Goal: Task Accomplishment & Management: Complete application form

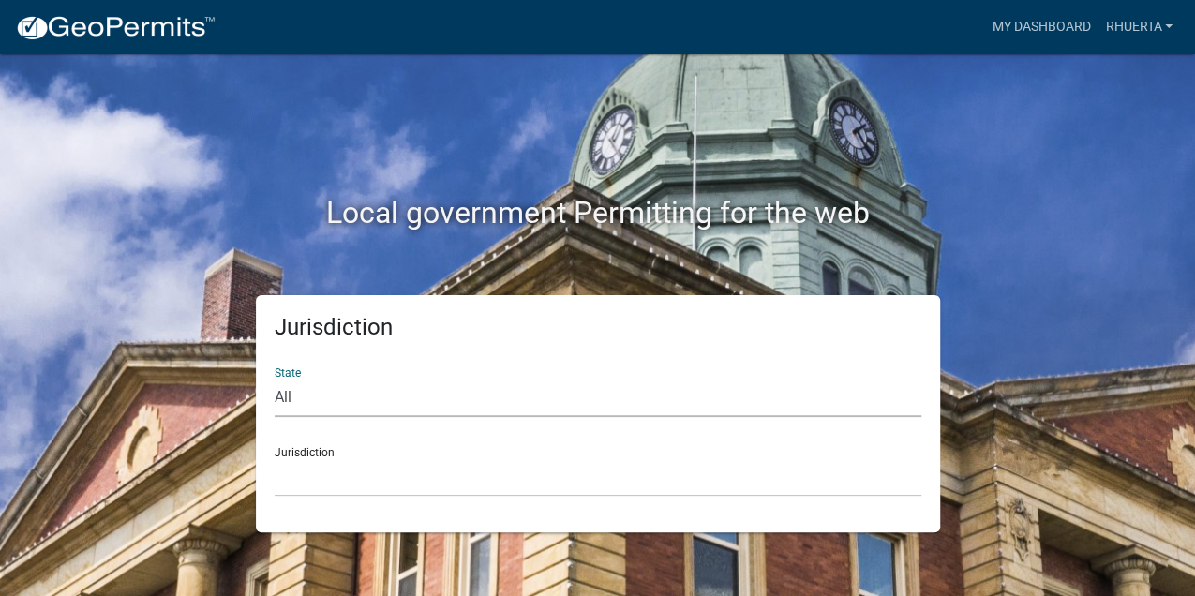
click at [307, 395] on select "All [US_STATE] [US_STATE] [US_STATE] [US_STATE] [US_STATE] [US_STATE] [US_STATE…" at bounding box center [598, 398] width 647 height 38
select select "[US_STATE]"
click at [275, 379] on select "All [US_STATE] [US_STATE] [US_STATE] [US_STATE] [US_STATE] [US_STATE] [US_STATE…" at bounding box center [598, 398] width 647 height 38
click at [384, 474] on select "[GEOGRAPHIC_DATA], [US_STATE] [GEOGRAPHIC_DATA], [US_STATE]" at bounding box center [598, 477] width 647 height 38
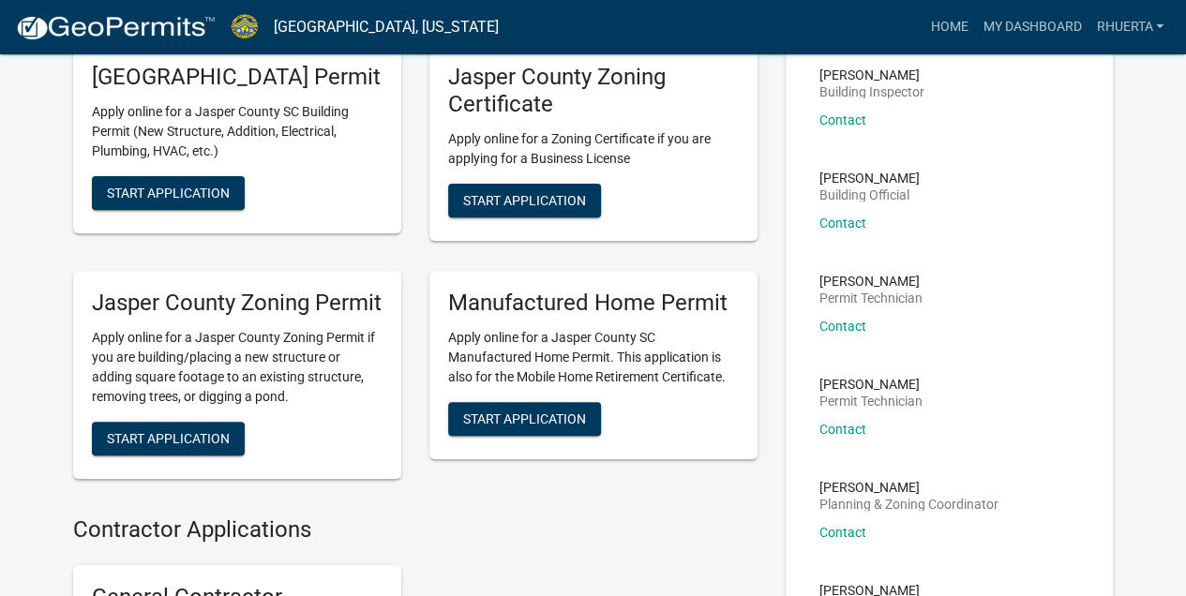
scroll to position [312, 0]
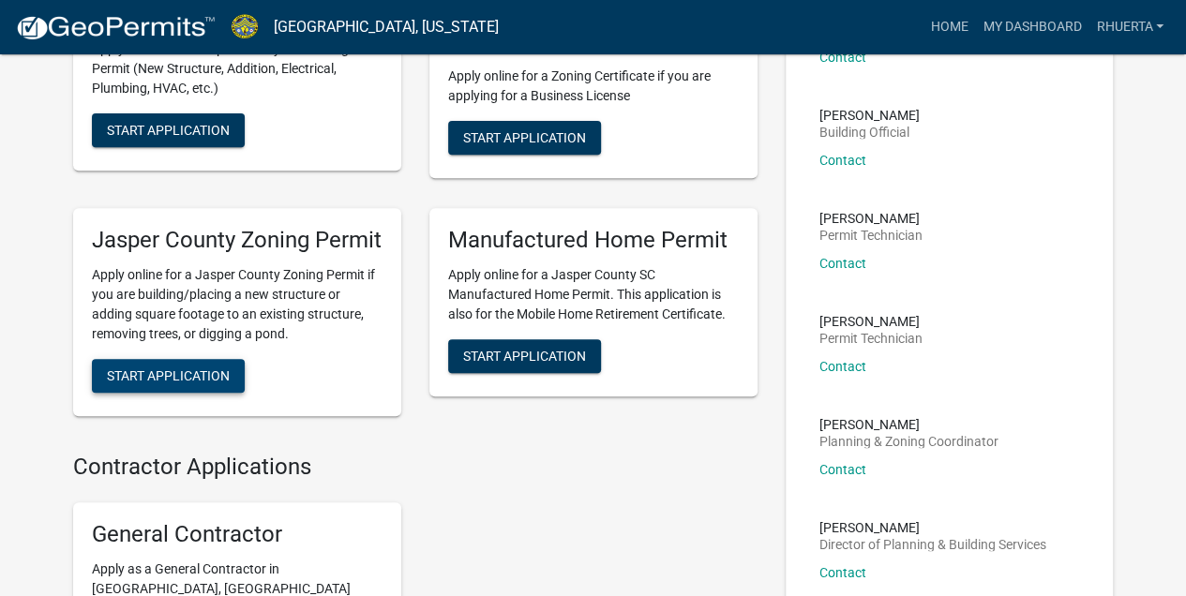
click at [199, 383] on span "Start Application" at bounding box center [168, 375] width 123 height 15
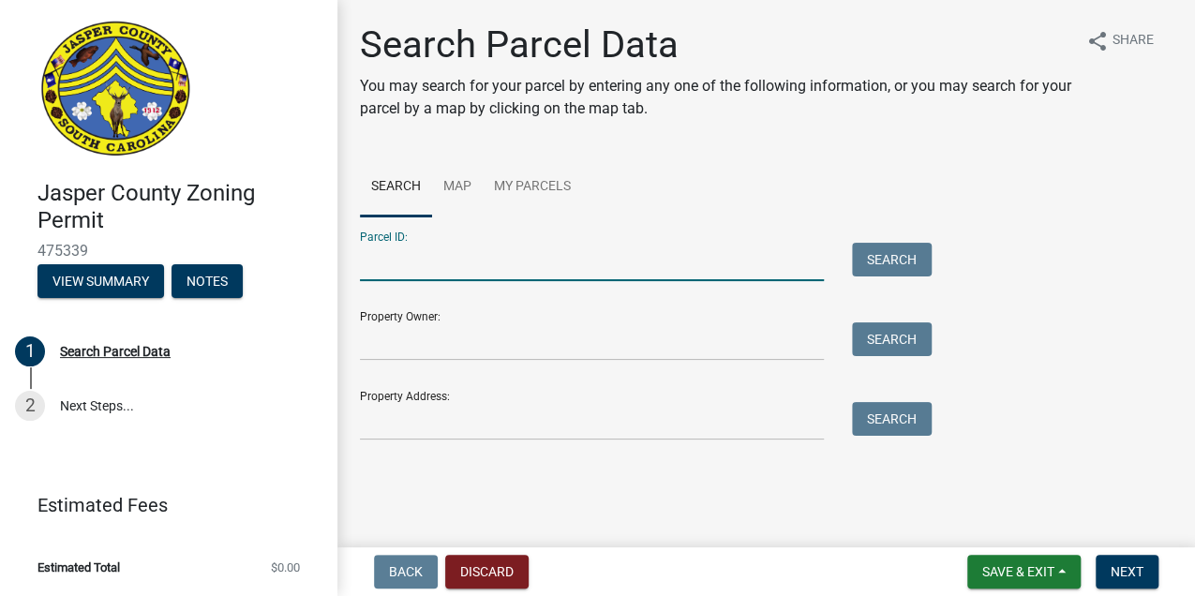
click at [455, 269] on input "Parcel ID:" at bounding box center [592, 262] width 464 height 38
paste input "[PHONE_NUMBER]"
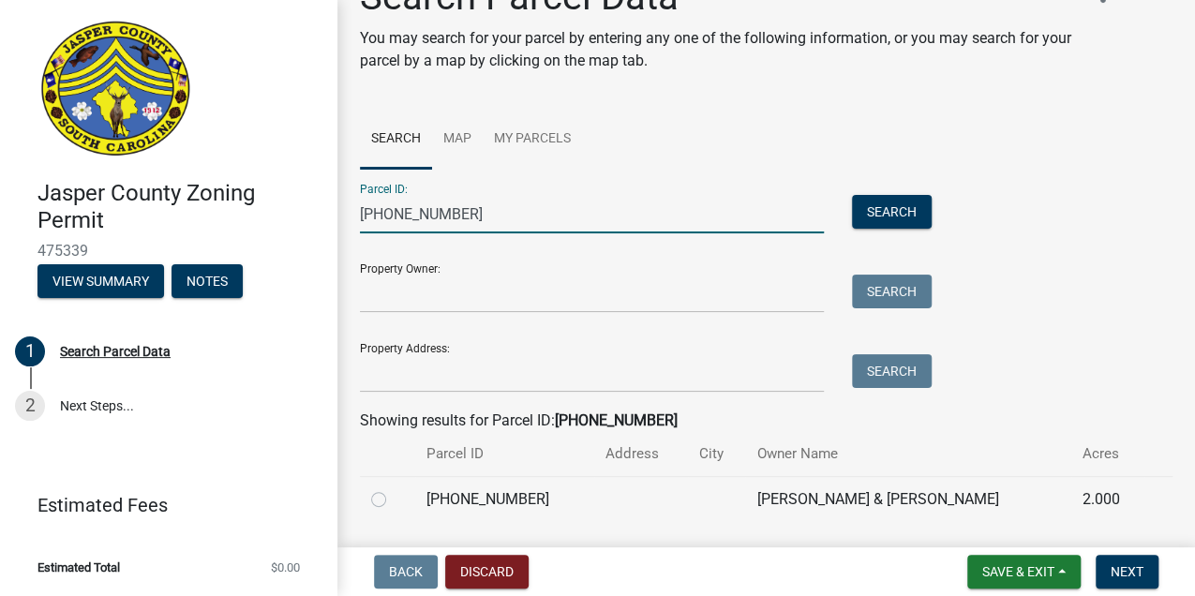
scroll to position [103, 0]
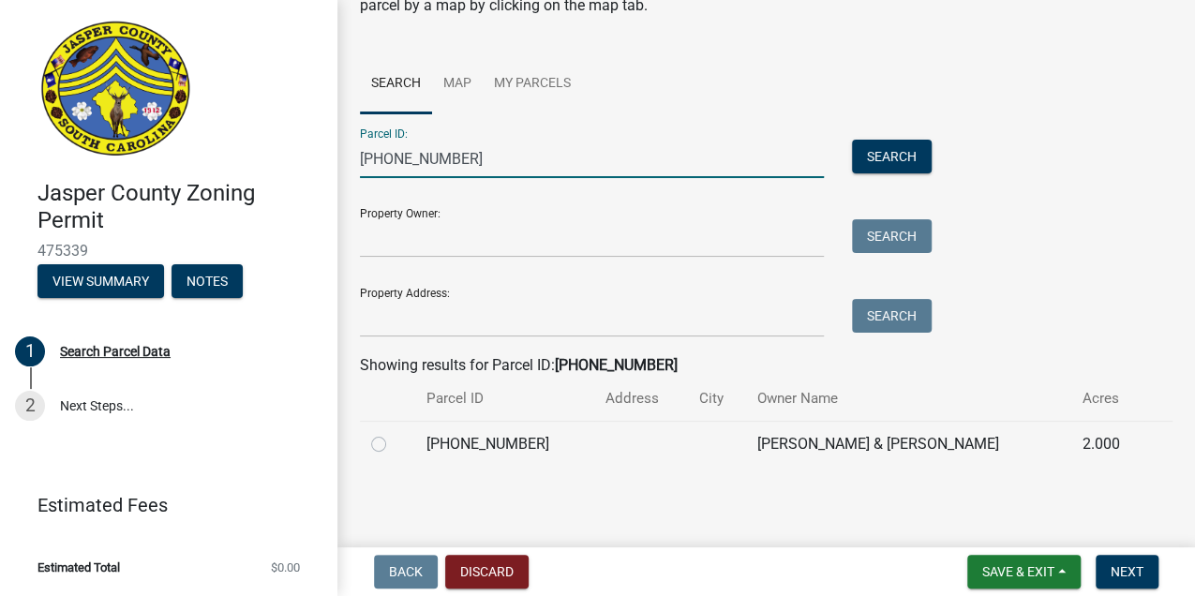
type input "[PHONE_NUMBER]"
click at [394, 433] on label at bounding box center [394, 433] width 0 height 0
click at [394, 443] on input "radio" at bounding box center [400, 439] width 12 height 12
radio input "true"
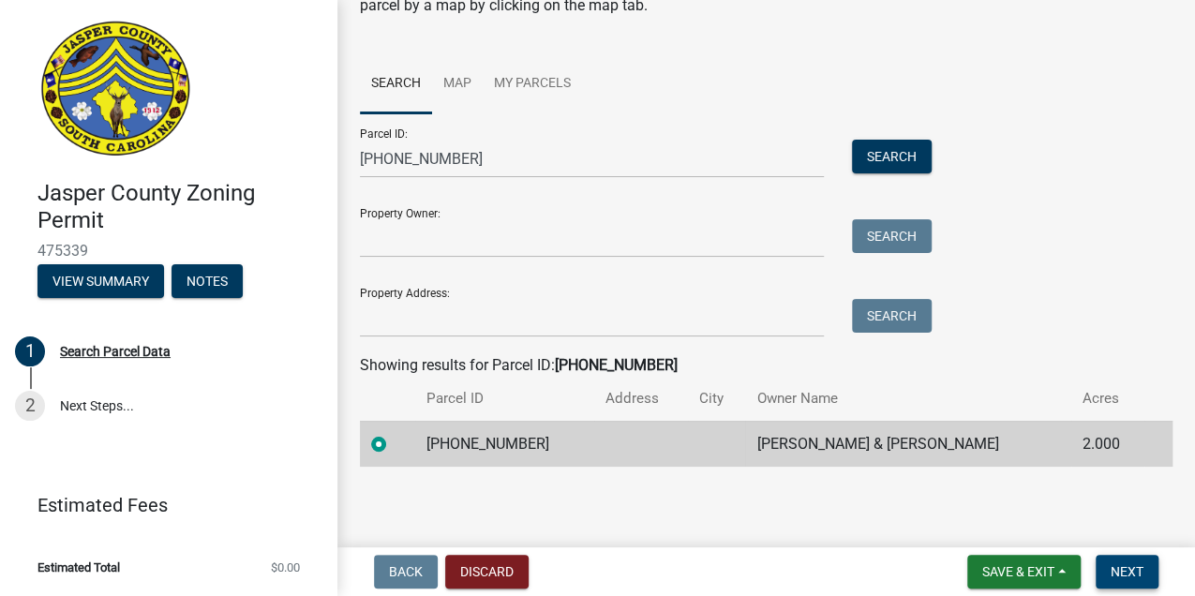
click at [1129, 569] on span "Next" at bounding box center [1127, 571] width 33 height 15
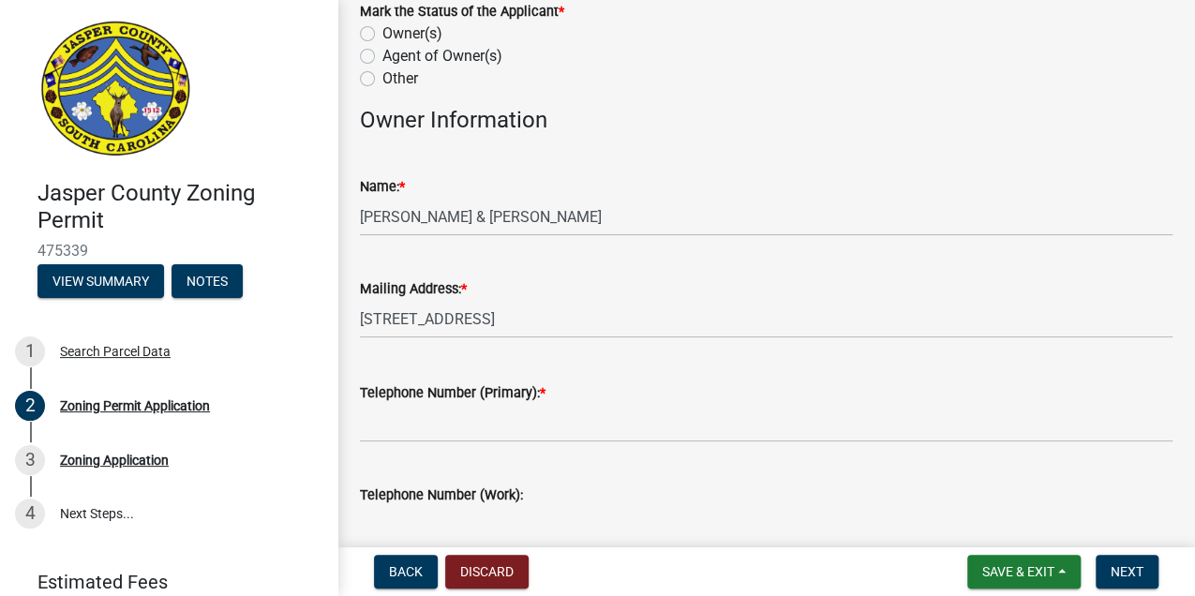
scroll to position [125, 0]
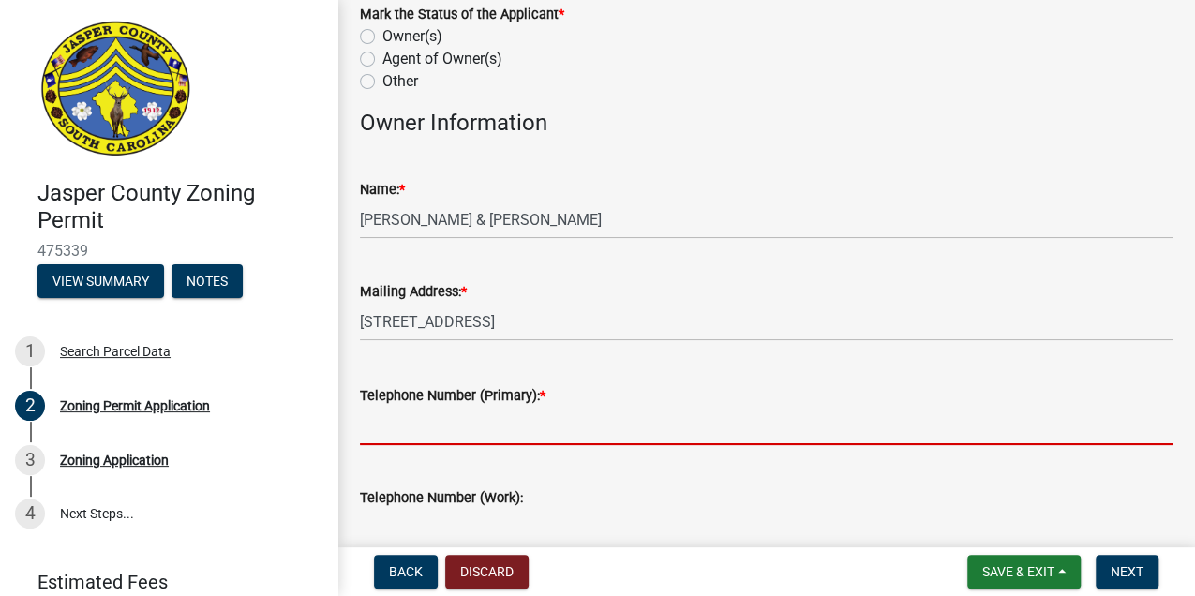
drag, startPoint x: 474, startPoint y: 428, endPoint x: 585, endPoint y: 446, distance: 112.1
click at [474, 428] on input "Telephone Number (Primary): *" at bounding box center [766, 426] width 813 height 38
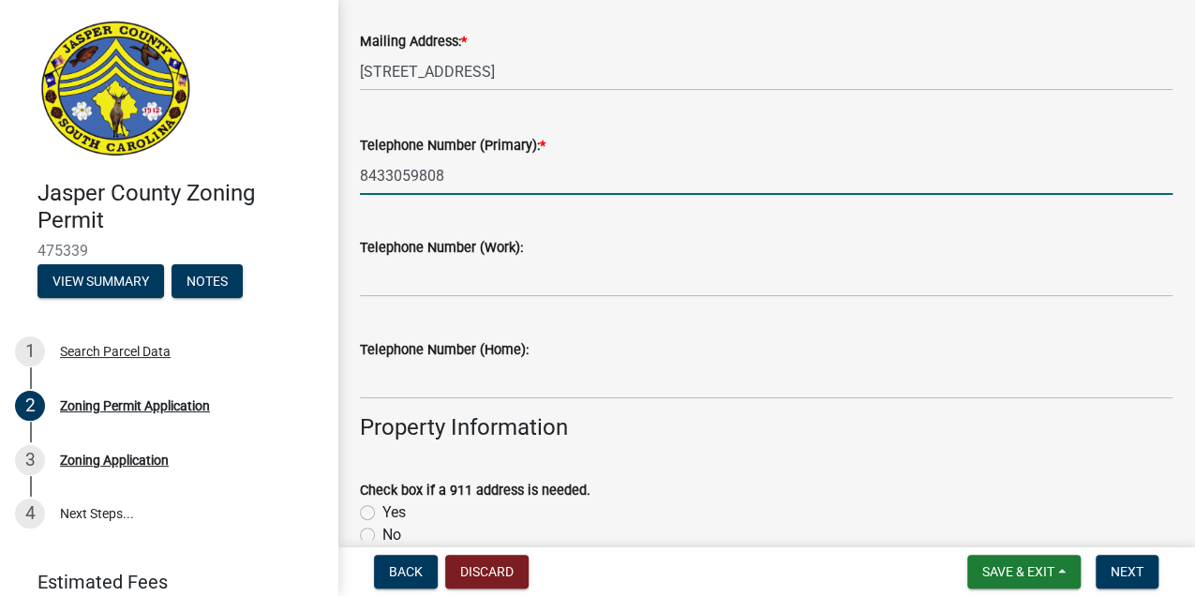
scroll to position [563, 0]
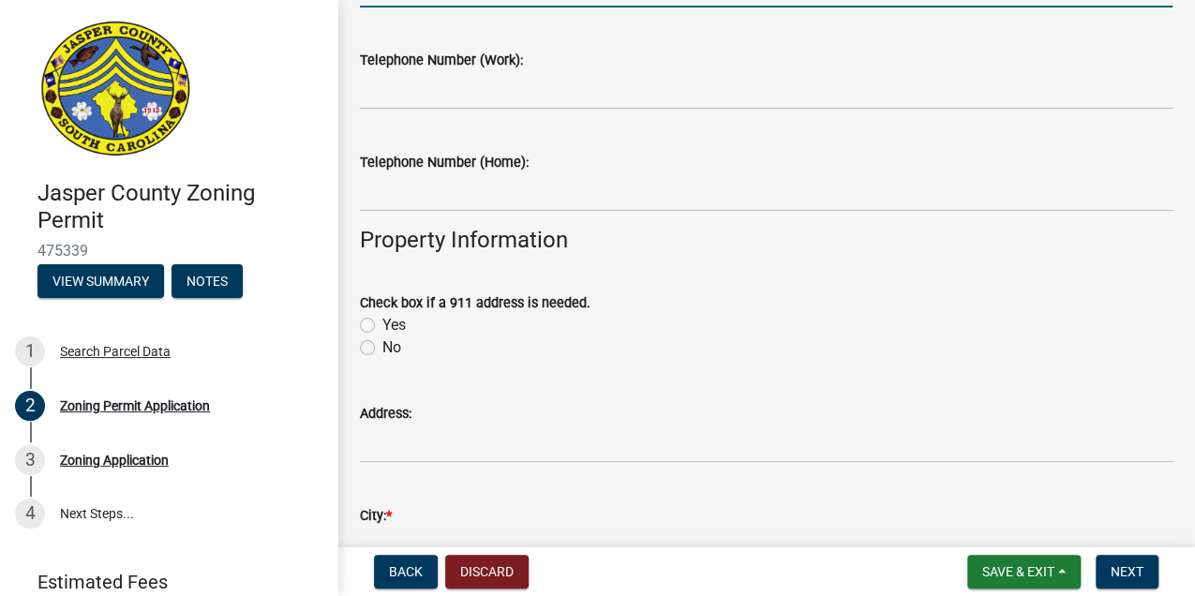
type input "8433059808"
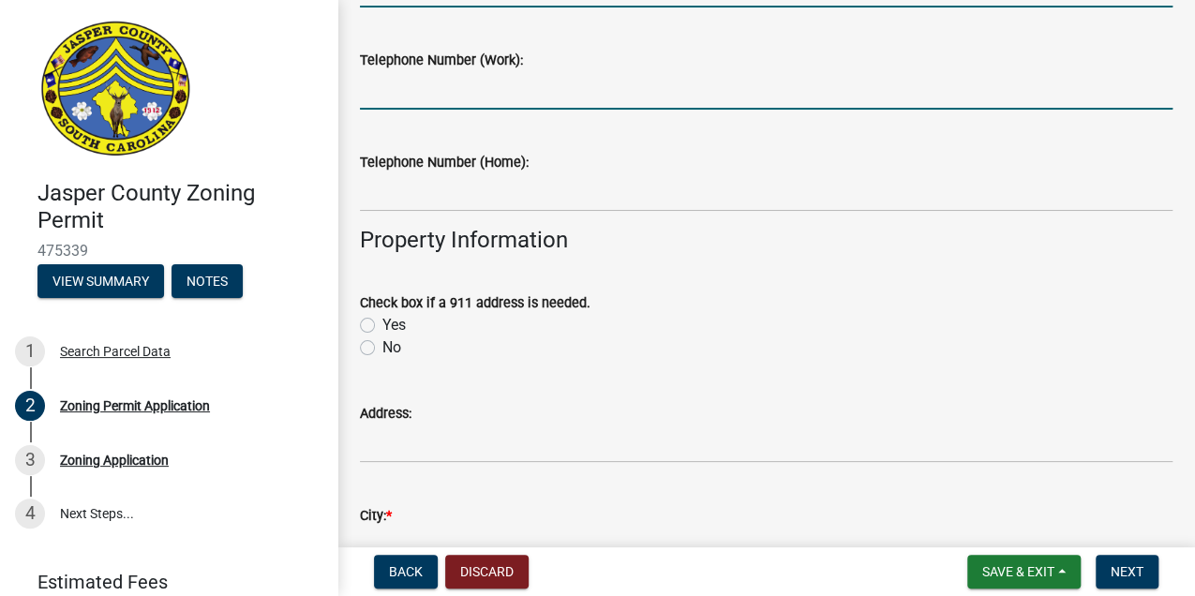
click at [482, 96] on input "Telephone Number (Work):" at bounding box center [766, 90] width 813 height 38
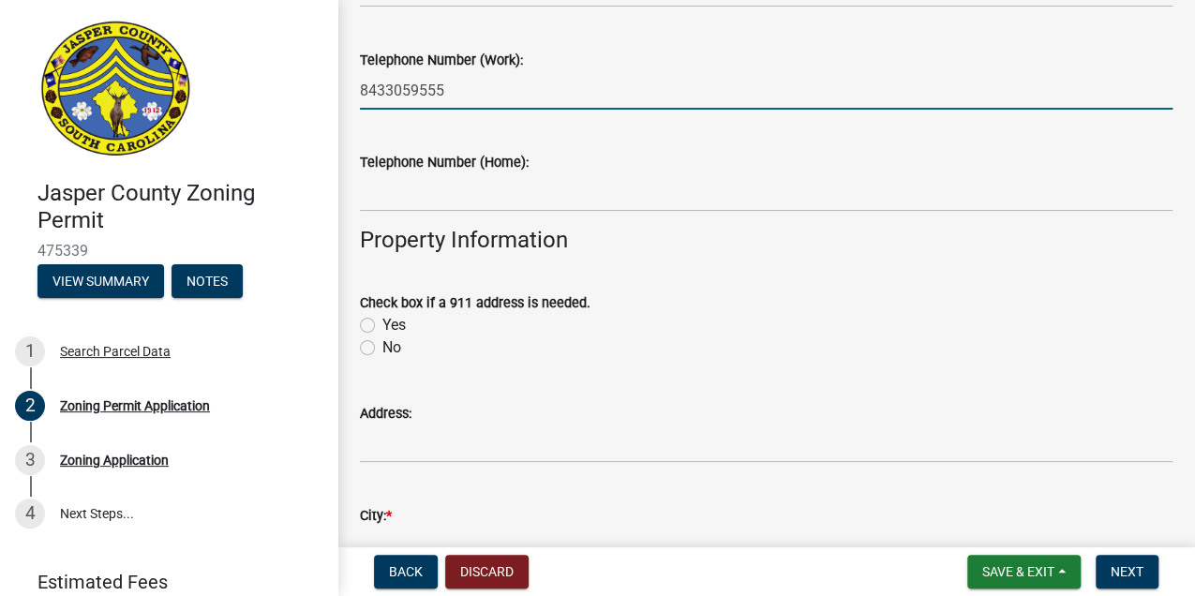
scroll to position [750, 0]
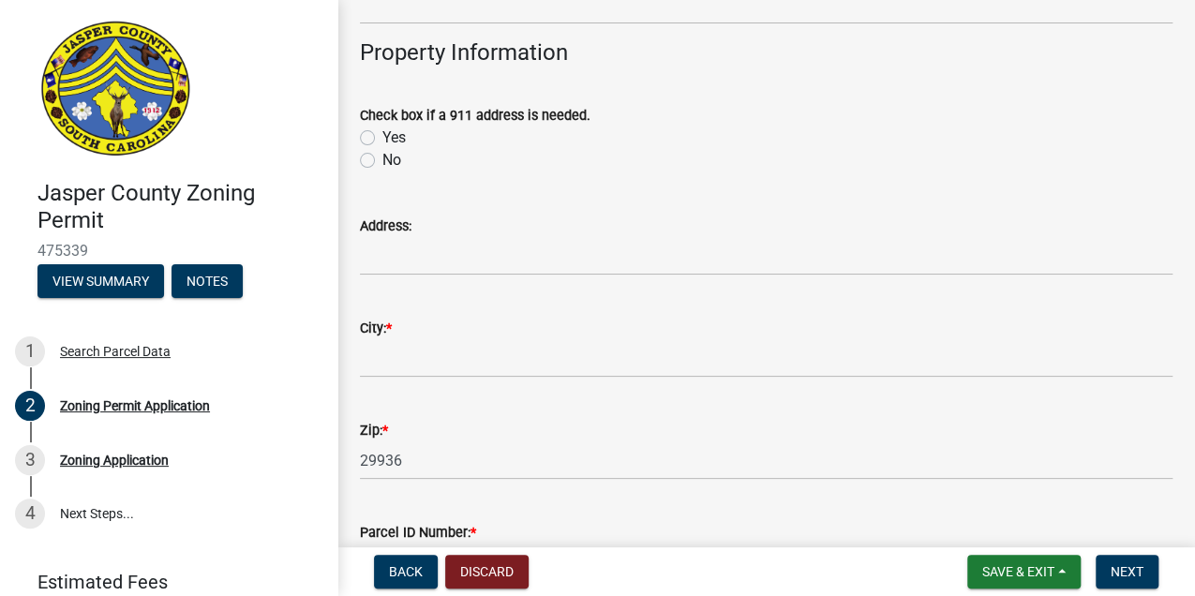
type input "8433059555"
click at [383, 163] on label "No" at bounding box center [392, 160] width 19 height 23
click at [383, 161] on input "No" at bounding box center [389, 155] width 12 height 12
radio input "true"
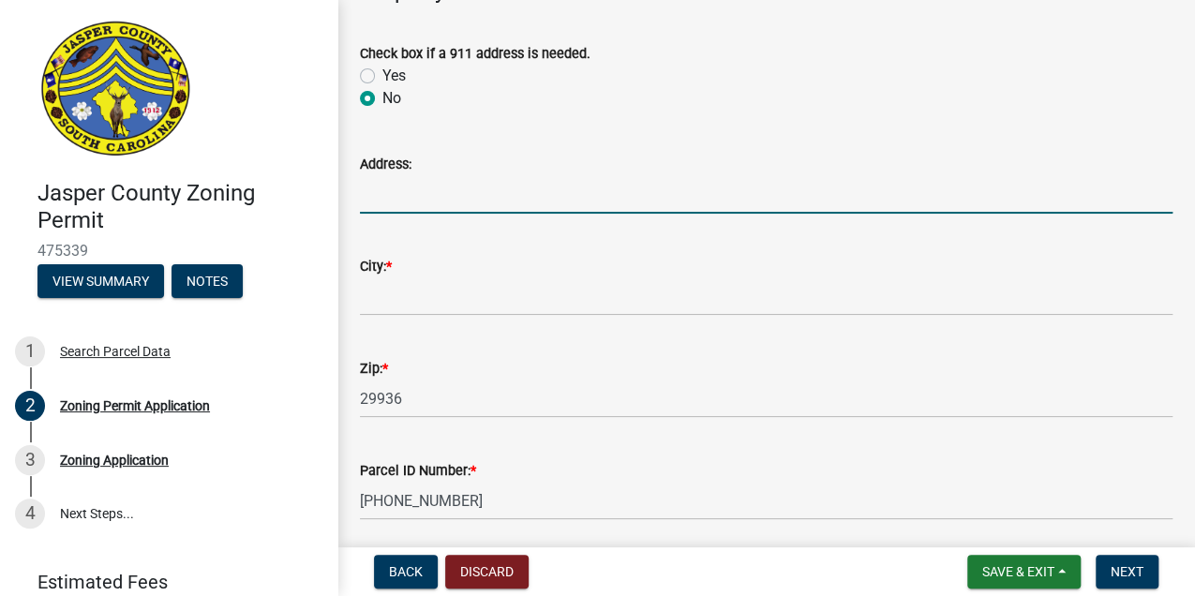
click at [411, 204] on input "Address:" at bounding box center [766, 194] width 813 height 38
type input "[STREET_ADDRESS]"
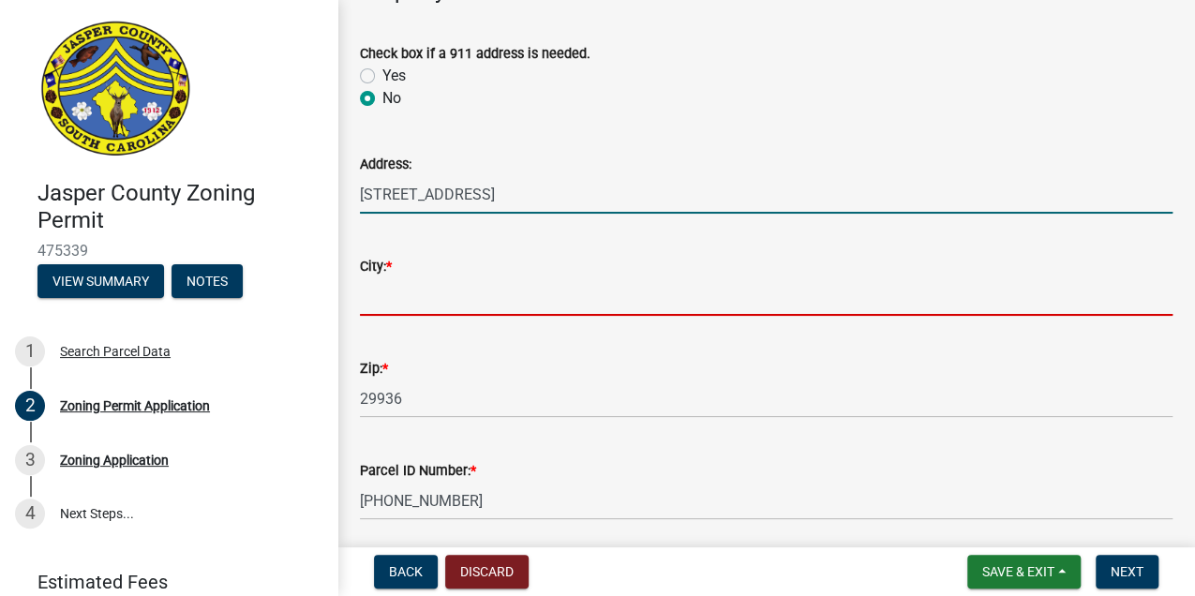
drag, startPoint x: 398, startPoint y: 300, endPoint x: 418, endPoint y: 276, distance: 31.9
click at [398, 297] on input "City: *" at bounding box center [766, 297] width 813 height 38
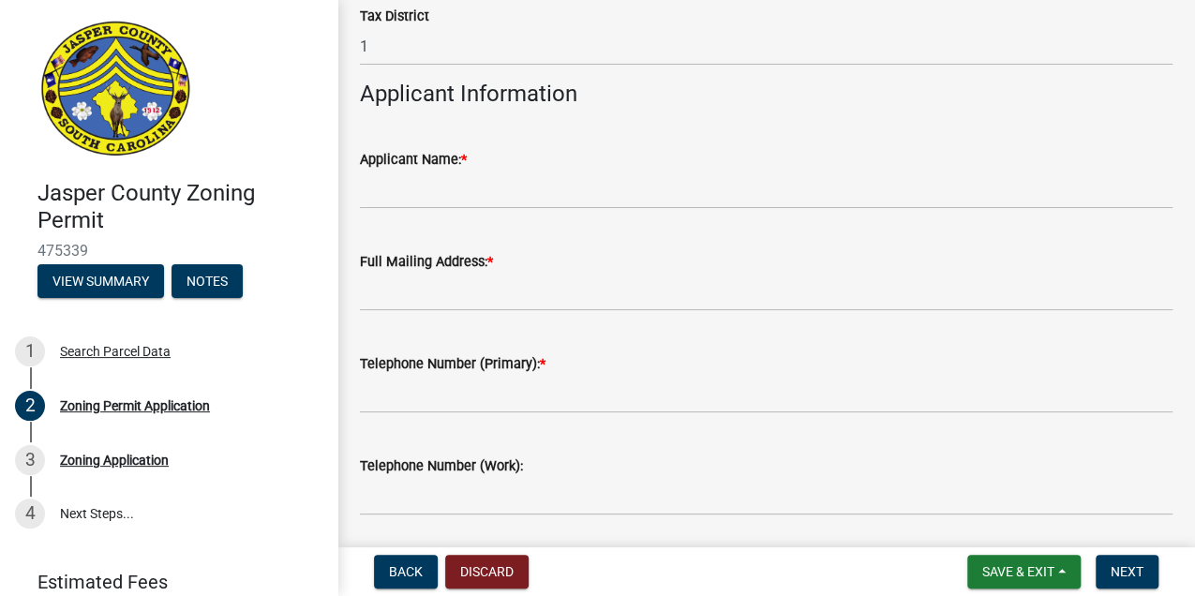
scroll to position [1749, 0]
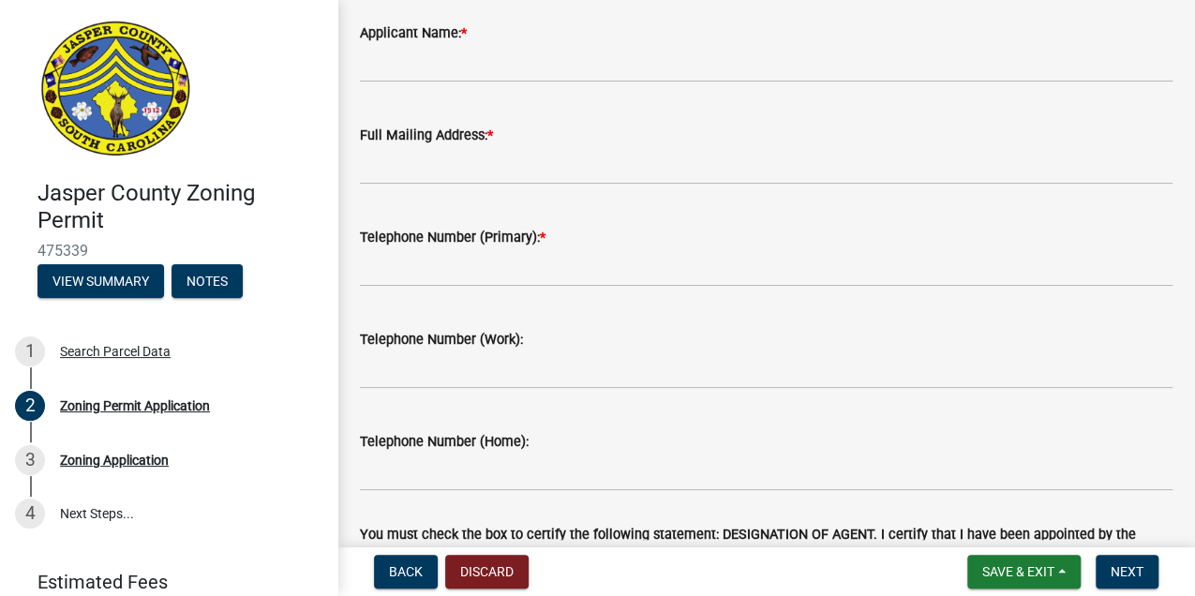
type input "ridgeland"
click at [454, 60] on input "Applicant Name: *" at bounding box center [766, 63] width 813 height 38
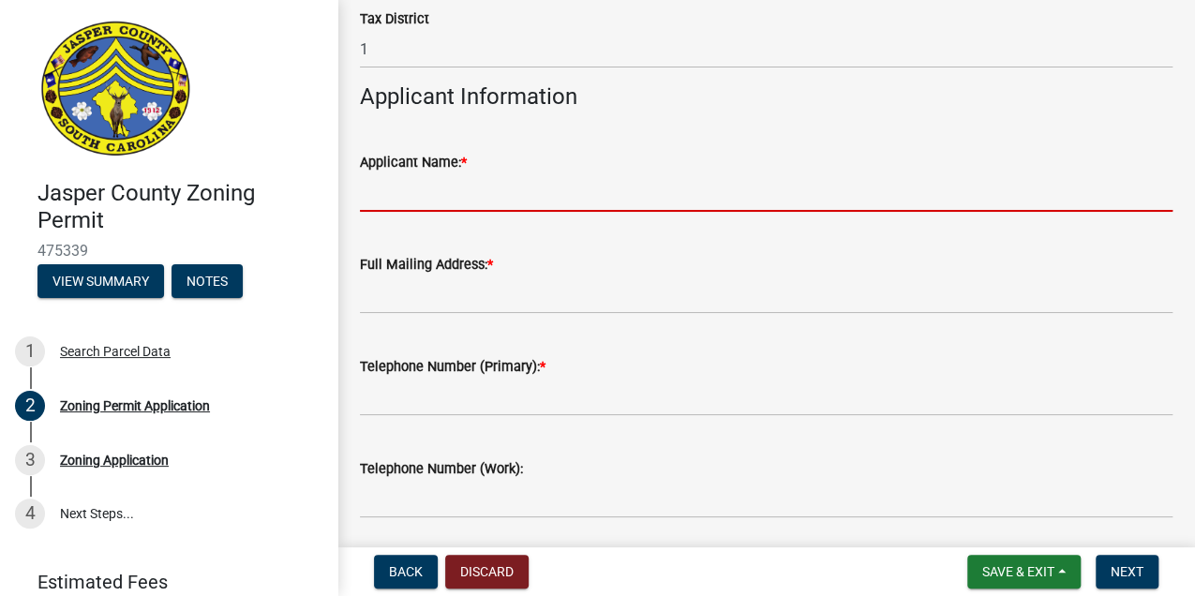
scroll to position [1625, 0]
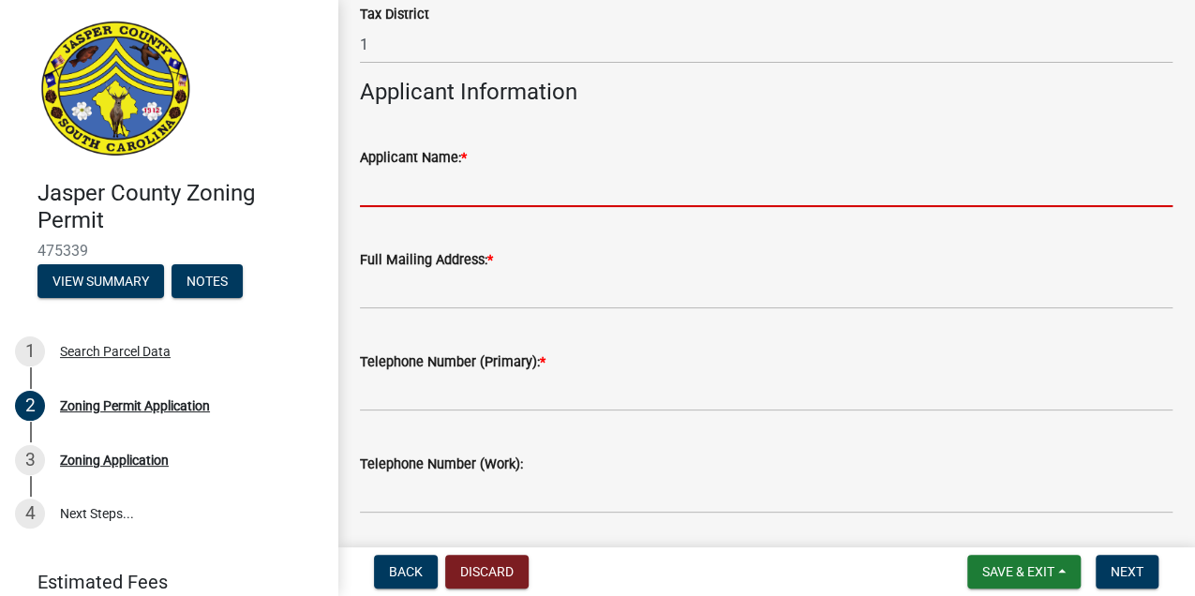
click at [818, 134] on div "Applicant Name: *" at bounding box center [766, 163] width 813 height 87
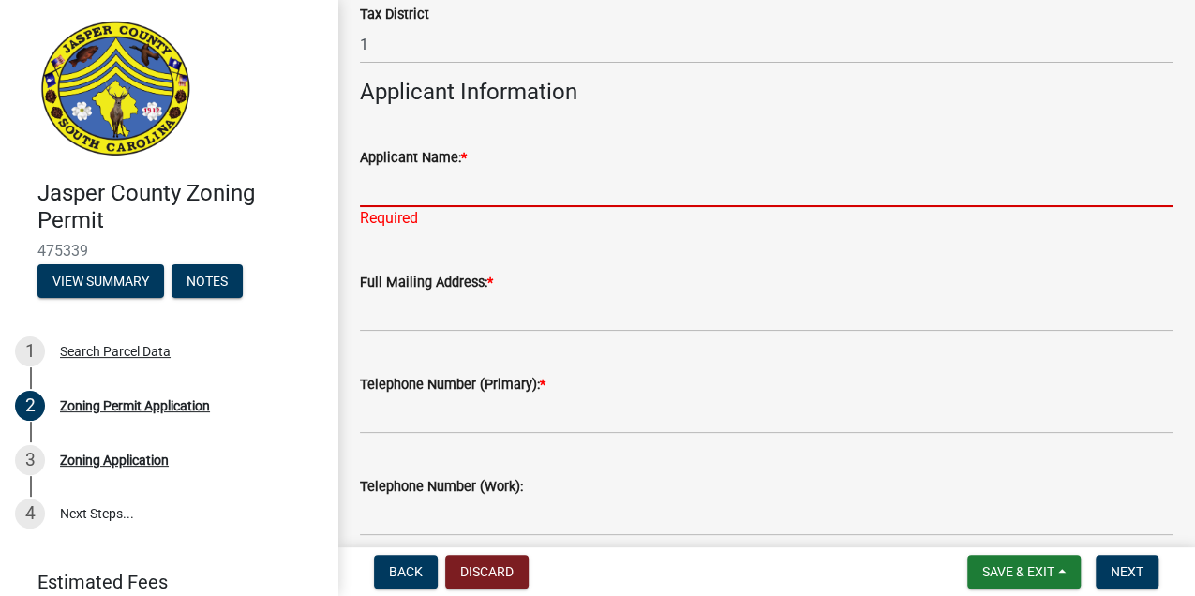
click at [433, 189] on input "Applicant Name: *" at bounding box center [766, 188] width 813 height 38
type input "n"
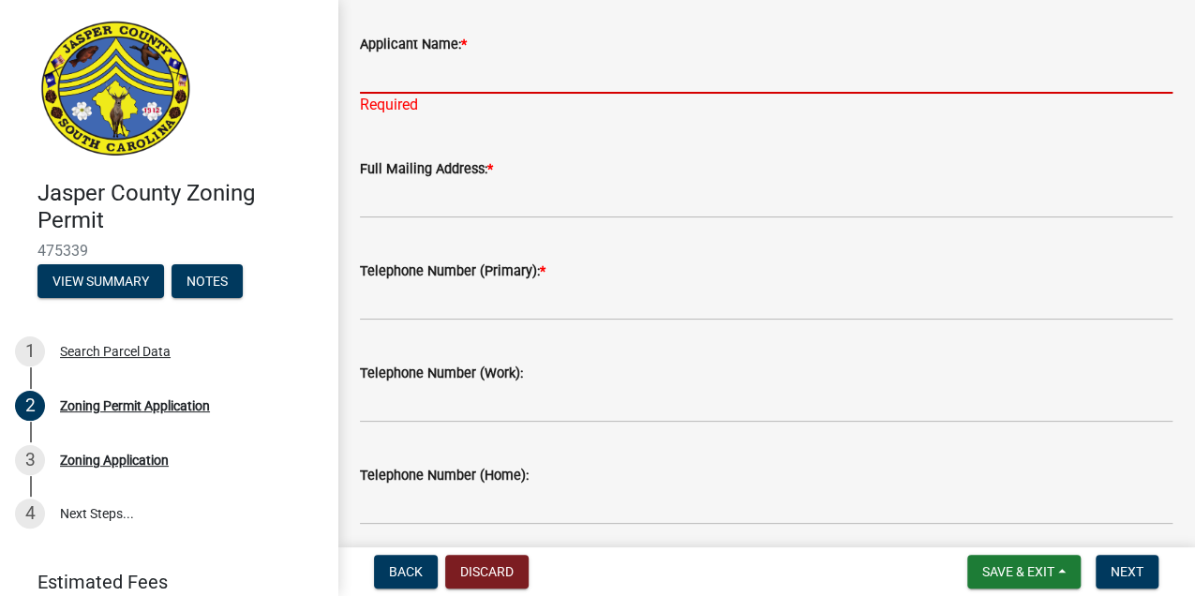
scroll to position [1749, 0]
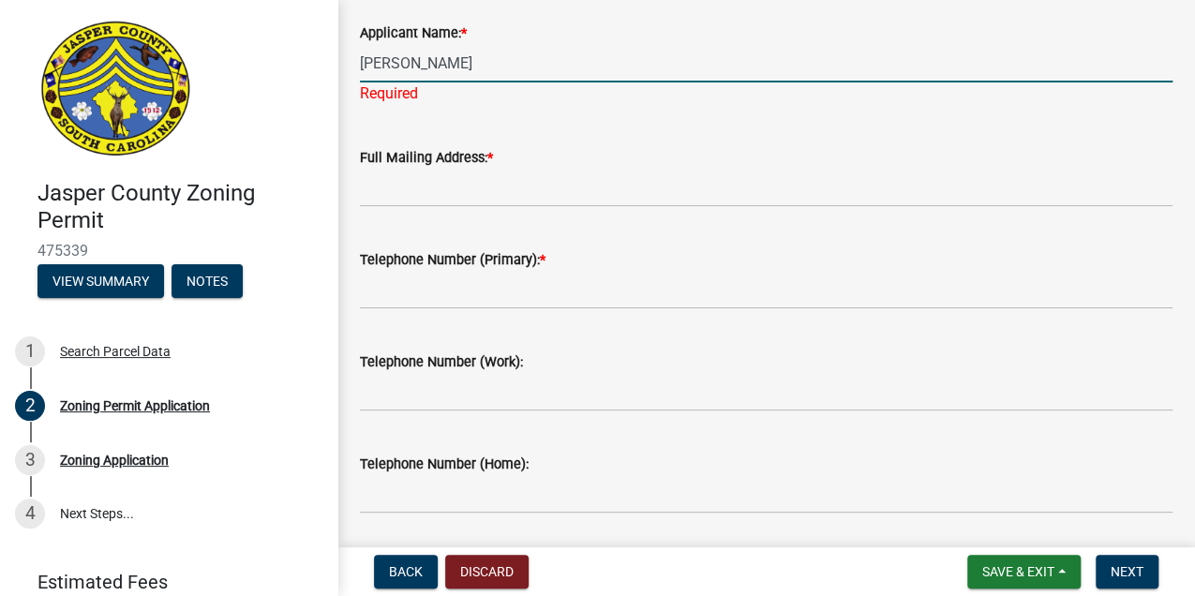
type input "[PERSON_NAME]"
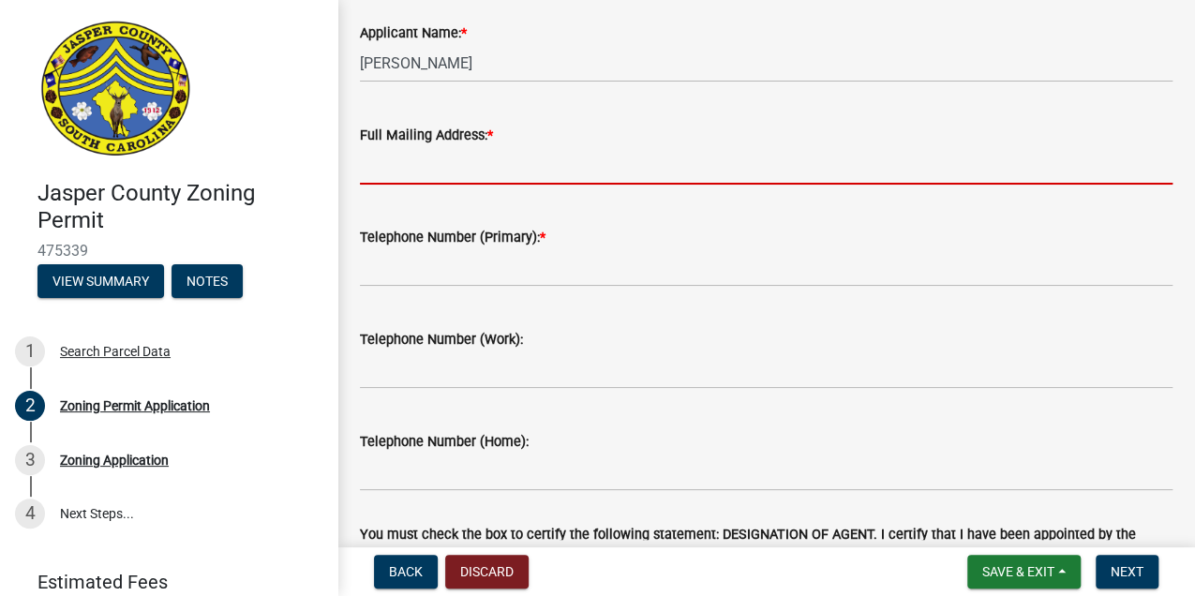
click at [392, 189] on wm-data-entity-input "Full Mailing Address: *" at bounding box center [766, 149] width 813 height 102
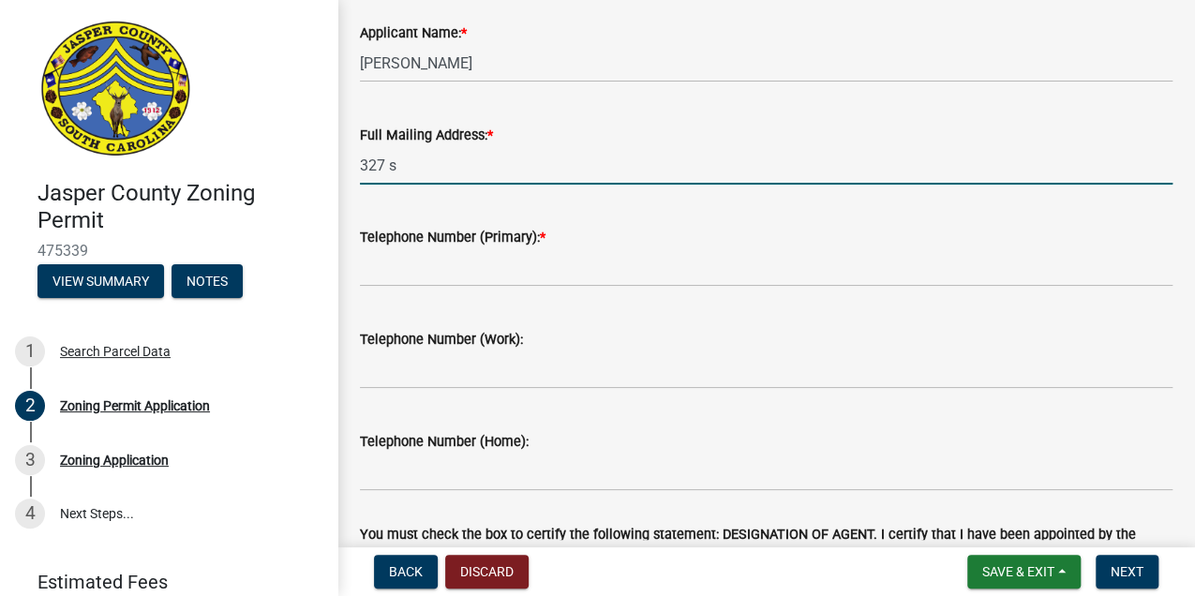
type input "327 Shadetree. St"
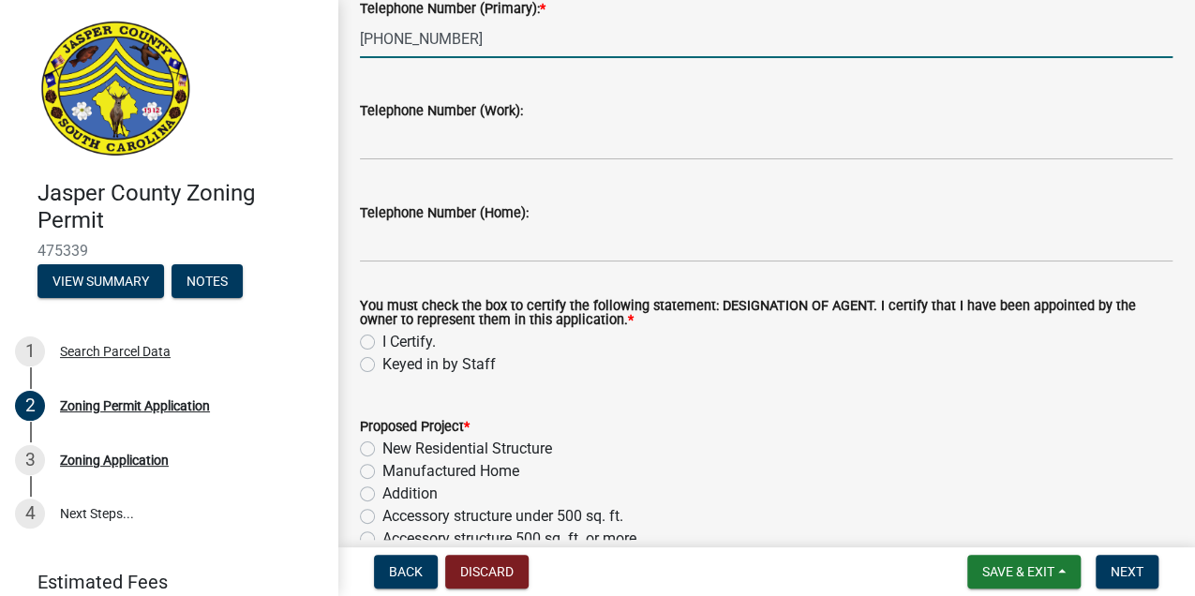
scroll to position [2000, 0]
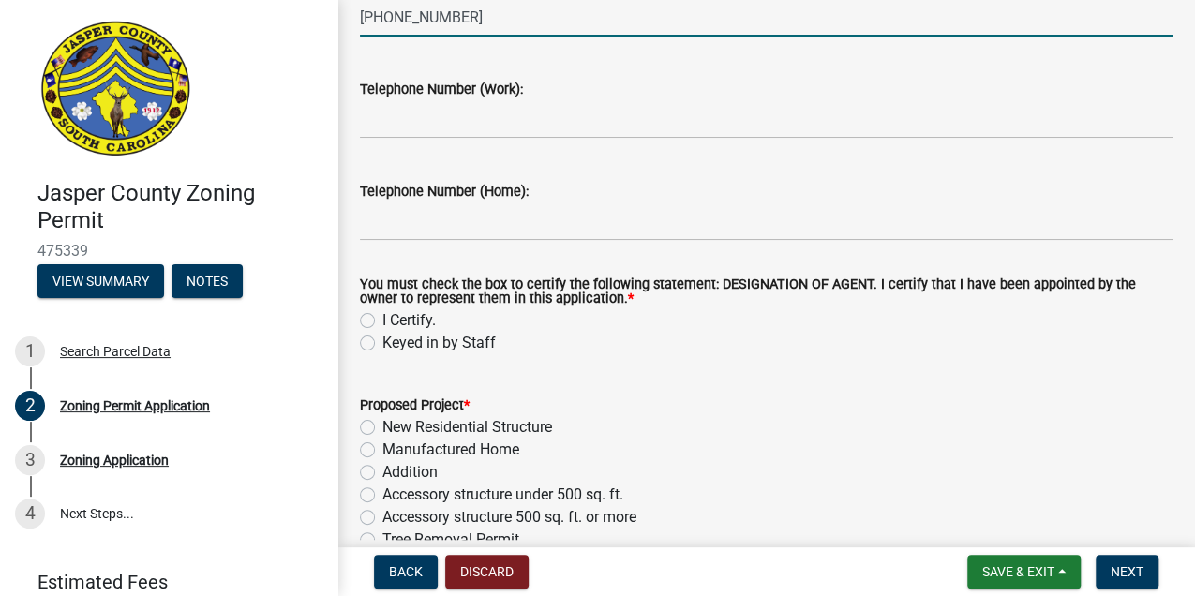
type input "[PHONE_NUMBER]"
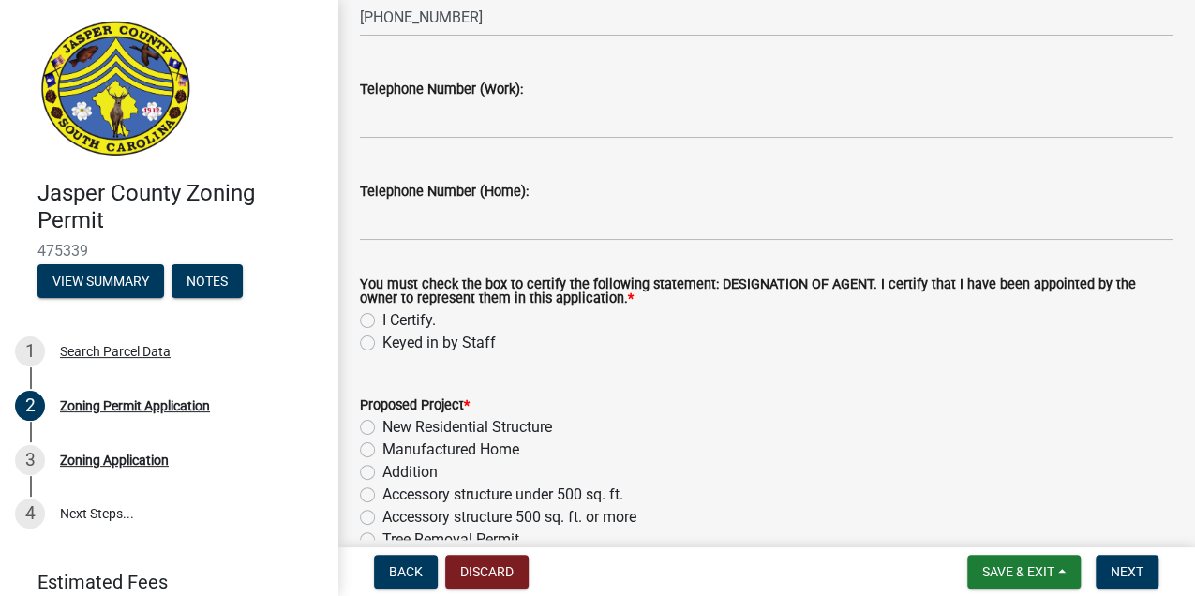
click at [383, 323] on label "I Certify." at bounding box center [409, 320] width 53 height 23
click at [383, 322] on input "I Certify." at bounding box center [389, 315] width 12 height 12
radio input "true"
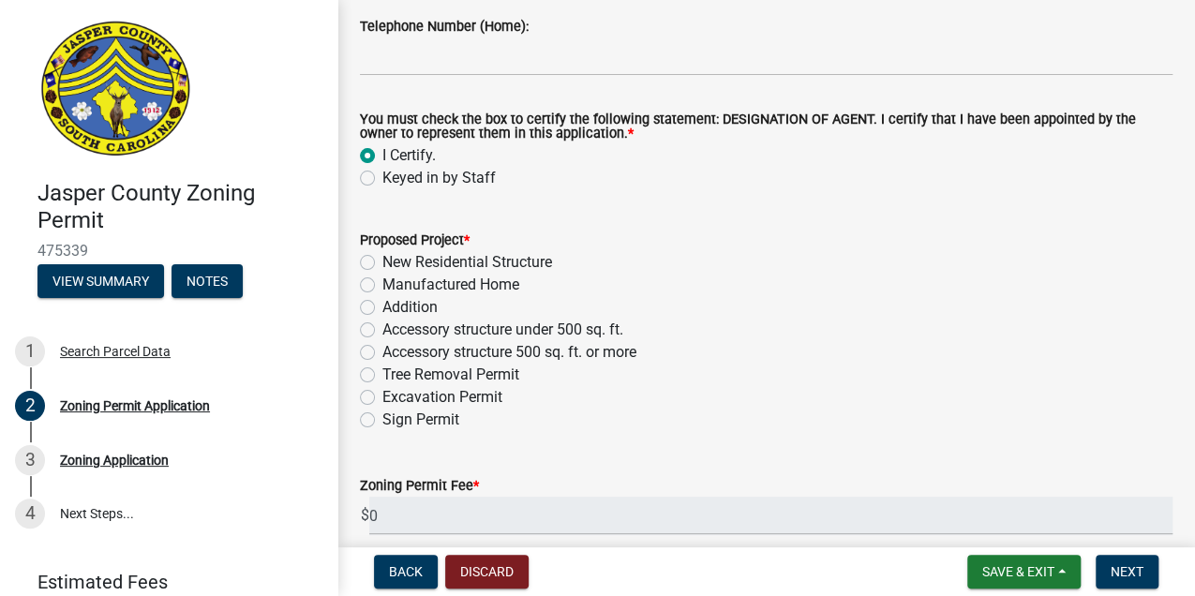
scroll to position [2187, 0]
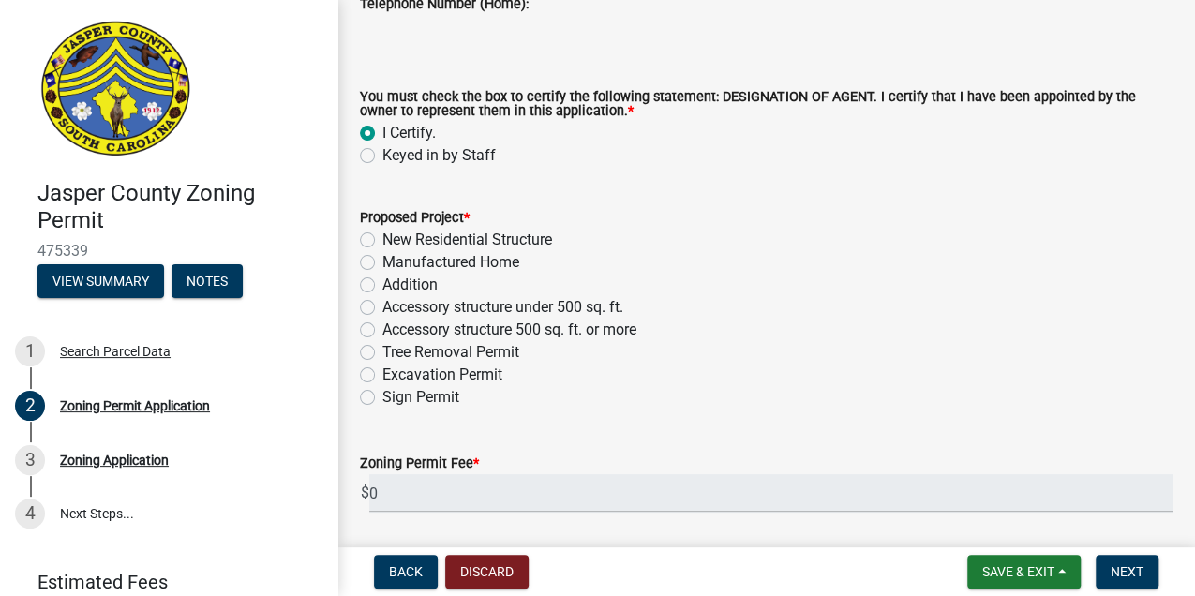
click at [383, 258] on label "Manufactured Home" at bounding box center [451, 262] width 137 height 23
click at [383, 258] on input "Manufactured Home" at bounding box center [389, 257] width 12 height 12
radio input "true"
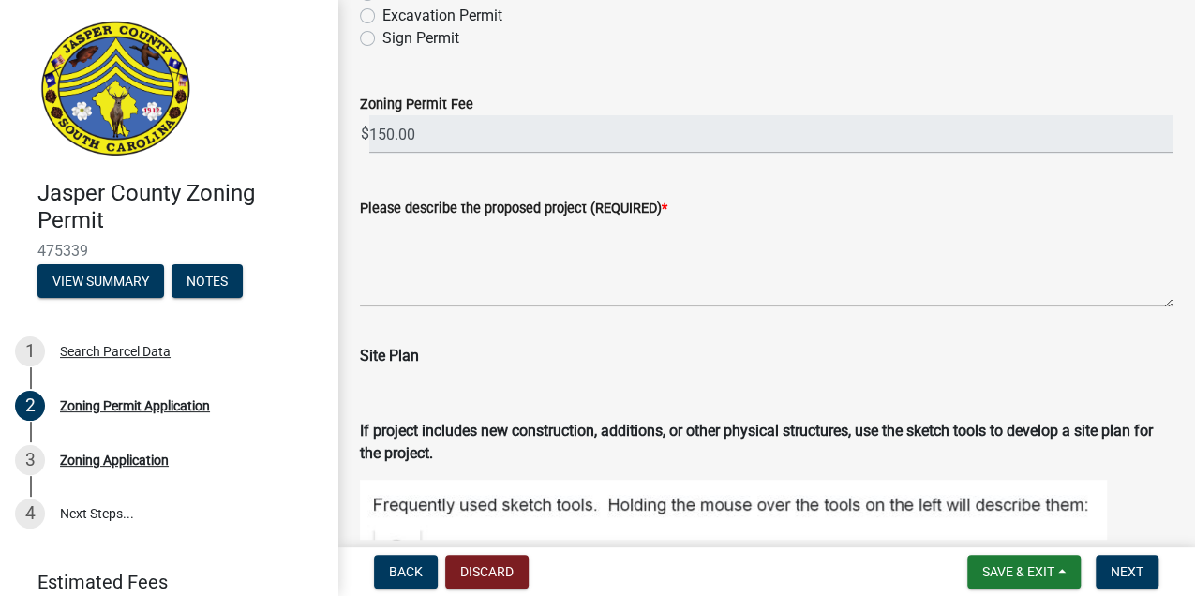
scroll to position [2562, 0]
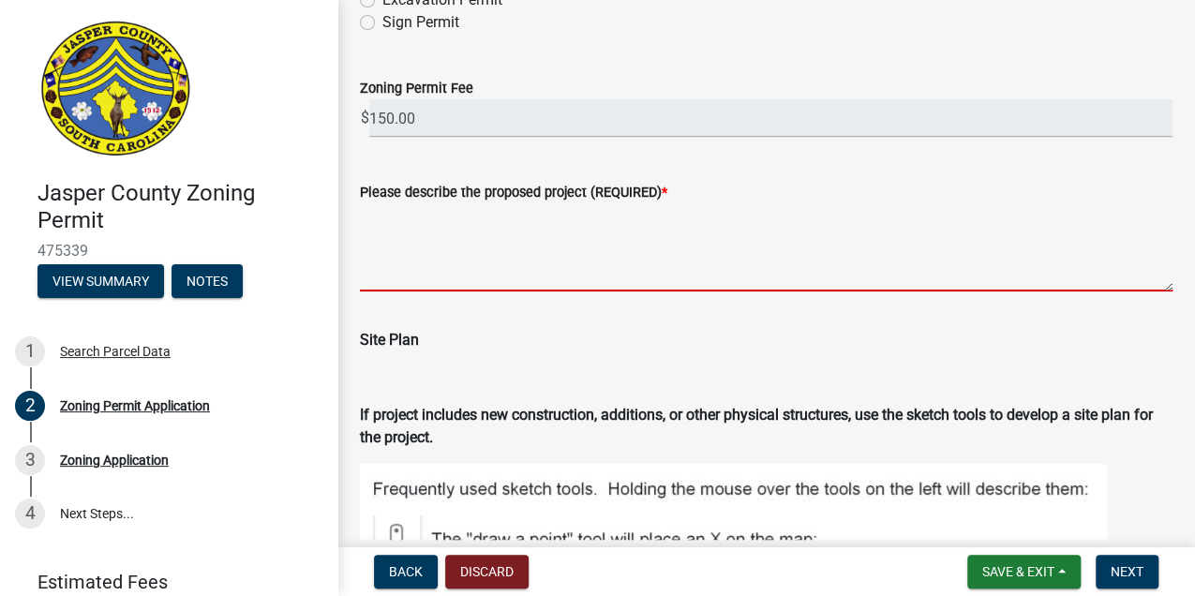
click at [407, 266] on textarea "Please describe the proposed project (REQUIRED) *" at bounding box center [766, 247] width 813 height 88
type textarea "M"
type textarea "n"
type textarea "u"
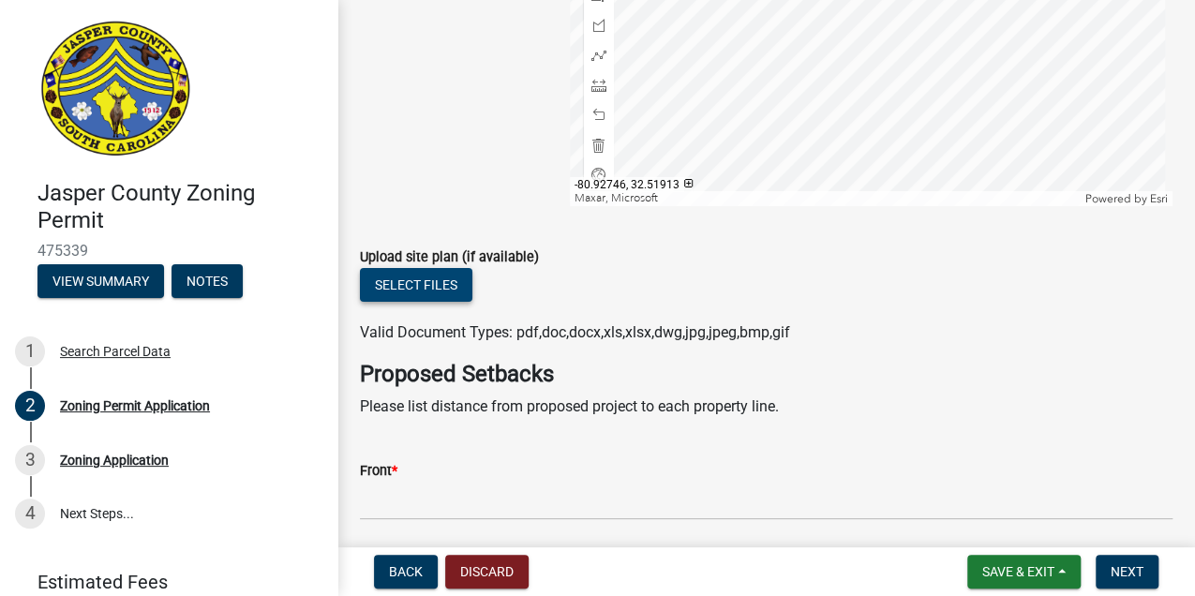
scroll to position [3687, 0]
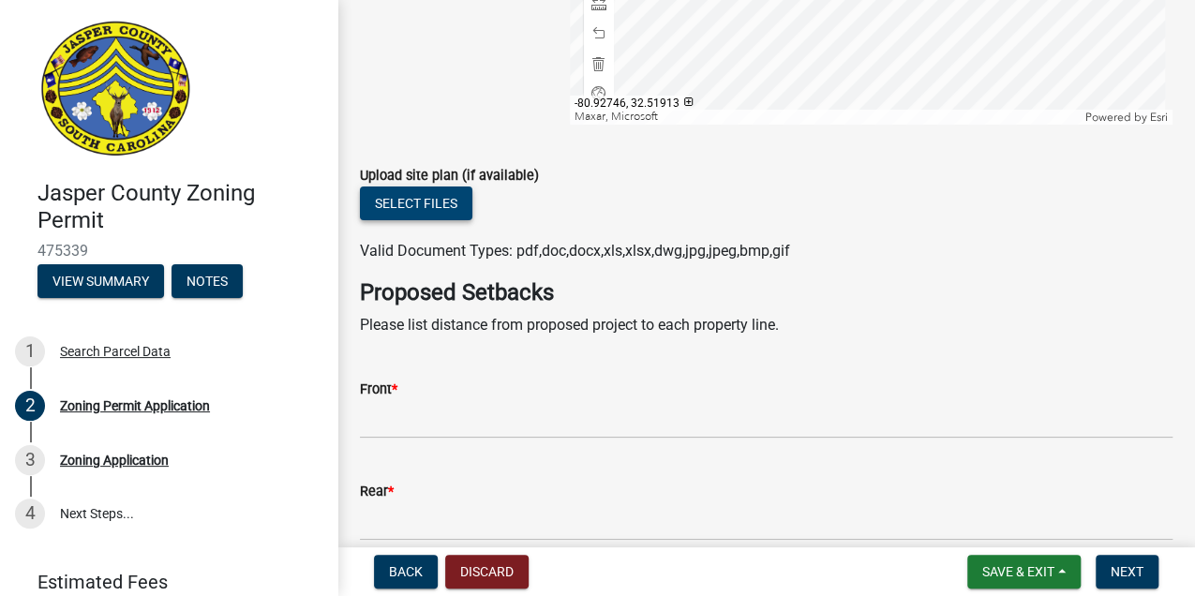
type textarea "used mobile home"
click at [398, 204] on button "Select files" at bounding box center [416, 204] width 113 height 34
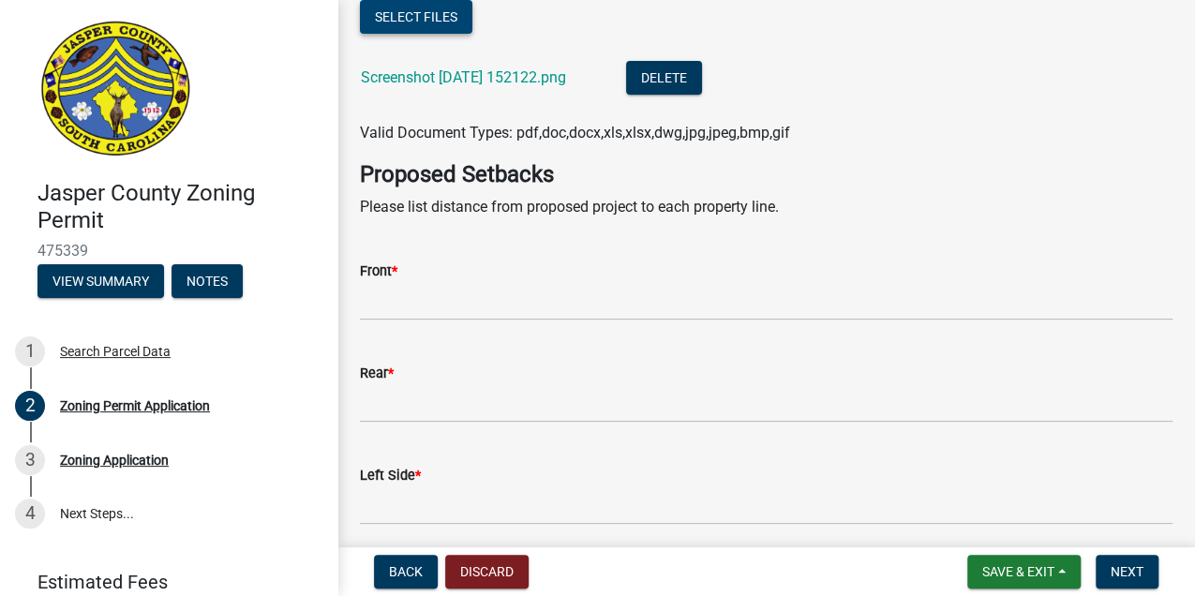
scroll to position [3875, 0]
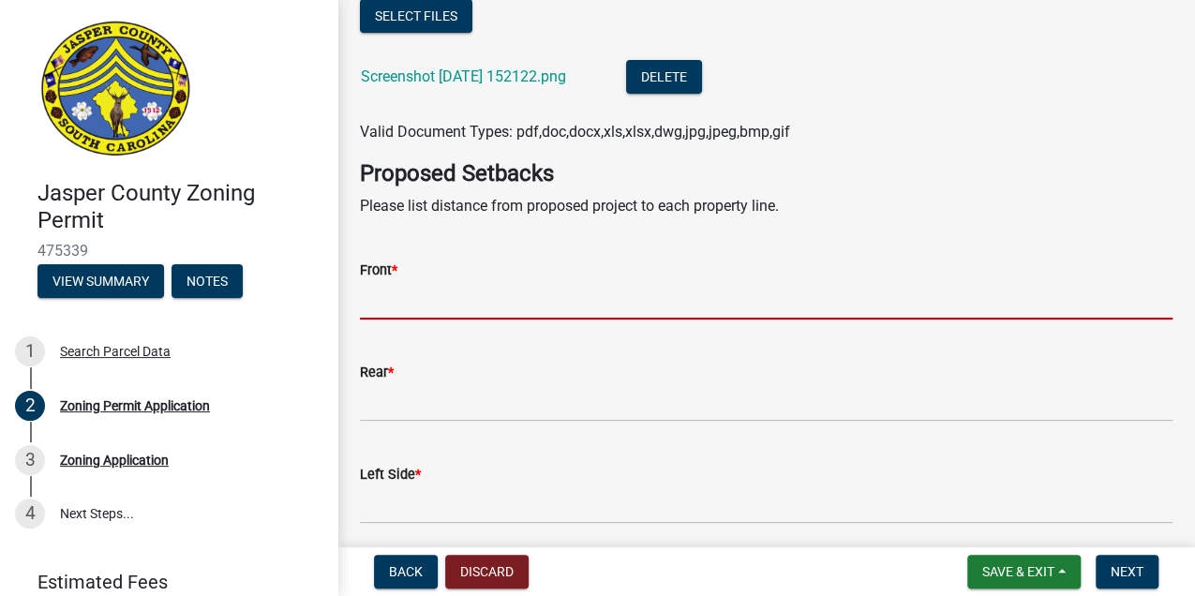
click at [473, 302] on input "Front *" at bounding box center [766, 300] width 813 height 38
type input "104"
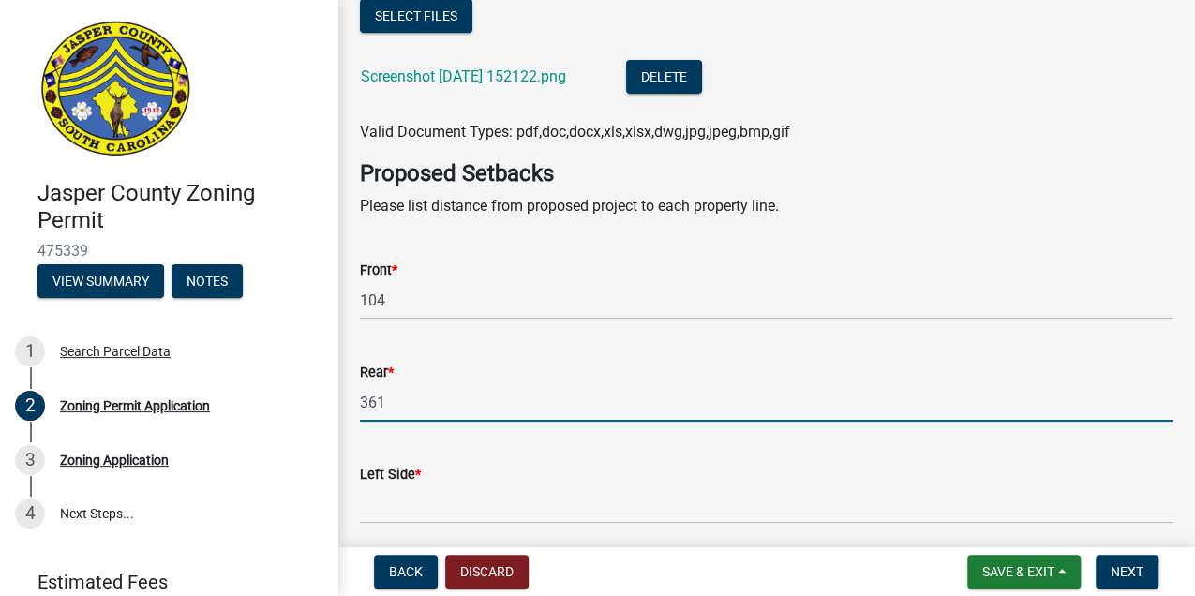
type input "361"
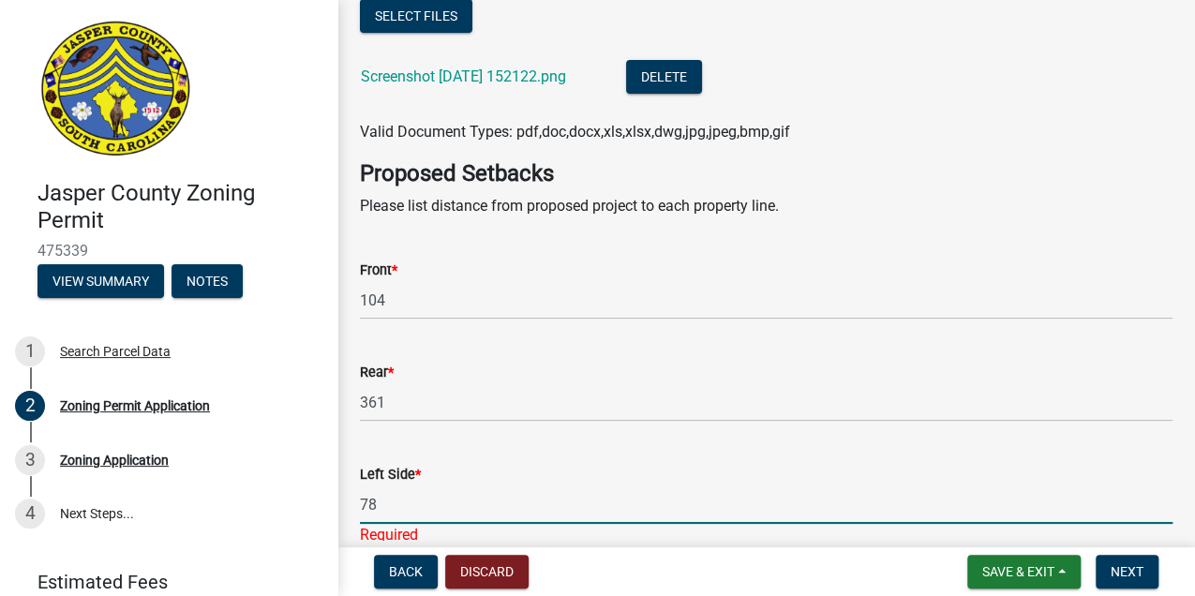
type input "78"
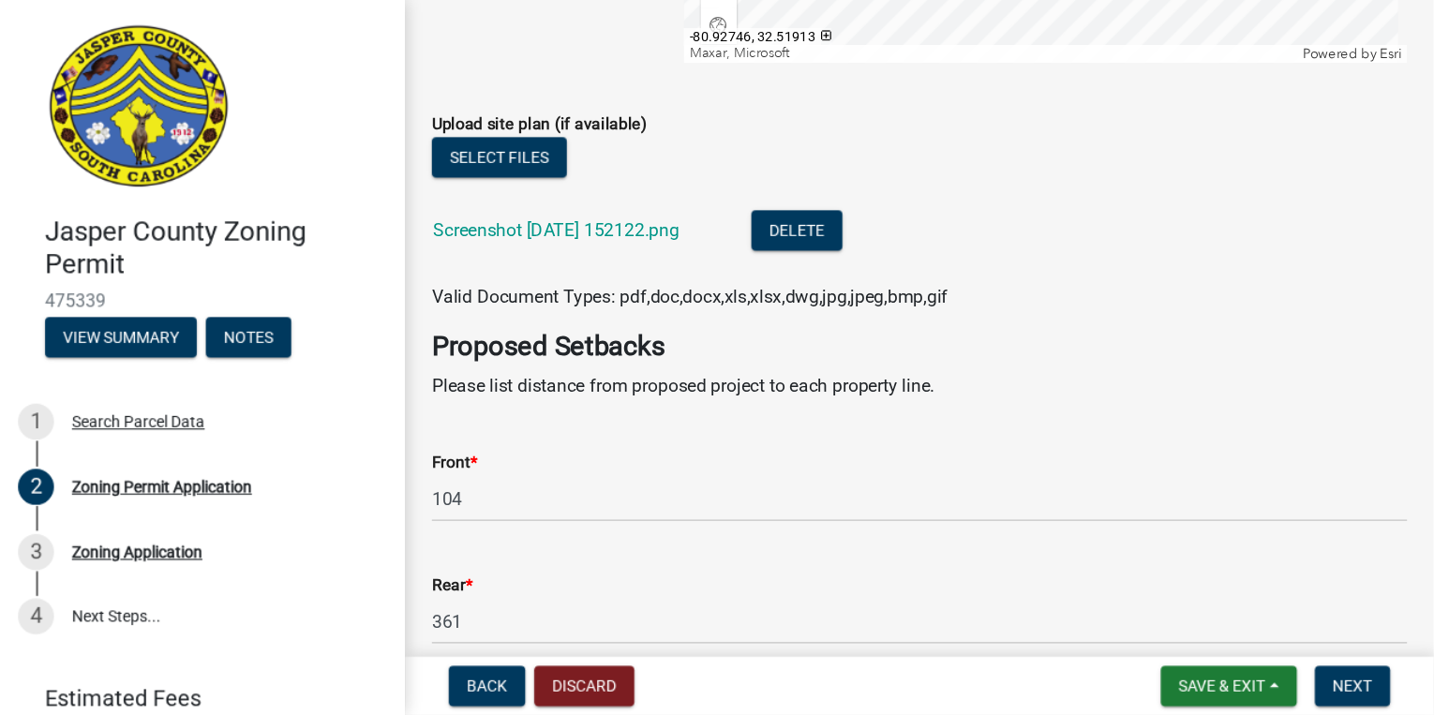
scroll to position [3649, 0]
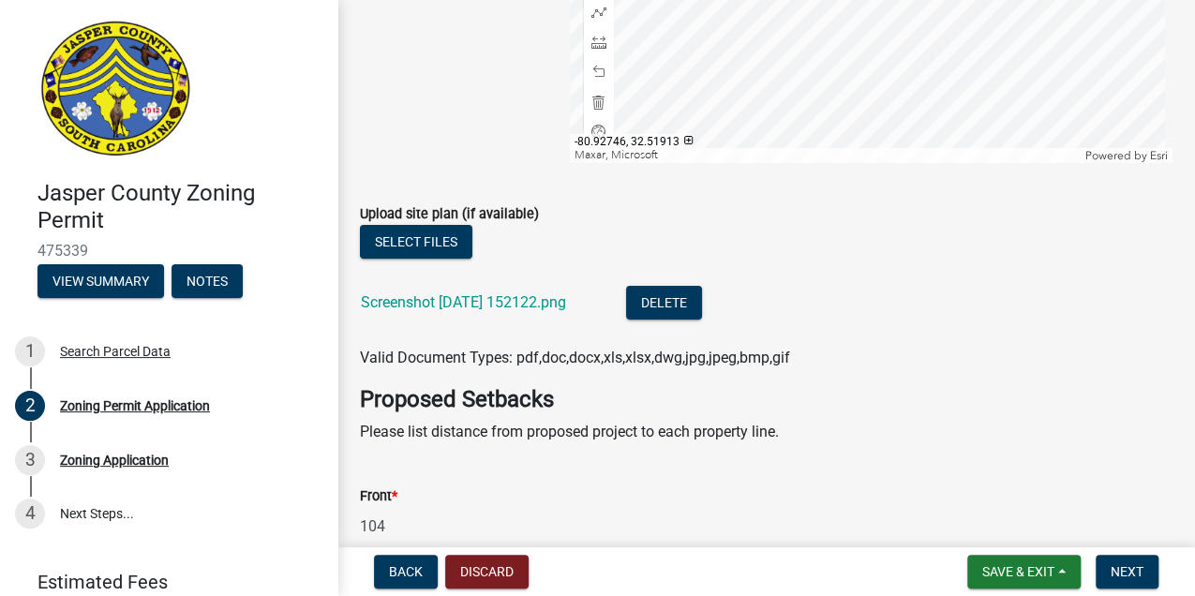
type input "61"
click at [426, 236] on button "Select files" at bounding box center [416, 242] width 113 height 34
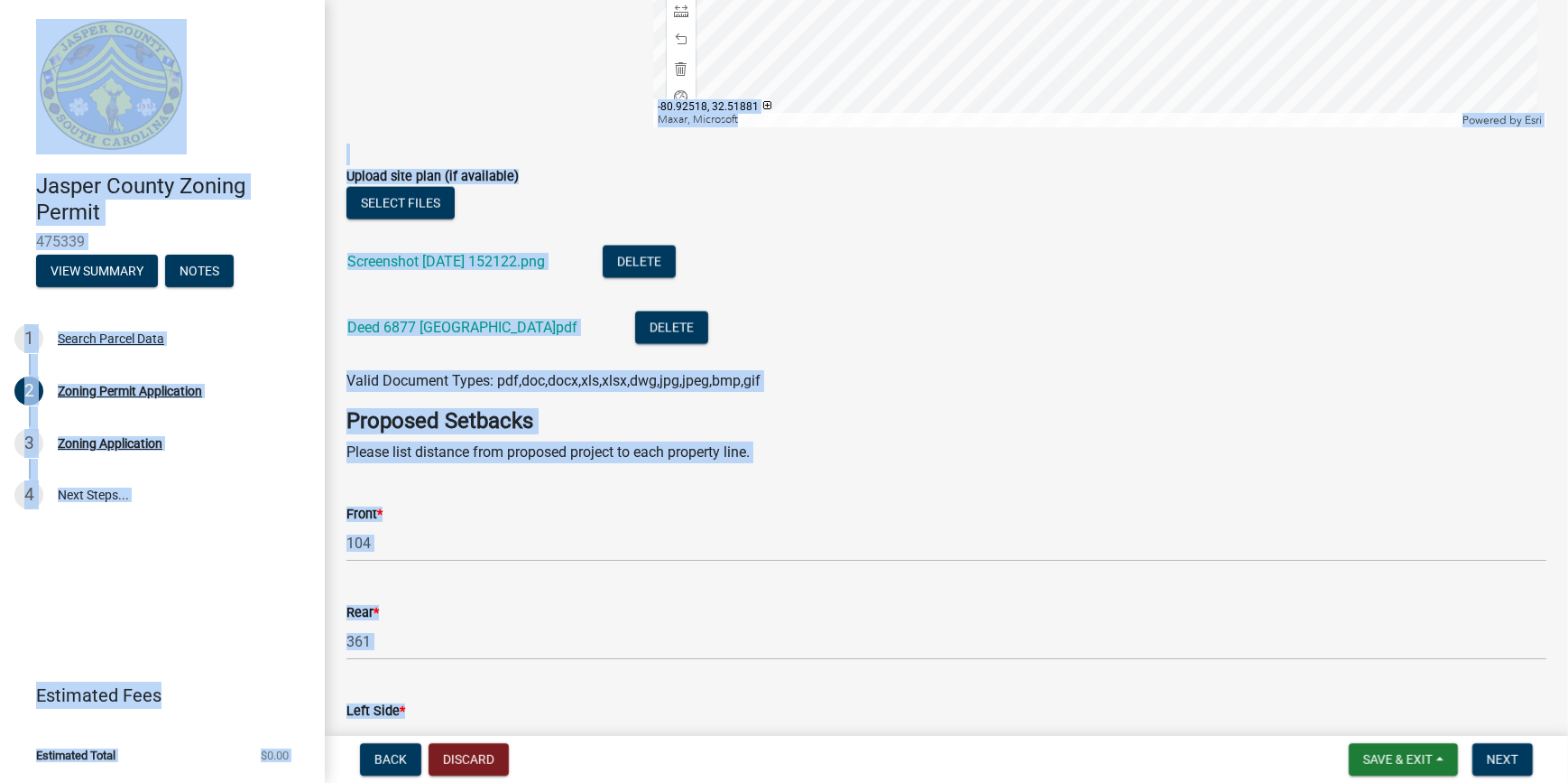
click at [955, 366] on ul "Screenshot [DATE] 152122.png Delete Deed 6877 [GEOGRAPHIC_DATA]pdf Delete" at bounding box center [946, 298] width 1200 height 146
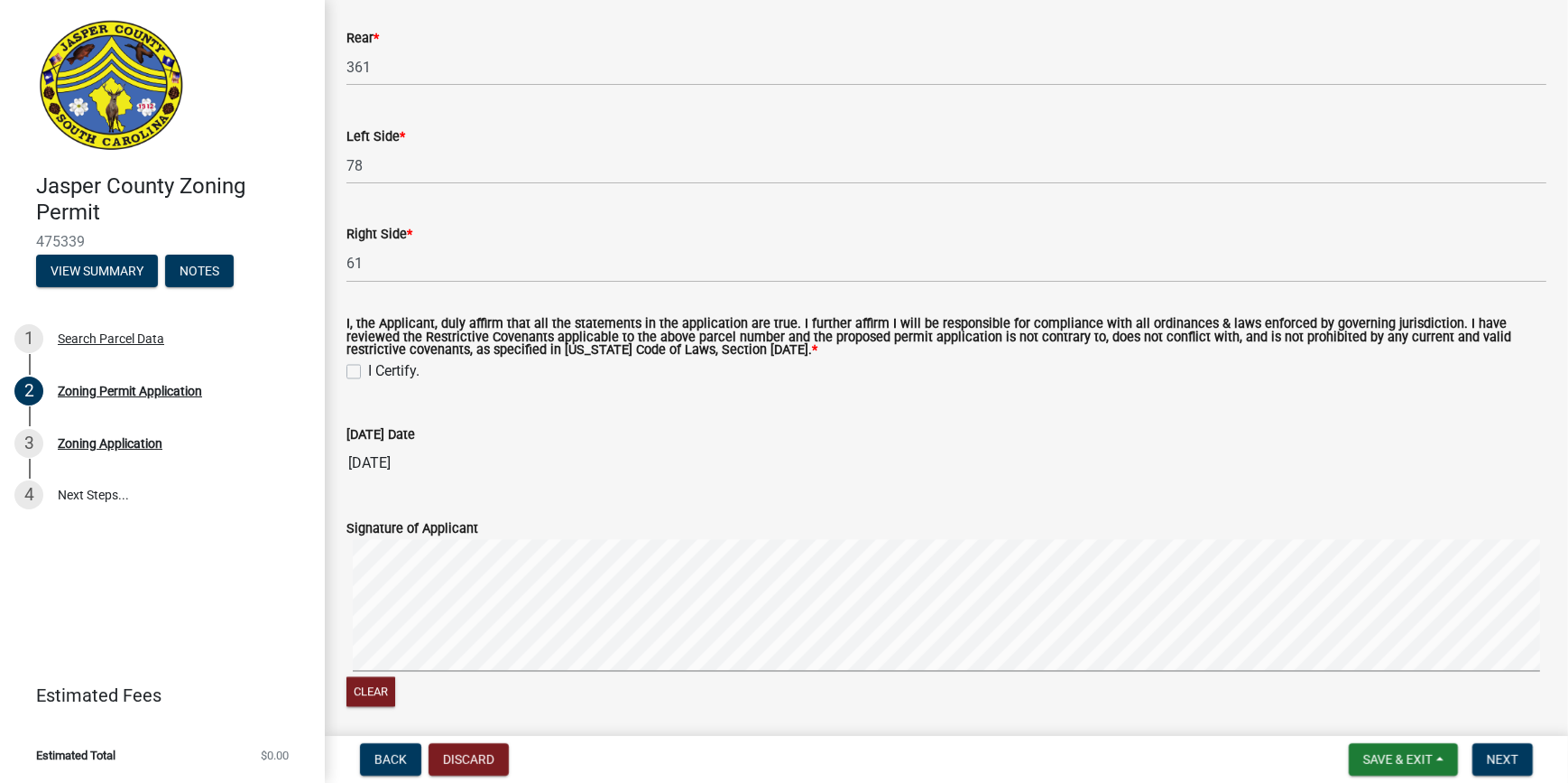
scroll to position [4302, 0]
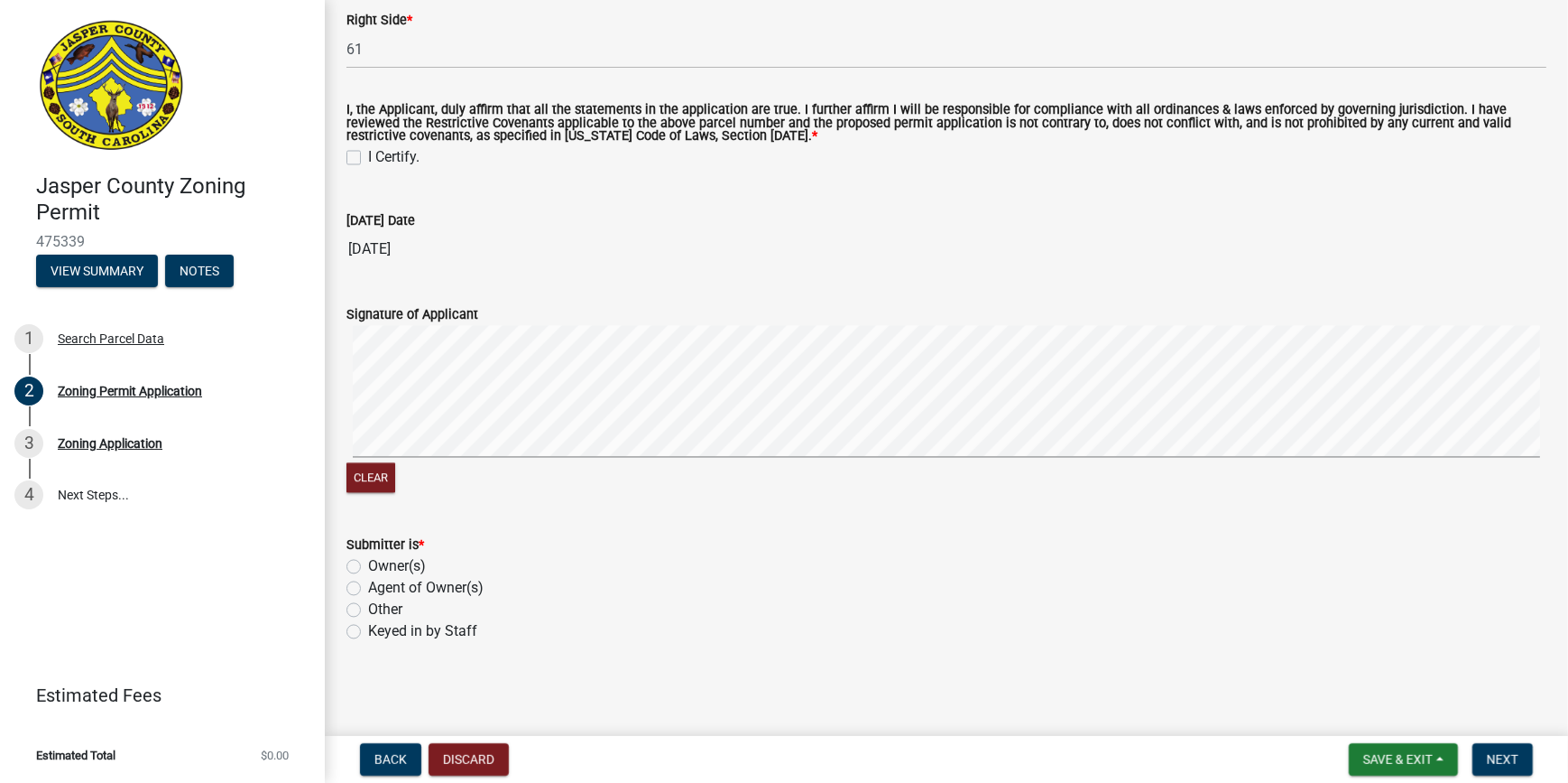
click at [369, 160] on label "I Certify." at bounding box center [394, 158] width 51 height 22
click at [369, 159] on input "I Certify." at bounding box center [374, 153] width 12 height 12
checkbox input "true"
click at [441, 573] on form "Submitter is * Owner(s) Agent of Owner(s) Other Keyed in by Staff" at bounding box center [946, 578] width 1200 height 130
drag, startPoint x: 441, startPoint y: 601, endPoint x: 354, endPoint y: 568, distance: 93.0
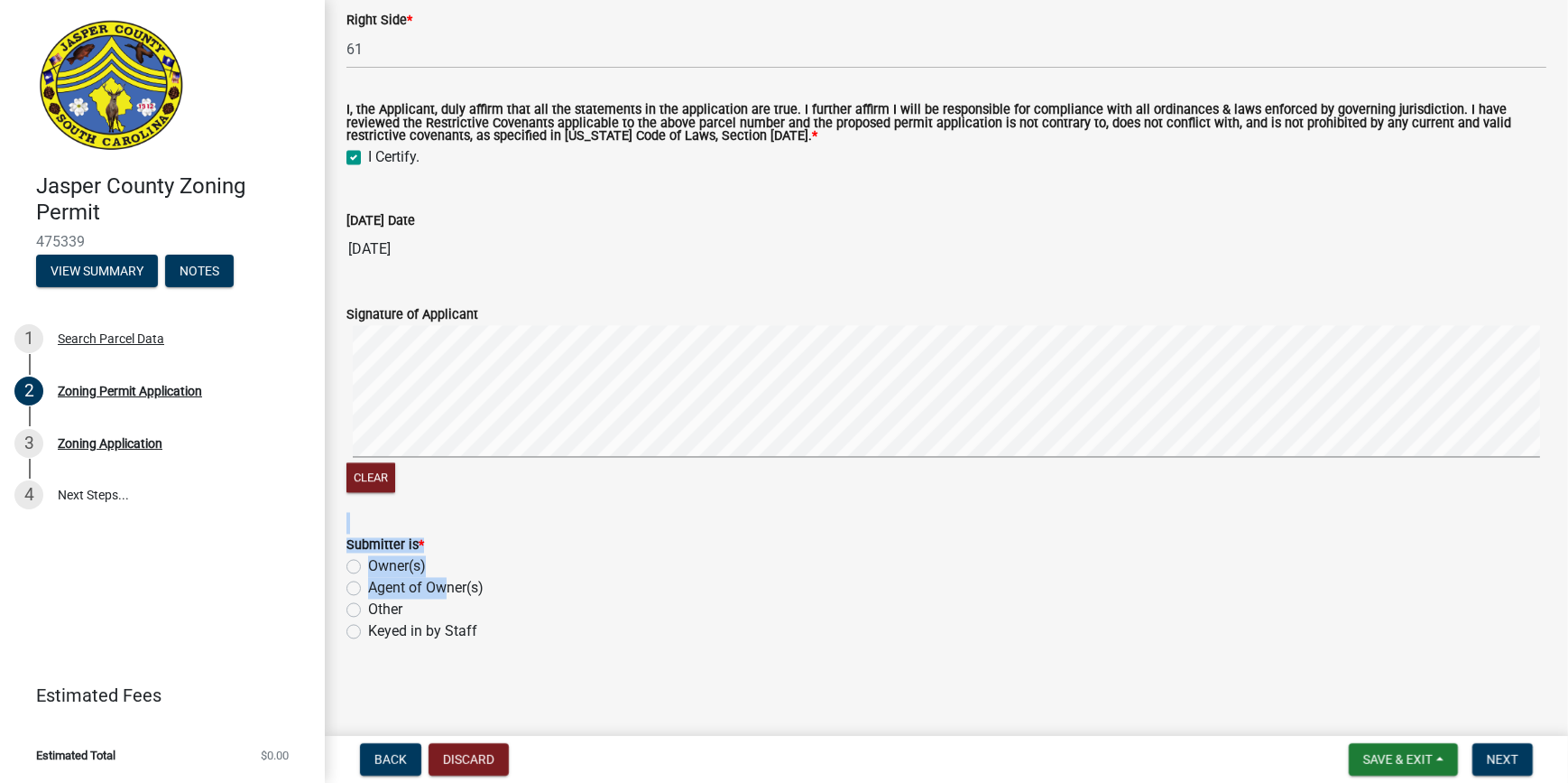
click at [369, 569] on label "Owner(s)" at bounding box center [398, 567] width 58 height 22
click at [369, 568] on input "Owner(s)" at bounding box center [374, 562] width 12 height 12
radio input "true"
click at [369, 573] on label "Other" at bounding box center [386, 611] width 35 height 22
click at [369, 573] on input "Other" at bounding box center [374, 606] width 12 height 12
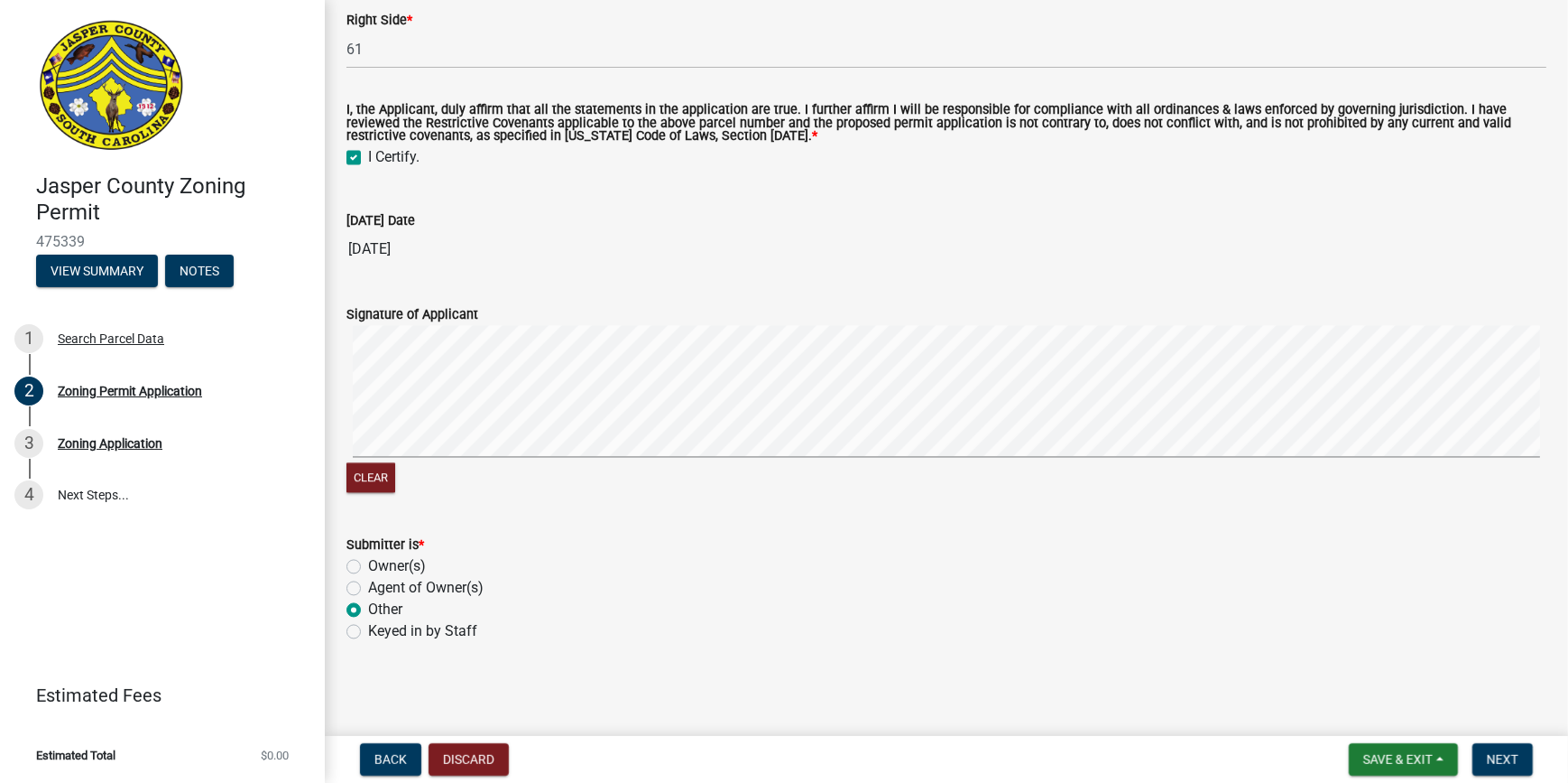
radio input "true"
click at [1149, 573] on span "Next" at bounding box center [1503, 759] width 32 height 14
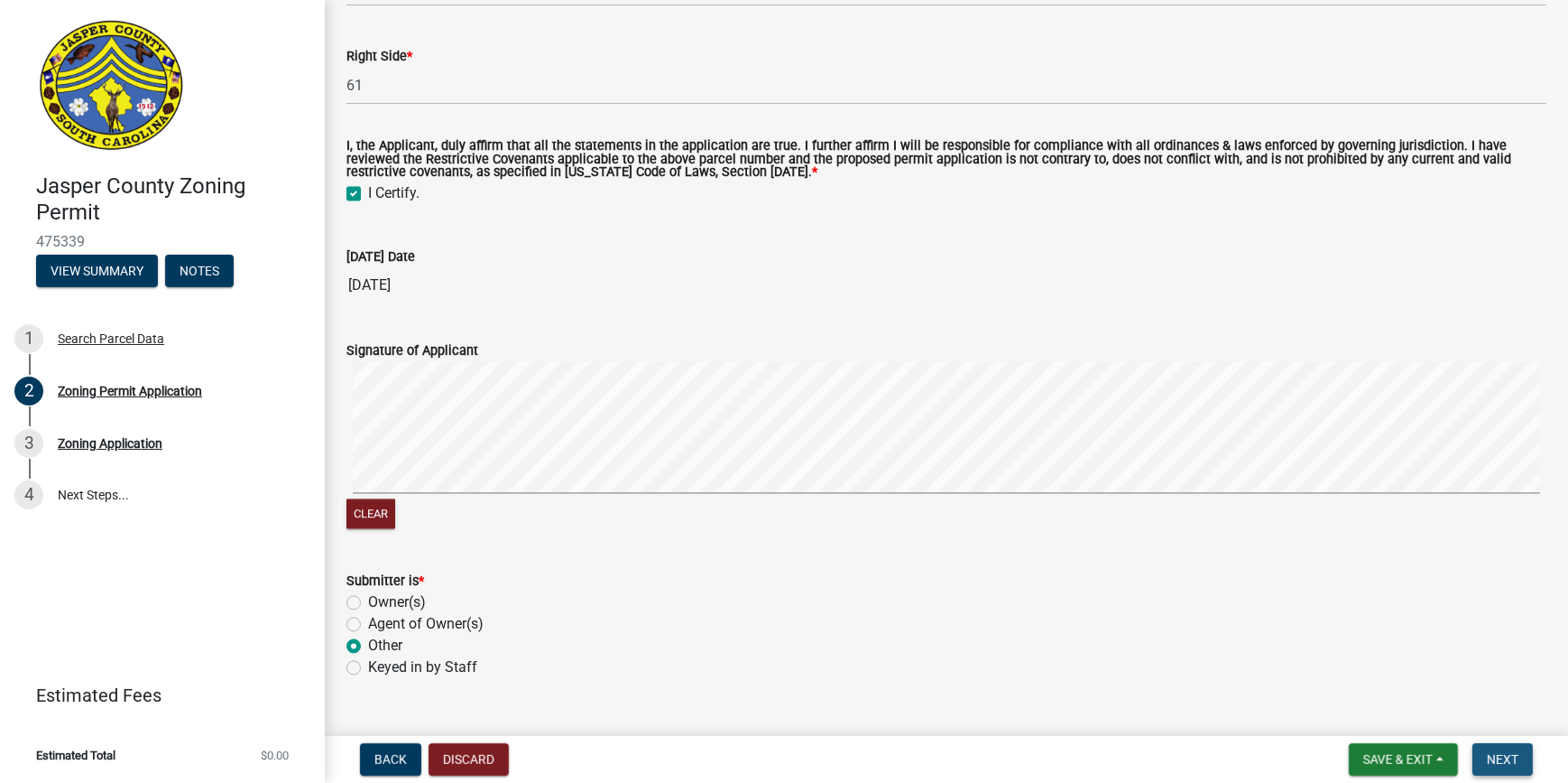
scroll to position [4339, 0]
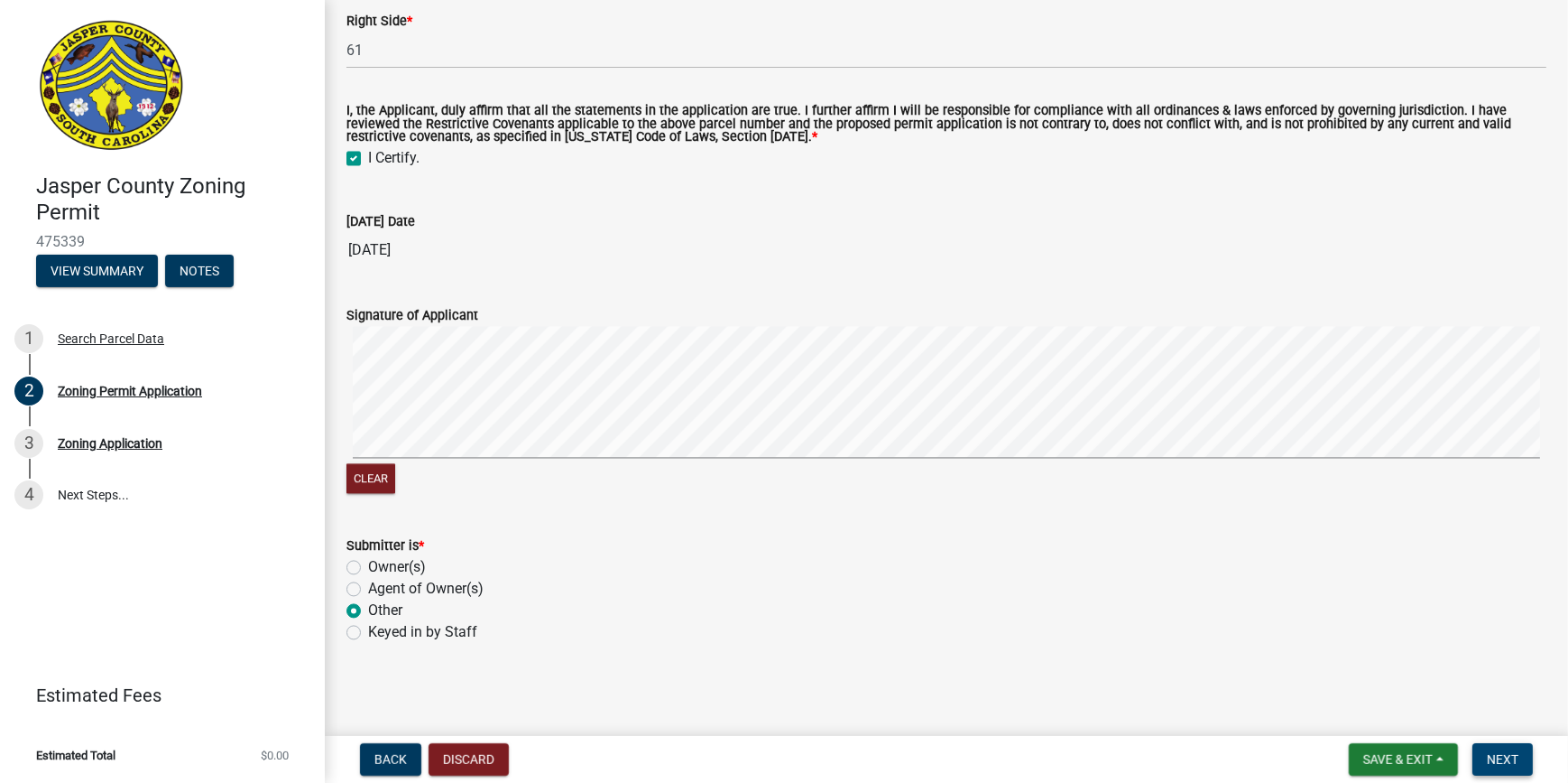
click at [1149, 573] on button "Next" at bounding box center [1503, 760] width 61 height 33
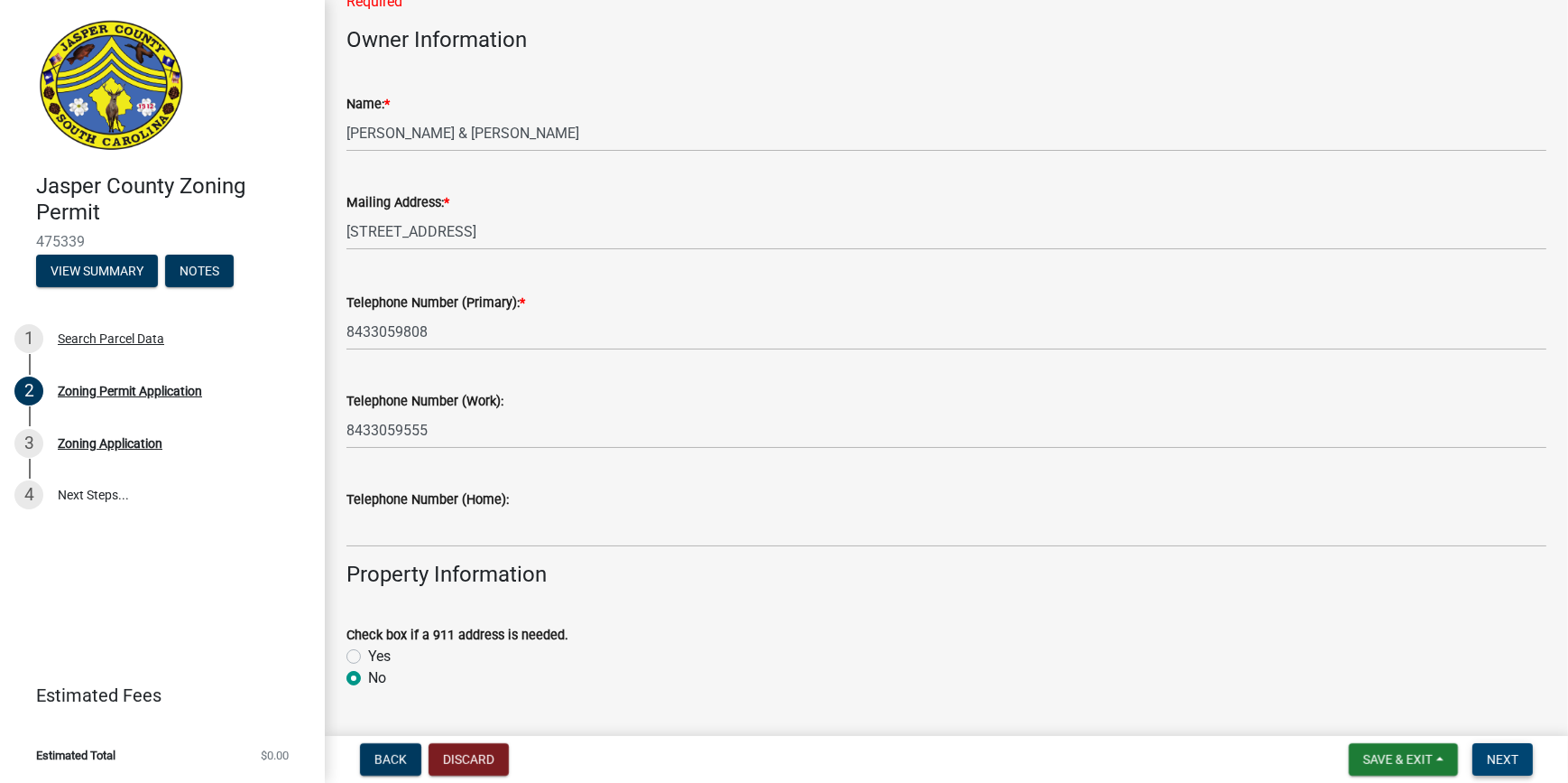
scroll to position [0, 0]
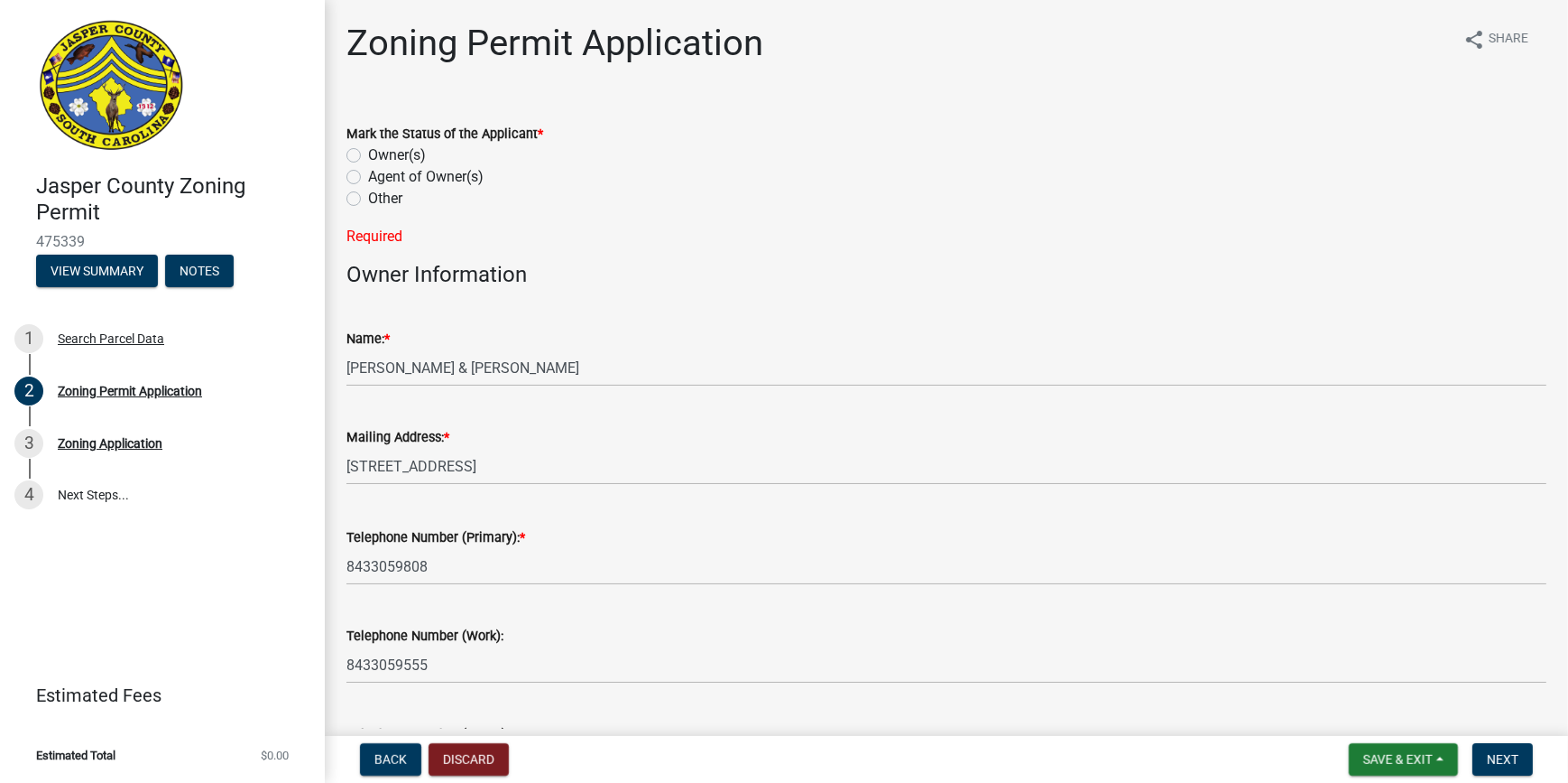
click at [369, 198] on label "Other" at bounding box center [386, 198] width 35 height 22
click at [369, 198] on input "Other" at bounding box center [374, 194] width 12 height 12
radio input "true"
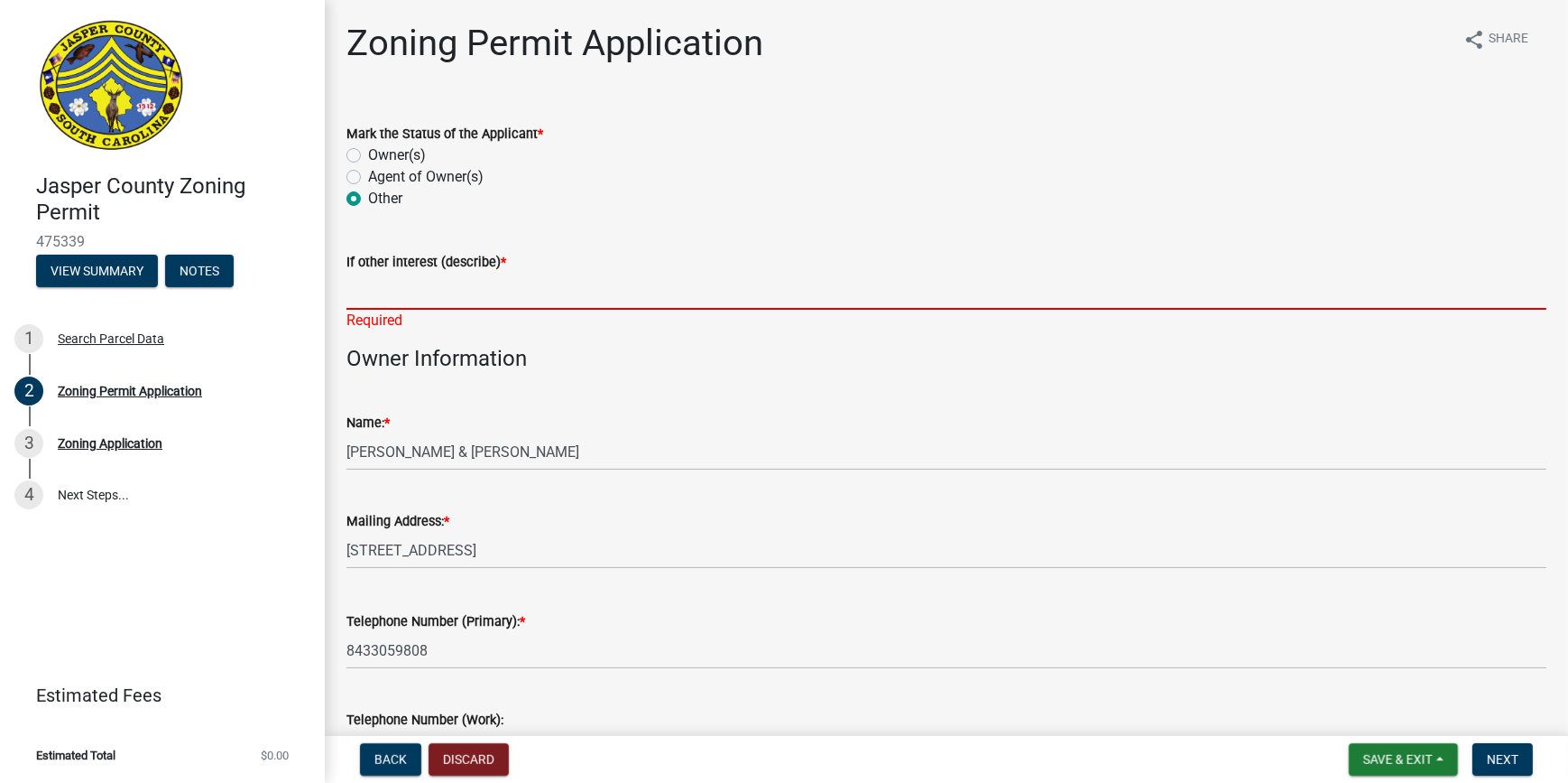
click at [453, 280] on input "If other interest (describe) *" at bounding box center [946, 291] width 1200 height 37
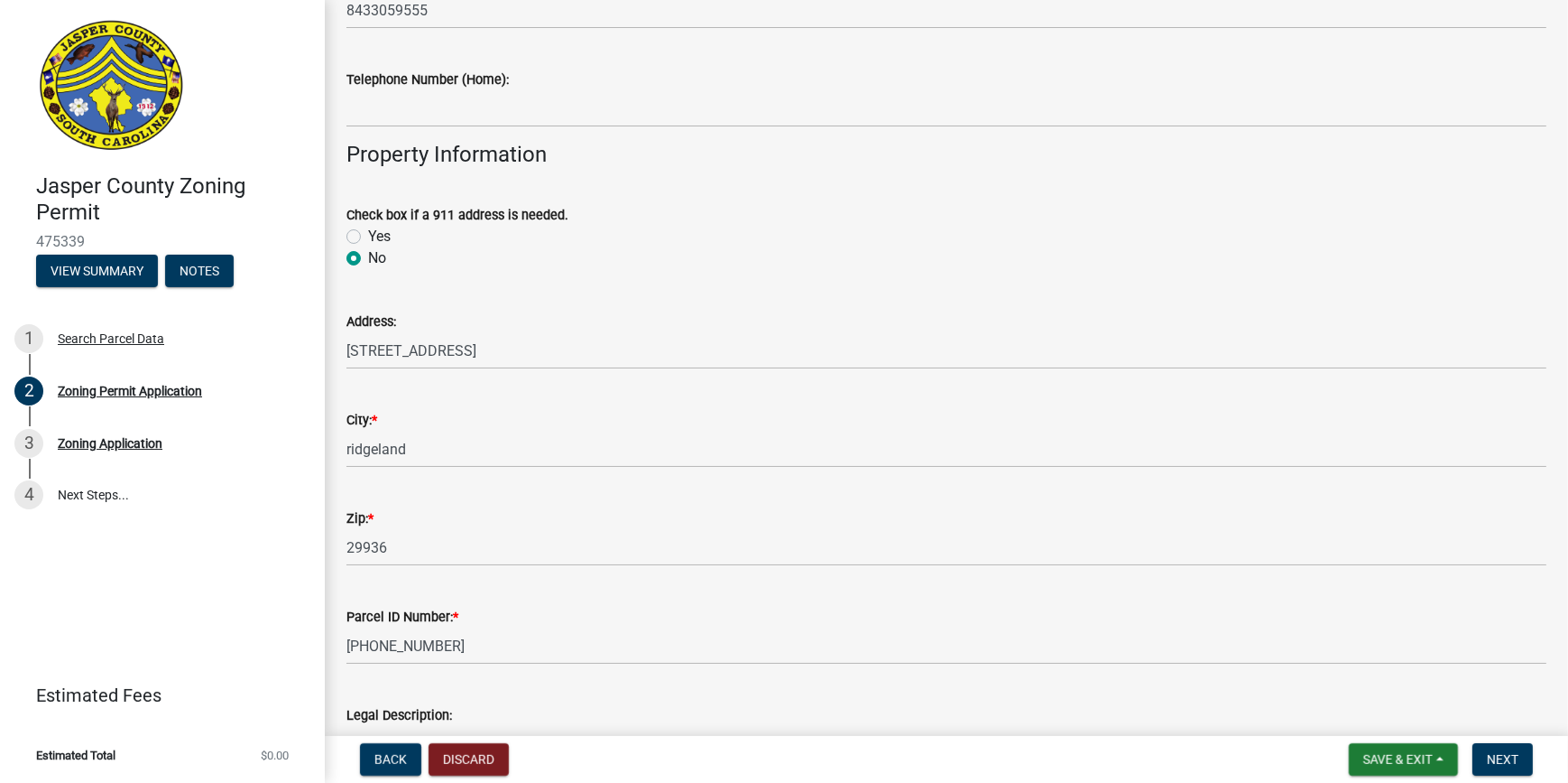
type input "under contract For land owning"
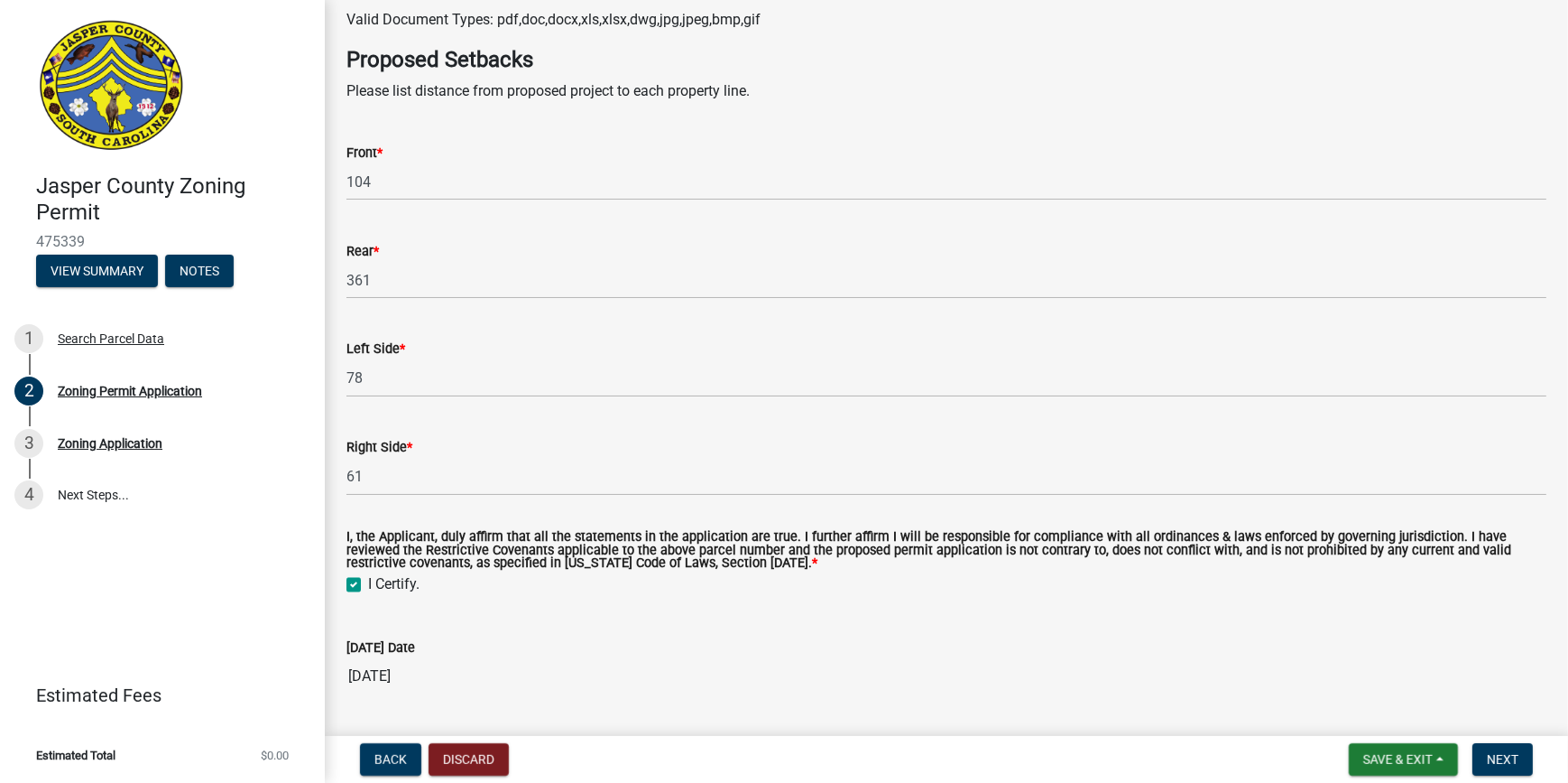
scroll to position [4401, 0]
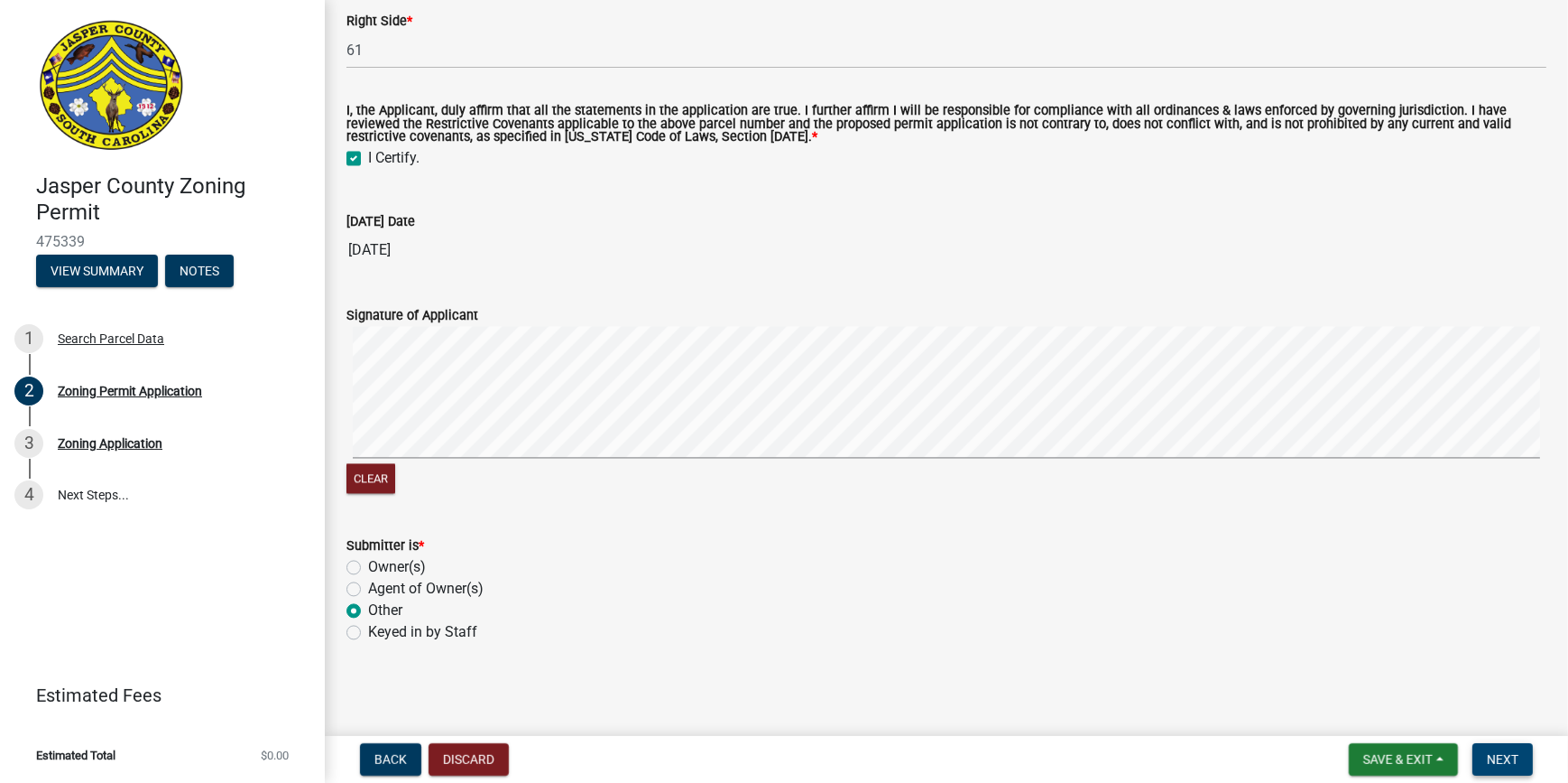
click at [1149, 573] on span "Next" at bounding box center [1503, 759] width 32 height 14
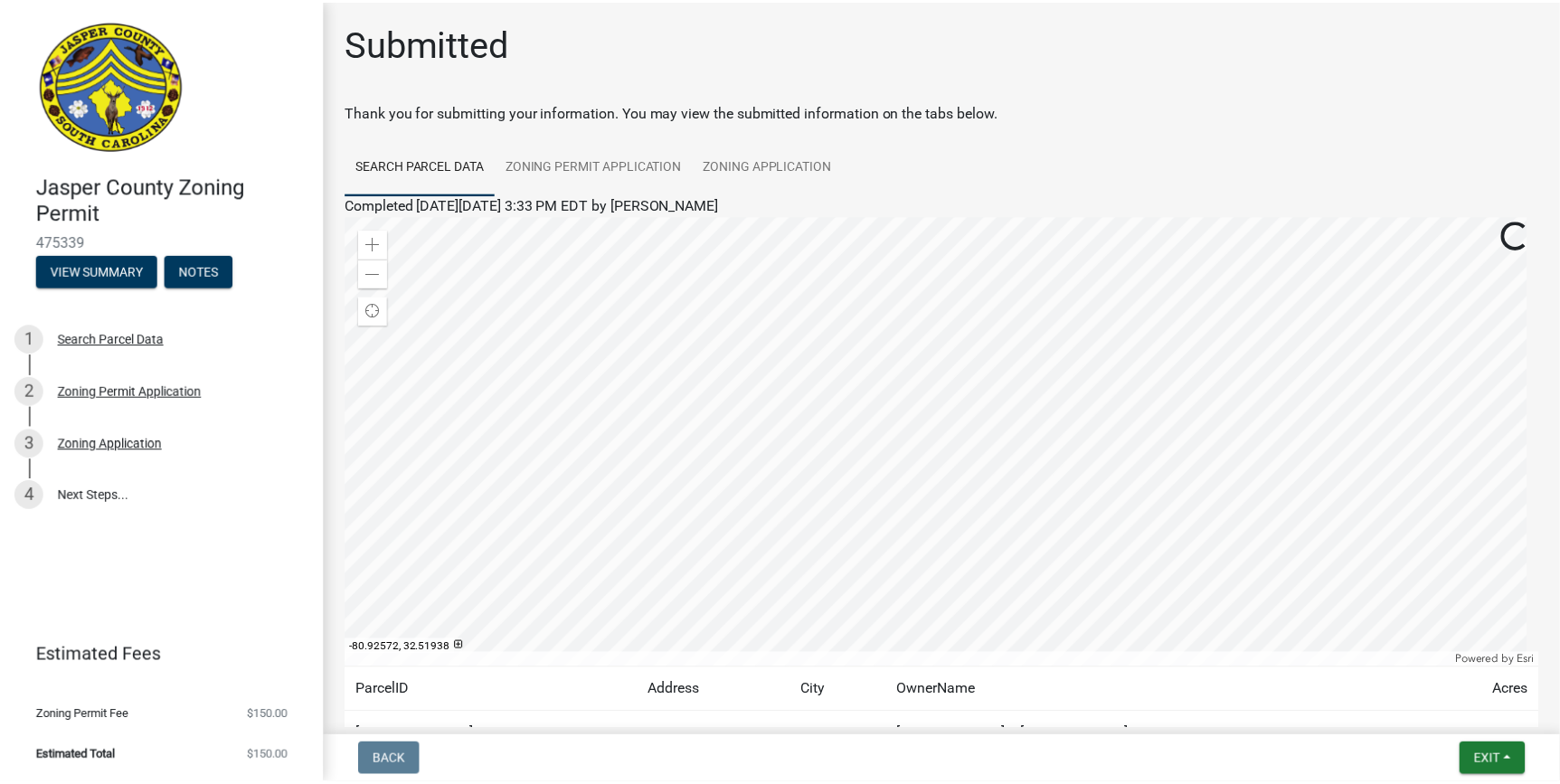
scroll to position [133, 0]
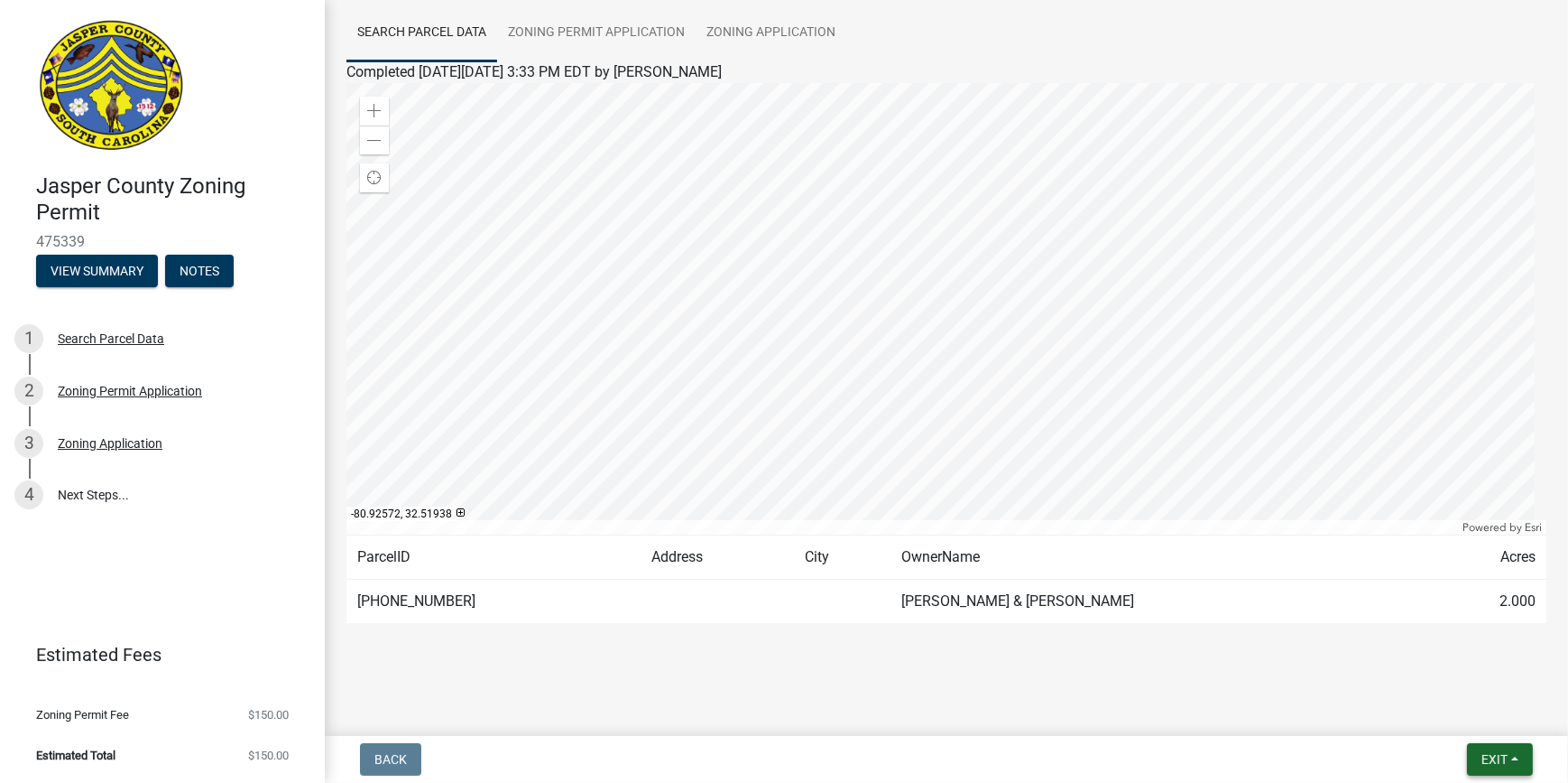
click at [1149, 573] on button "Exit" at bounding box center [1500, 760] width 65 height 33
click at [1149, 573] on button "Save & Exit" at bounding box center [1461, 712] width 144 height 43
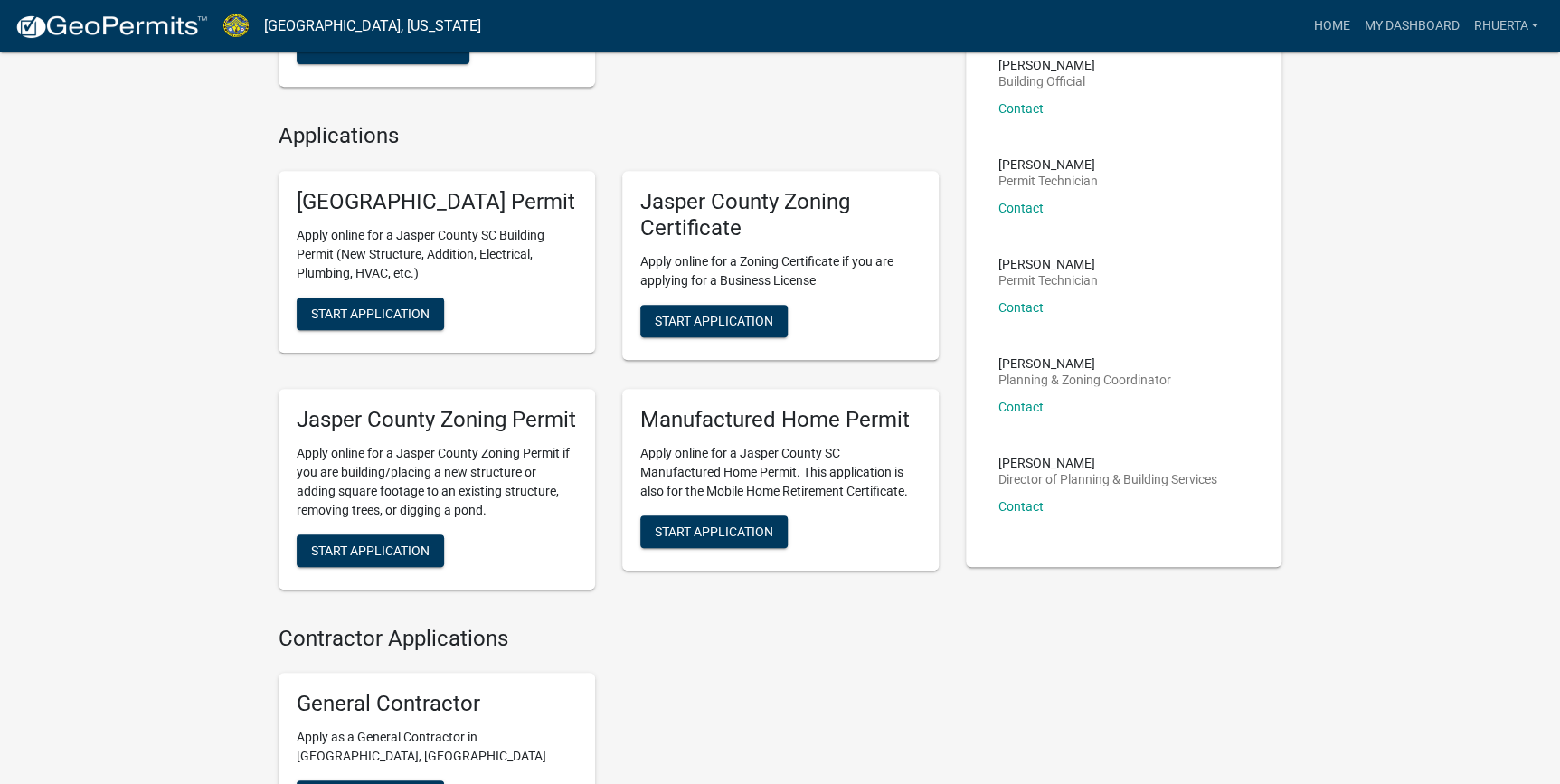
scroll to position [493, 0]
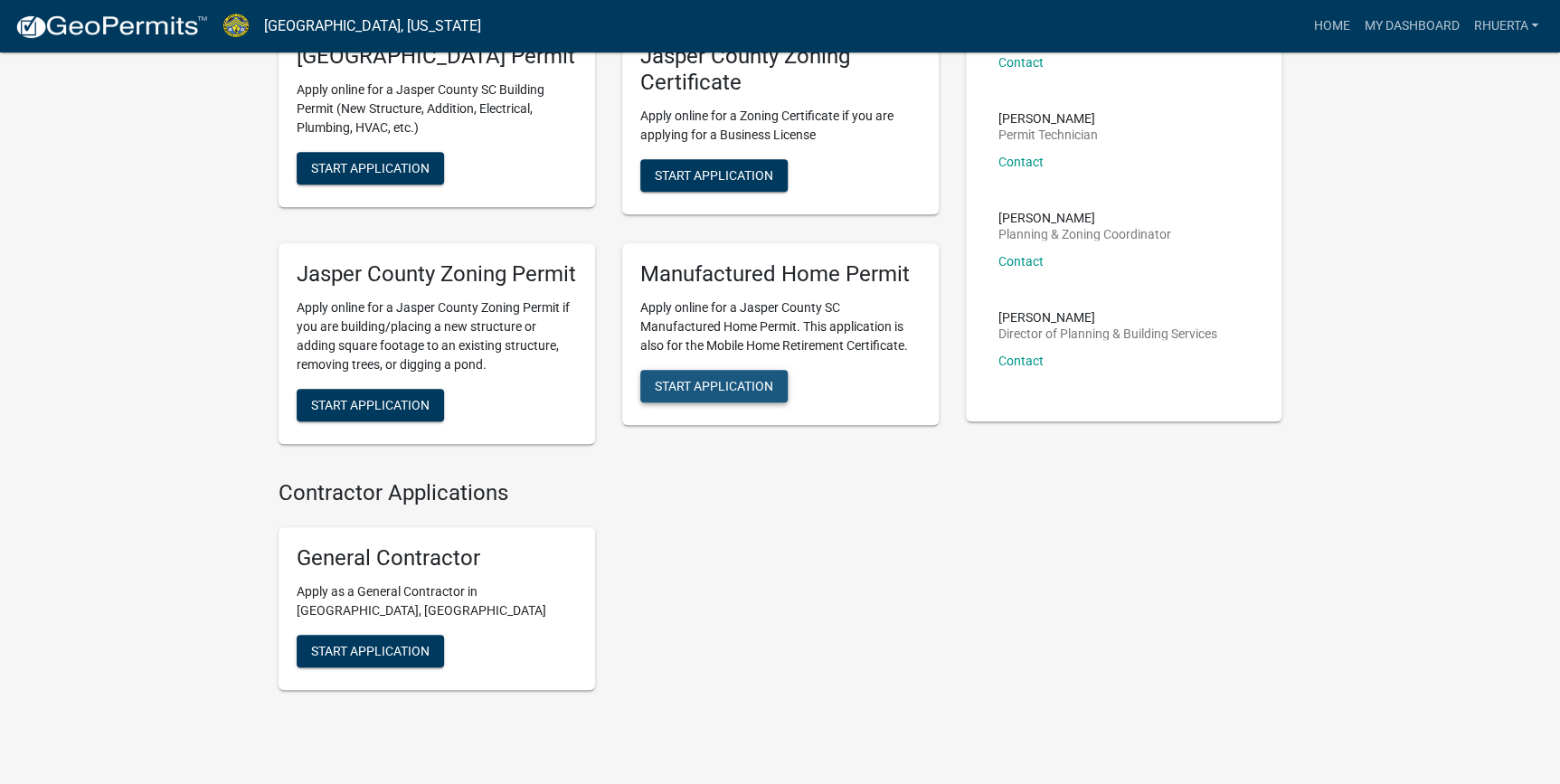
click at [717, 402] on button "Start Application" at bounding box center [714, 386] width 148 height 33
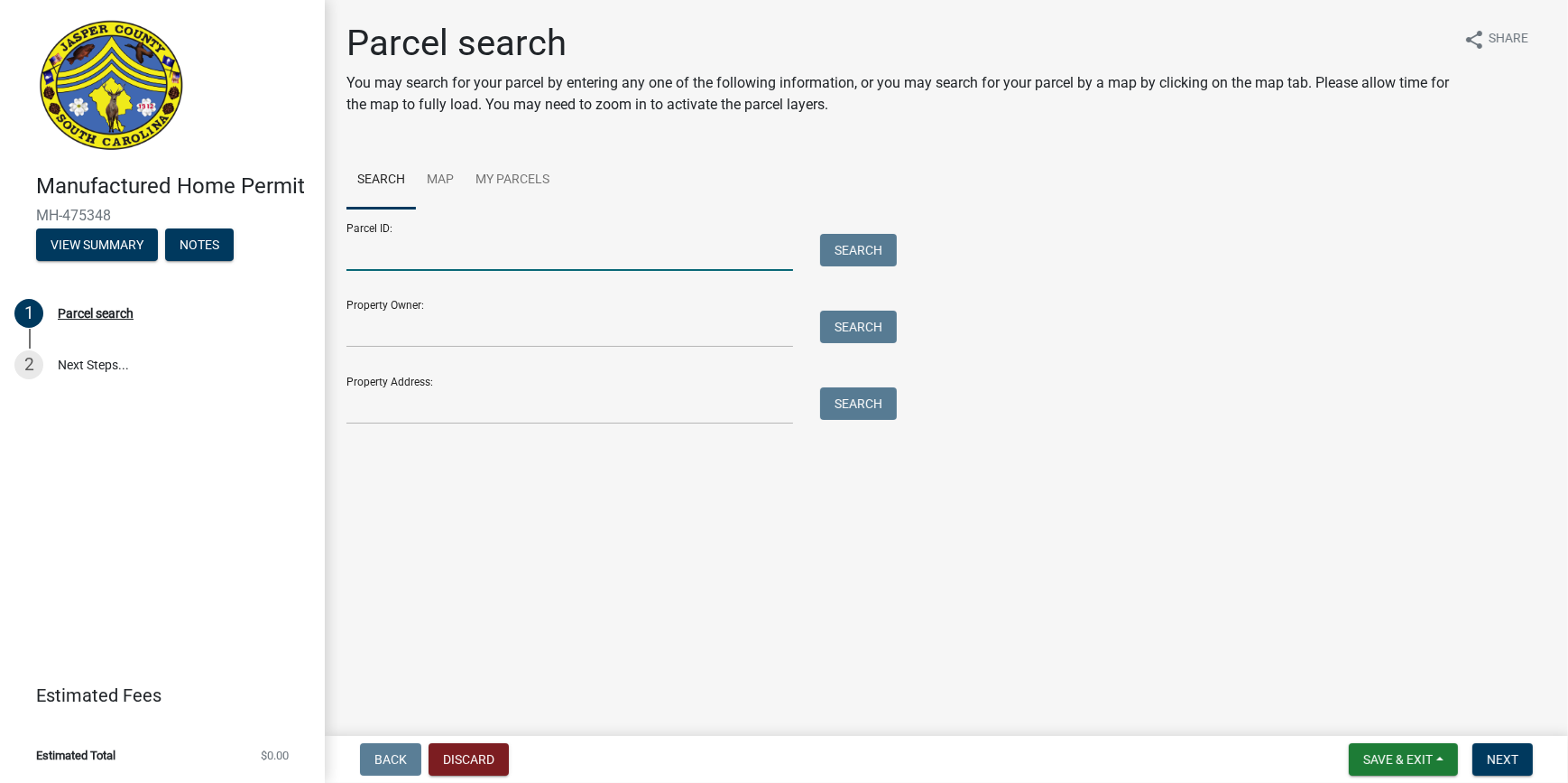
click at [353, 262] on input "Parcel ID:" at bounding box center [570, 252] width 447 height 37
paste input "[PHONE_NUMBER]"
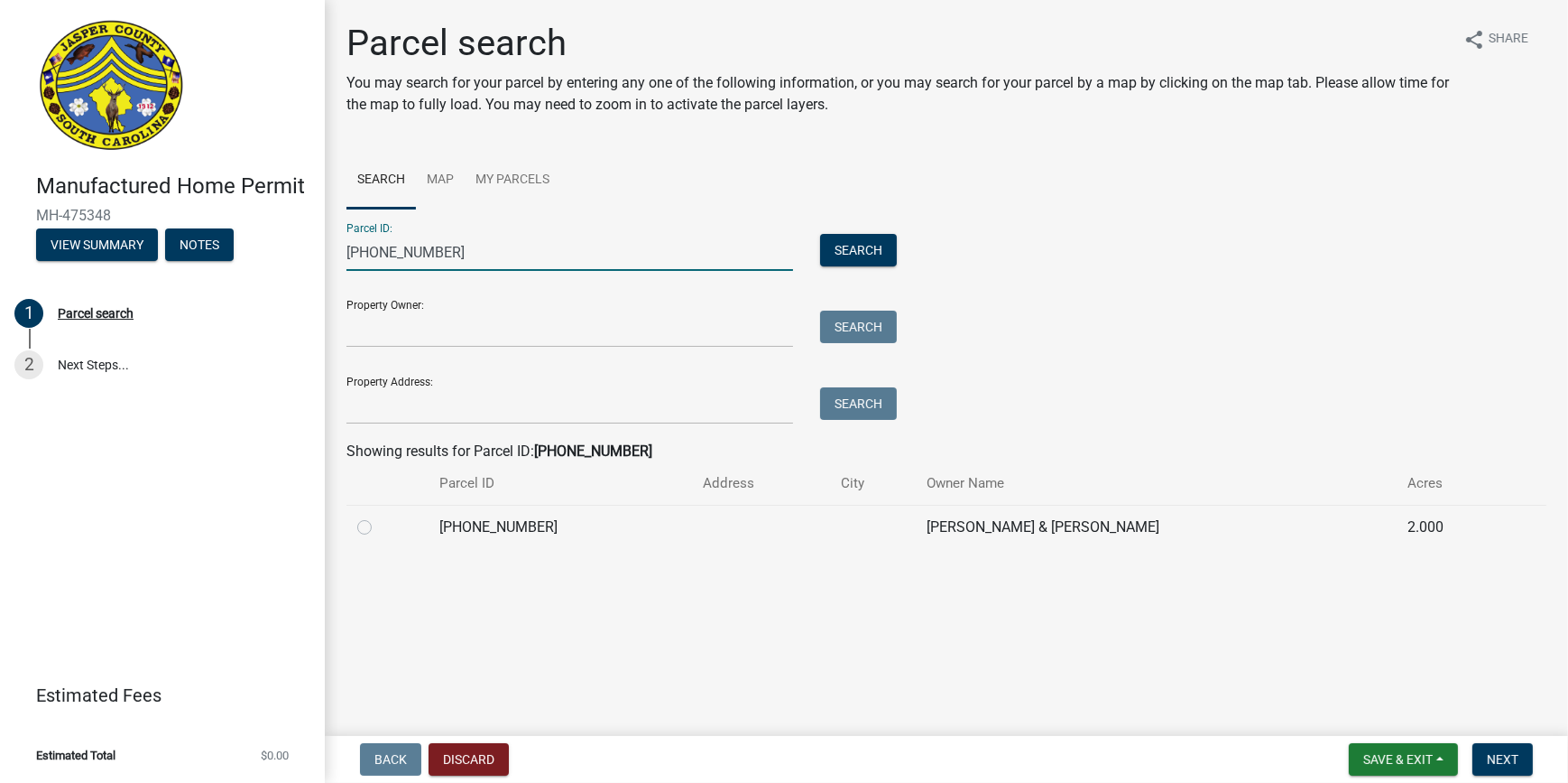
type input "[PHONE_NUMBER]"
click at [379, 516] on label at bounding box center [379, 516] width 0 height 0
click at [379, 524] on input "radio" at bounding box center [385, 522] width 12 height 12
radio input "true"
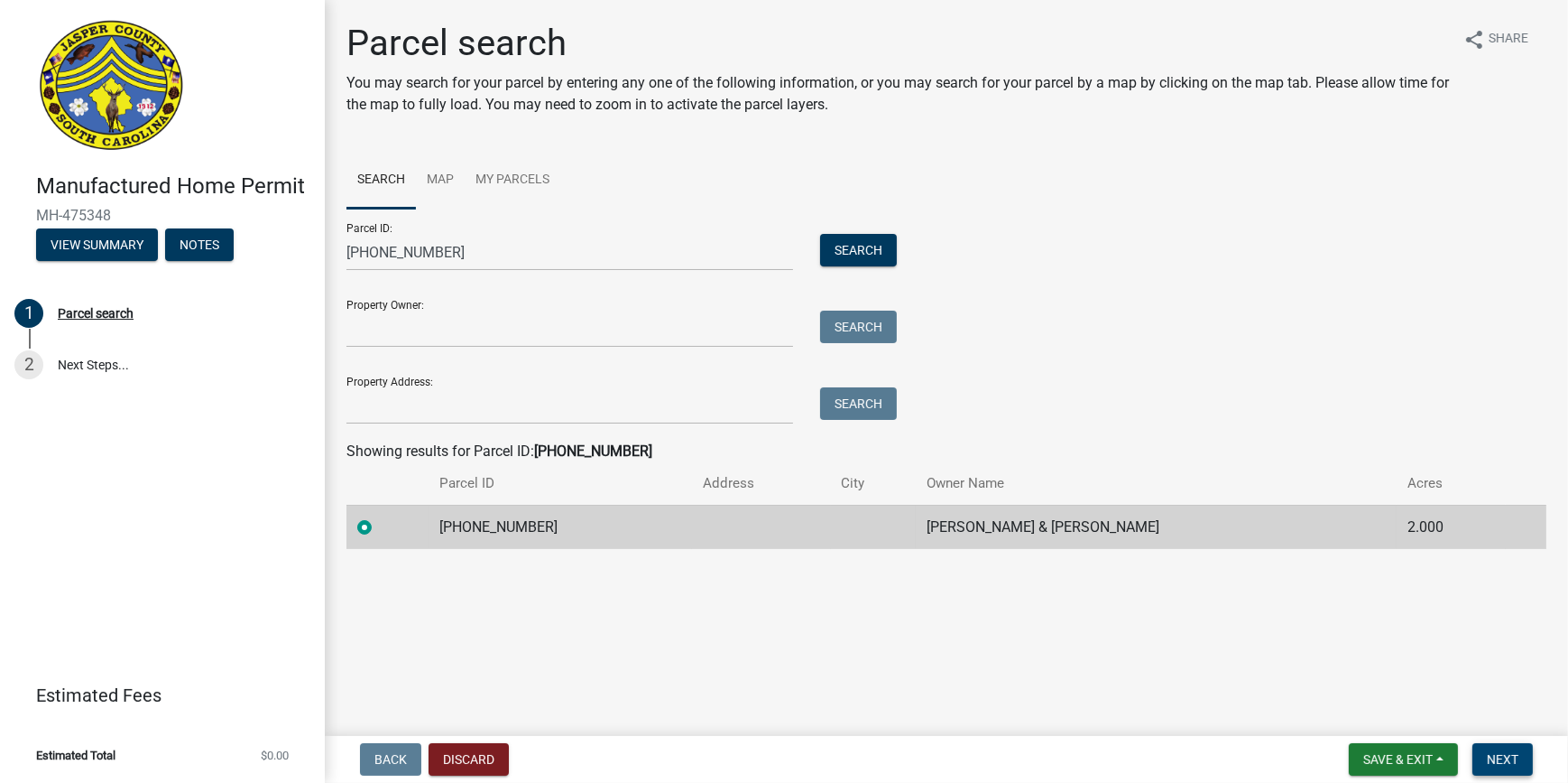
click at [1149, 573] on span "Next" at bounding box center [1503, 759] width 32 height 14
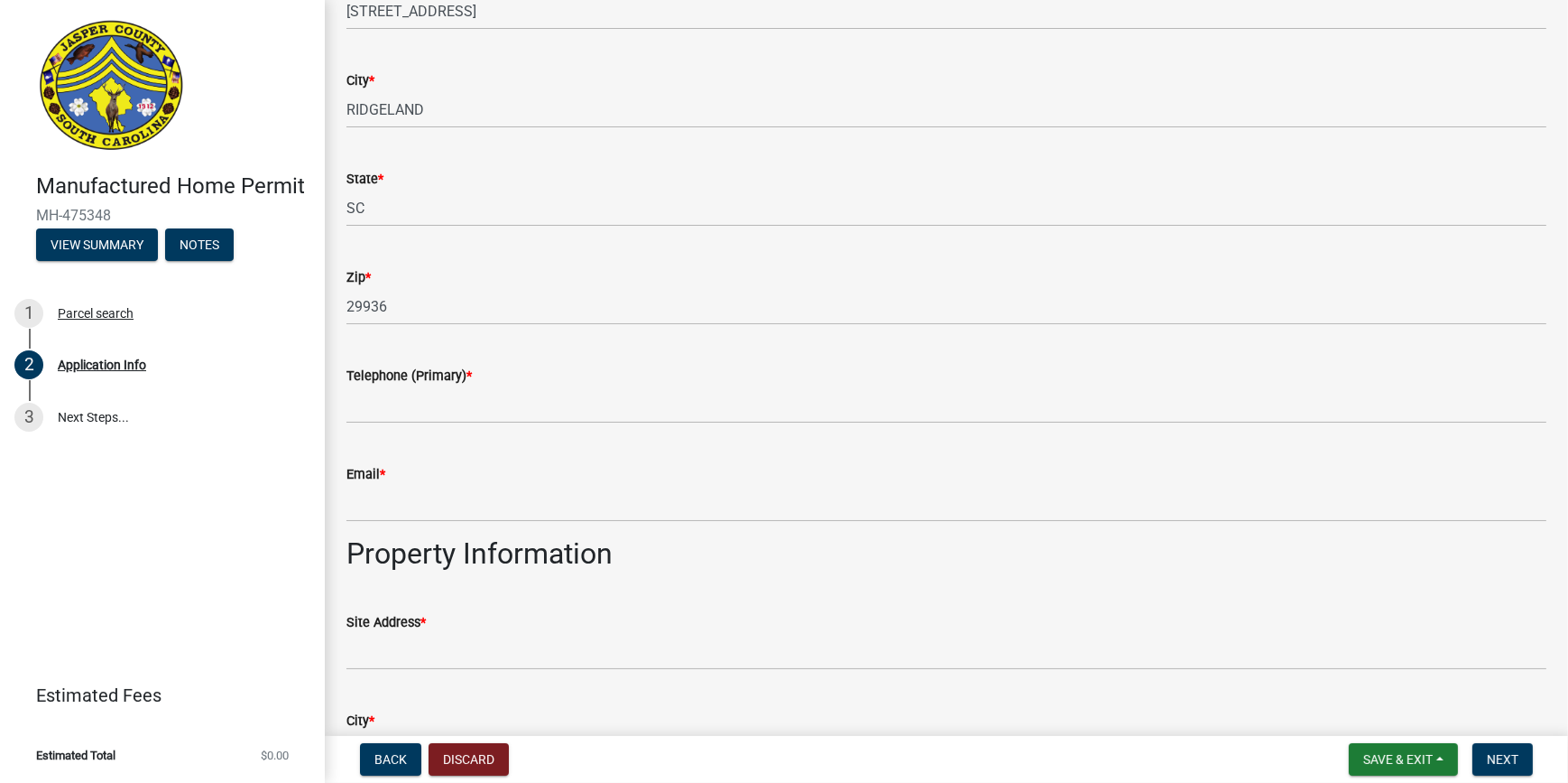
scroll to position [1231, 0]
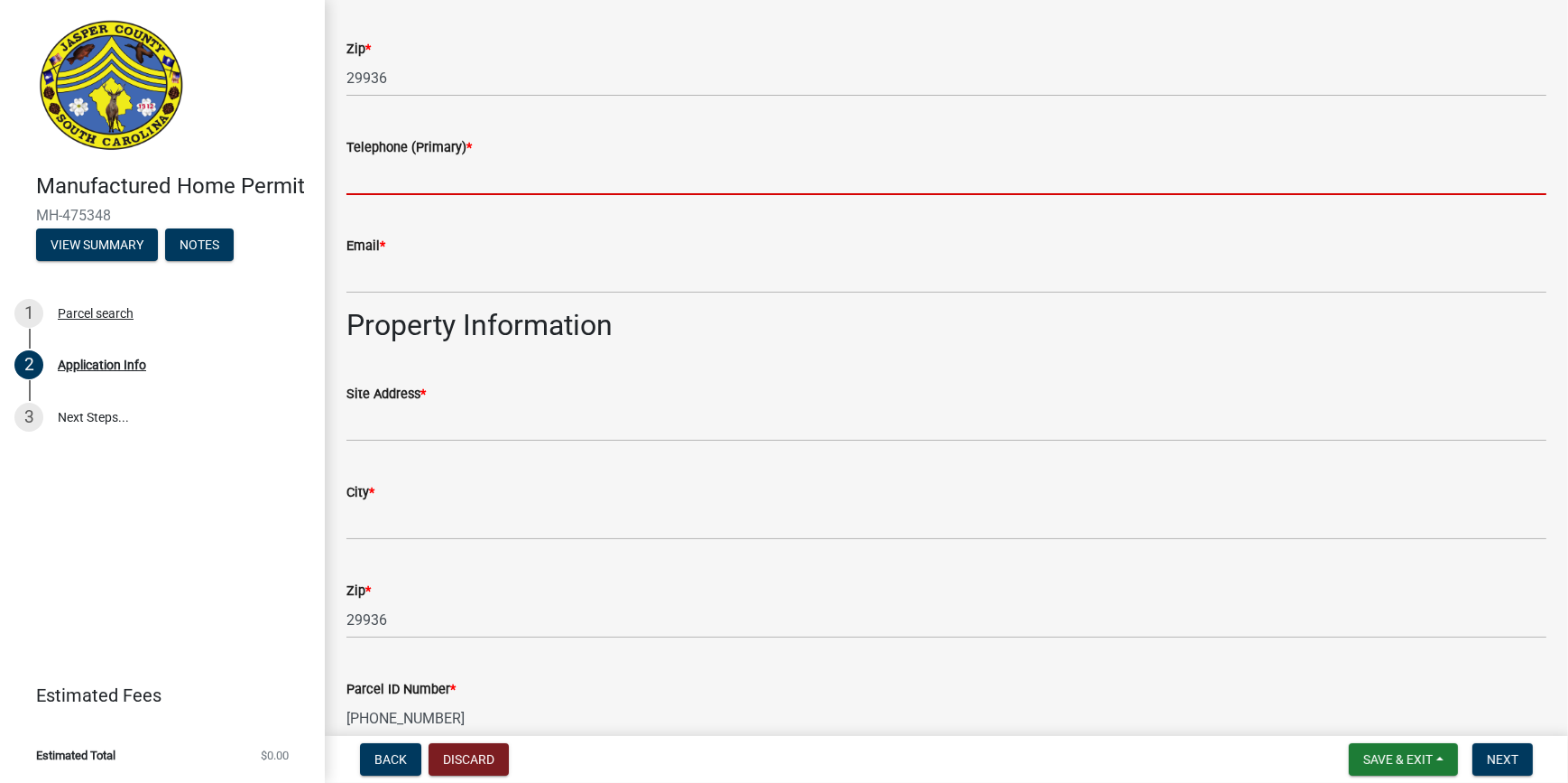
click at [403, 164] on input "Telephone (Primary) *" at bounding box center [946, 176] width 1200 height 37
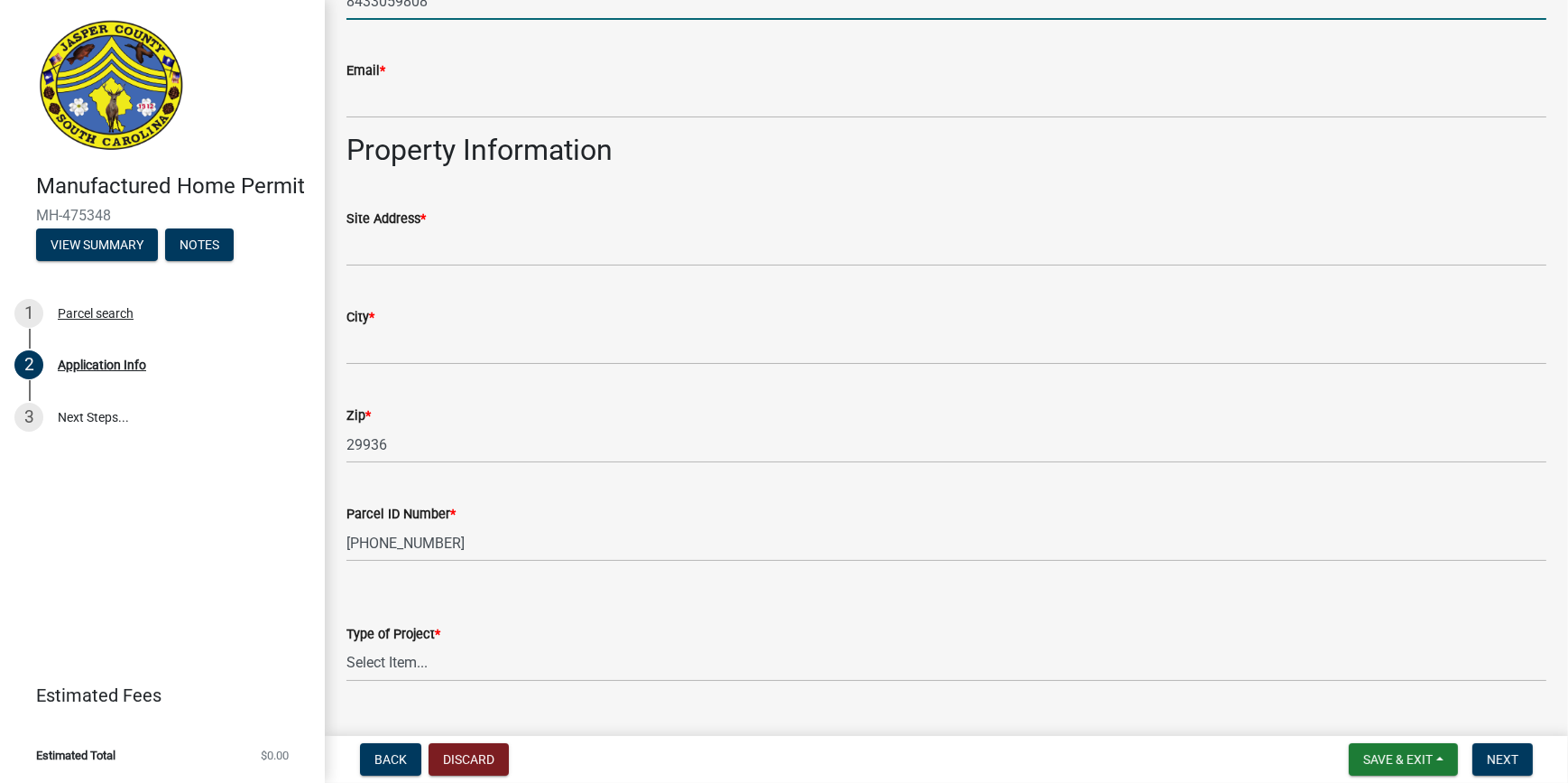
scroll to position [1445, 0]
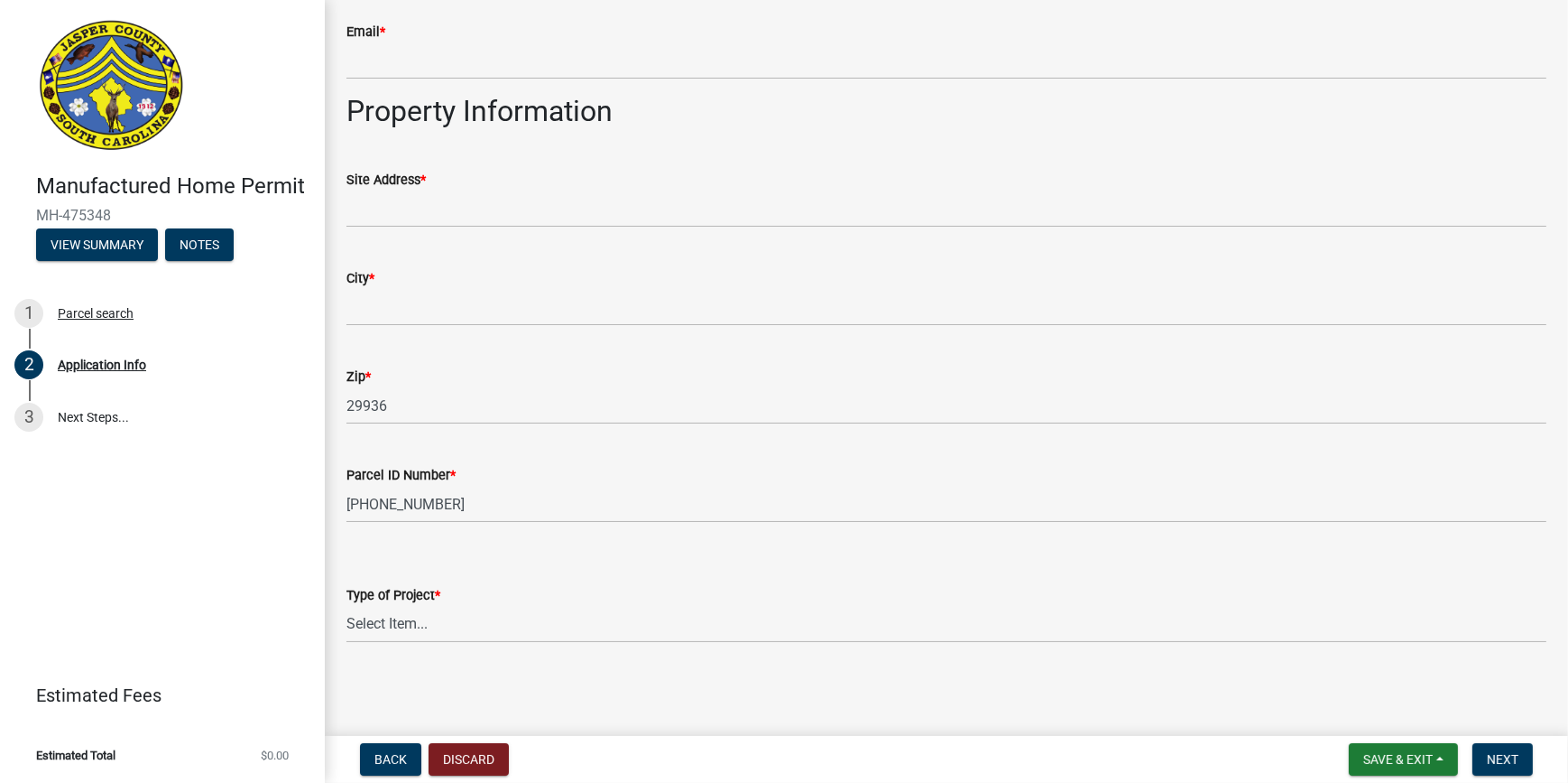
type input "8433059808"
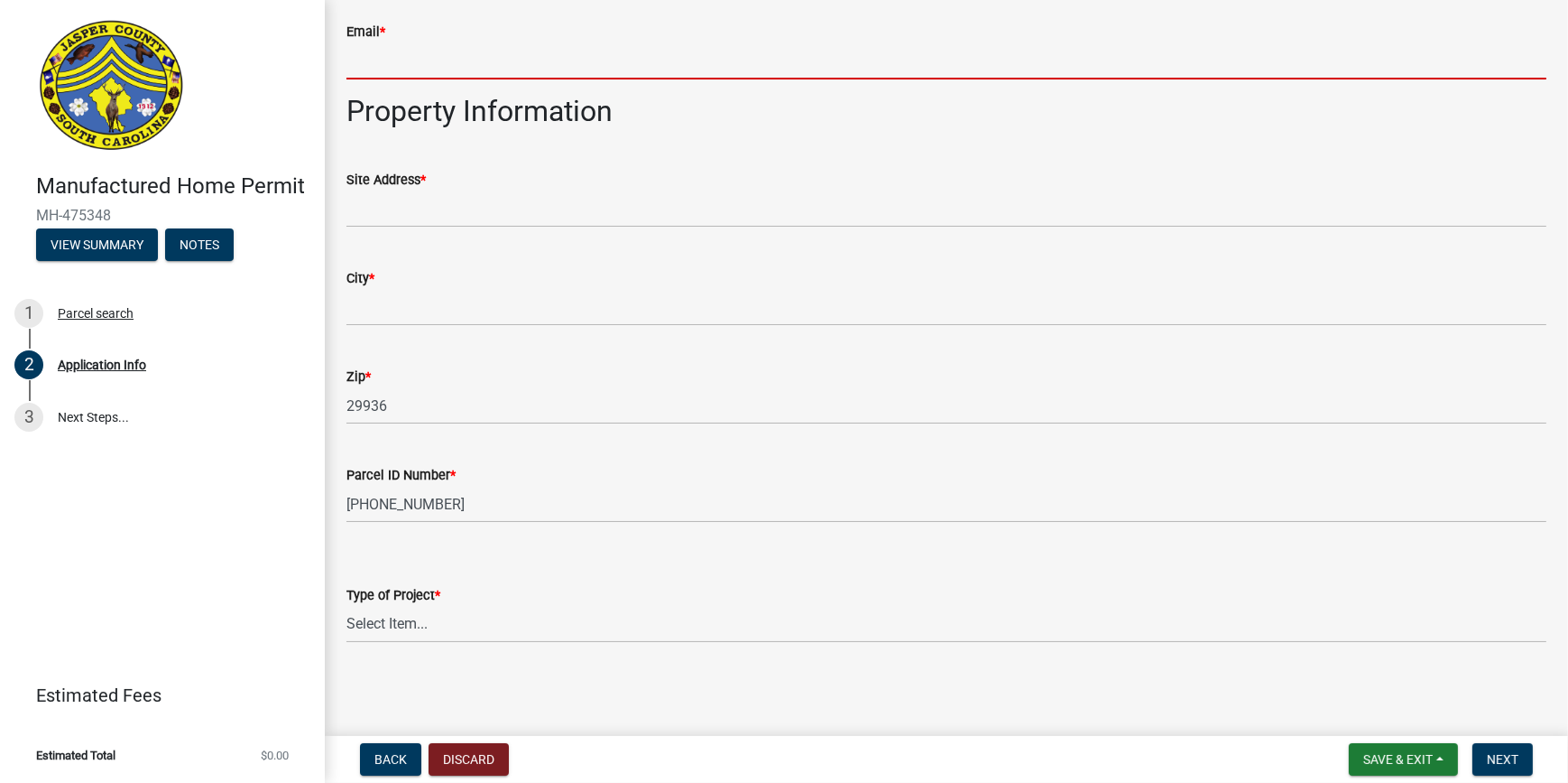
click at [396, 64] on input "Email *" at bounding box center [946, 61] width 1200 height 37
type input "[EMAIL_ADDRESS][DOMAIN_NAME]"
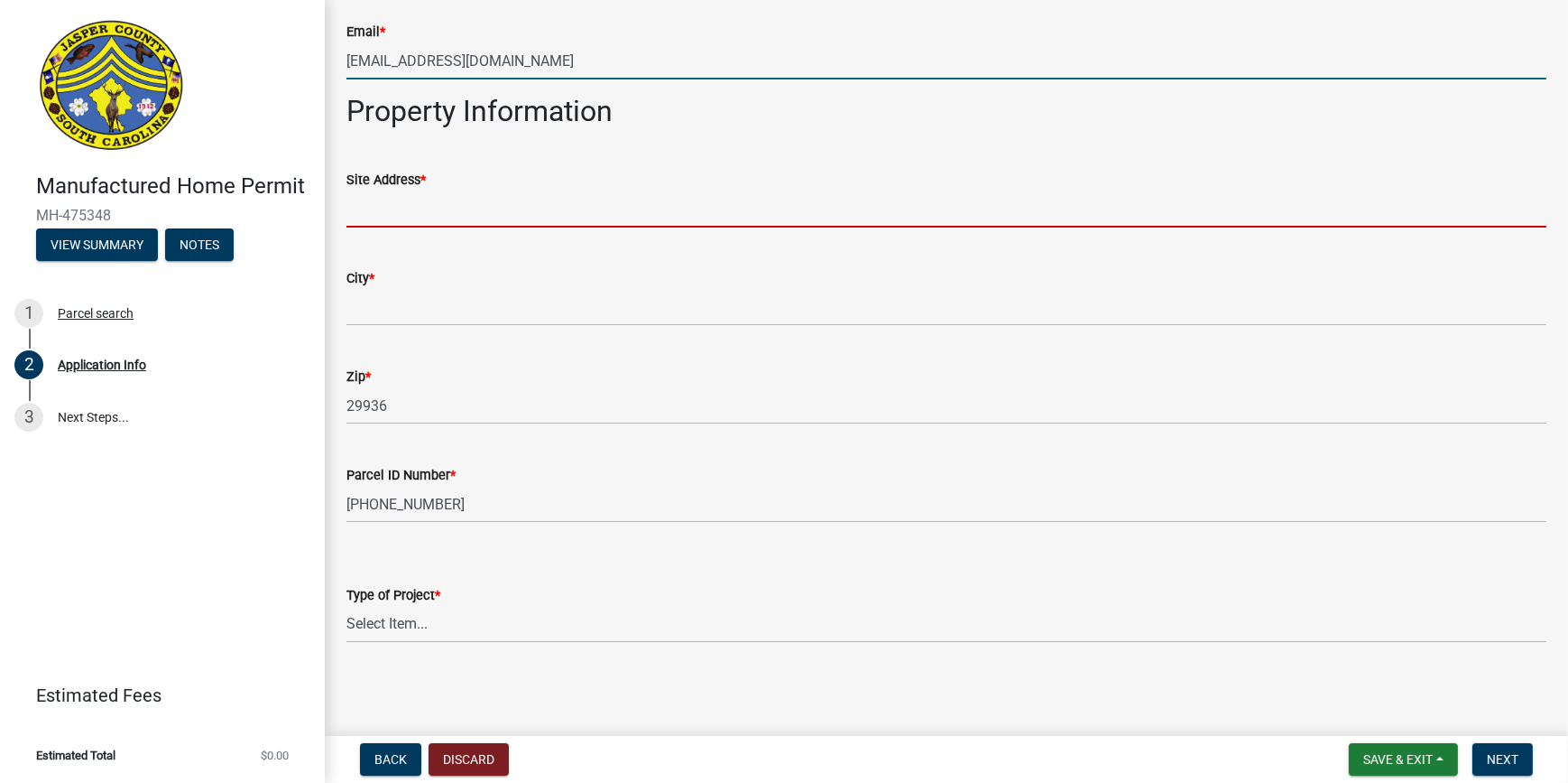
type input "327 Shadetree. St"
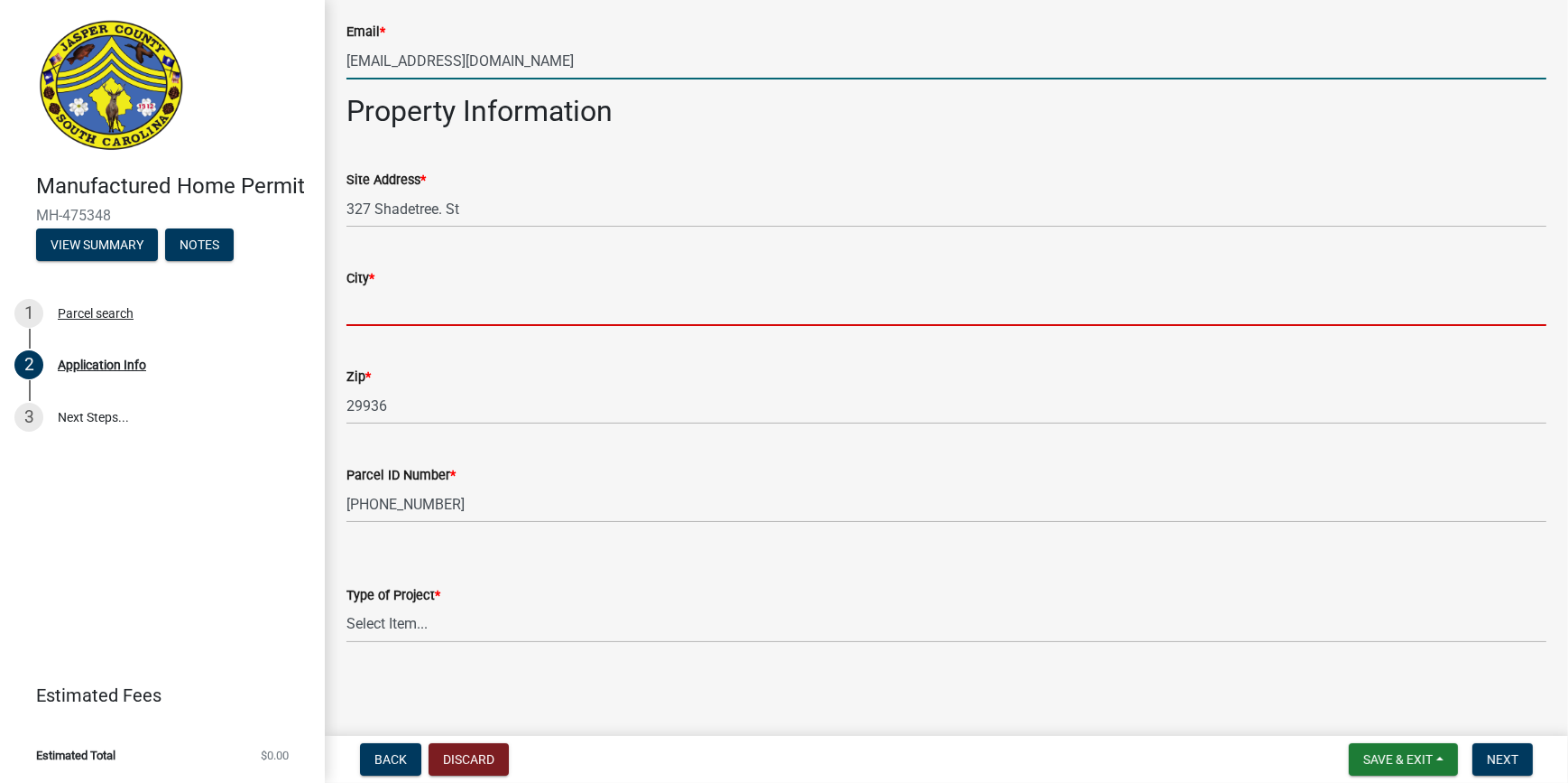
type input "Ridgeland"
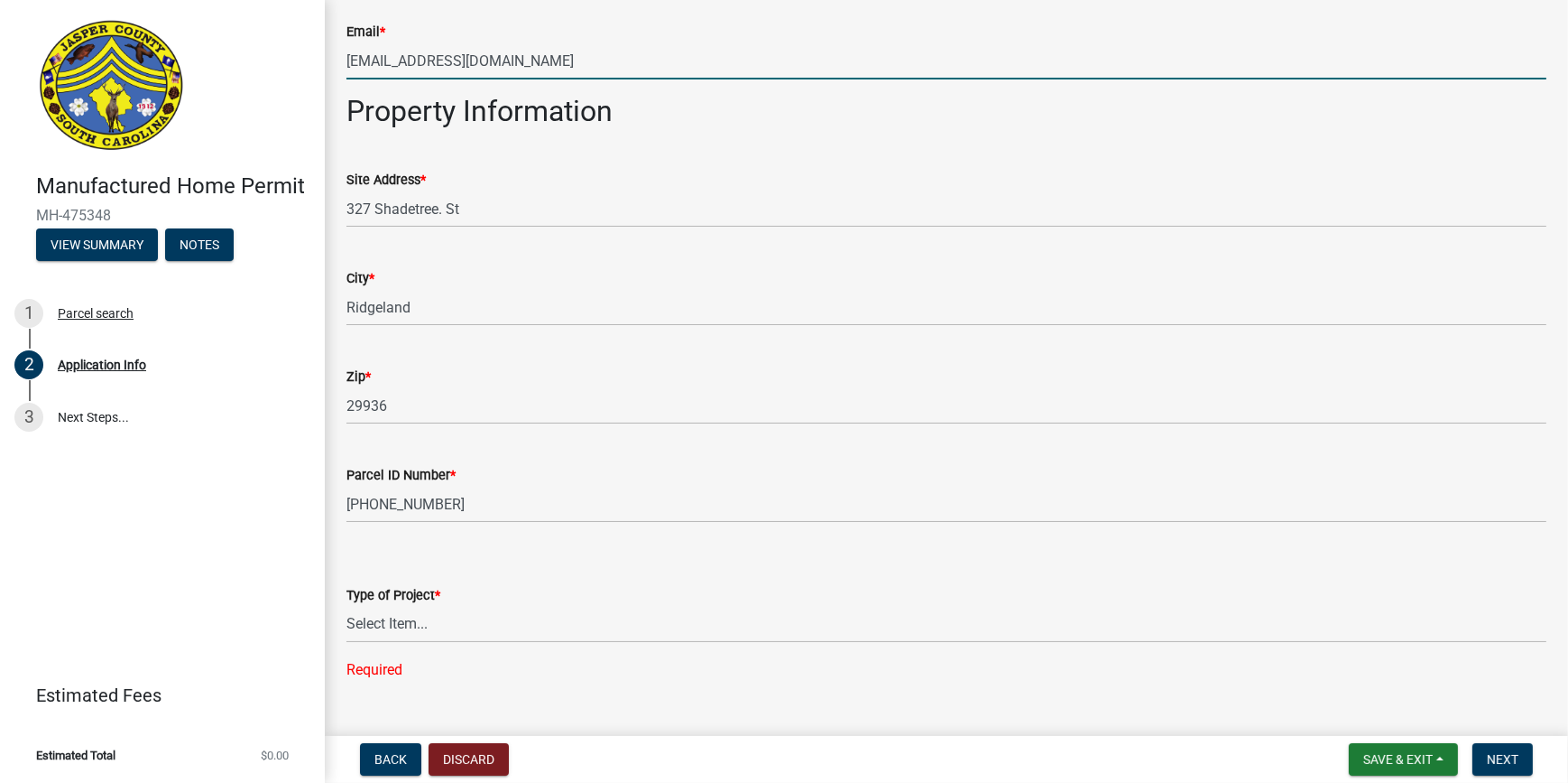
type input "[EMAIL_ADDRESS][DOMAIN_NAME]"
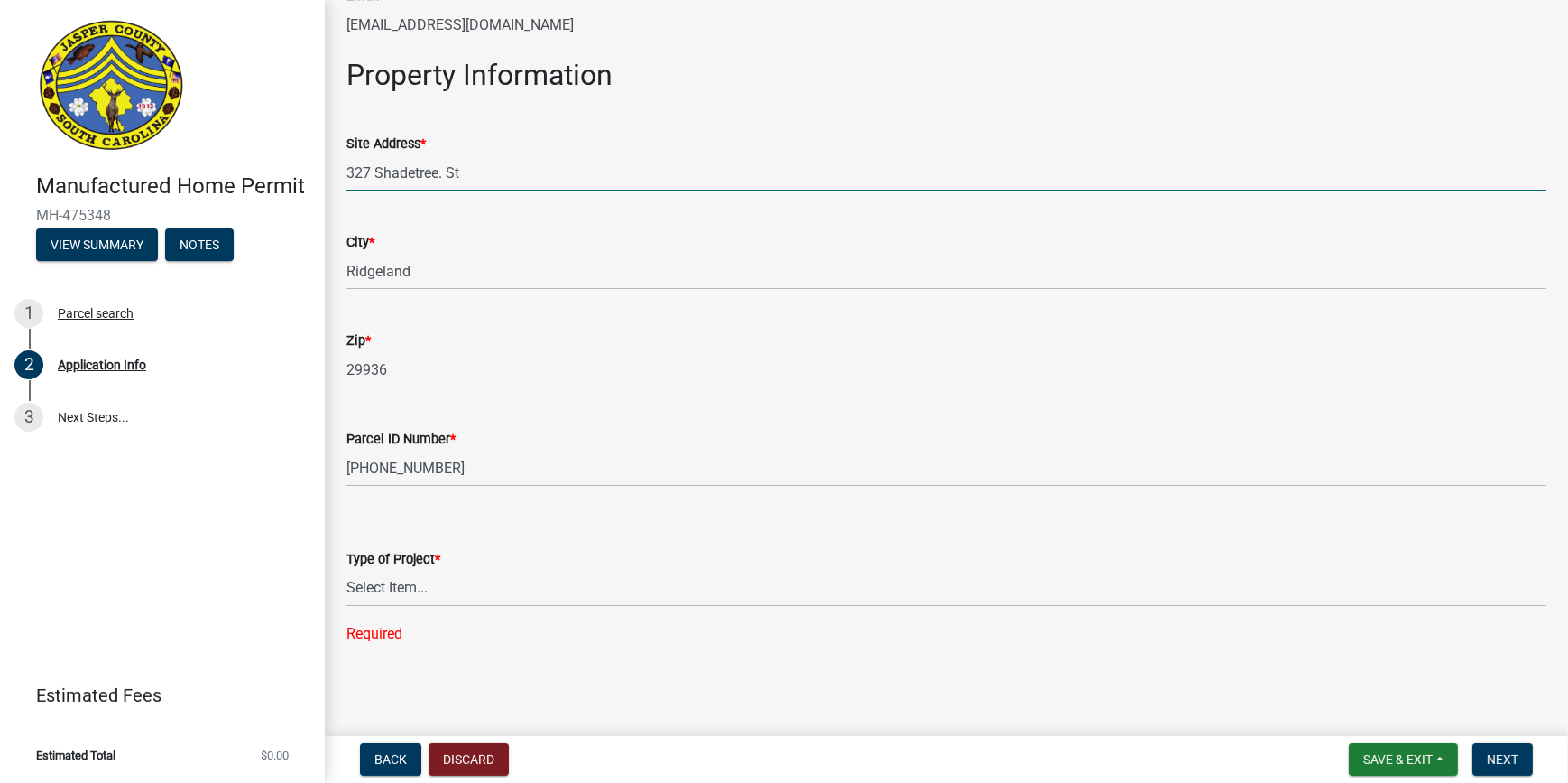
drag, startPoint x: 490, startPoint y: 168, endPoint x: 470, endPoint y: 171, distance: 20.2
click at [470, 171] on input "327 Shadetree. St" at bounding box center [946, 172] width 1200 height 37
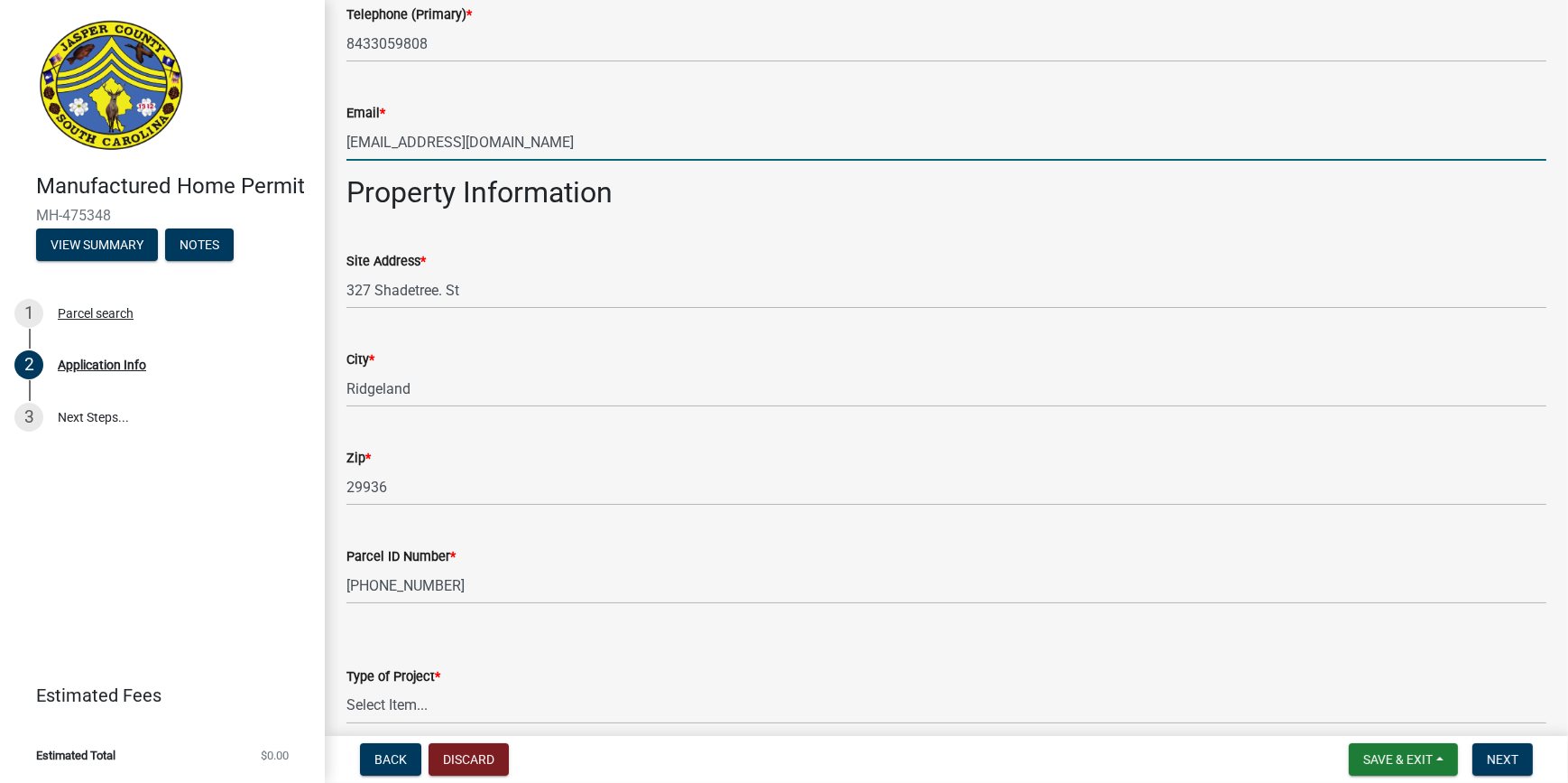
drag, startPoint x: 640, startPoint y: 22, endPoint x: 280, endPoint y: 8, distance: 360.3
click at [280, 8] on div "Manufactured Home Permit MH-475348 View Summary Notes 1 Parcel search 2 Applica…" at bounding box center [784, 391] width 1568 height 783
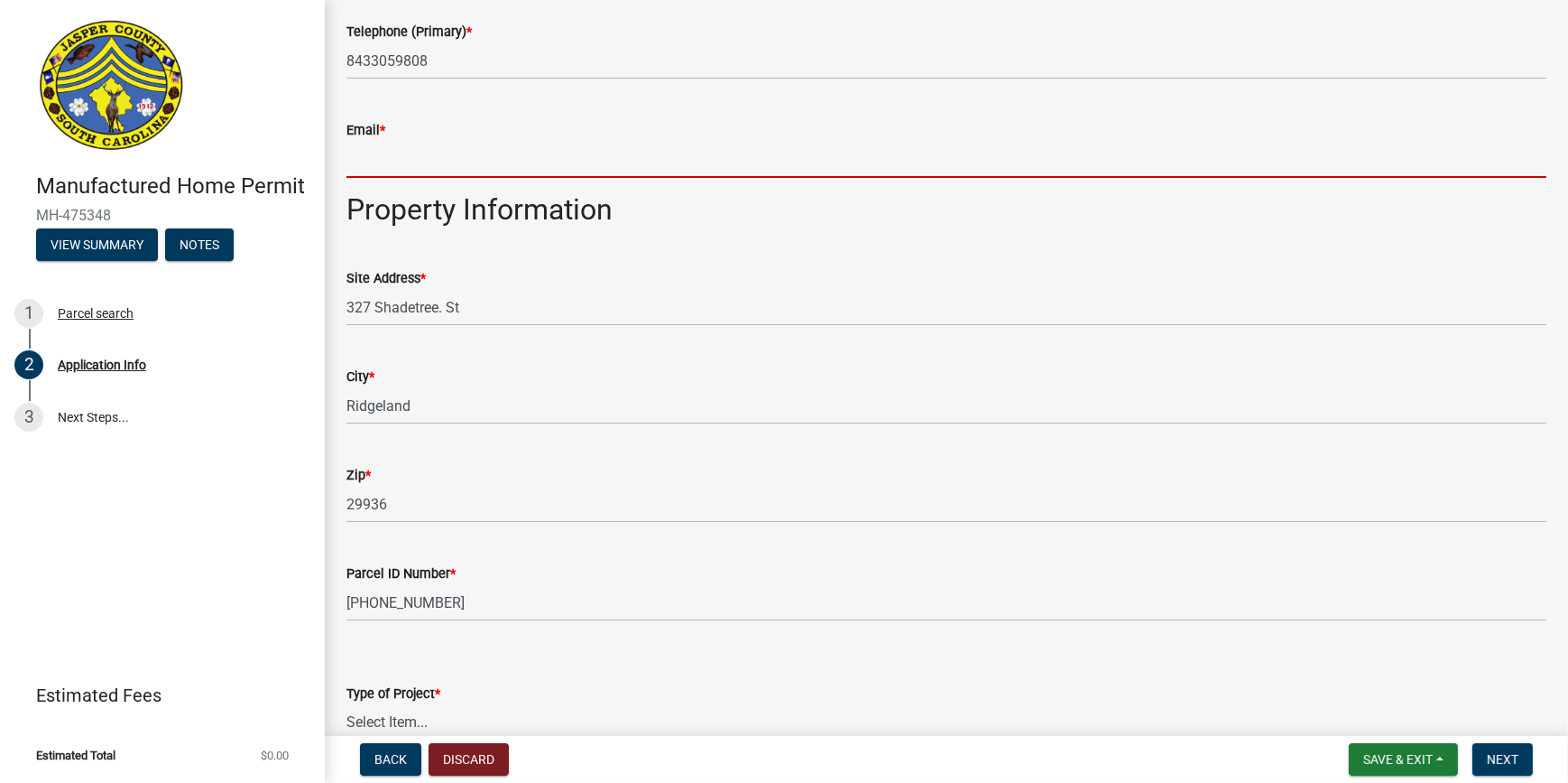
click at [420, 163] on input "Email *" at bounding box center [946, 159] width 1200 height 37
type input "[EMAIL_ADDRESS][DOMAIN_NAME]"
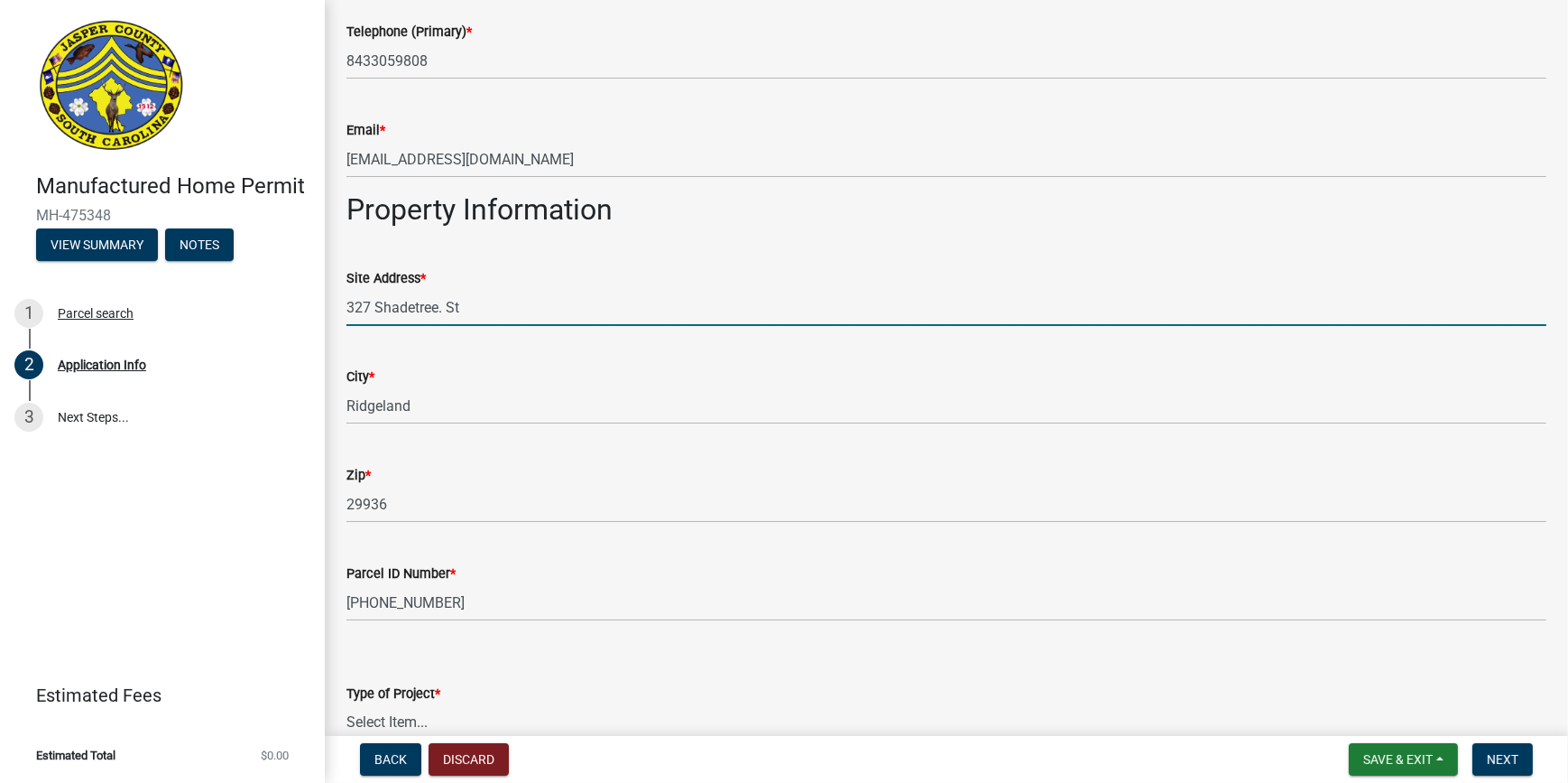
drag, startPoint x: 523, startPoint y: 318, endPoint x: 310, endPoint y: 280, distance: 216.4
click at [310, 280] on div "Manufactured Home Permit MH-475348 View Summary Notes 1 Parcel search 2 Applica…" at bounding box center [784, 391] width 1568 height 783
type input "[STREET_ADDRESS]"
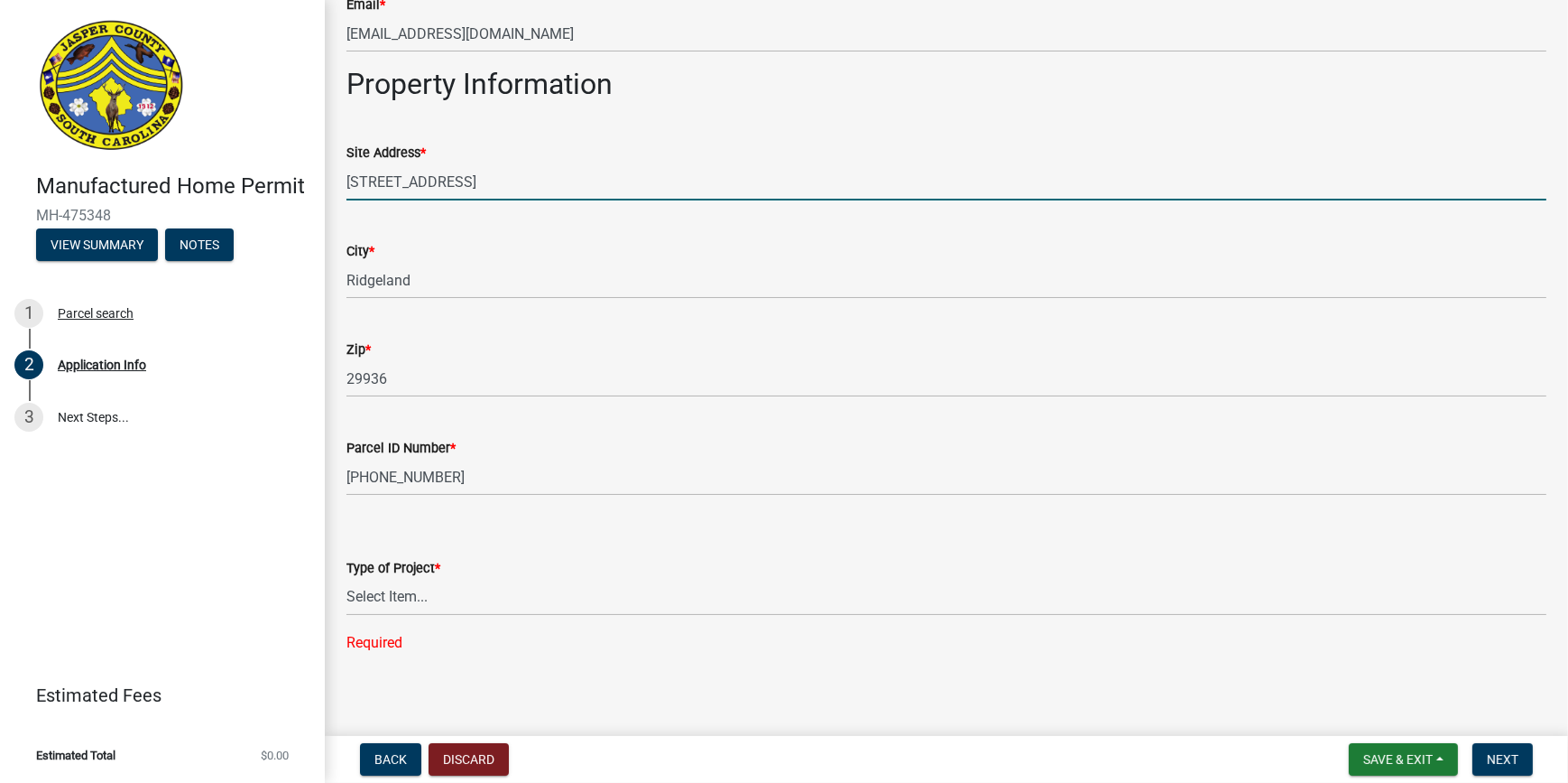
scroll to position [1481, 0]
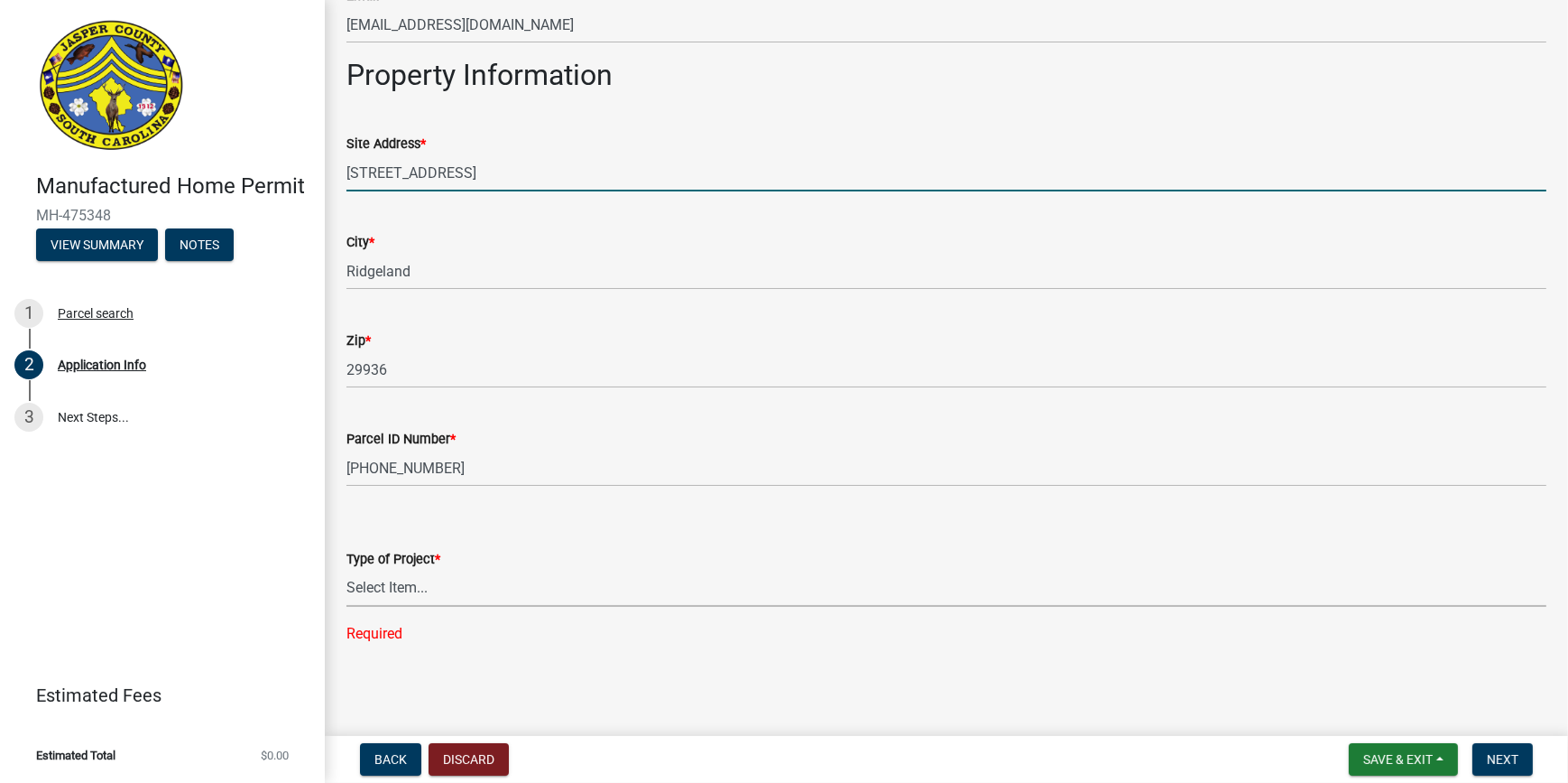
click at [377, 573] on select "Select Item... Manufactured Home Installation Mobile Home Retirement - Certific…" at bounding box center [946, 588] width 1200 height 37
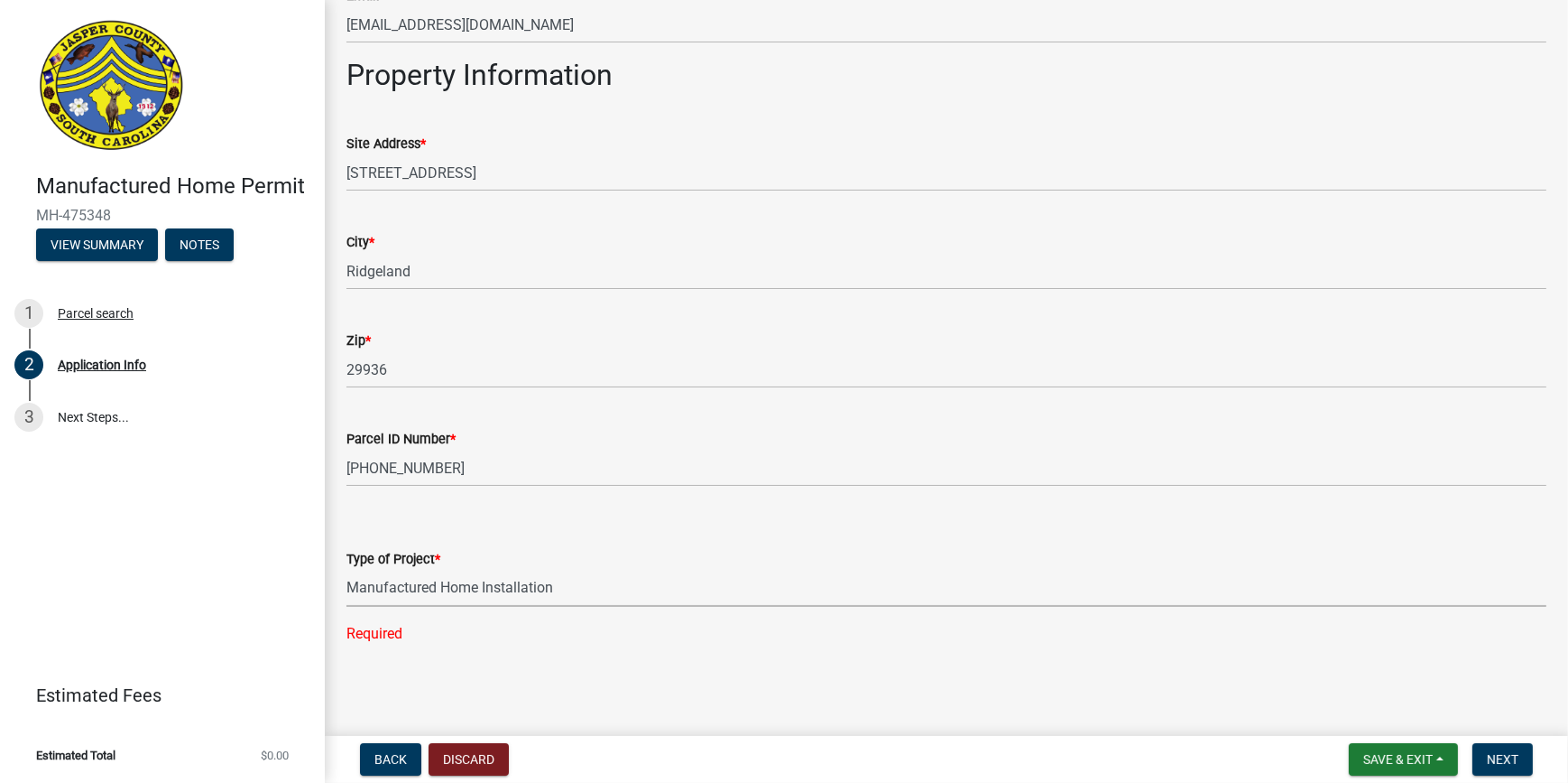
click at [347, 570] on select "Select Item... Manufactured Home Installation Mobile Home Retirement - Certific…" at bounding box center [946, 588] width 1200 height 37
select select "00748aa1-56c2-4786-b7ff-9b3cb1d8d455"
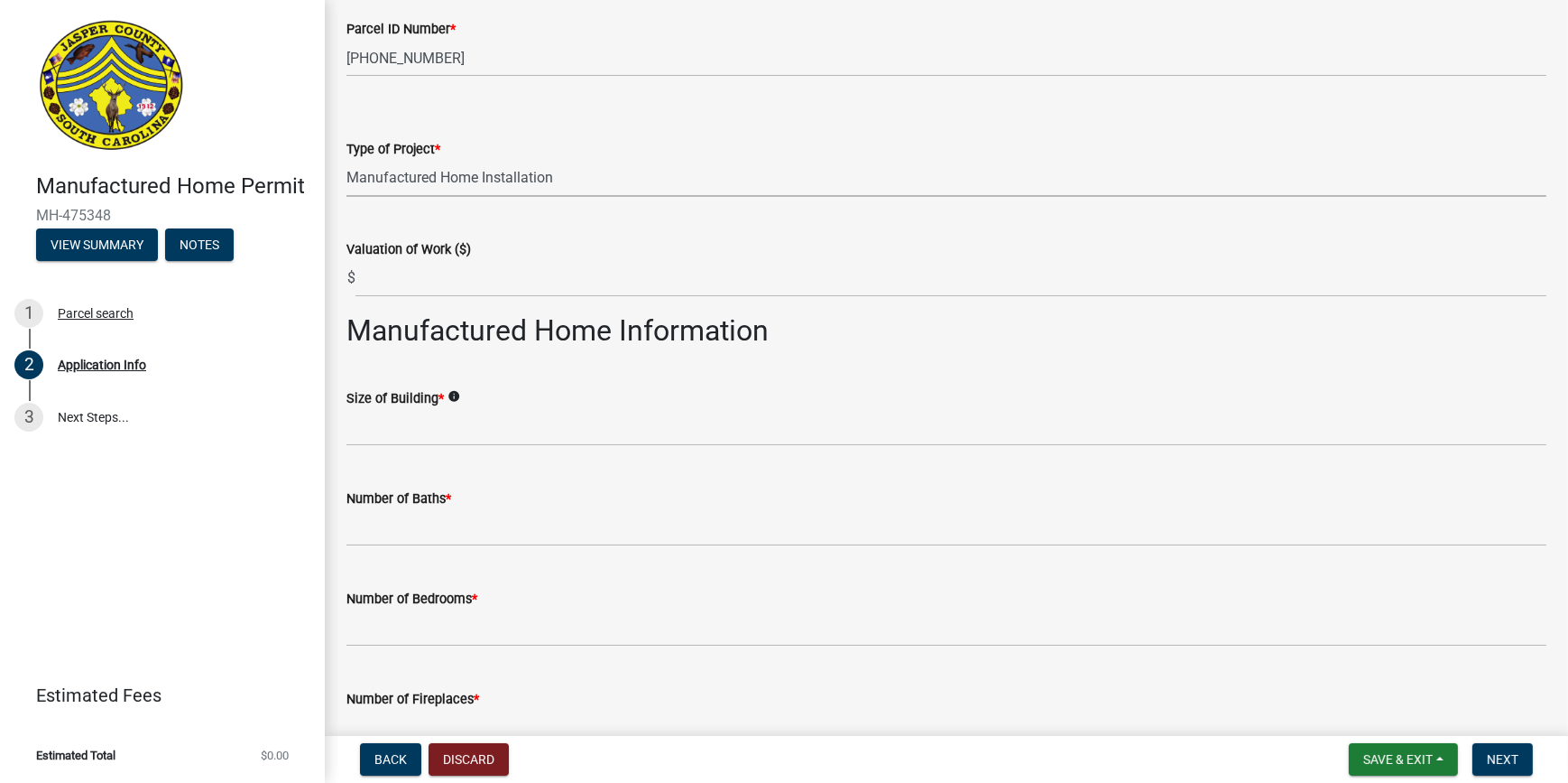
scroll to position [1973, 0]
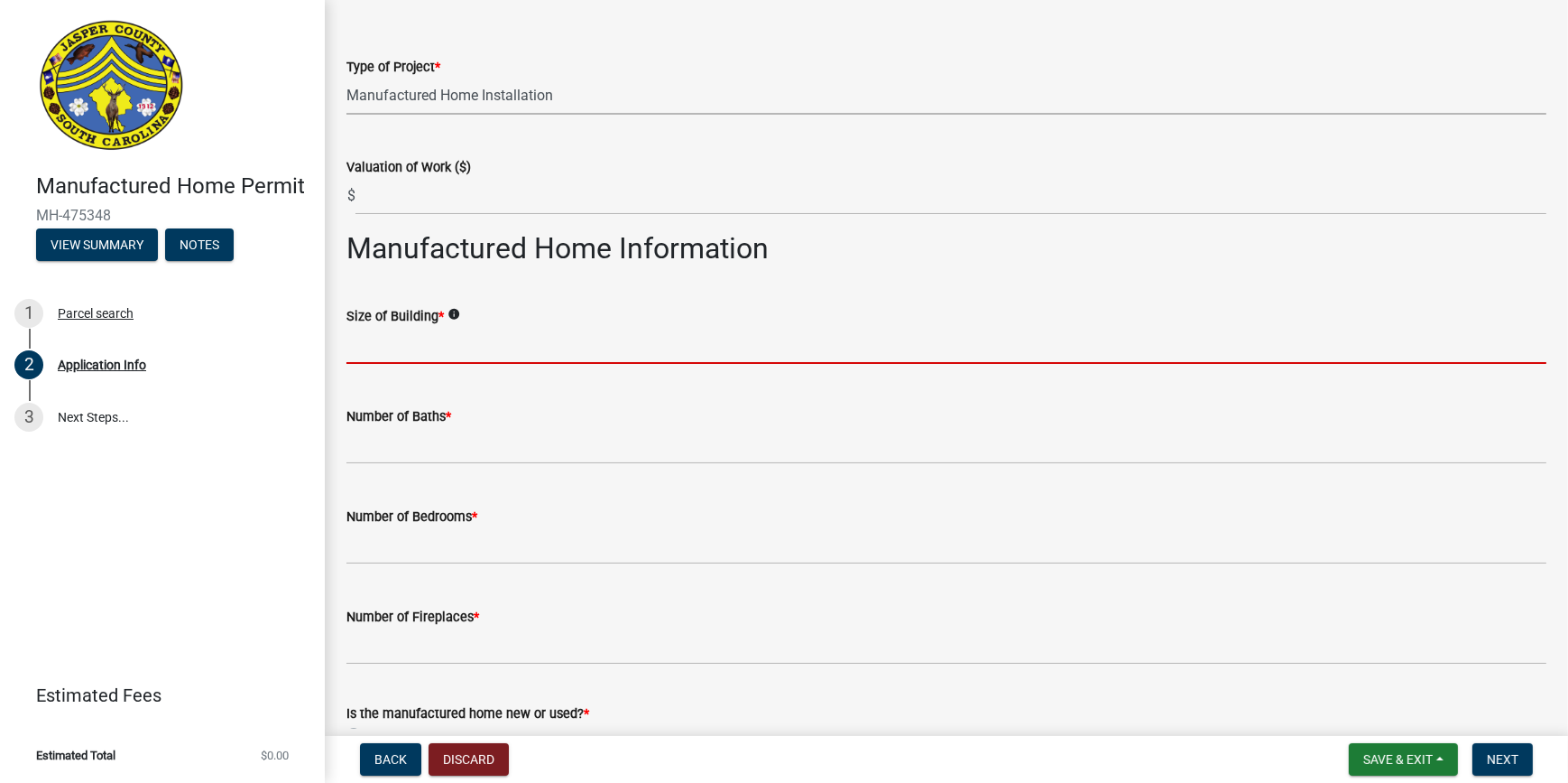
drag, startPoint x: 450, startPoint y: 352, endPoint x: 460, endPoint y: 341, distance: 14.9
click at [450, 352] on input "text" at bounding box center [946, 345] width 1200 height 37
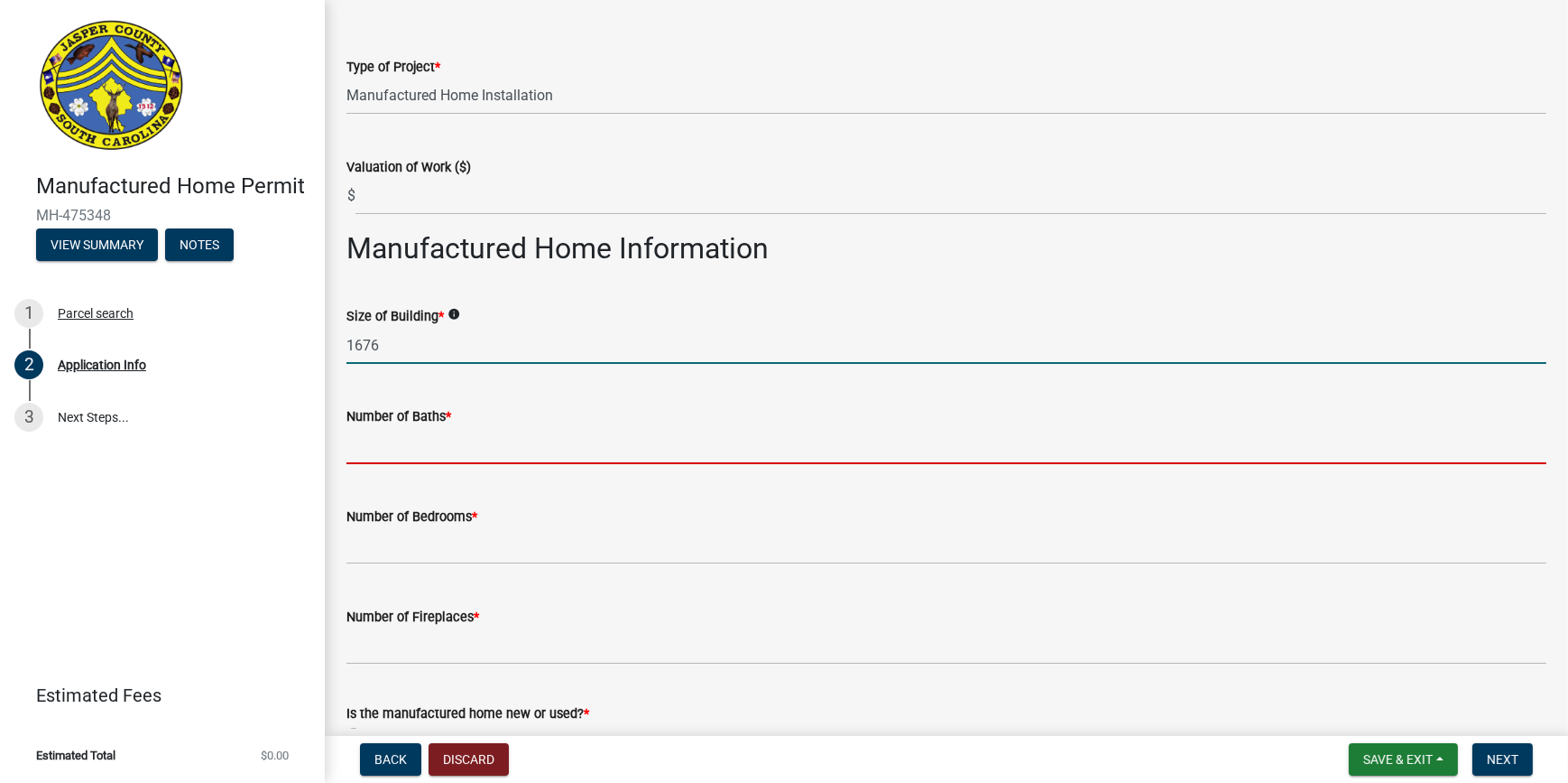
click at [542, 417] on form "Number of Baths *" at bounding box center [946, 434] width 1200 height 59
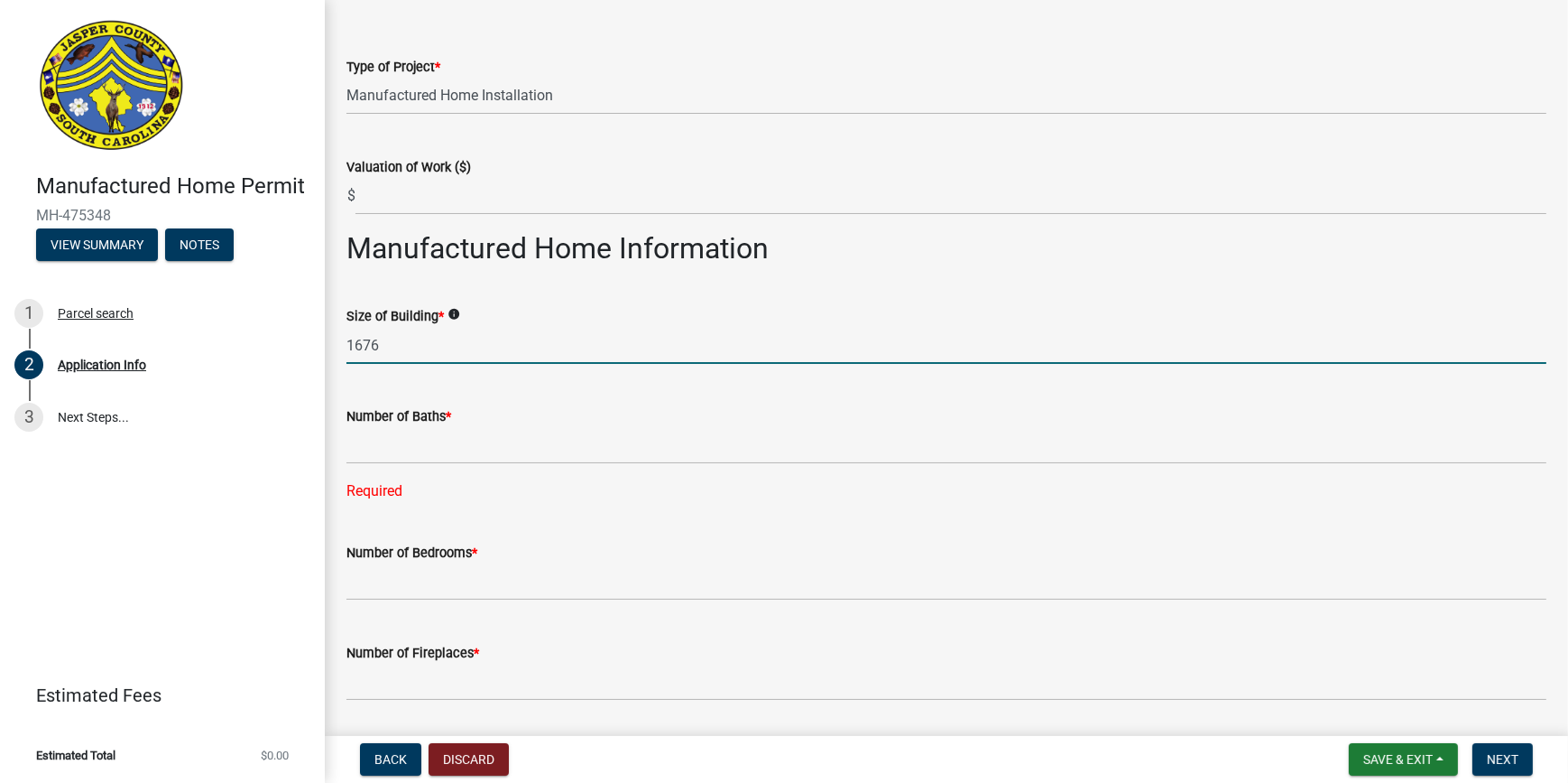
click at [441, 352] on input "1676" at bounding box center [946, 345] width 1200 height 37
type input "1"
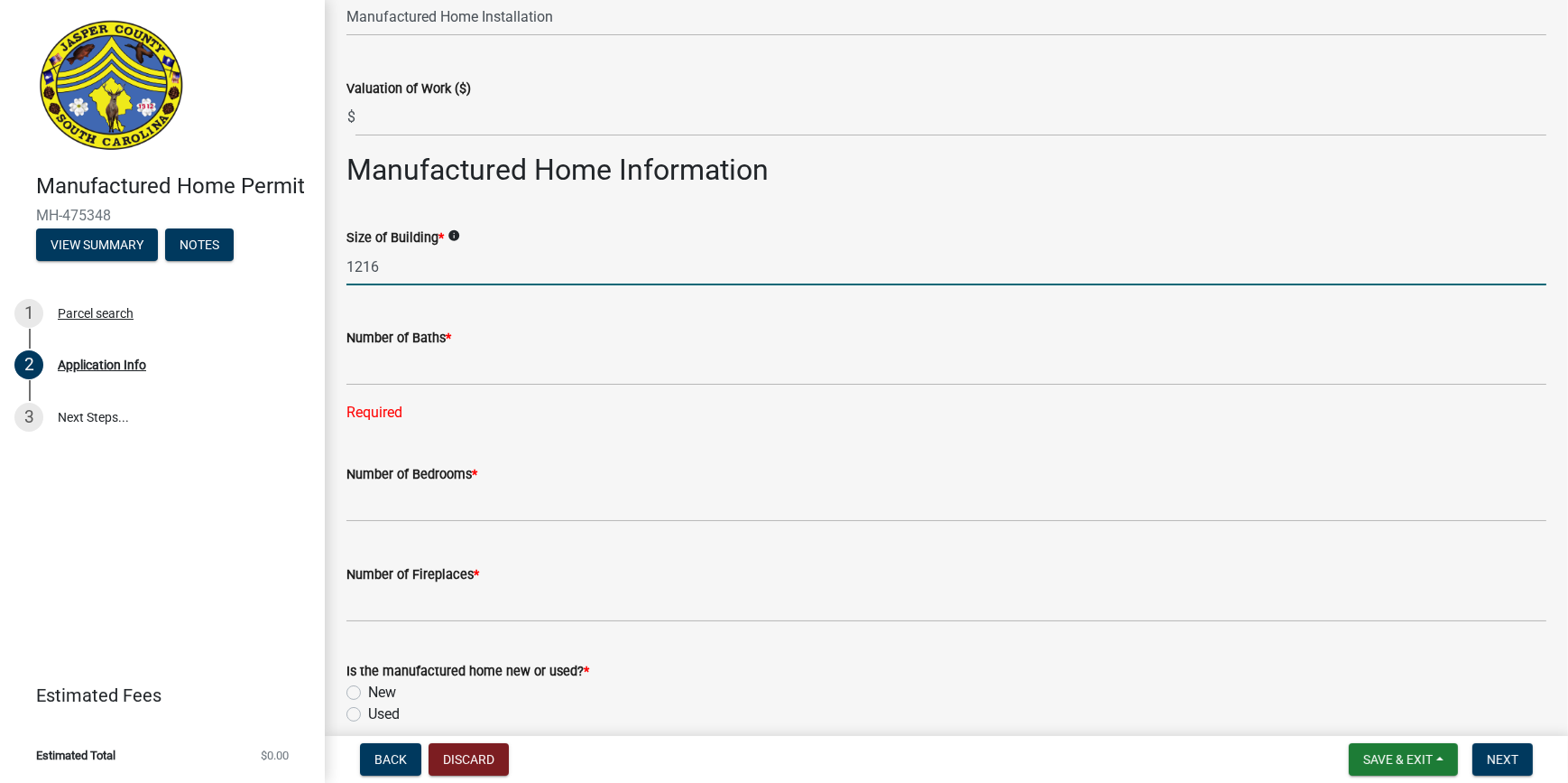
scroll to position [2219, 0]
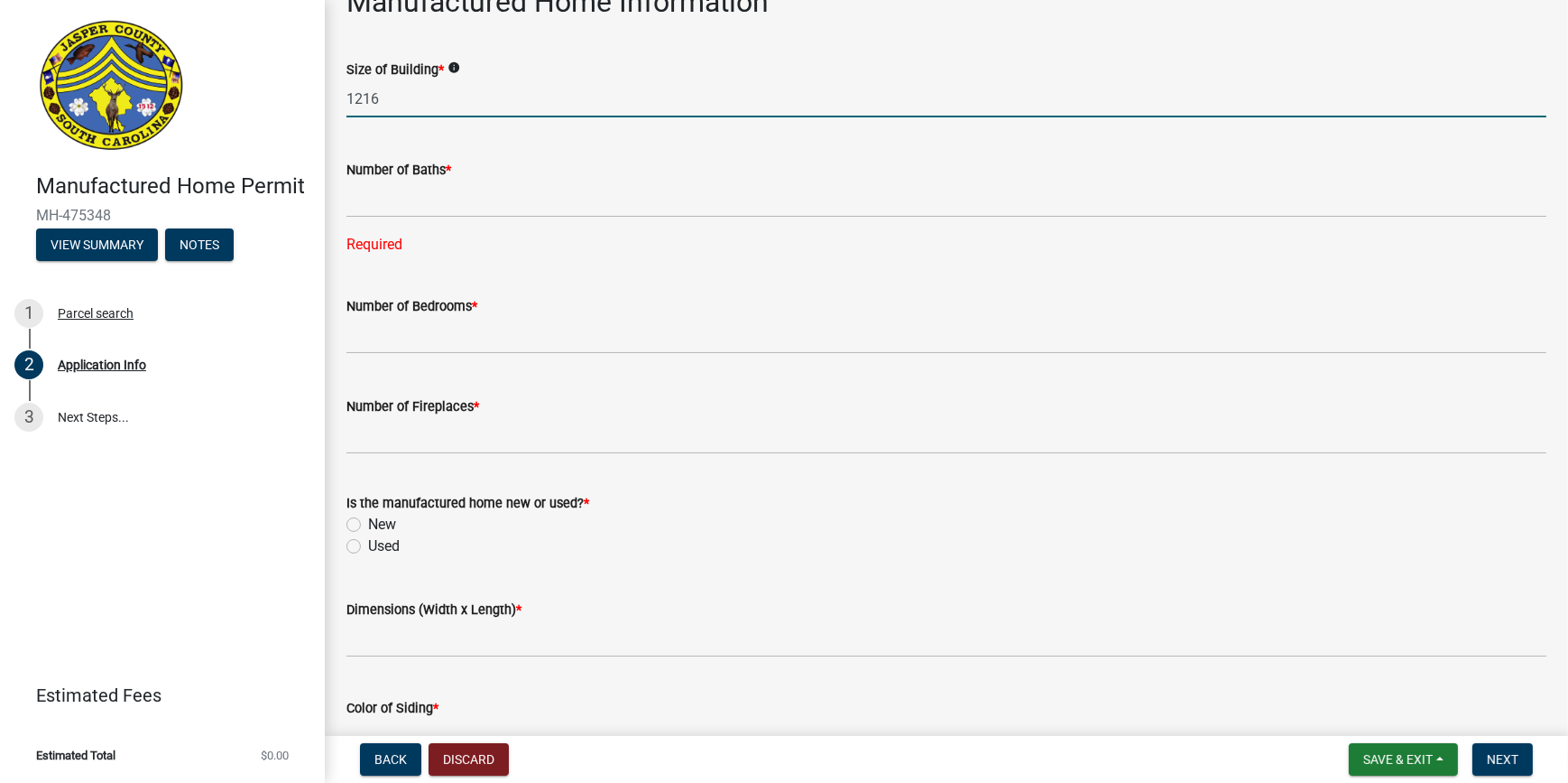
type input "1216"
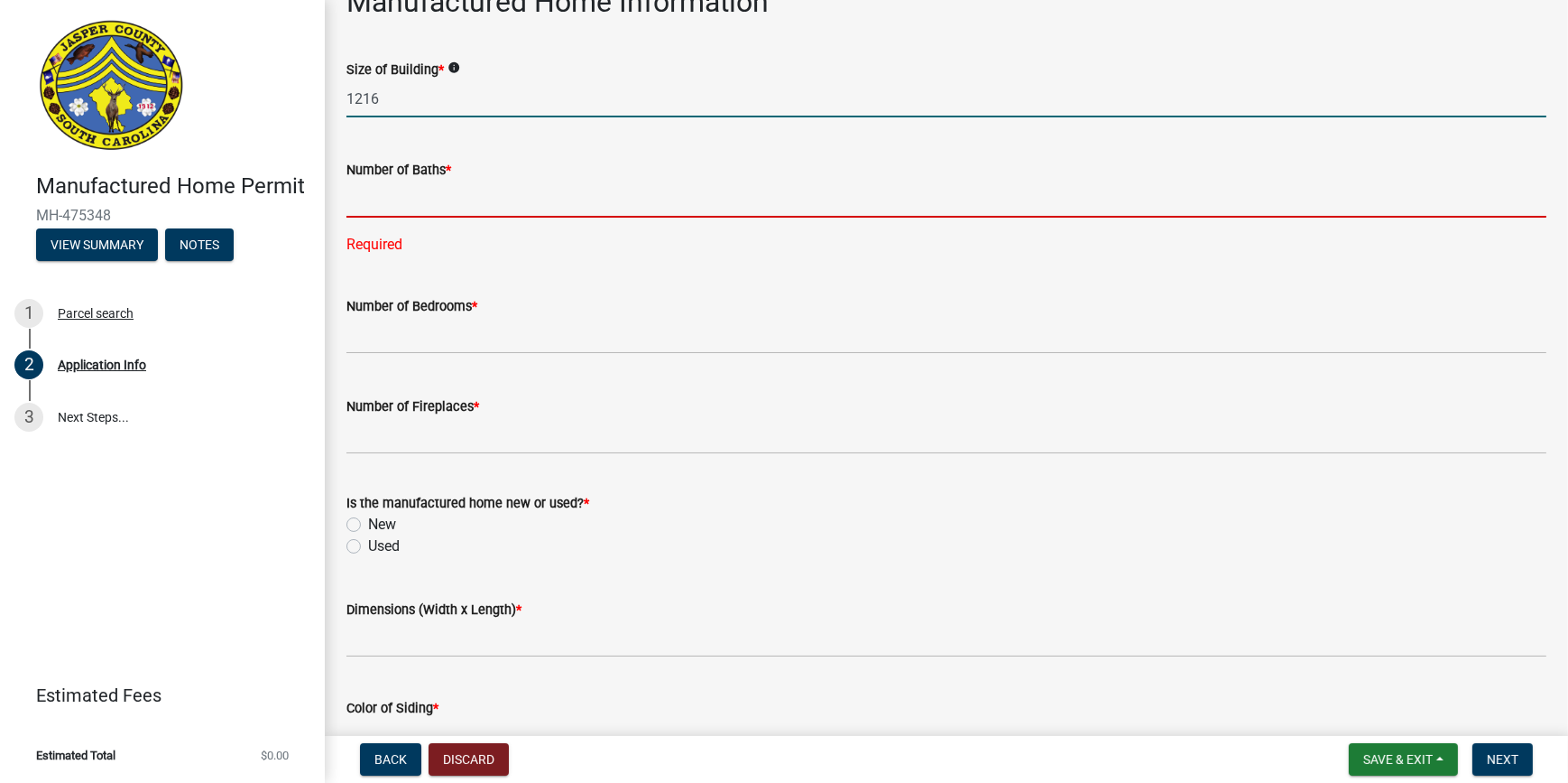
click at [478, 205] on input "text" at bounding box center [946, 199] width 1200 height 37
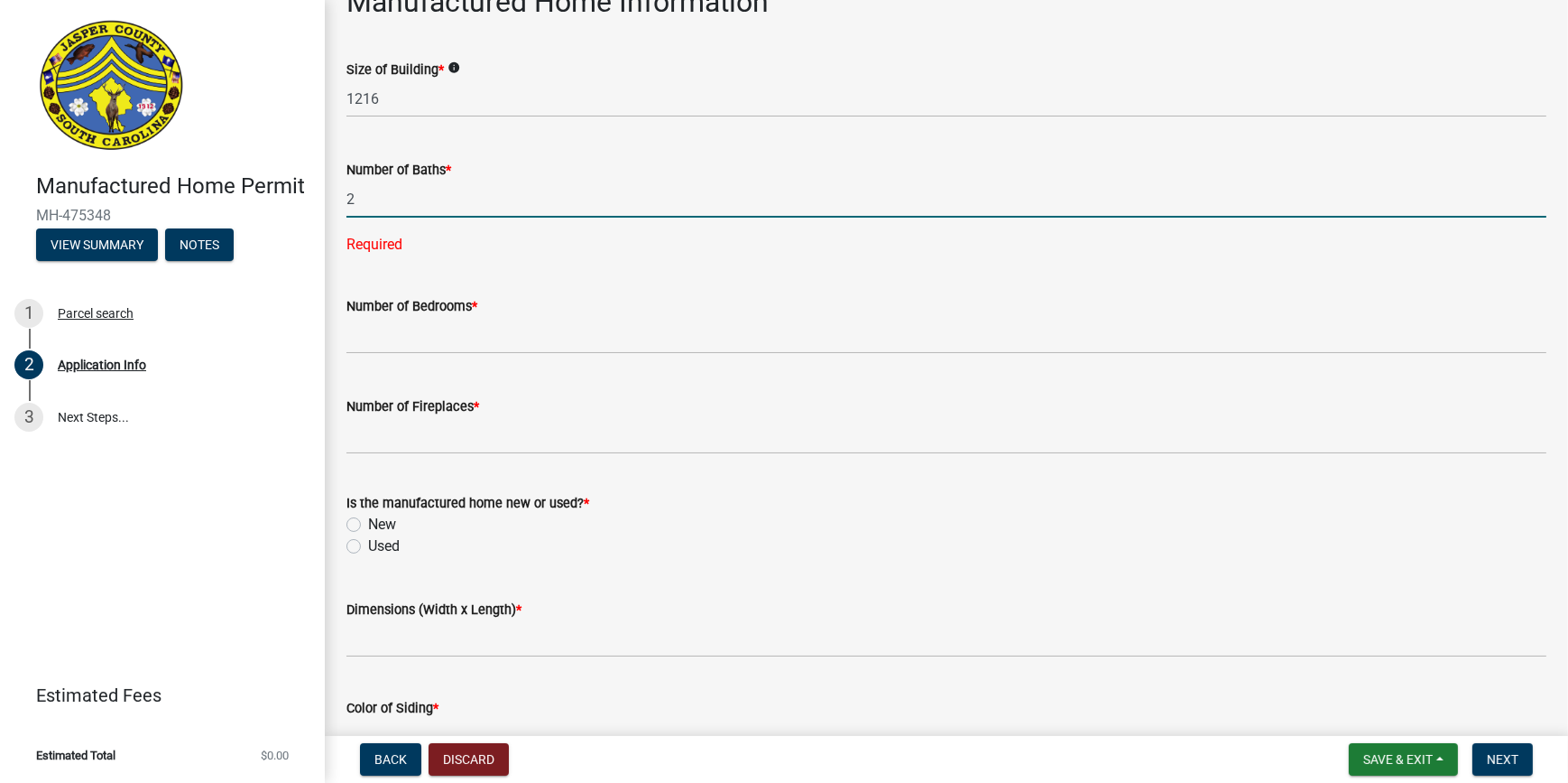
type input "2"
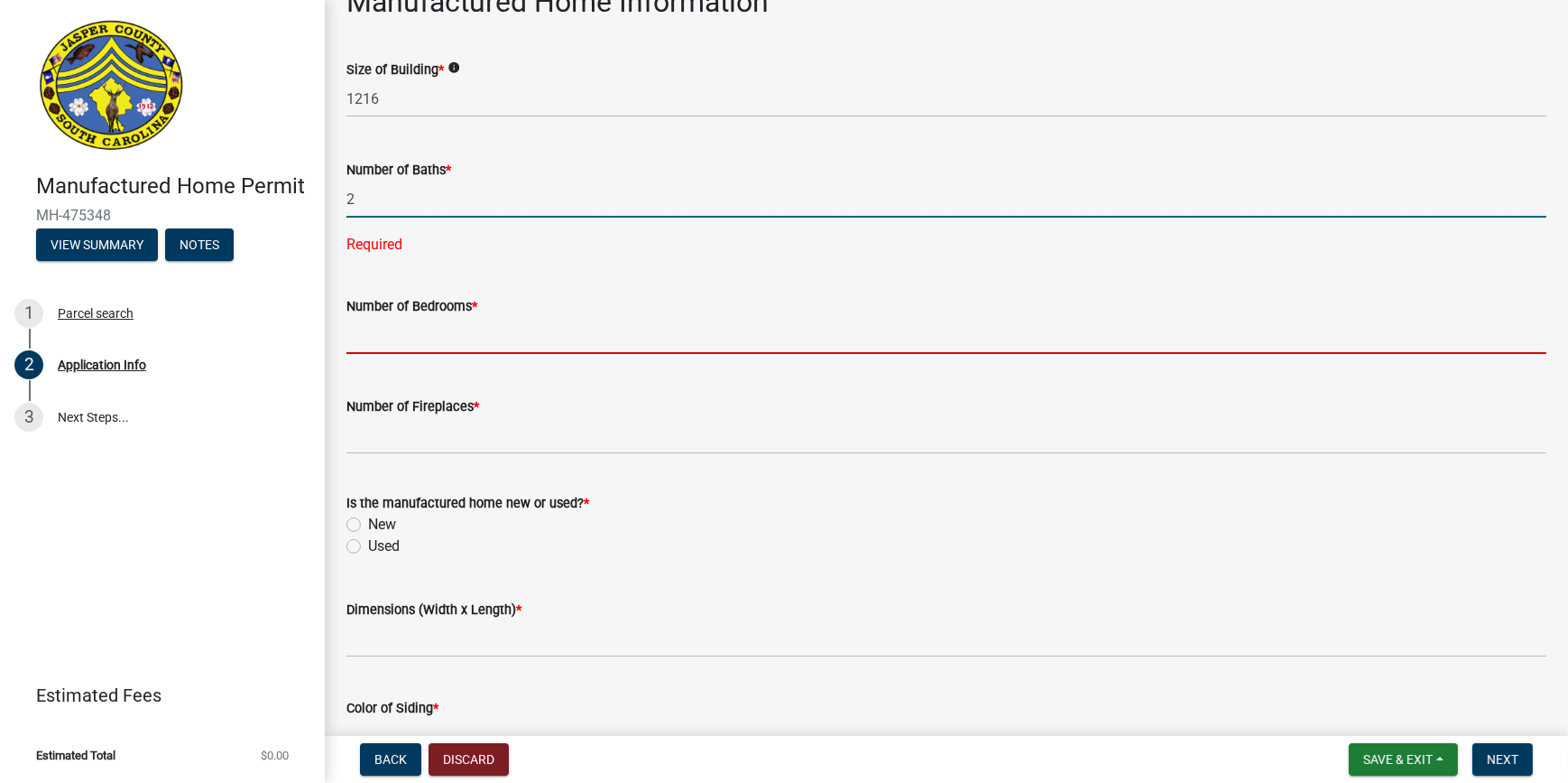
click at [419, 347] on wm-data-entity-input-list "Jasper County Manufactured Home Permit Building departments and building codes …" at bounding box center [946, 649] width 1200 height 5535
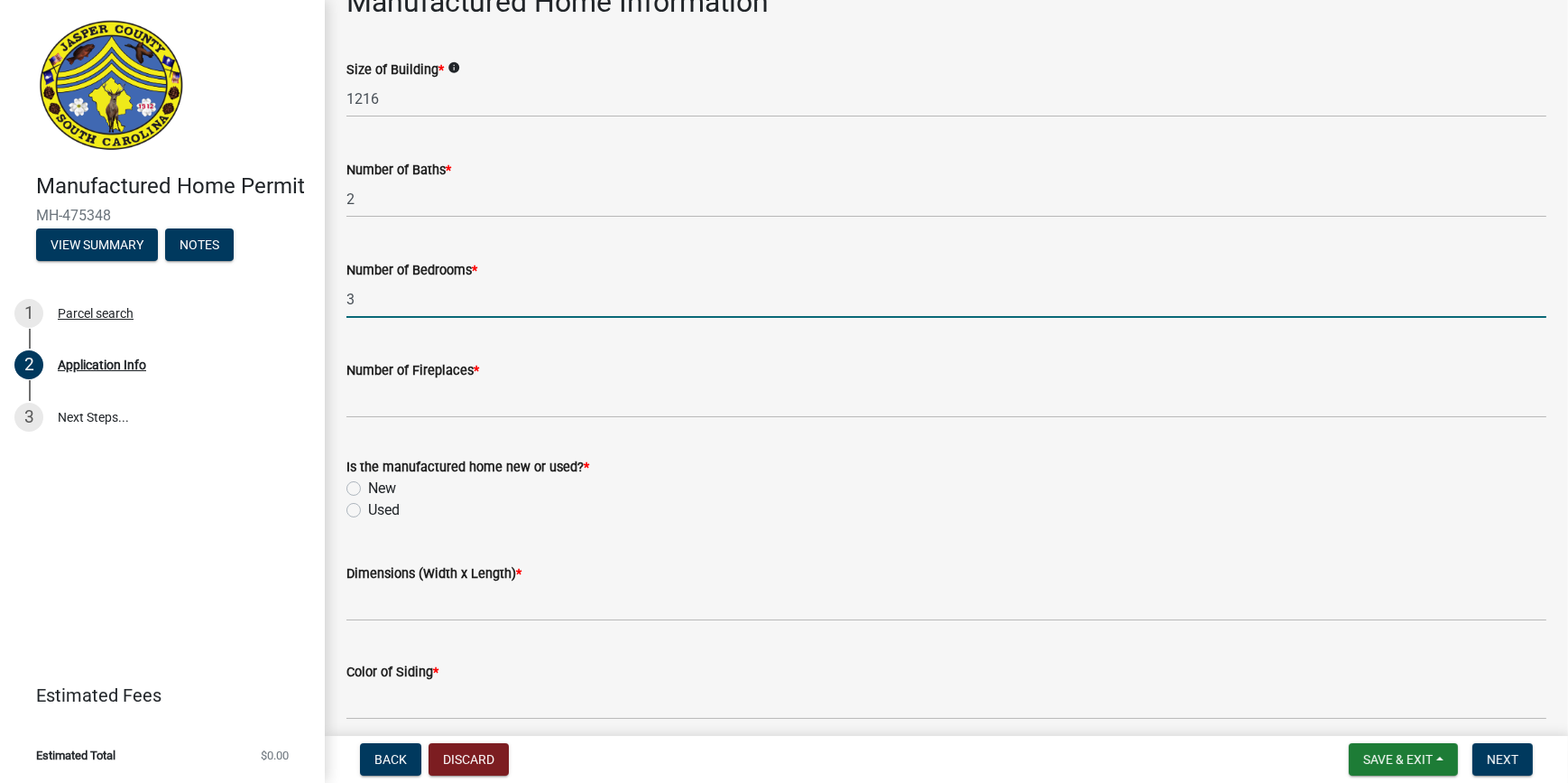
type input "3"
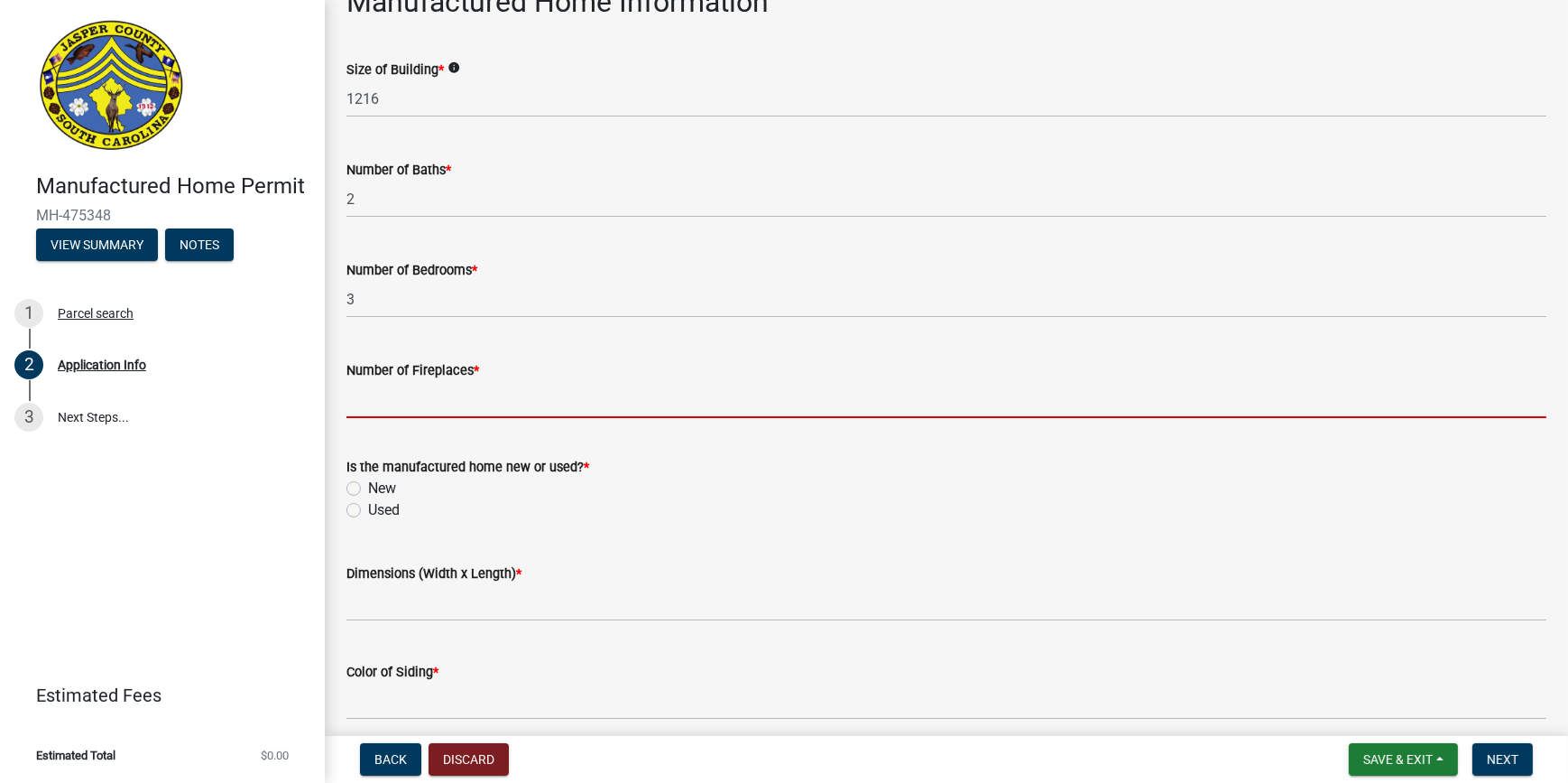
click at [436, 402] on input "text" at bounding box center [946, 400] width 1200 height 37
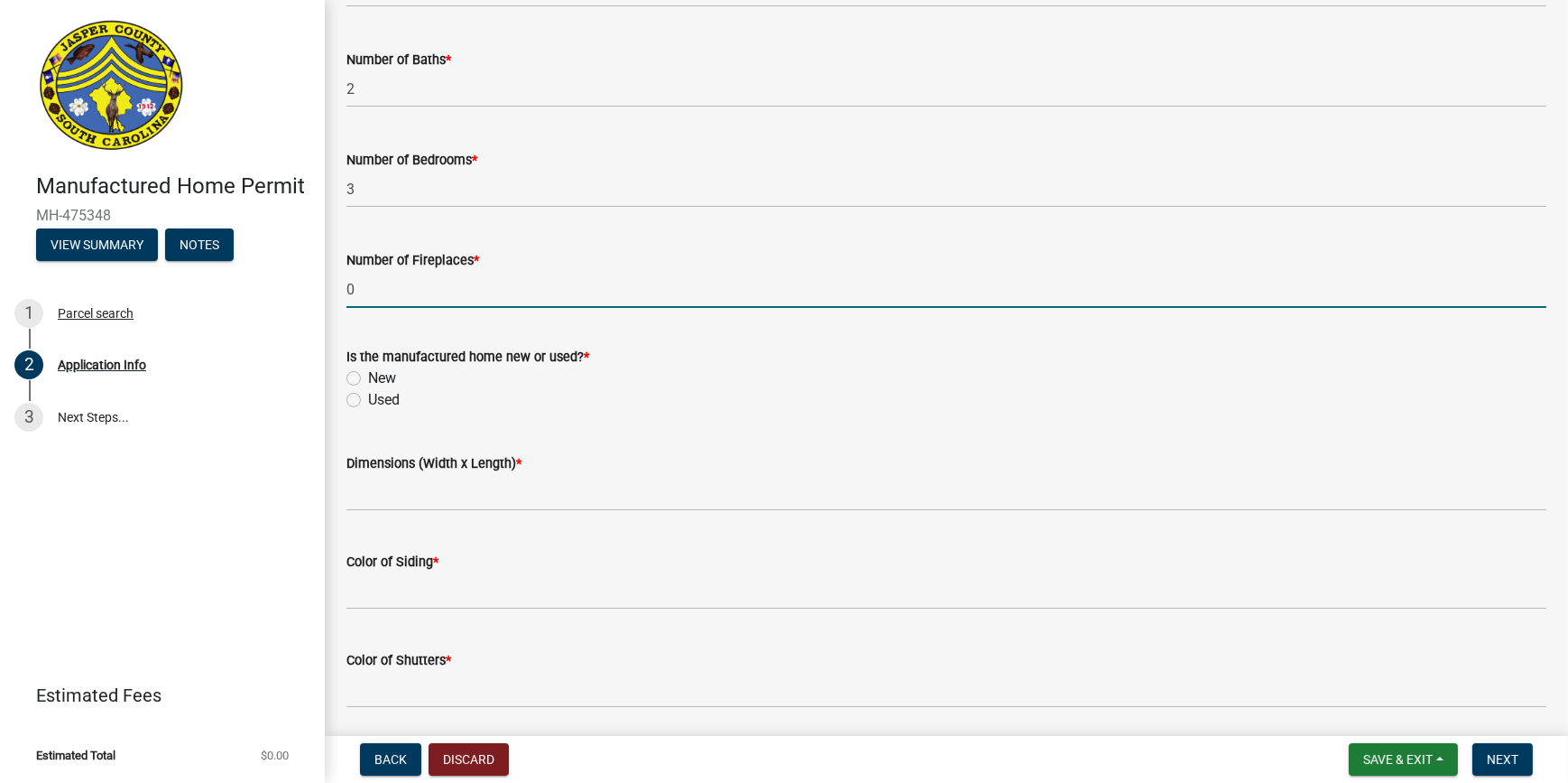
scroll to position [2465, 0]
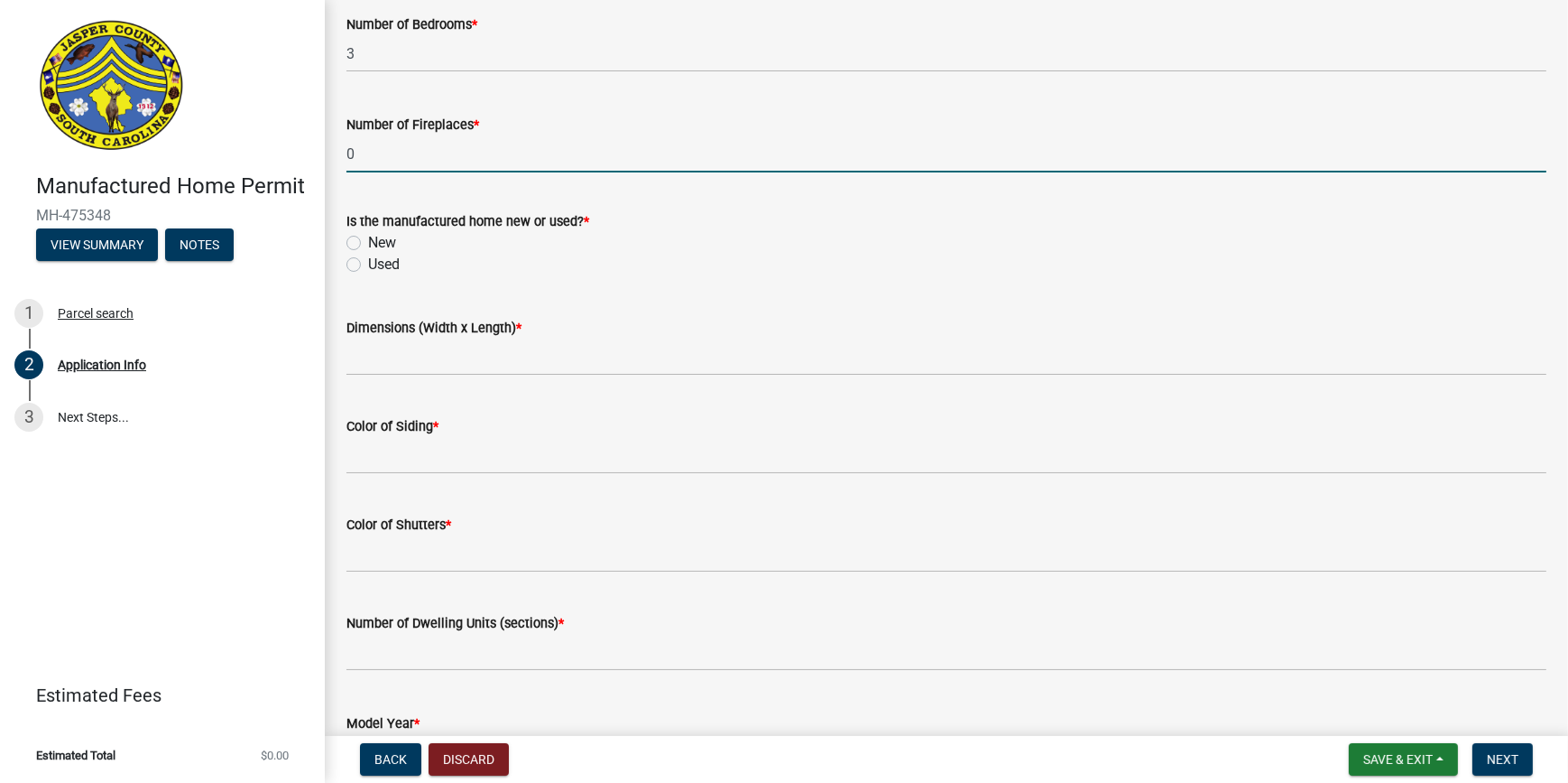
type input "0"
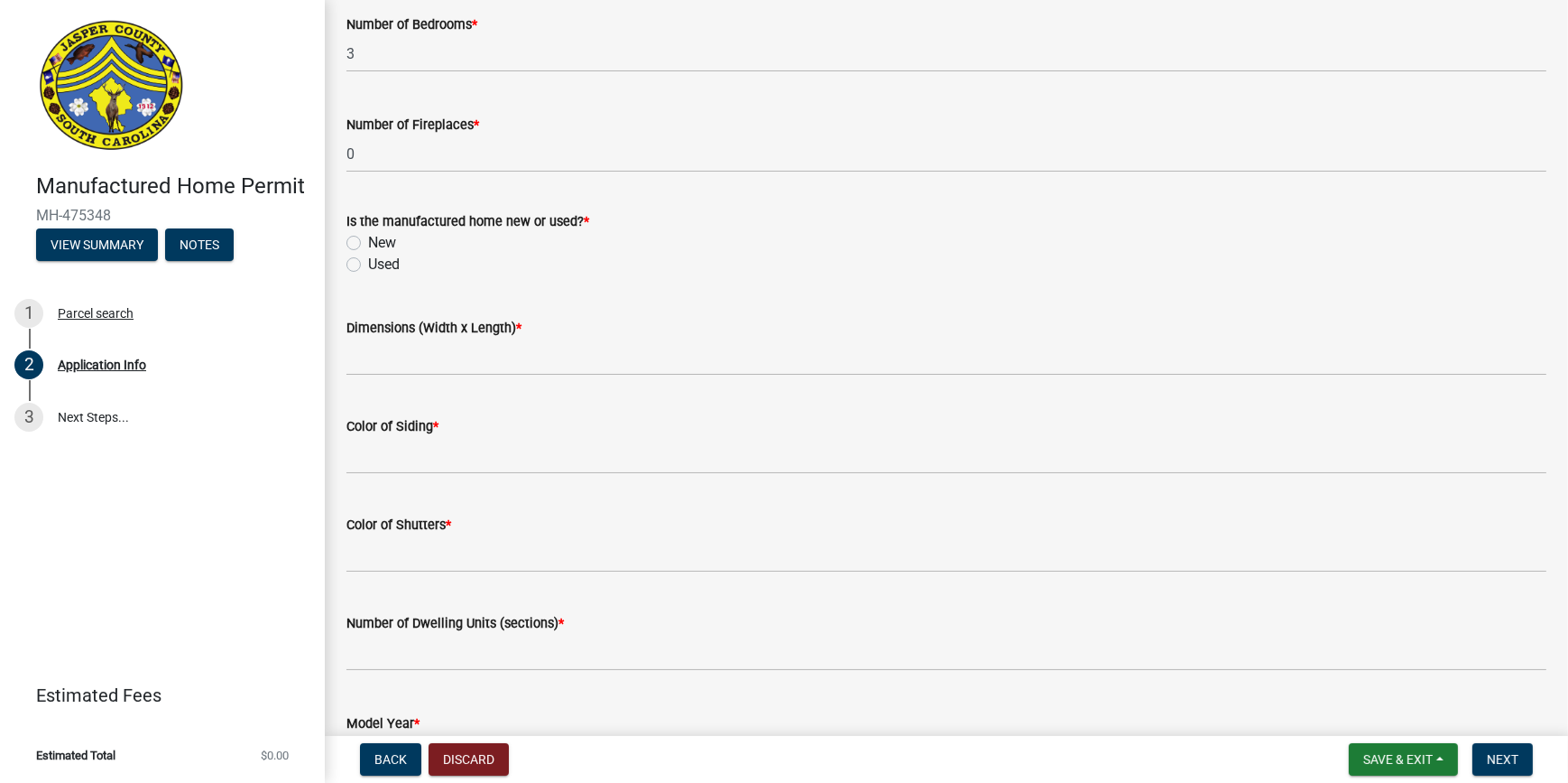
click at [369, 266] on label "Used" at bounding box center [384, 264] width 32 height 22
click at [369, 266] on input "Used" at bounding box center [374, 259] width 12 height 12
radio input "true"
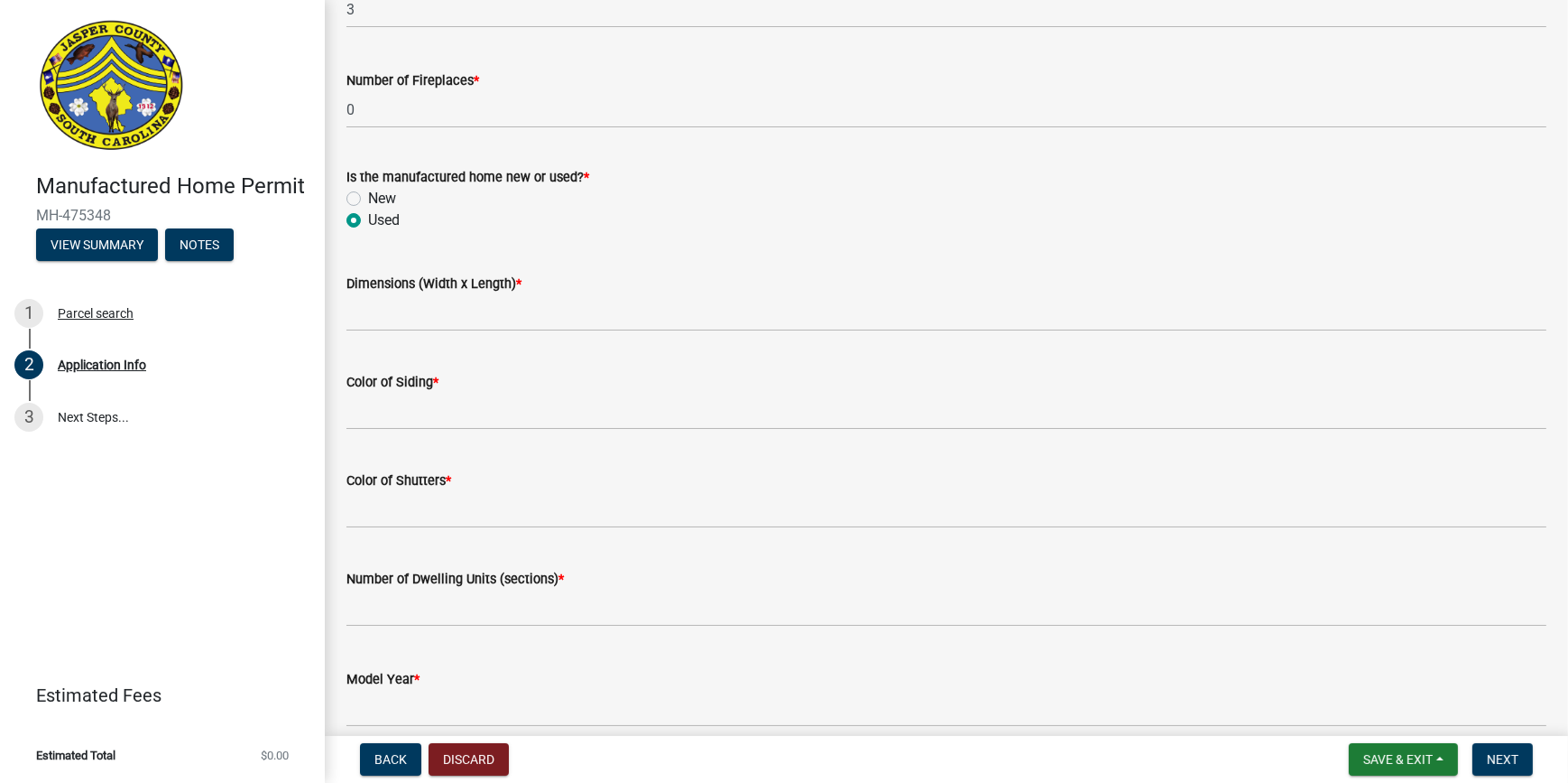
scroll to position [2547, 0]
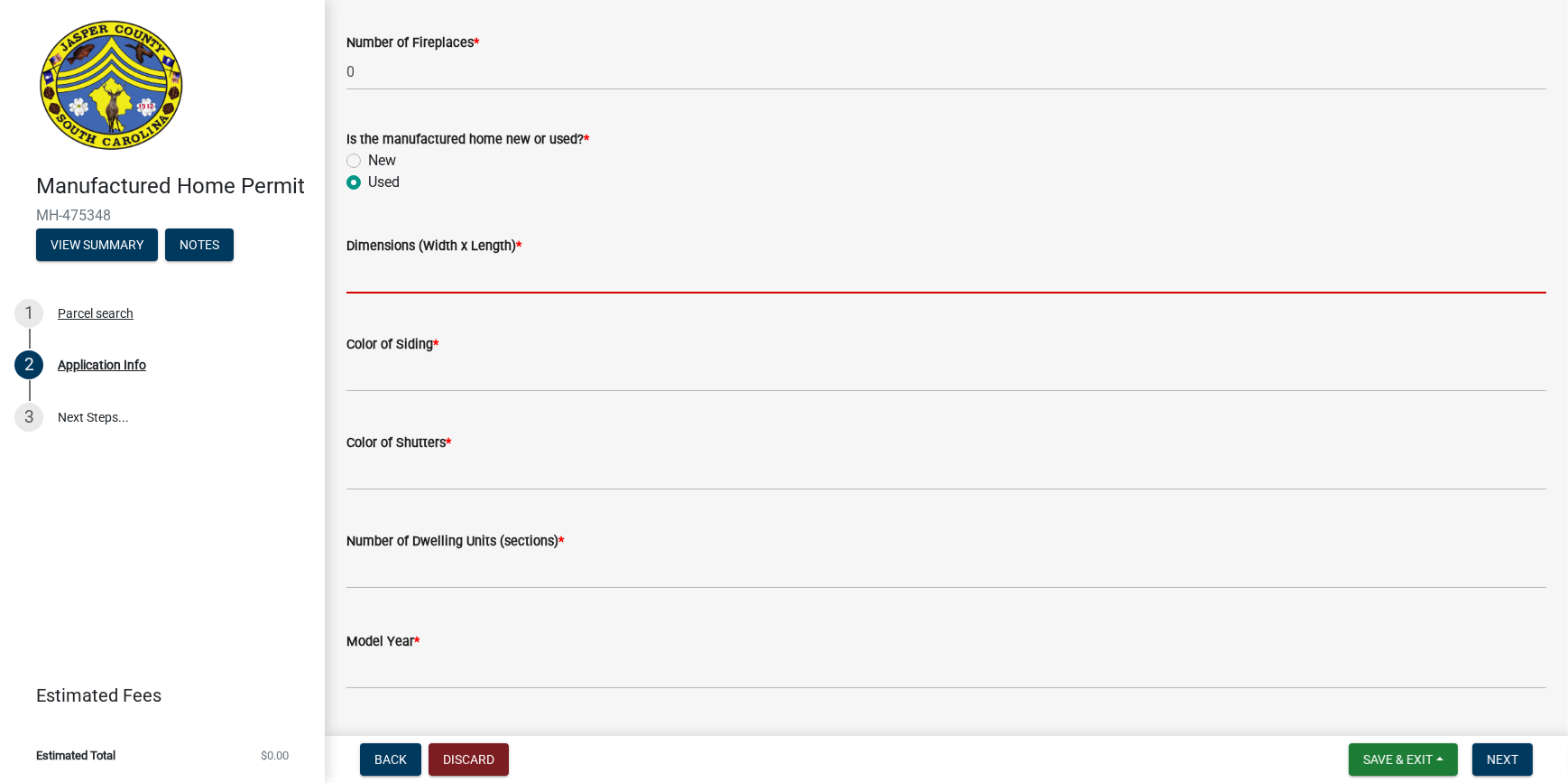
drag, startPoint x: 381, startPoint y: 271, endPoint x: 393, endPoint y: 277, distance: 13.4
click at [381, 271] on input "Dimensions (Width x Length) *" at bounding box center [946, 274] width 1200 height 37
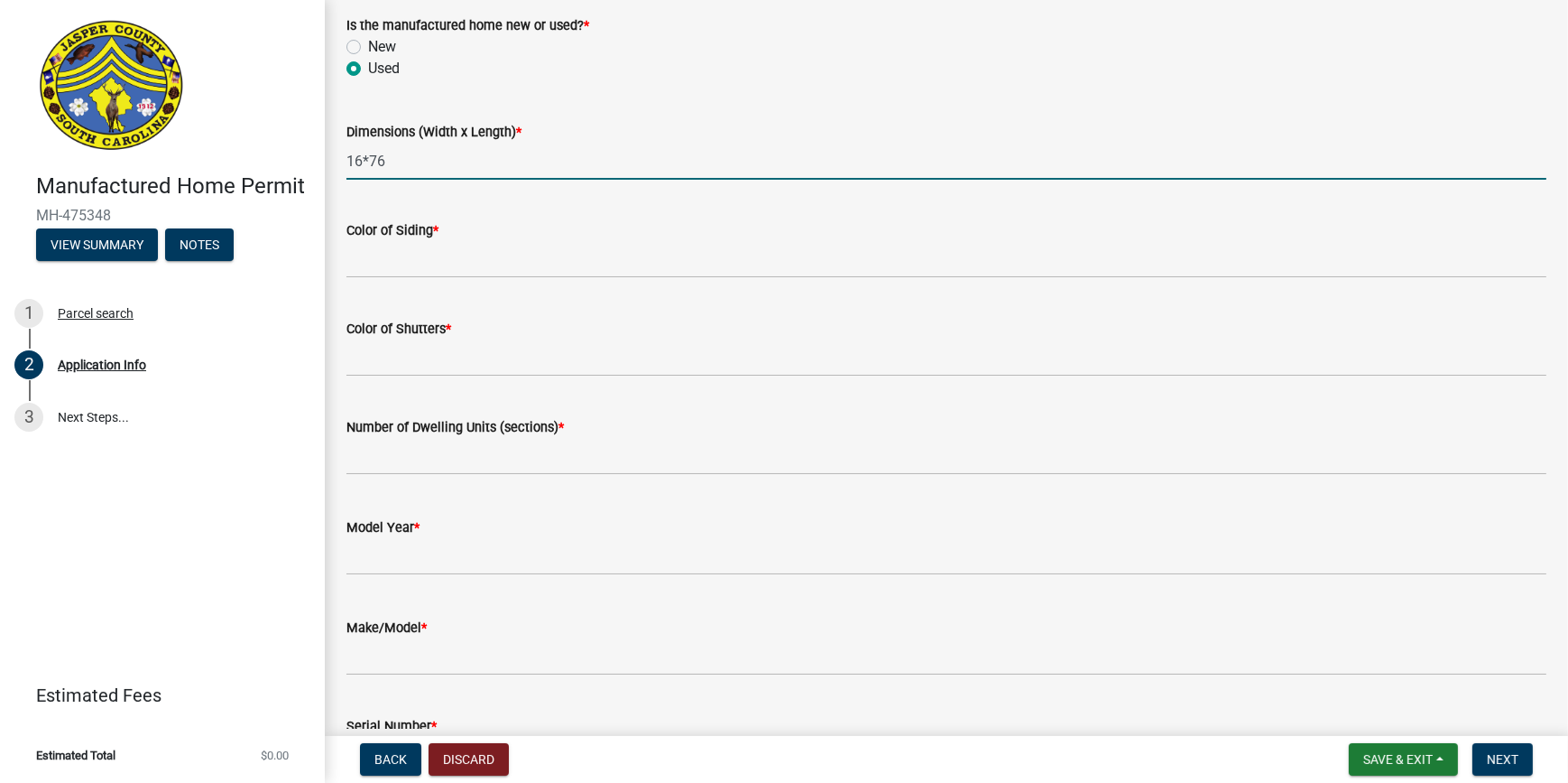
scroll to position [2711, 0]
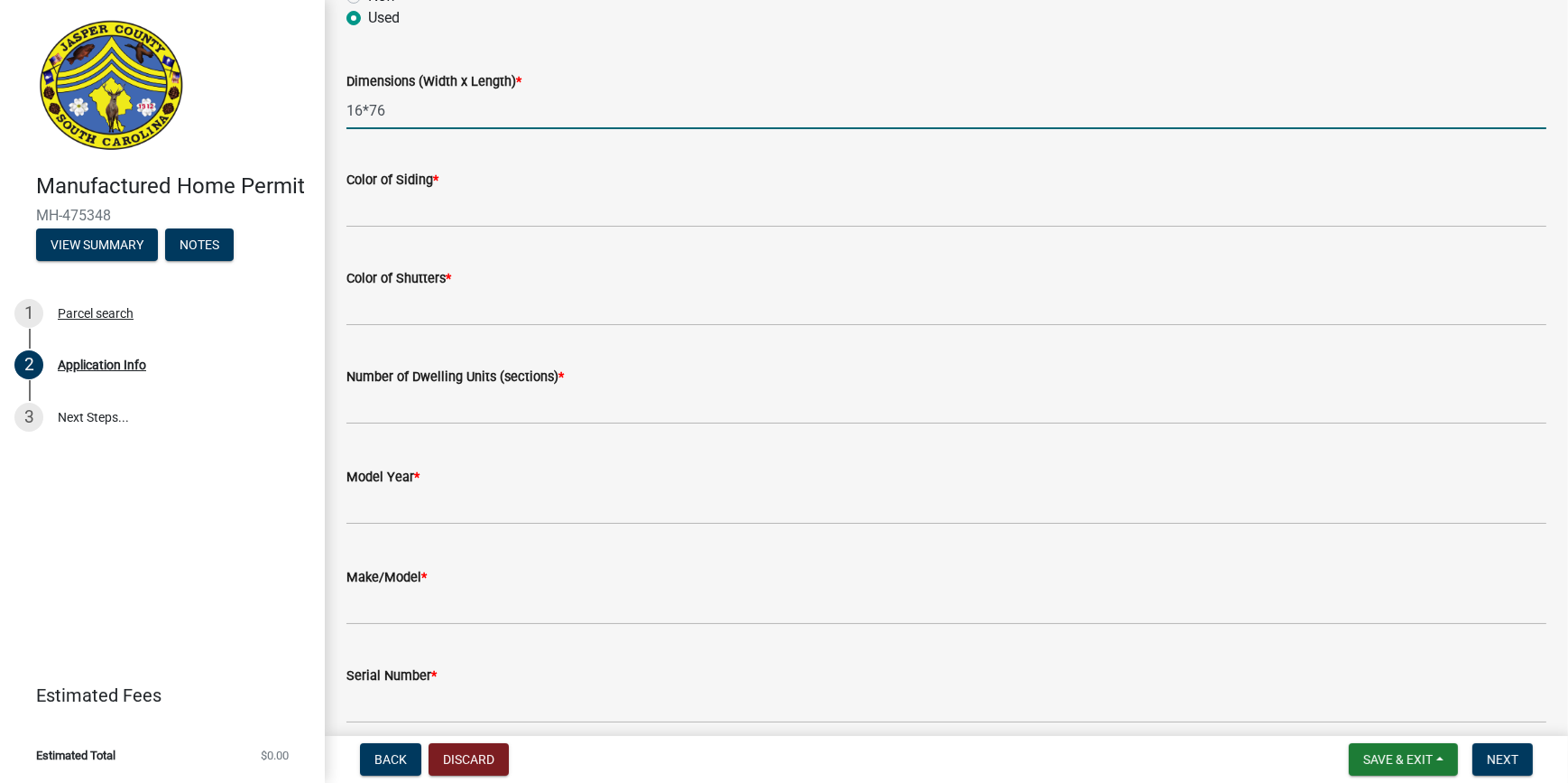
type input "16*76"
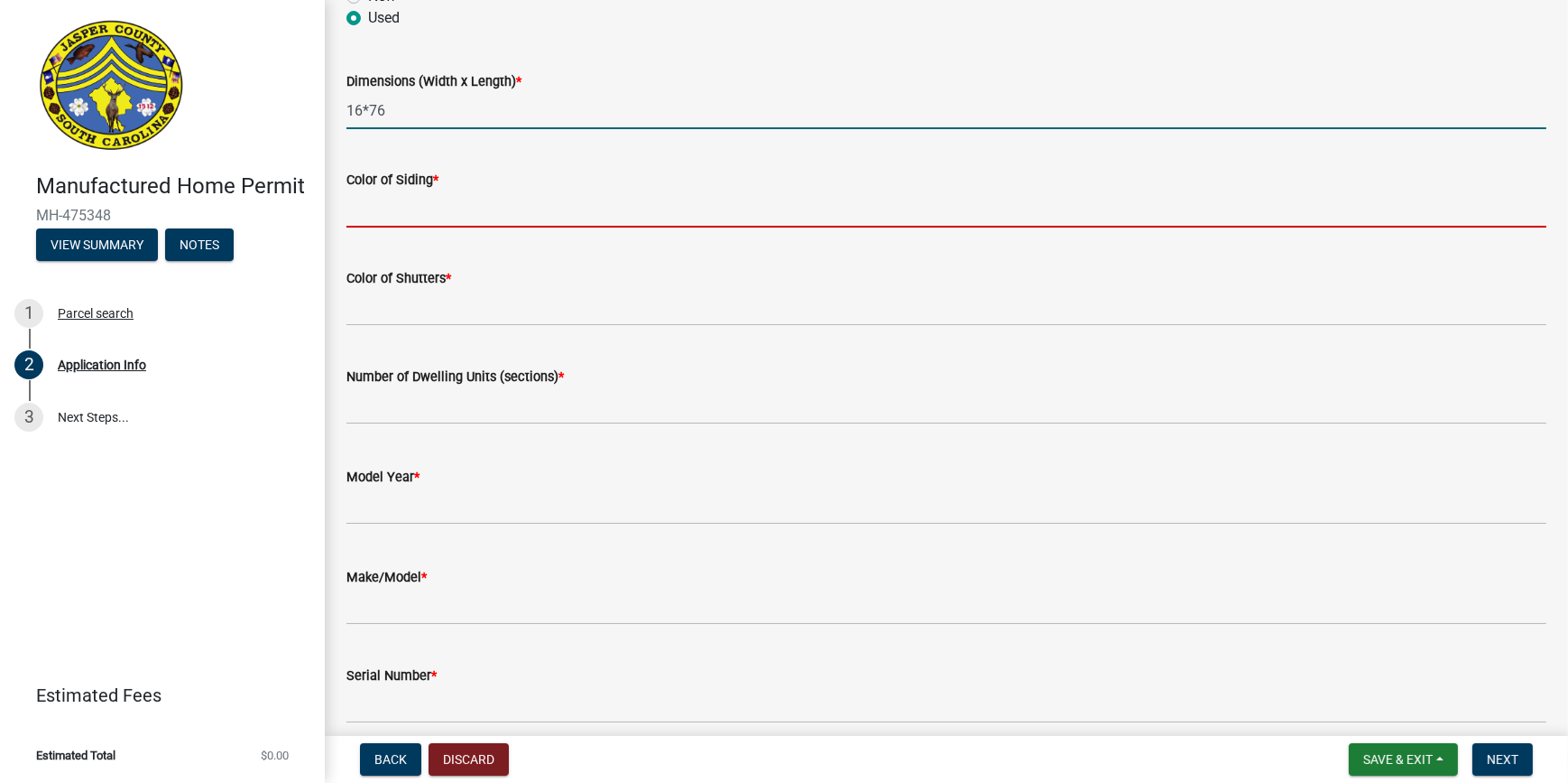
click at [417, 202] on input "Color of Siding *" at bounding box center [946, 209] width 1200 height 37
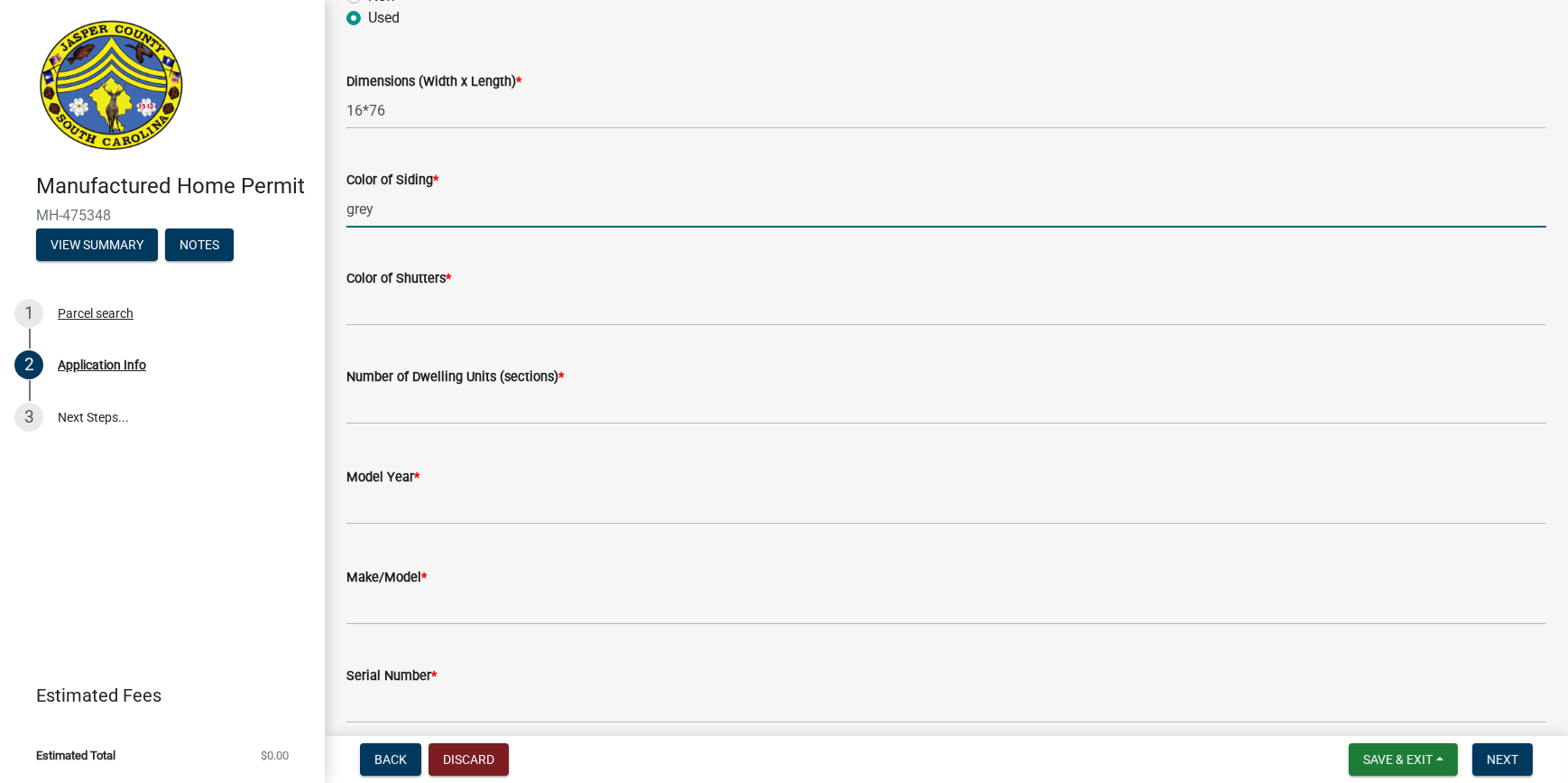
type input "grey"
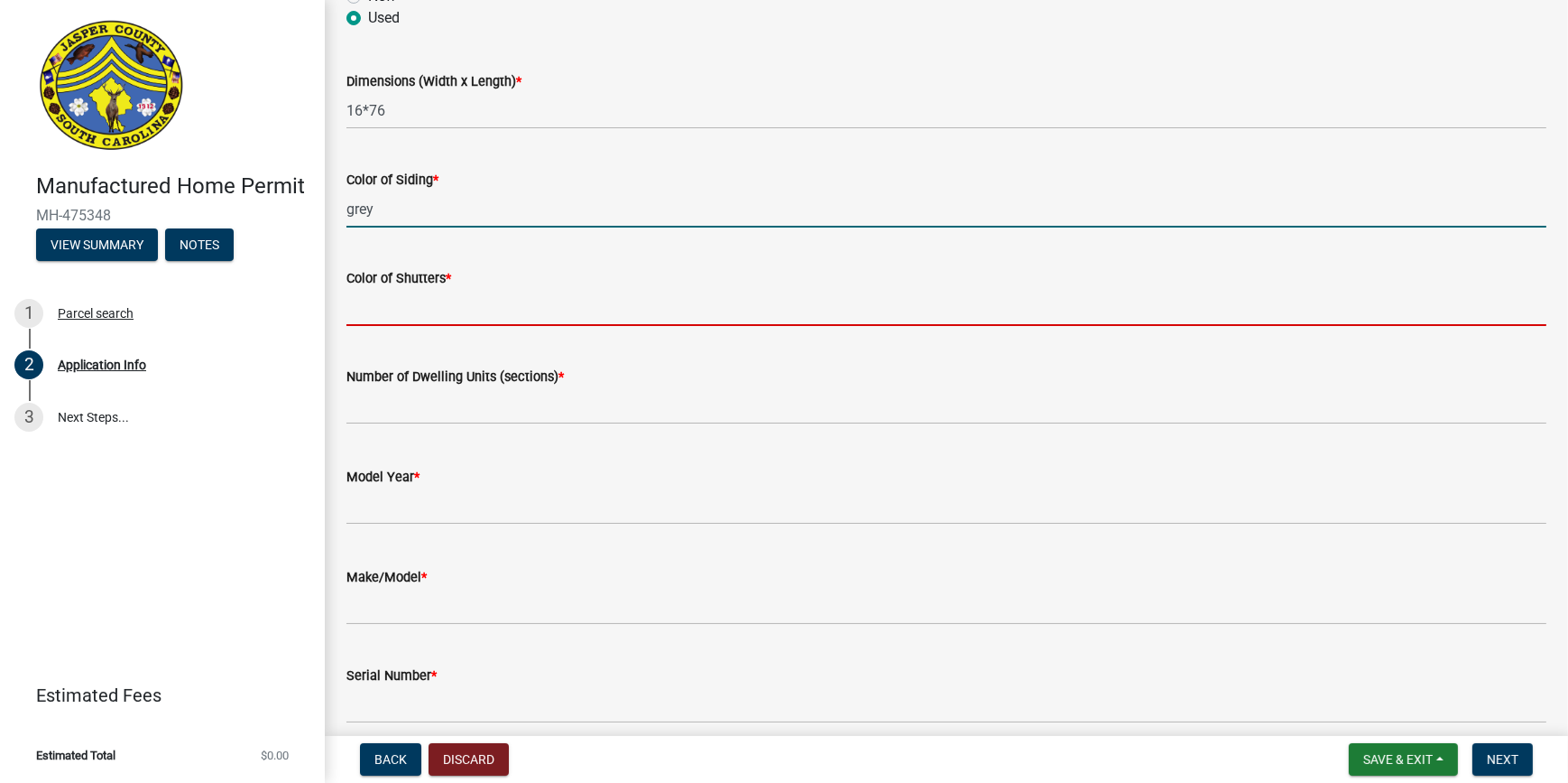
click at [424, 316] on input "Color of Shutters *" at bounding box center [946, 307] width 1200 height 37
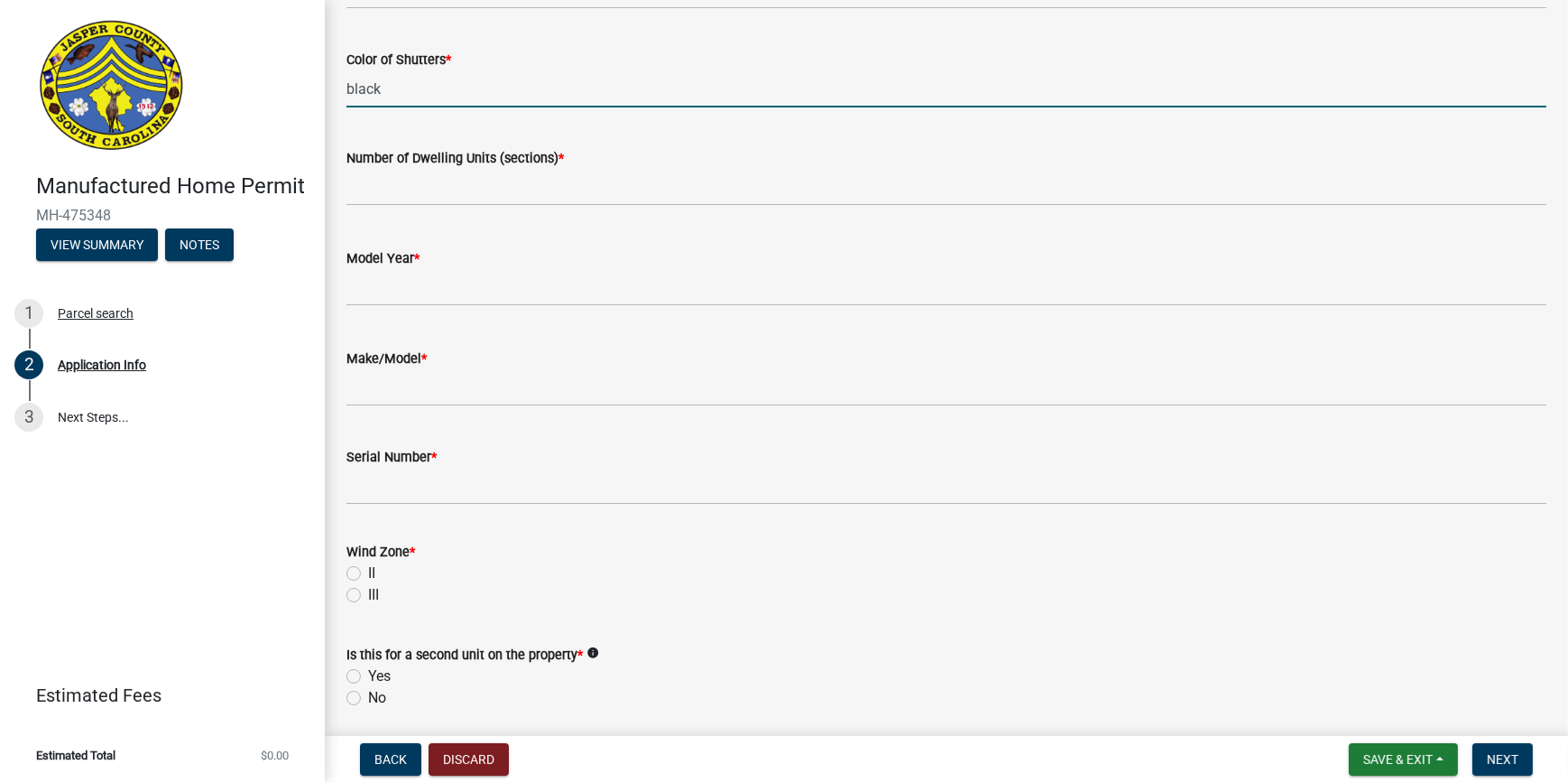
scroll to position [2958, 0]
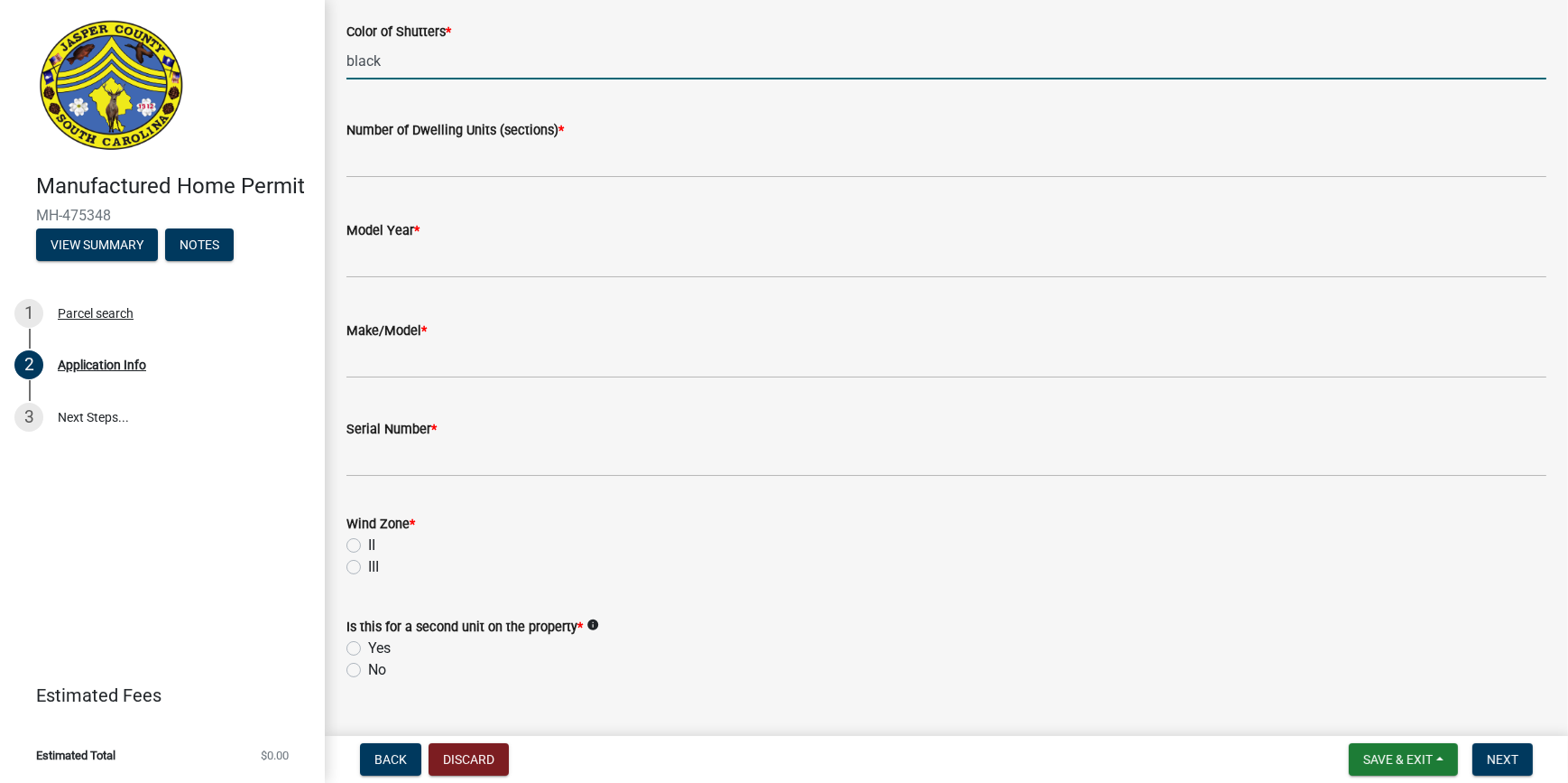
type input "black"
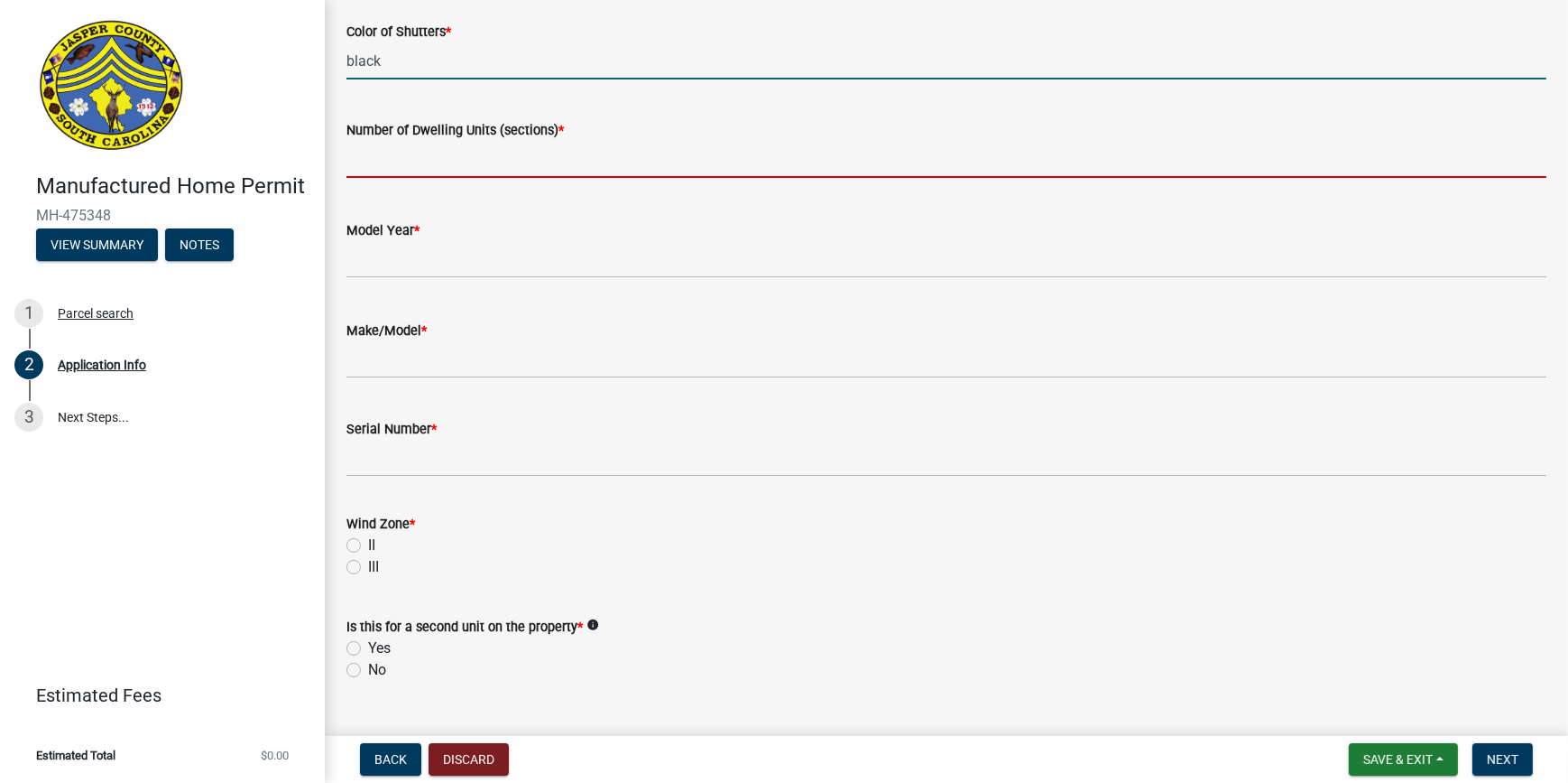
click at [557, 176] on input "text" at bounding box center [946, 159] width 1200 height 37
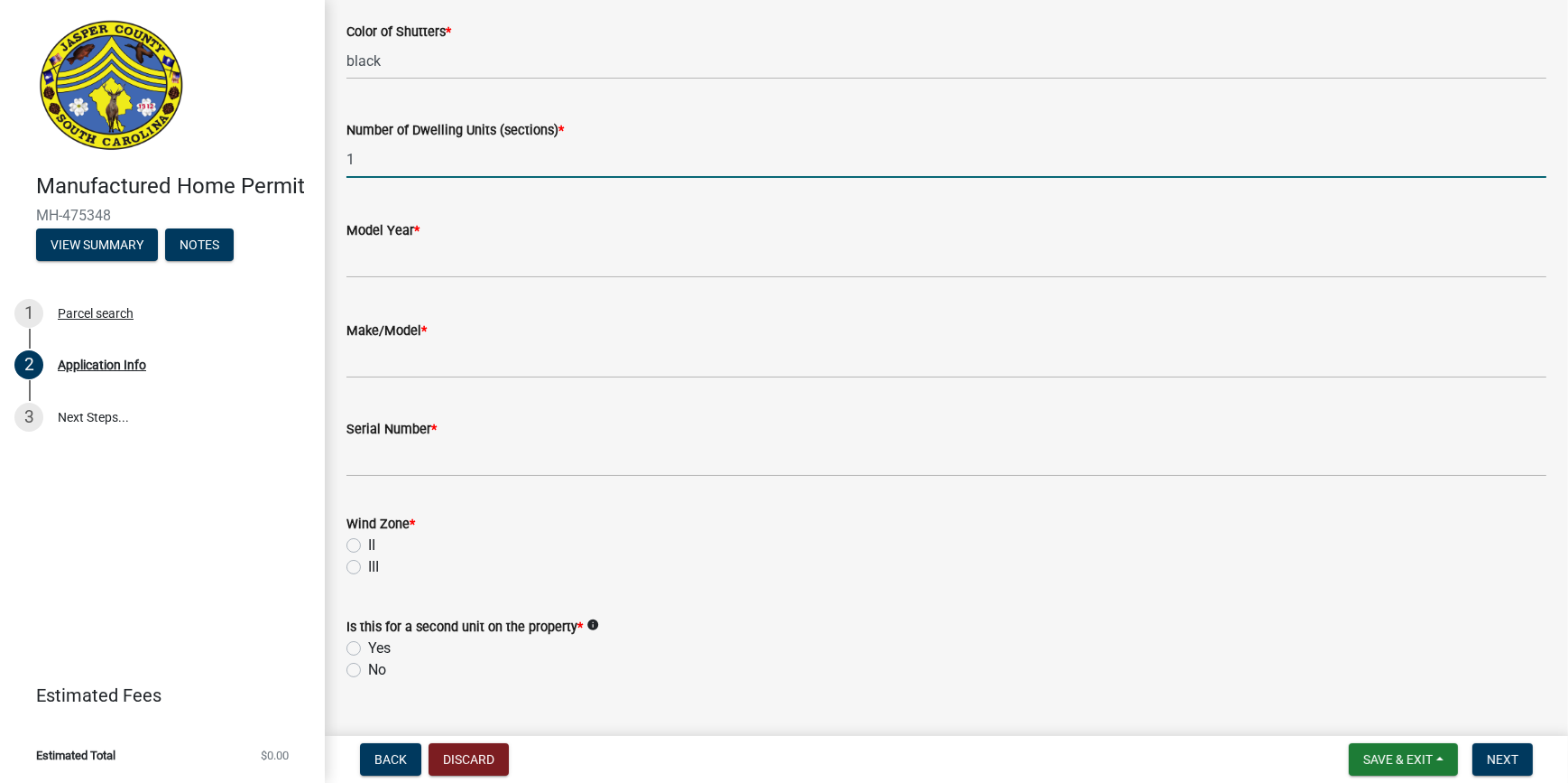
type input "1"
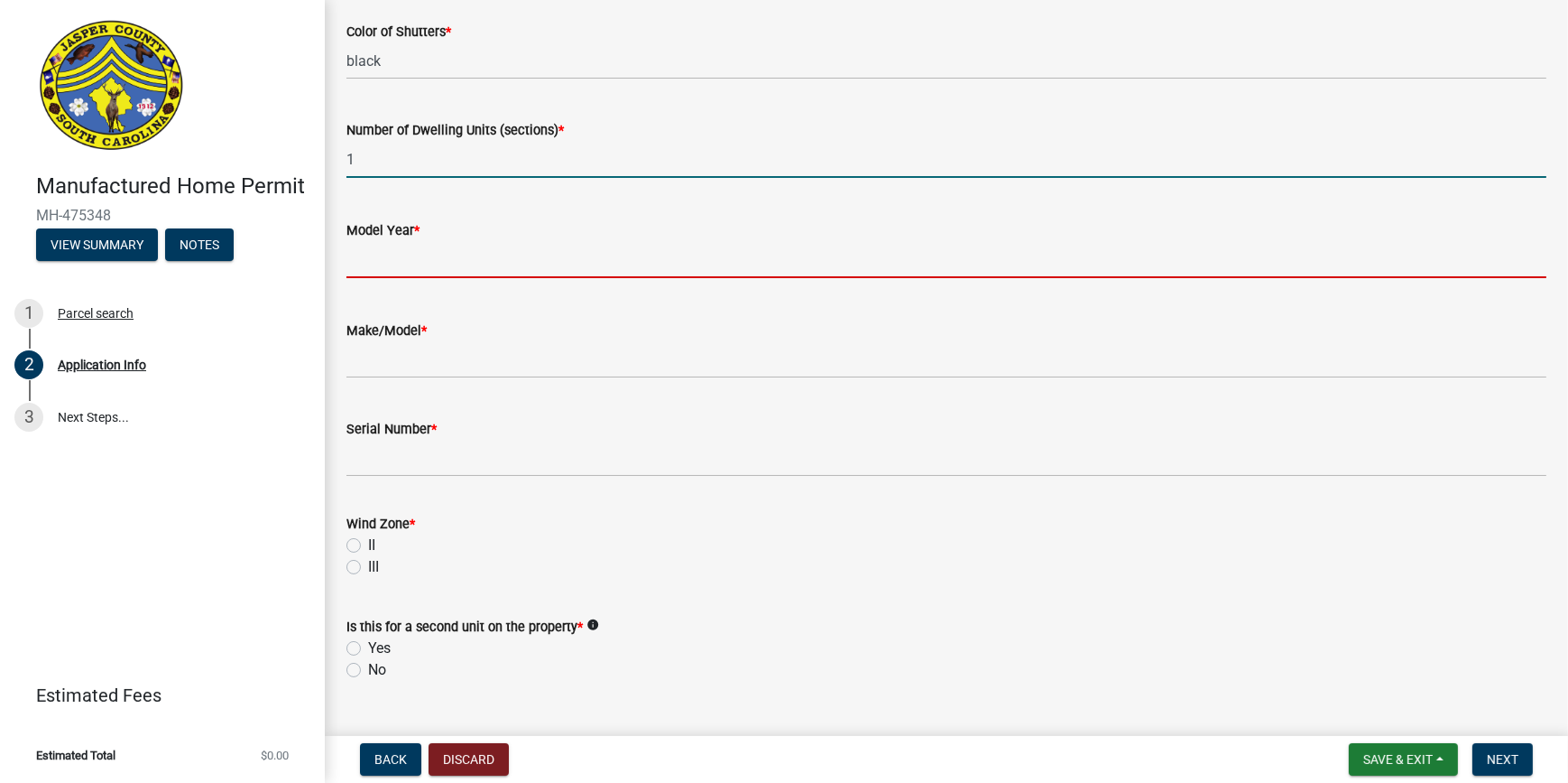
click at [367, 267] on input "text" at bounding box center [946, 259] width 1200 height 37
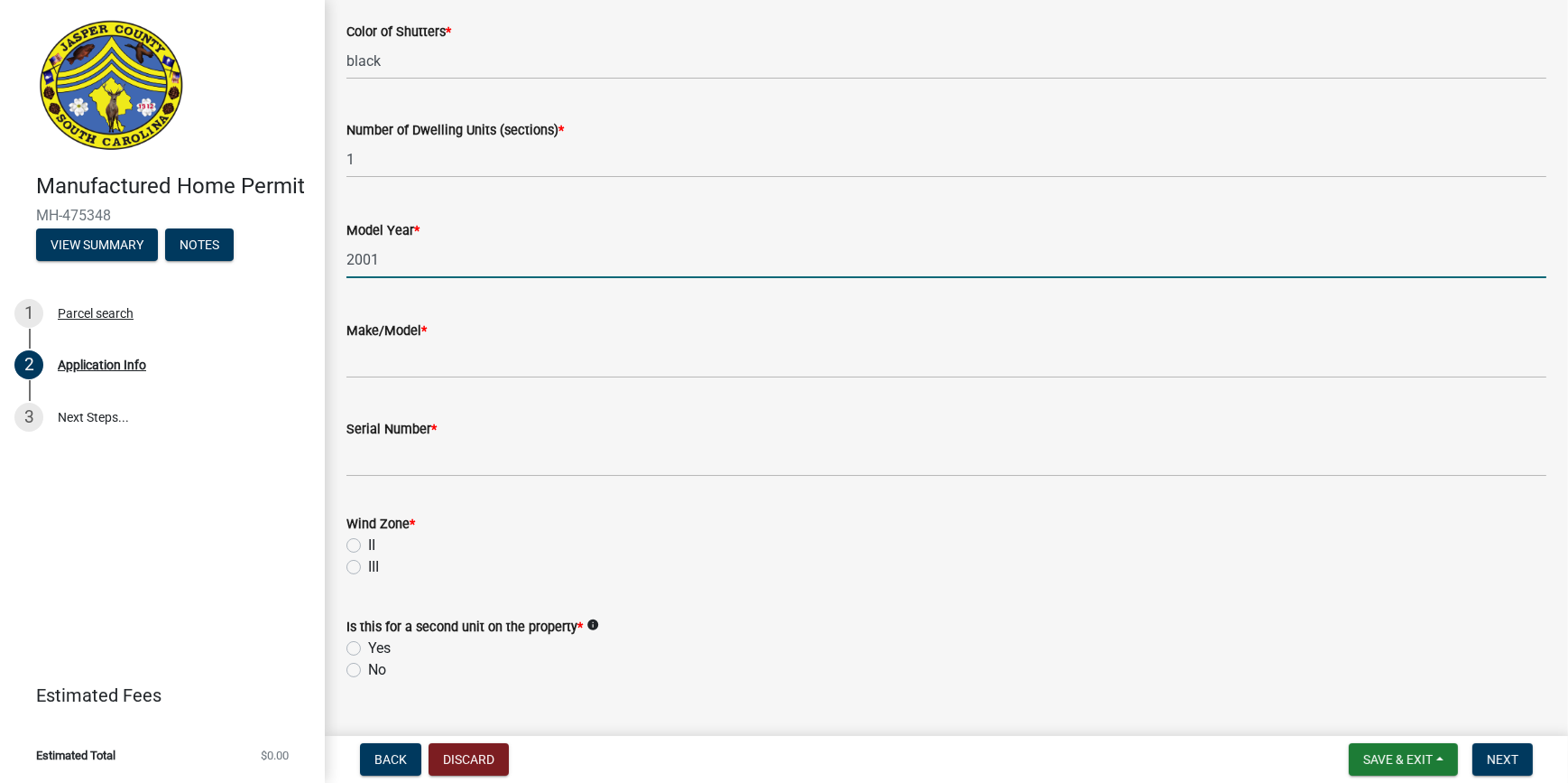
type input "2001"
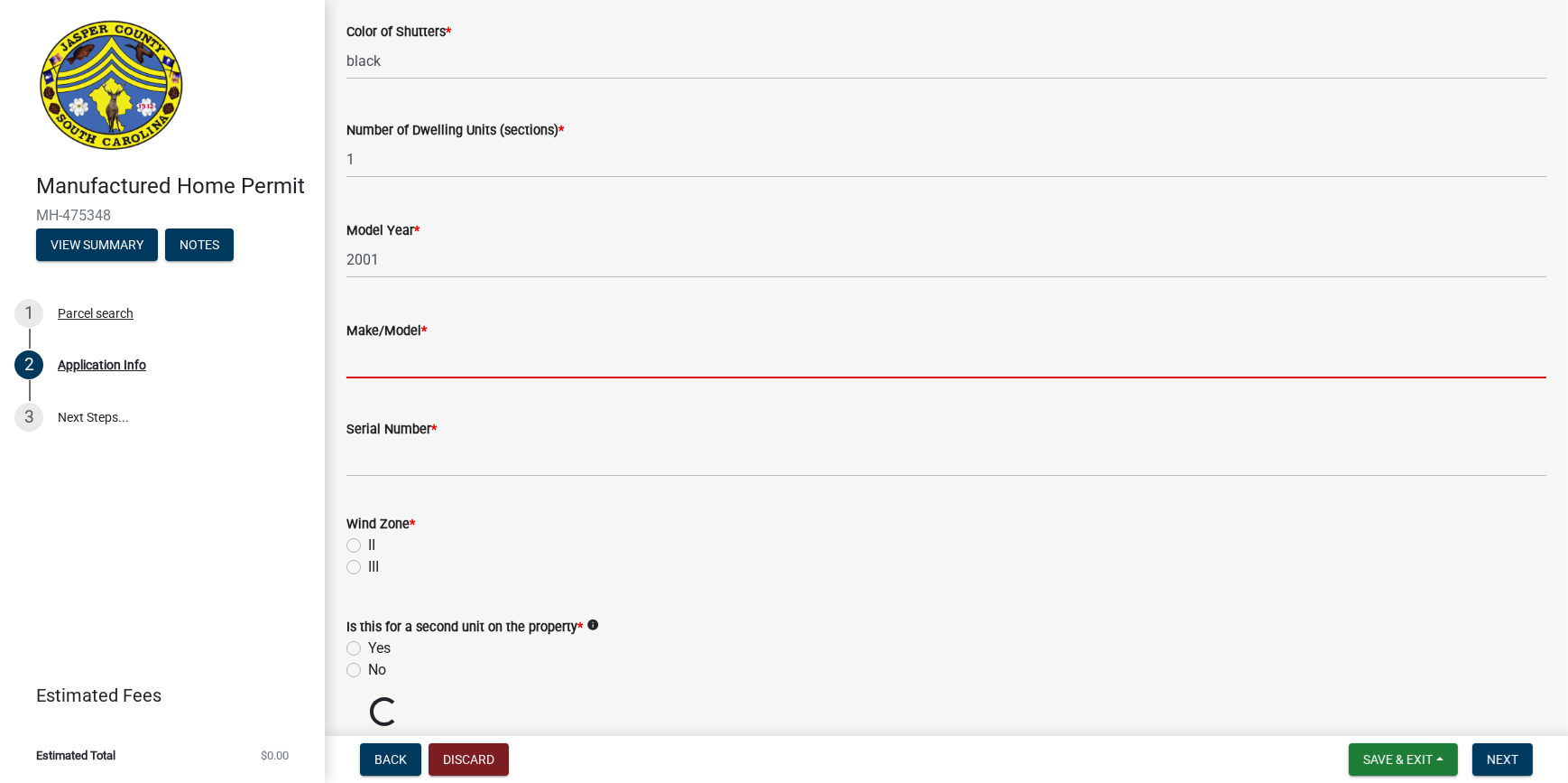
click at [375, 371] on input "Make/Model *" at bounding box center [946, 359] width 1200 height 37
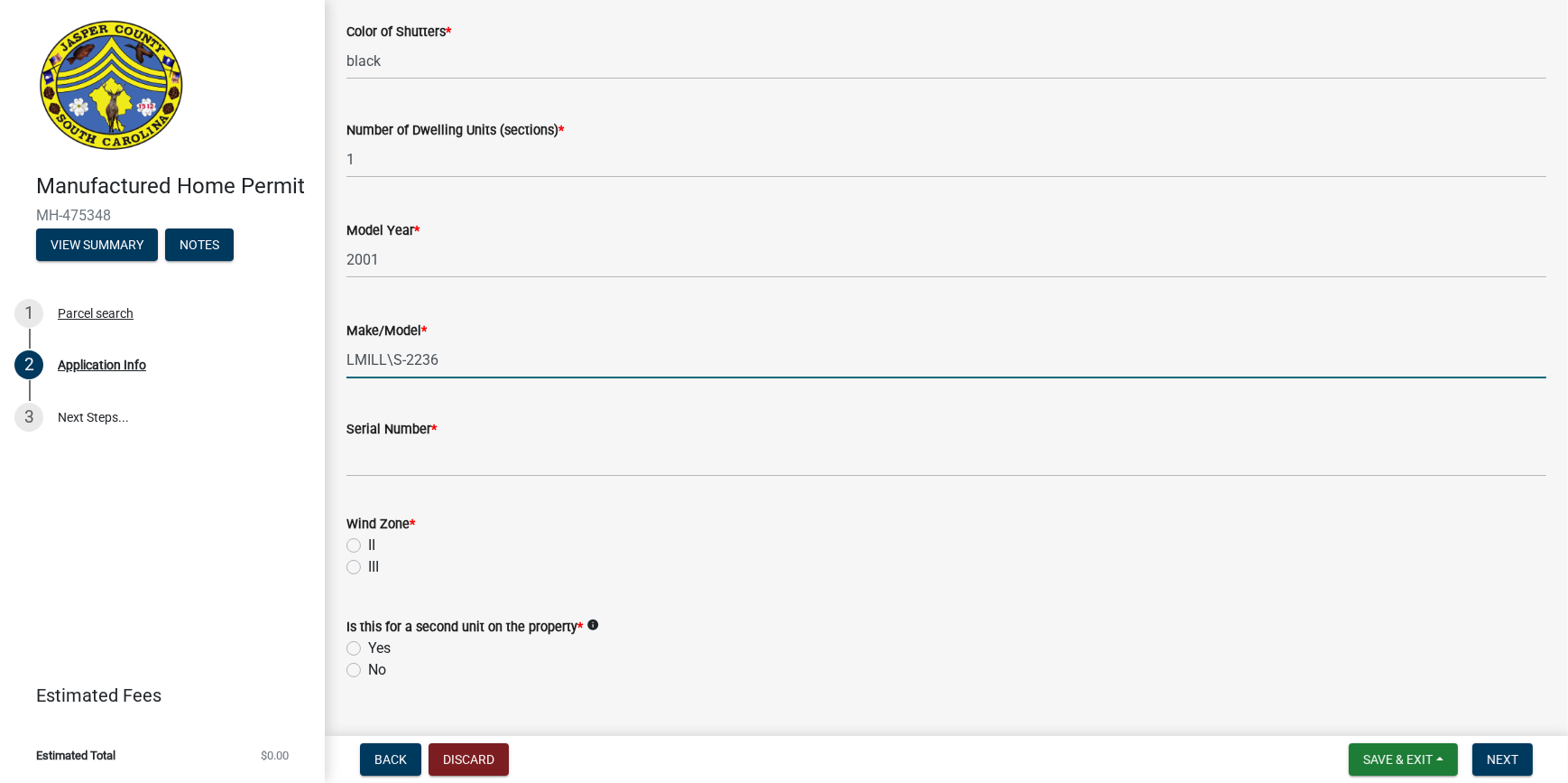
type input "LMILL\S-2236"
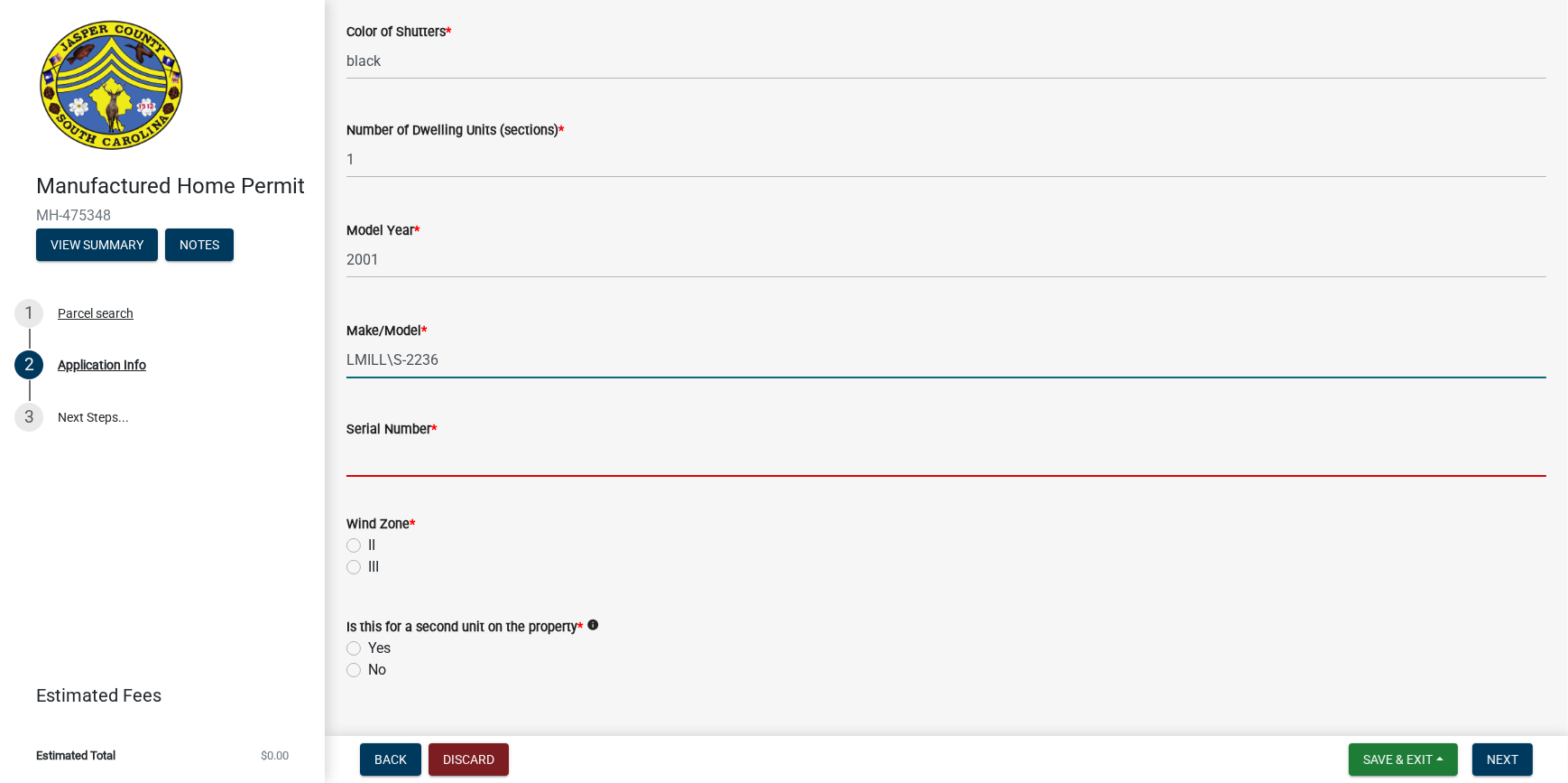
click at [449, 462] on input "Serial Number *" at bounding box center [946, 458] width 1200 height 37
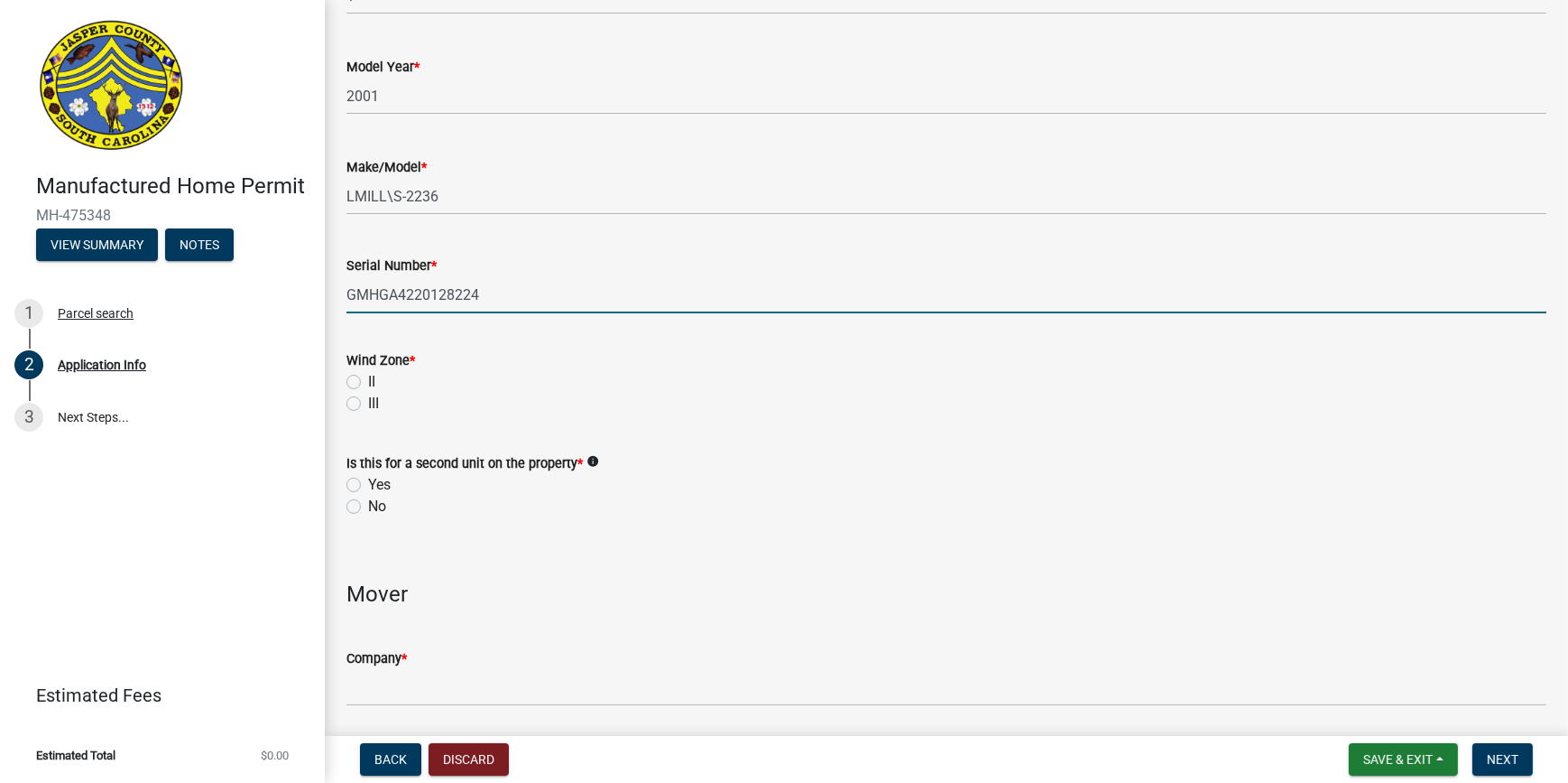
scroll to position [3122, 0]
type input "GMHGA4220128224"
click at [369, 385] on label "II" at bounding box center [373, 380] width 8 height 22
click at [369, 382] on input "II" at bounding box center [374, 376] width 12 height 12
radio input "true"
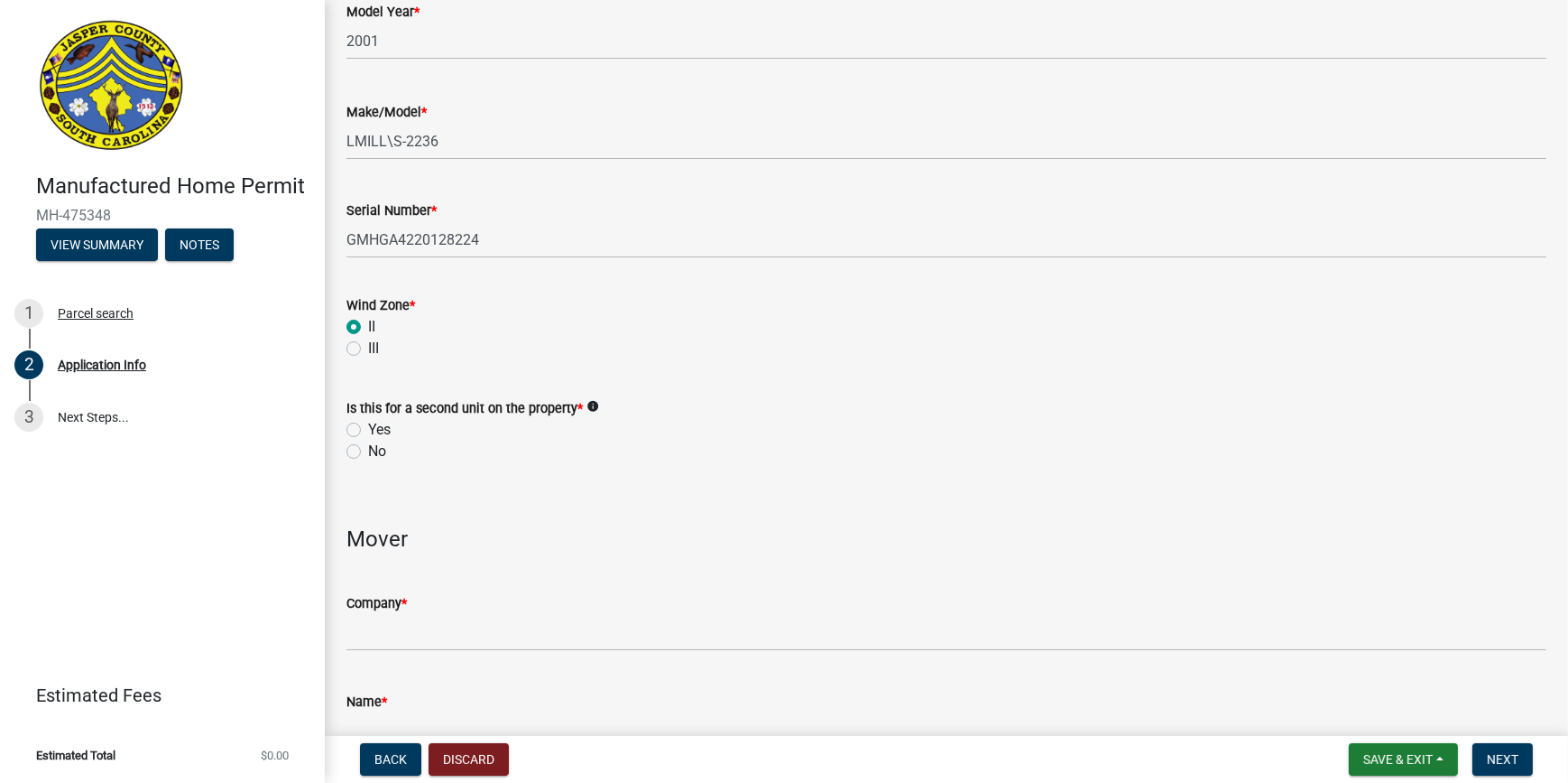
scroll to position [3204, 0]
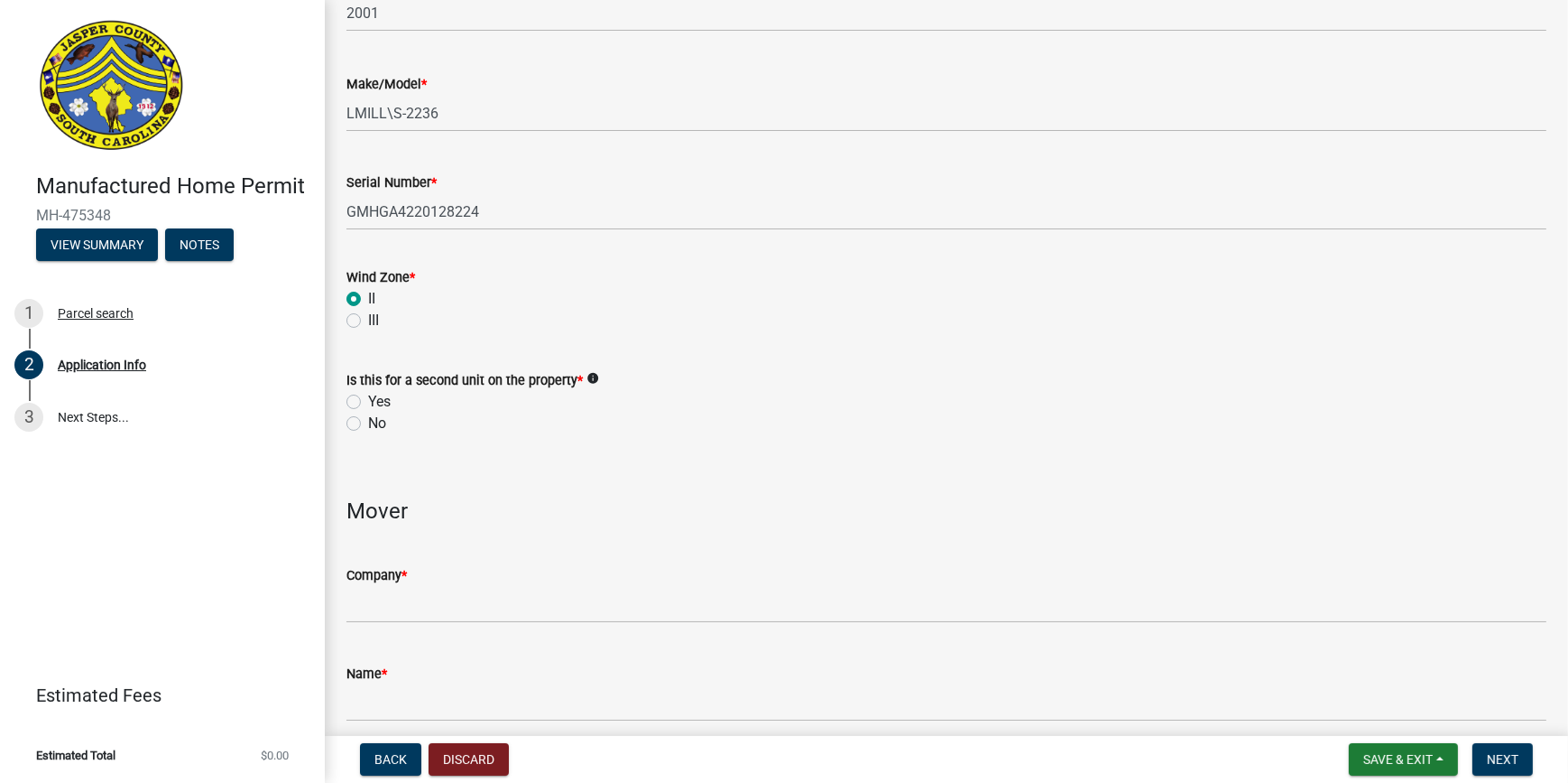
click at [369, 423] on label "No" at bounding box center [377, 423] width 18 height 22
click at [369, 423] on input "No" at bounding box center [374, 418] width 12 height 12
radio input "true"
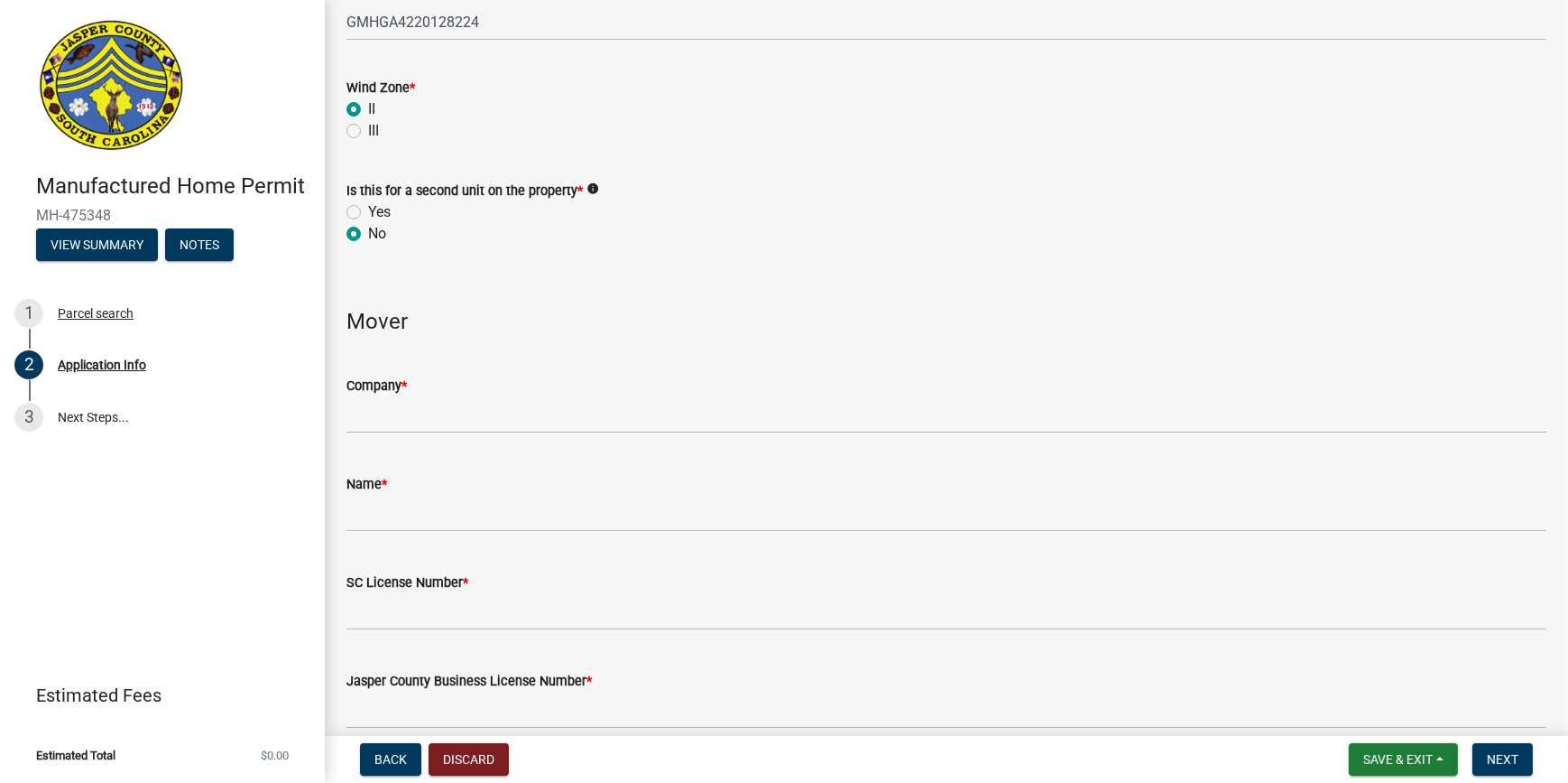
scroll to position [3450, 0]
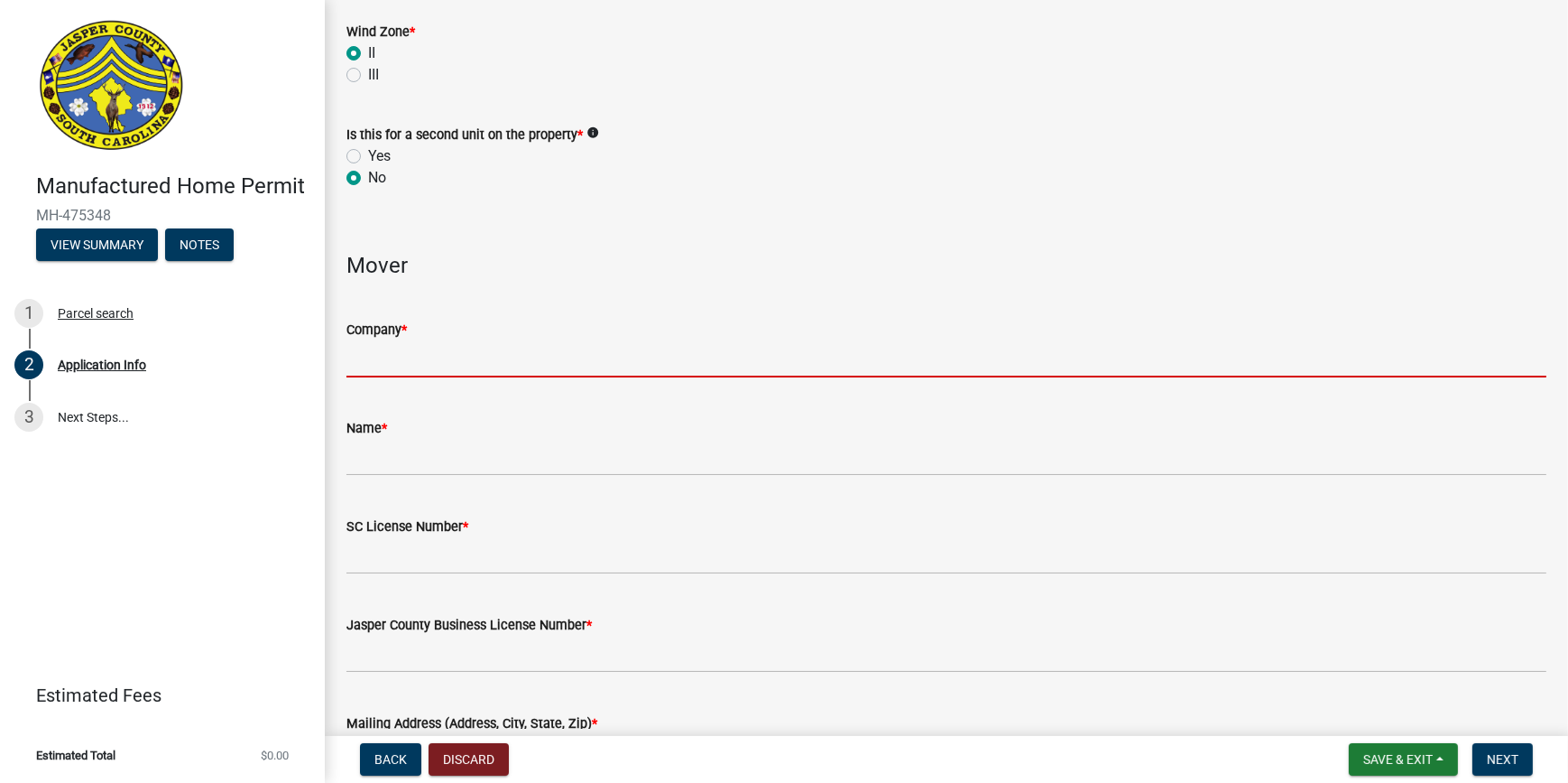
click at [415, 355] on input "Company *" at bounding box center [946, 358] width 1200 height 37
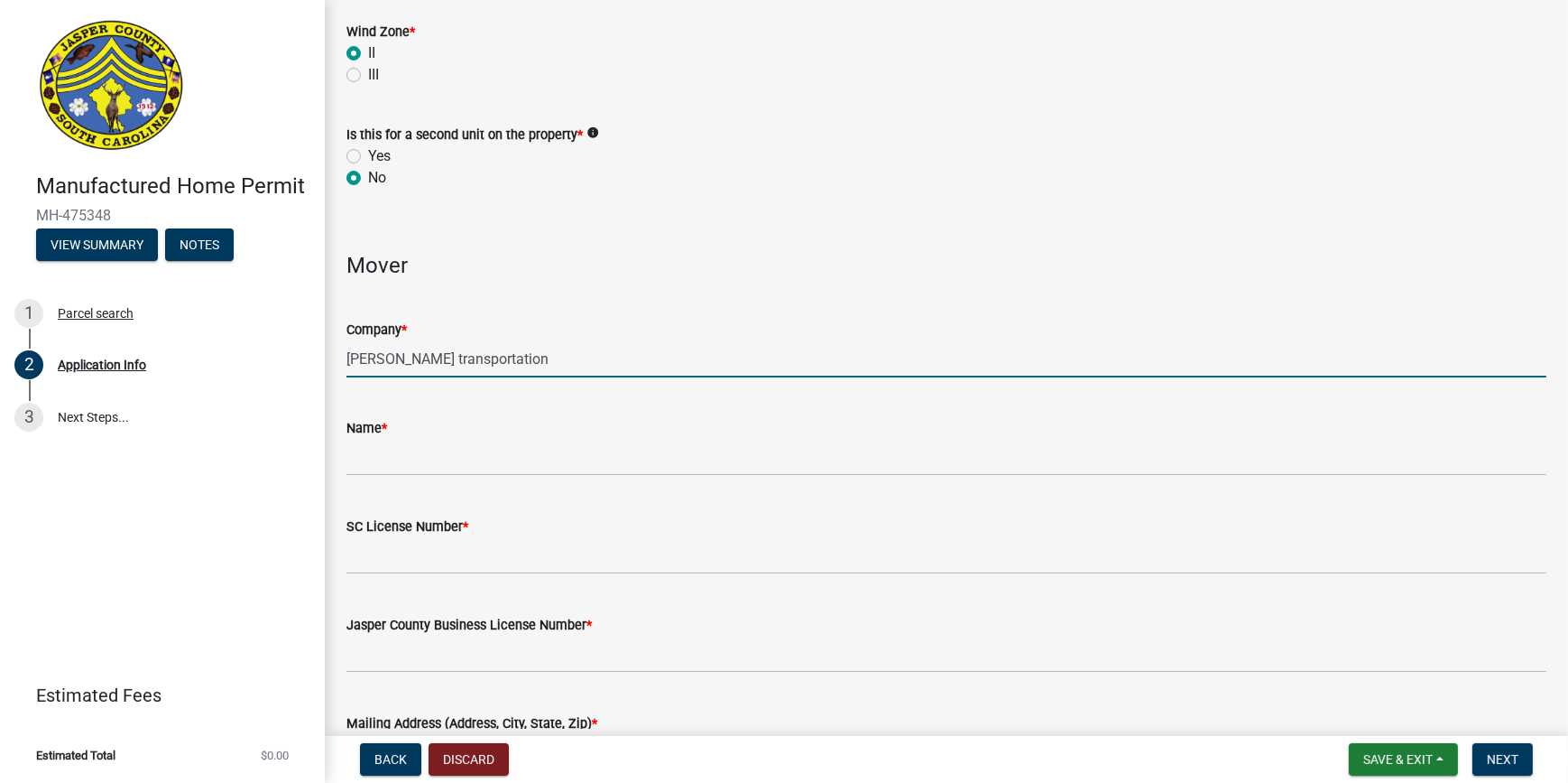
type input "[PERSON_NAME] transportation"
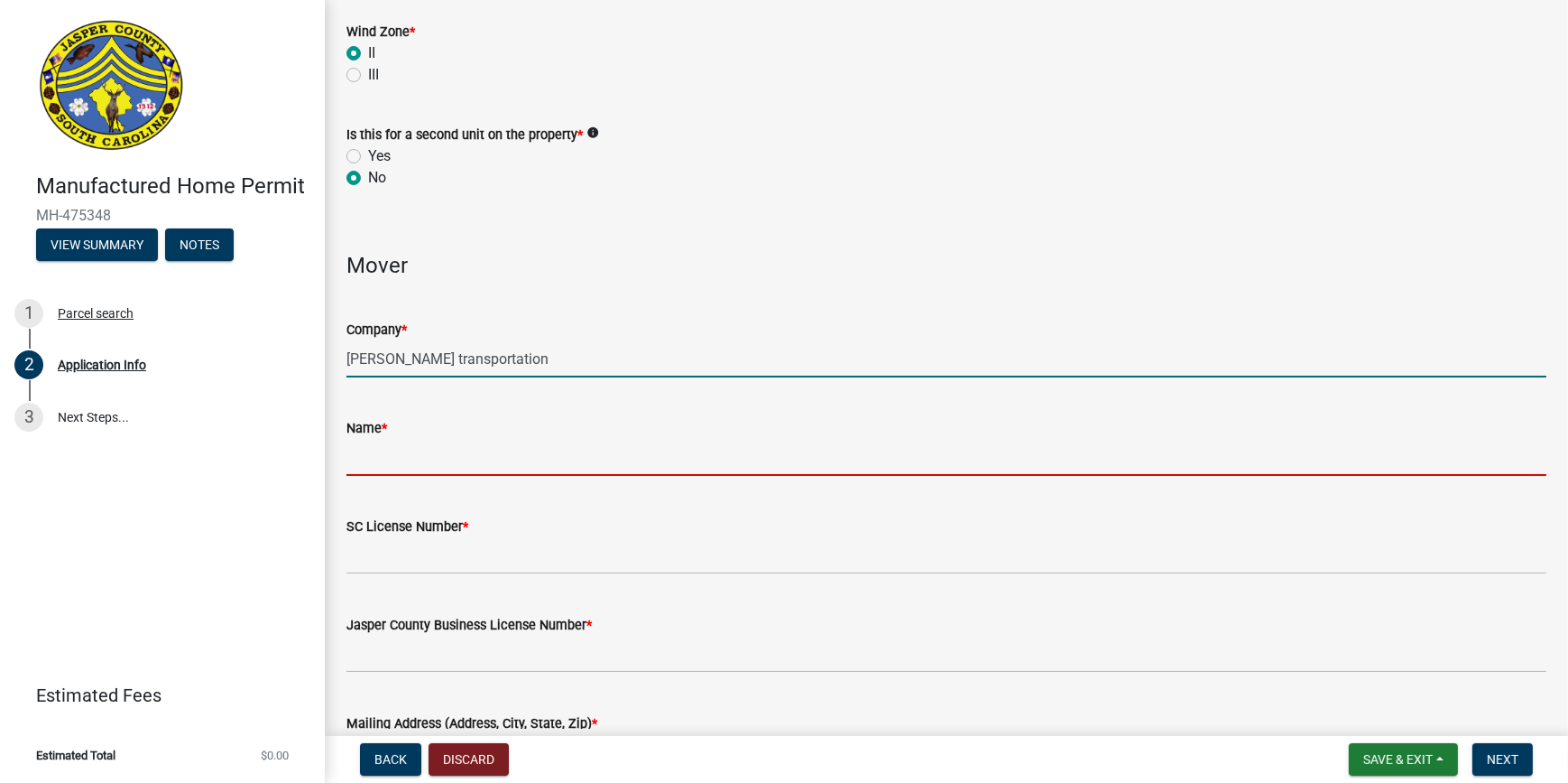
click at [420, 452] on input "Name *" at bounding box center [946, 457] width 1200 height 37
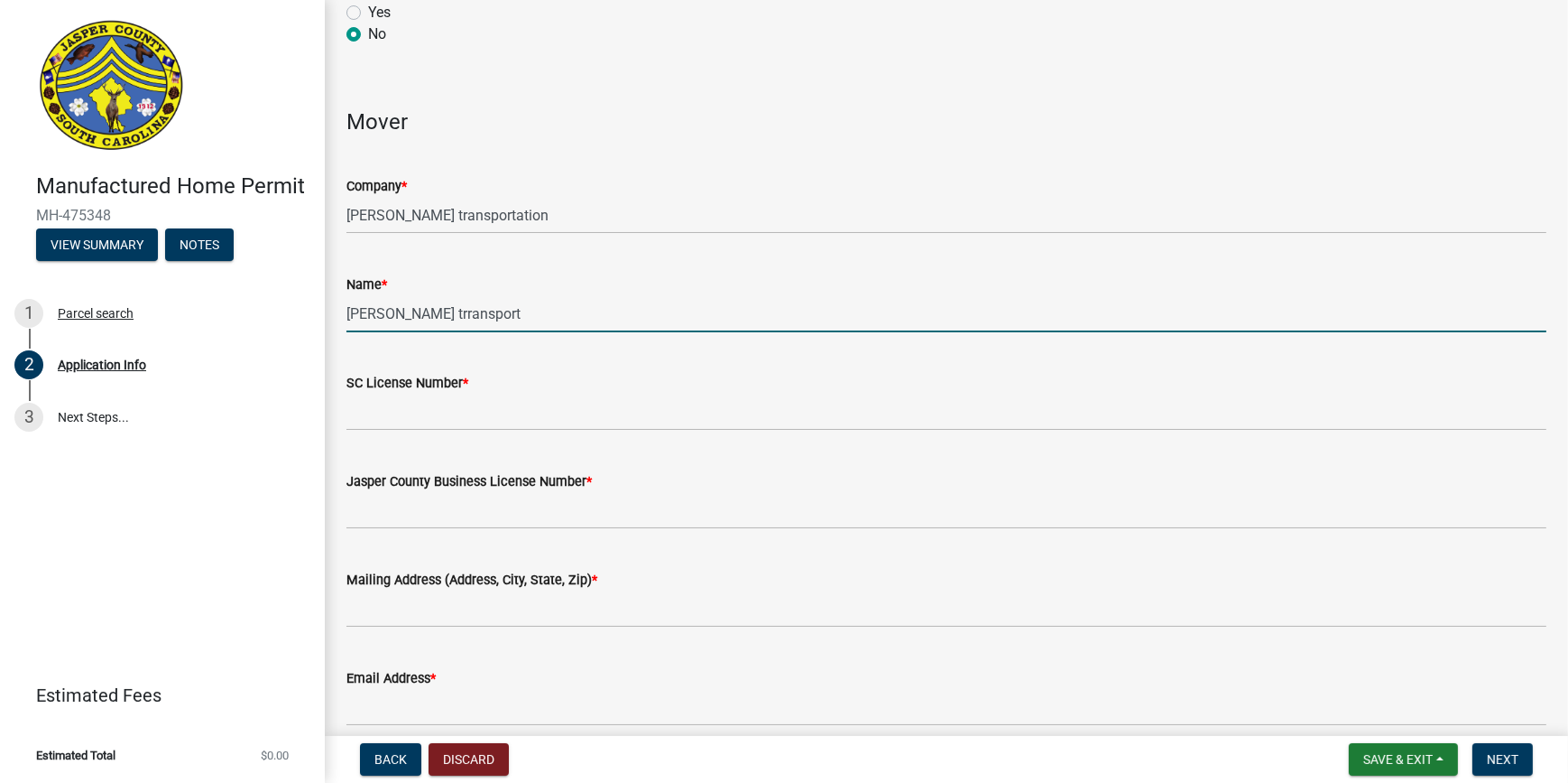
scroll to position [3696, 0]
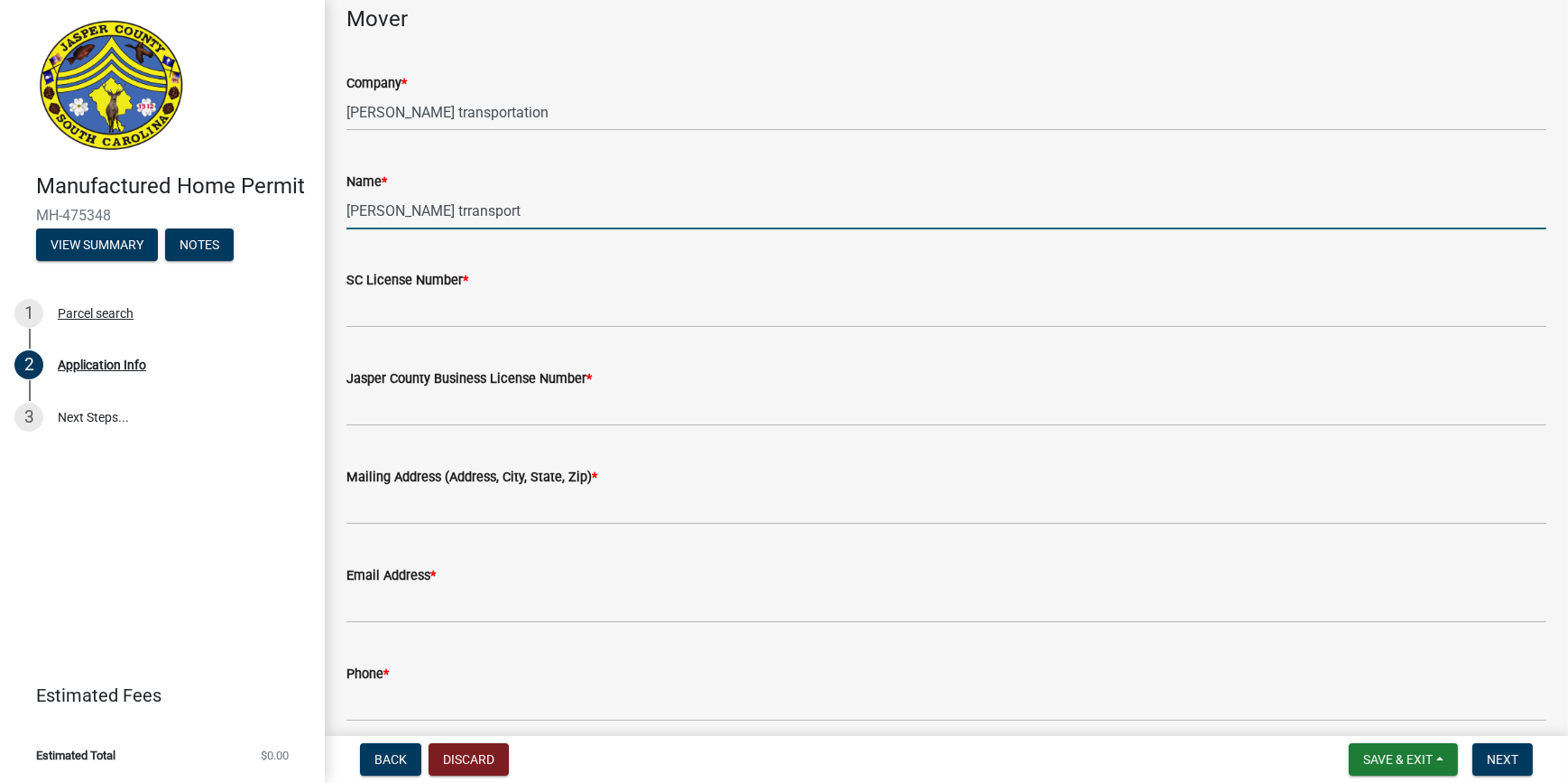
type input "[PERSON_NAME] trransport"
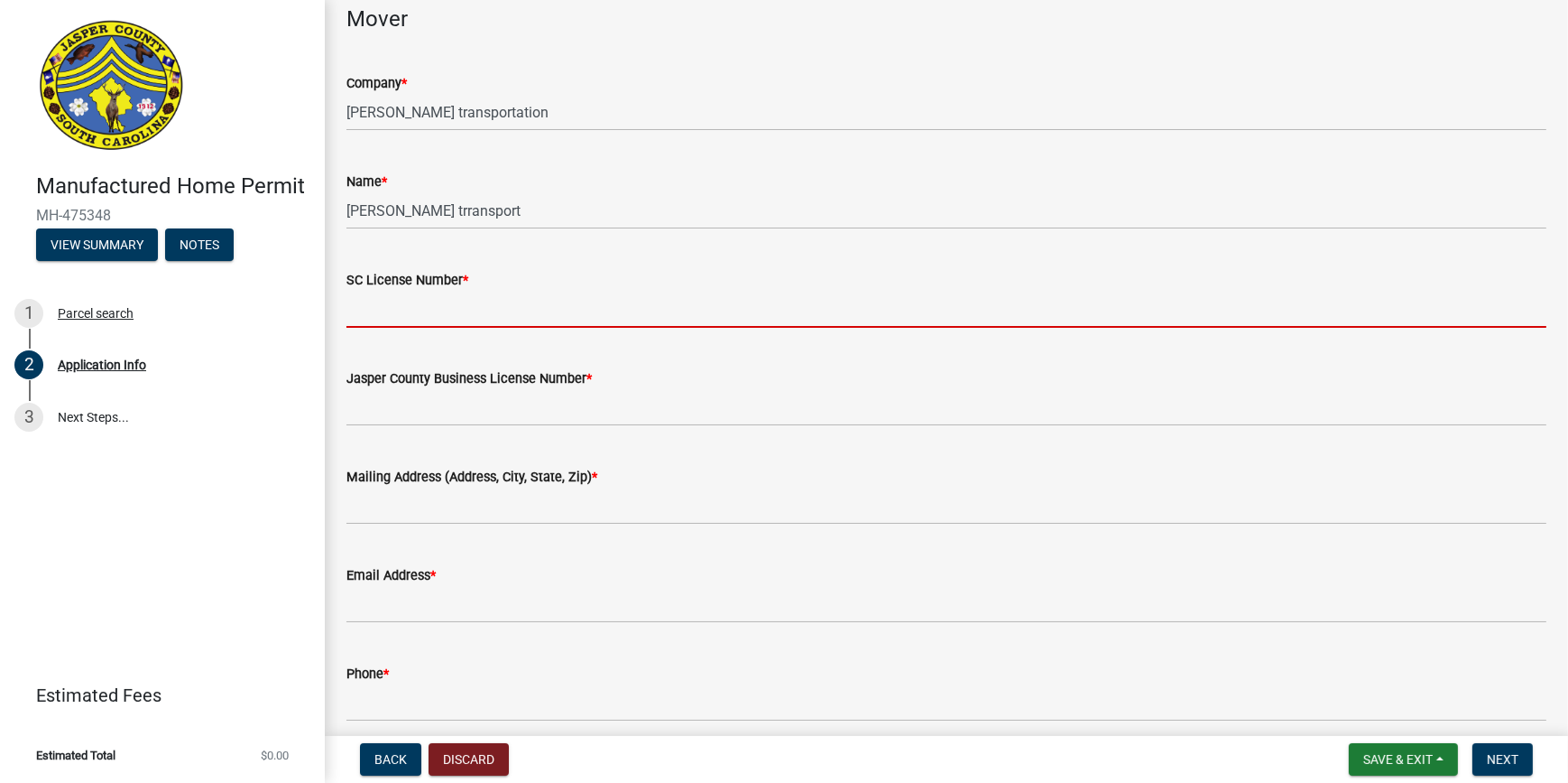
click at [542, 316] on input "SC License Number *" at bounding box center [946, 309] width 1200 height 37
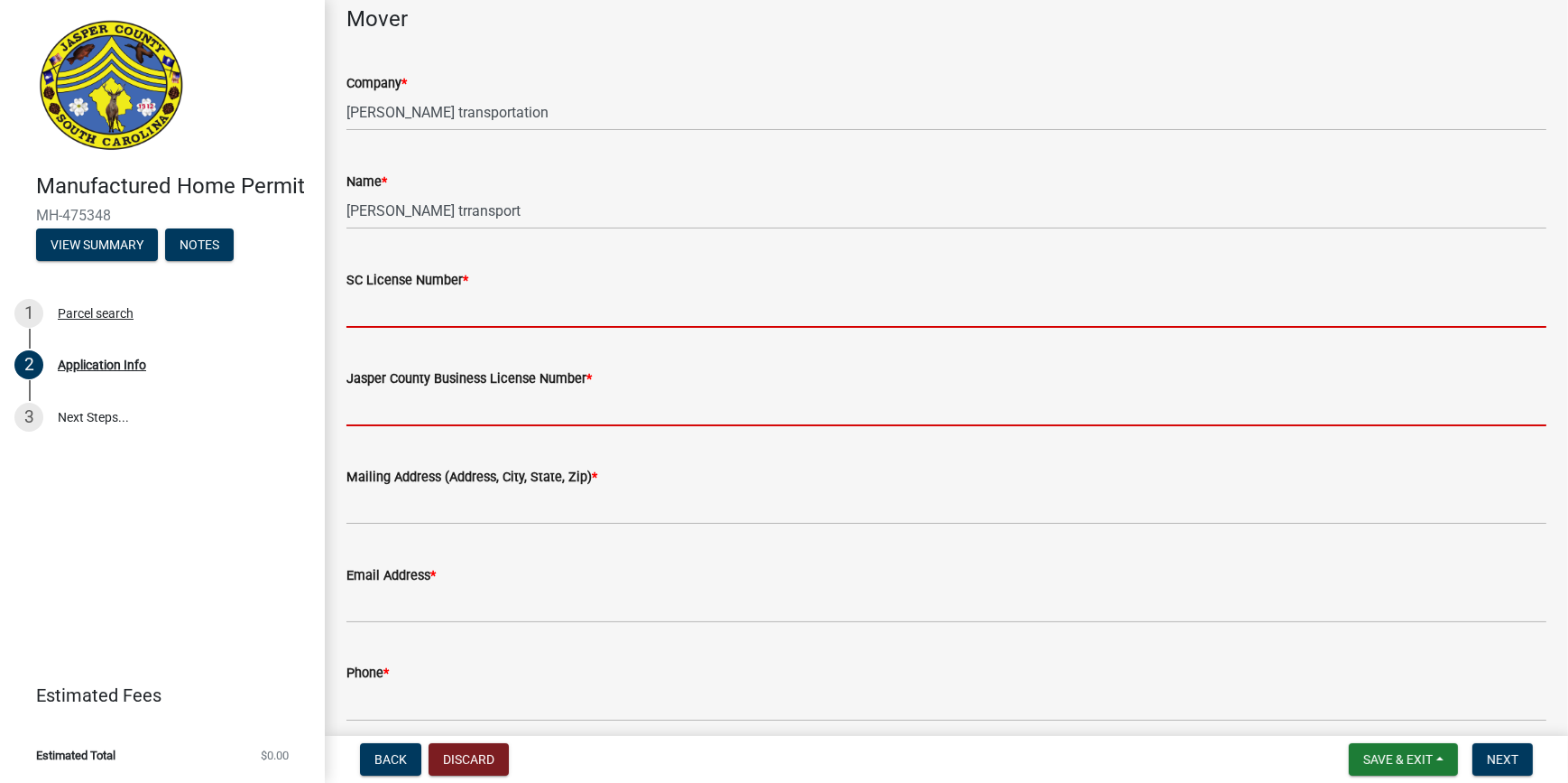
click at [870, 418] on input "Jasper County Business License Number *" at bounding box center [946, 407] width 1200 height 37
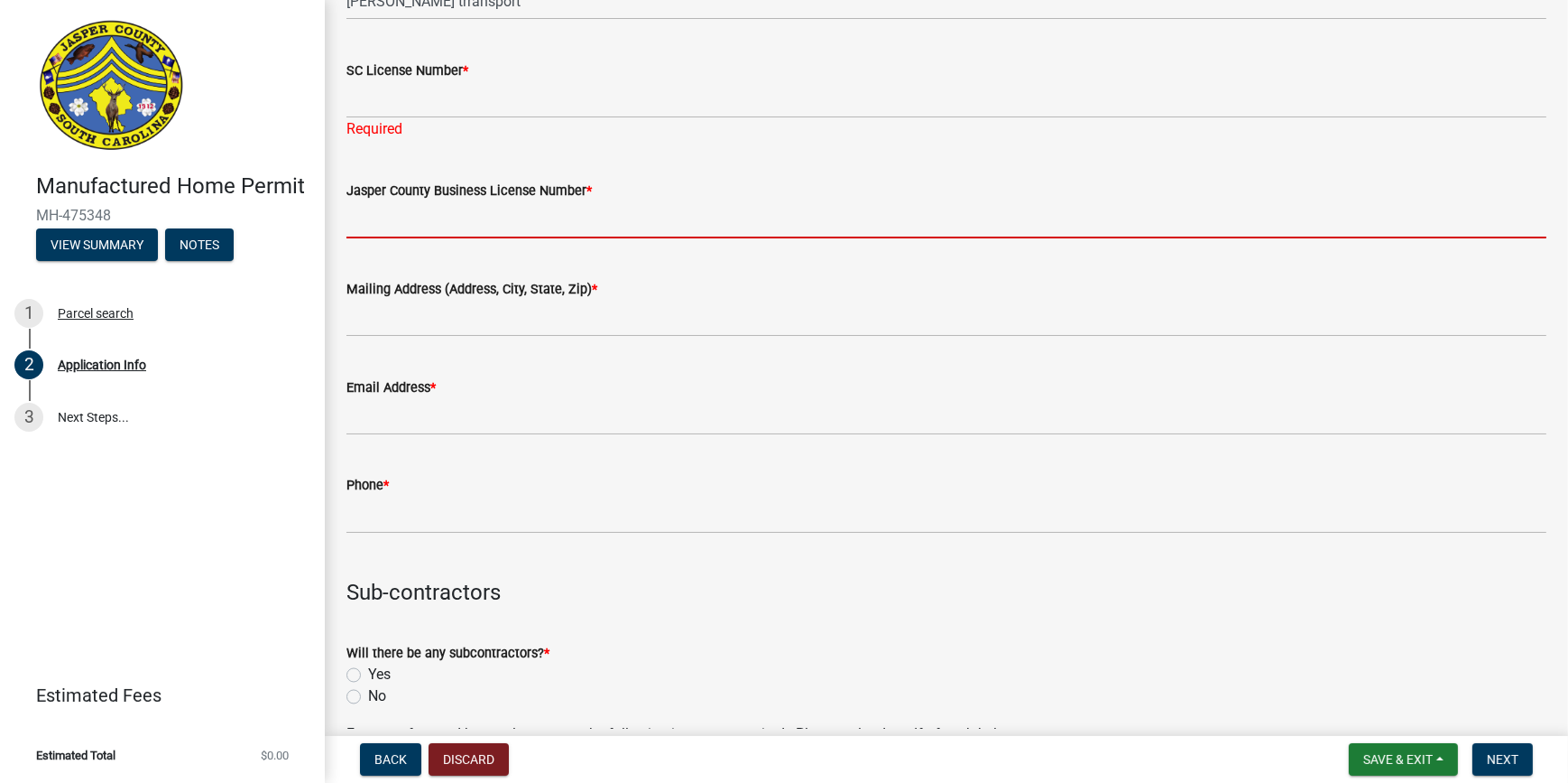
scroll to position [3943, 0]
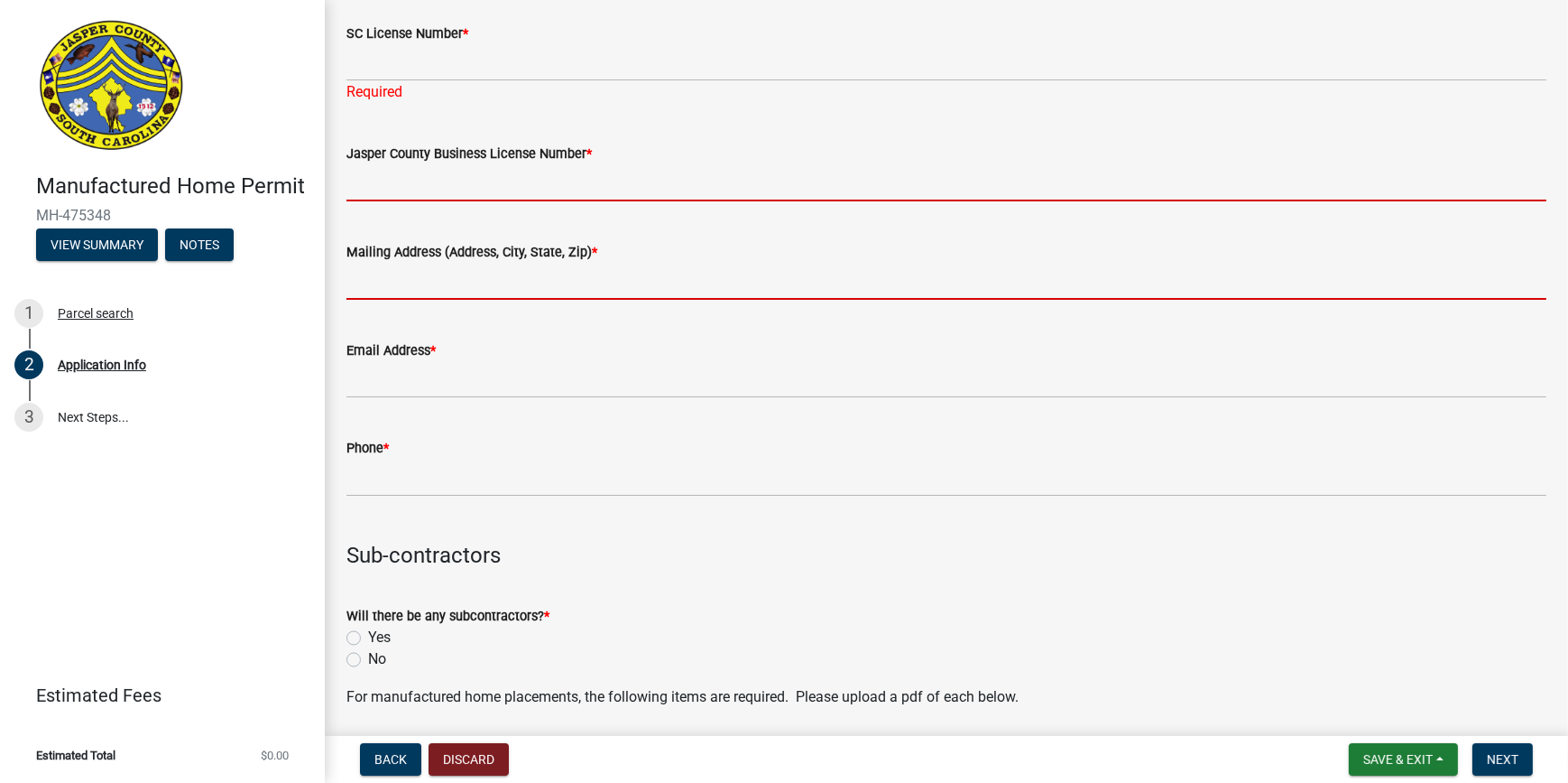
click at [417, 284] on input "Mailing Address (Address, City, State, Zip) *" at bounding box center [946, 281] width 1200 height 37
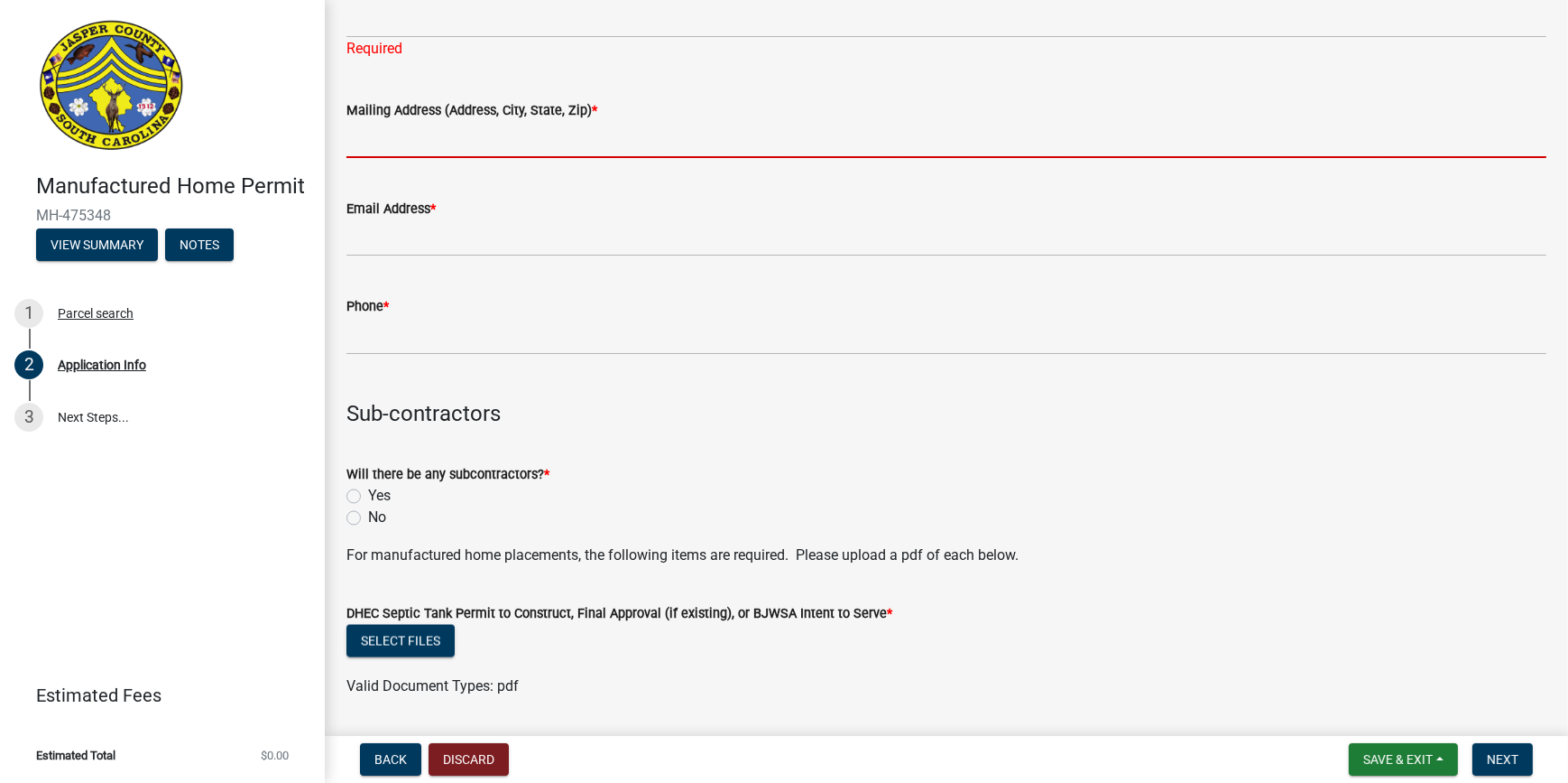
scroll to position [4108, 0]
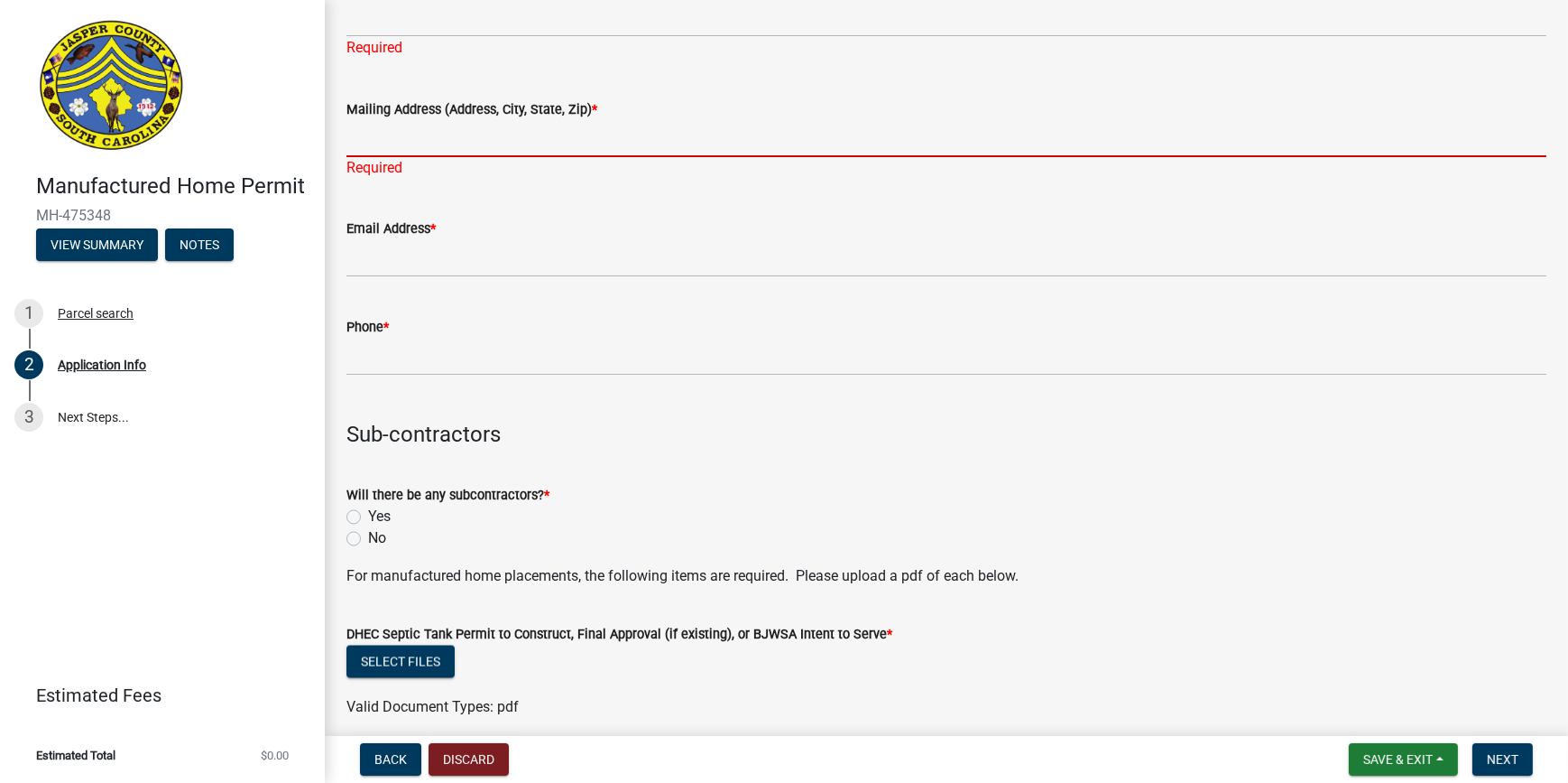
click at [407, 144] on input "Mailing Address (Address, City, State, Zip) *" at bounding box center [946, 139] width 1200 height 37
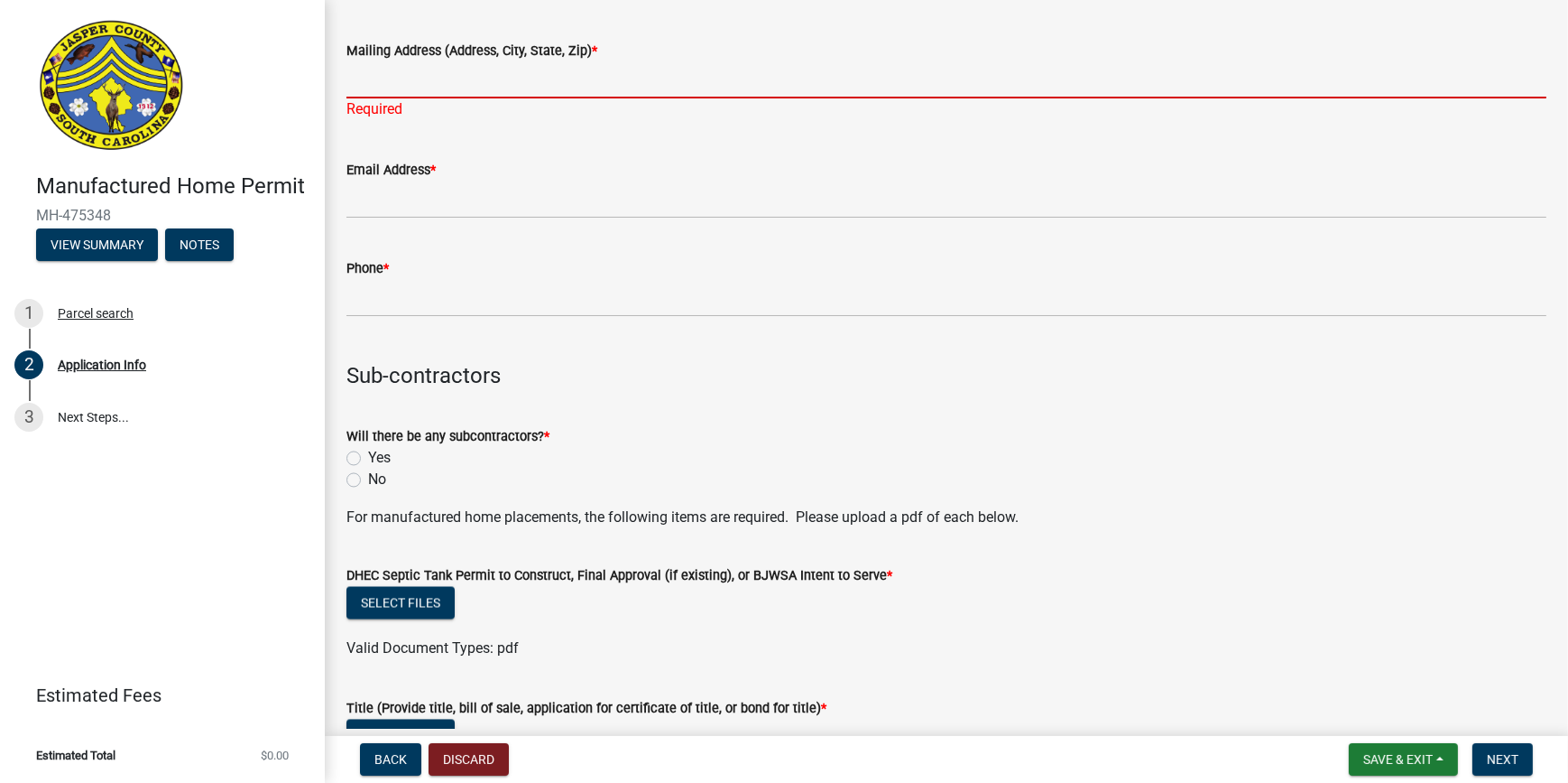
scroll to position [4189, 0]
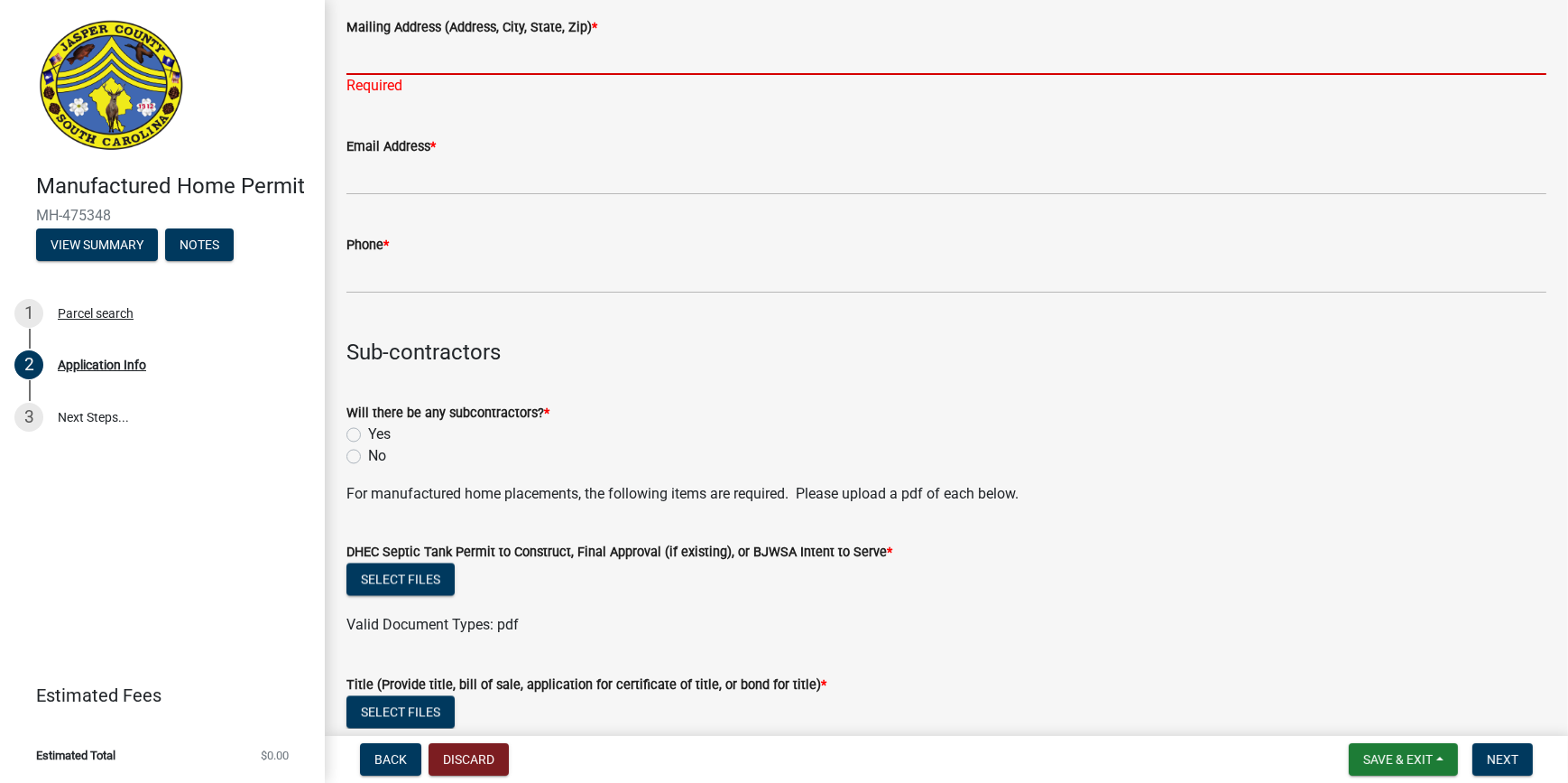
click at [1006, 74] on div "Mailing Address (Address, City, State, Zip) * Required" at bounding box center [946, 44] width 1200 height 106
click at [361, 62] on input "Mailing Address (Address, City, State, Zip) *" at bounding box center [946, 56] width 1200 height 37
click at [836, 143] on div "Email Address *" at bounding box center [946, 147] width 1200 height 22
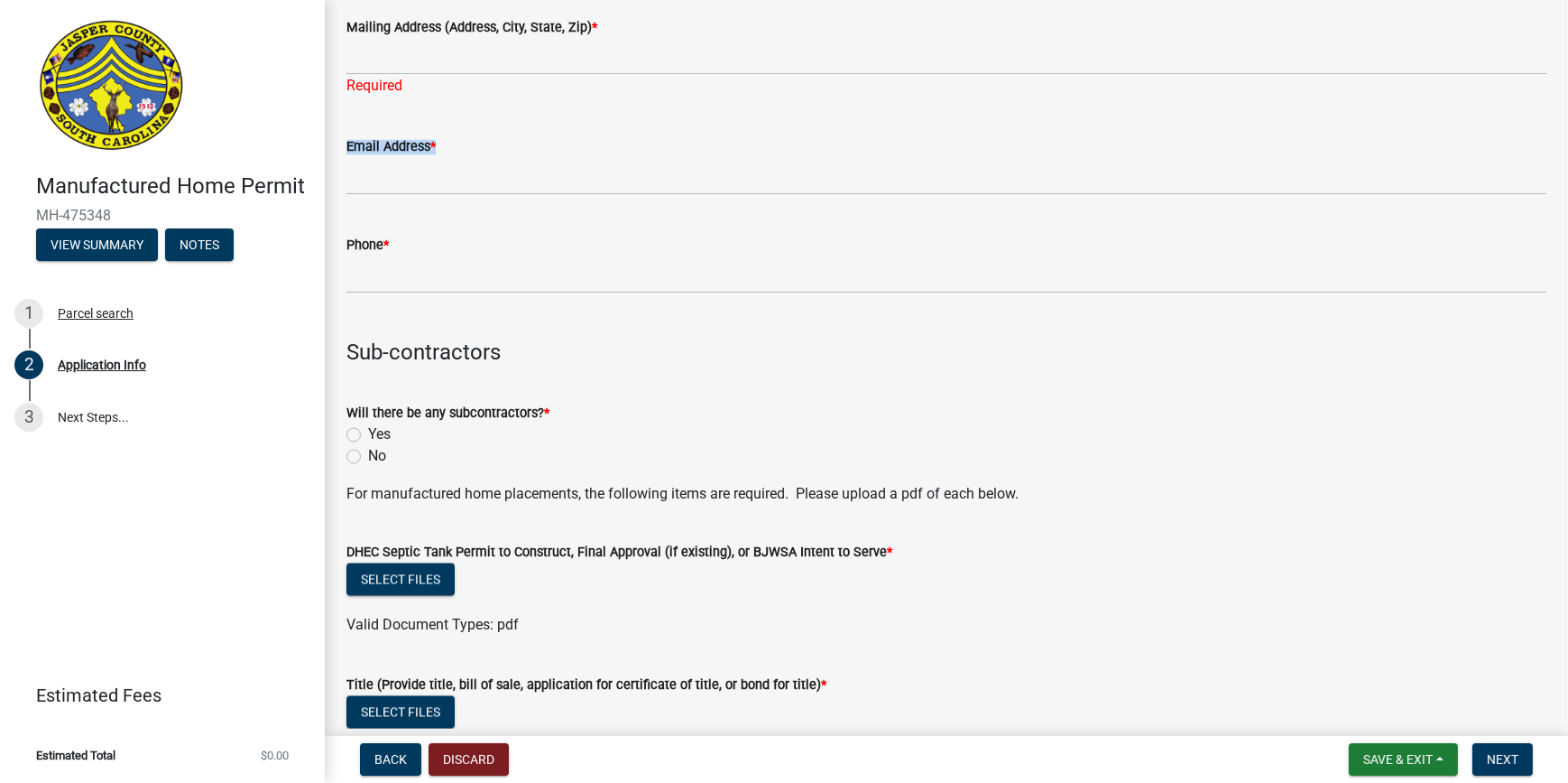
click at [836, 143] on div "Email Address *" at bounding box center [946, 147] width 1200 height 22
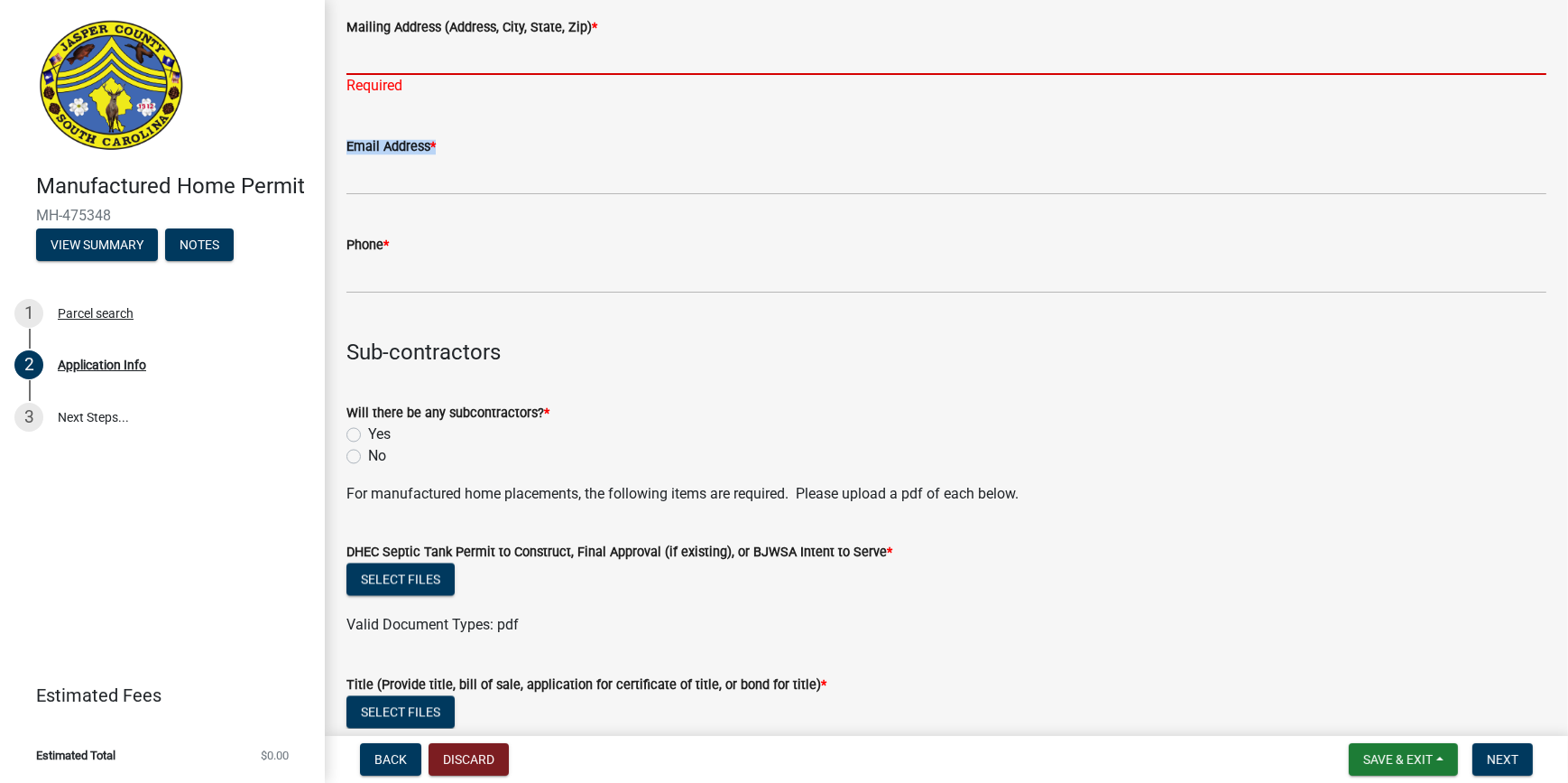
click at [424, 55] on input "Mailing Address (Address, City, State, Zip) *" at bounding box center [946, 56] width 1200 height 37
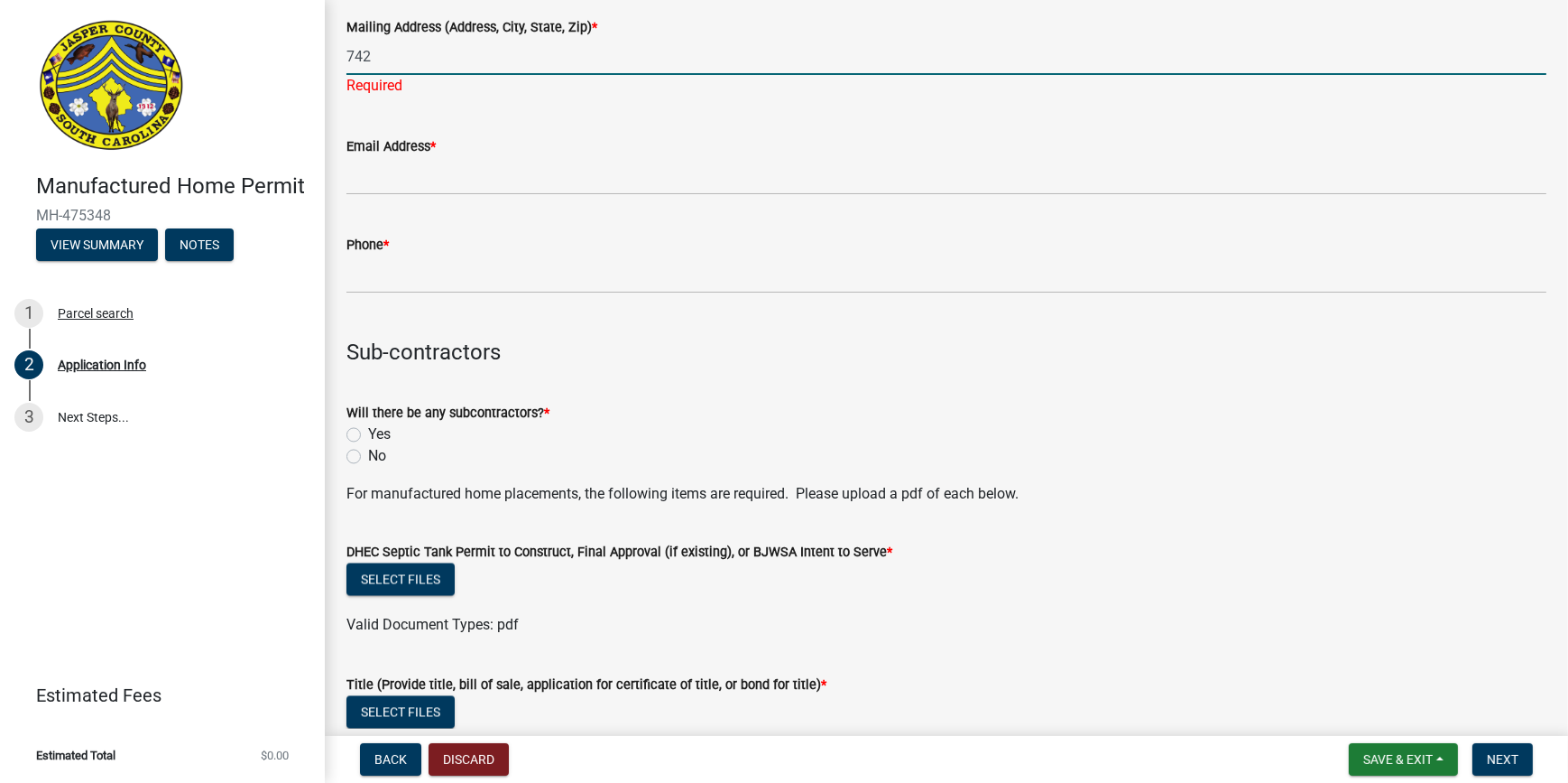
type input "[STREET_ADDRESS]"
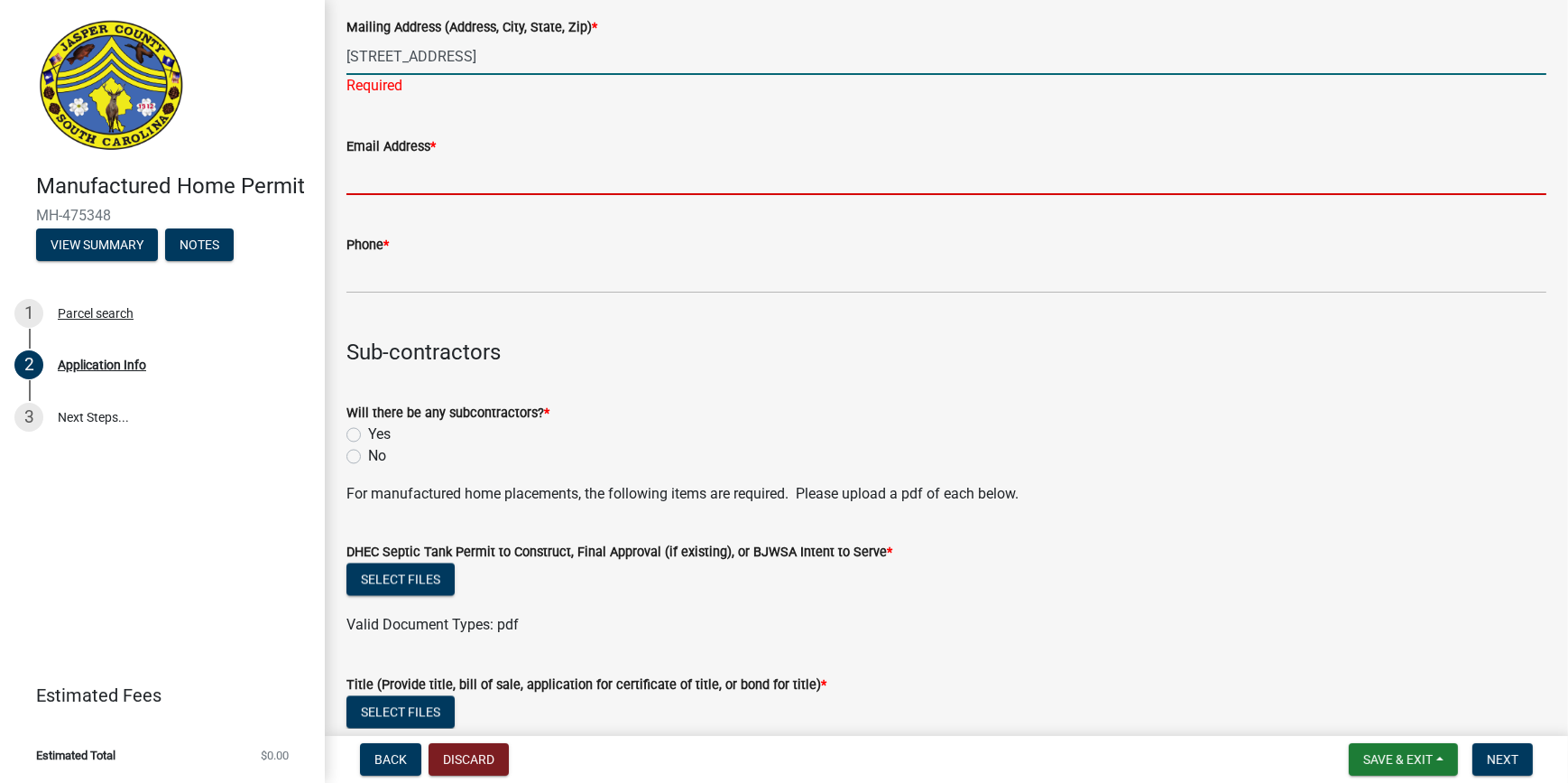
click at [485, 176] on wm-data-entity-input "Email Address *" at bounding box center [946, 160] width 1200 height 98
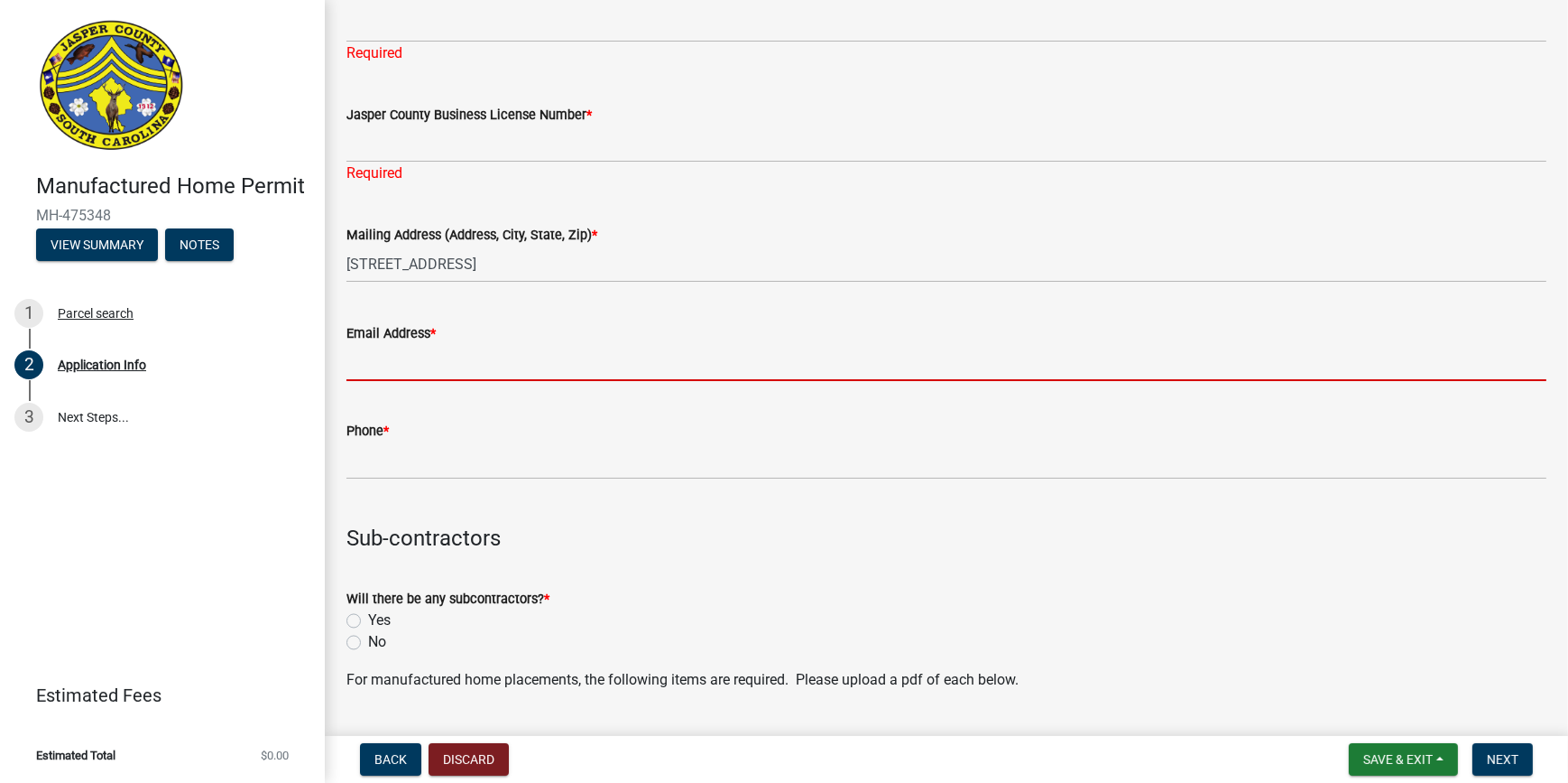
scroll to position [3861, 0]
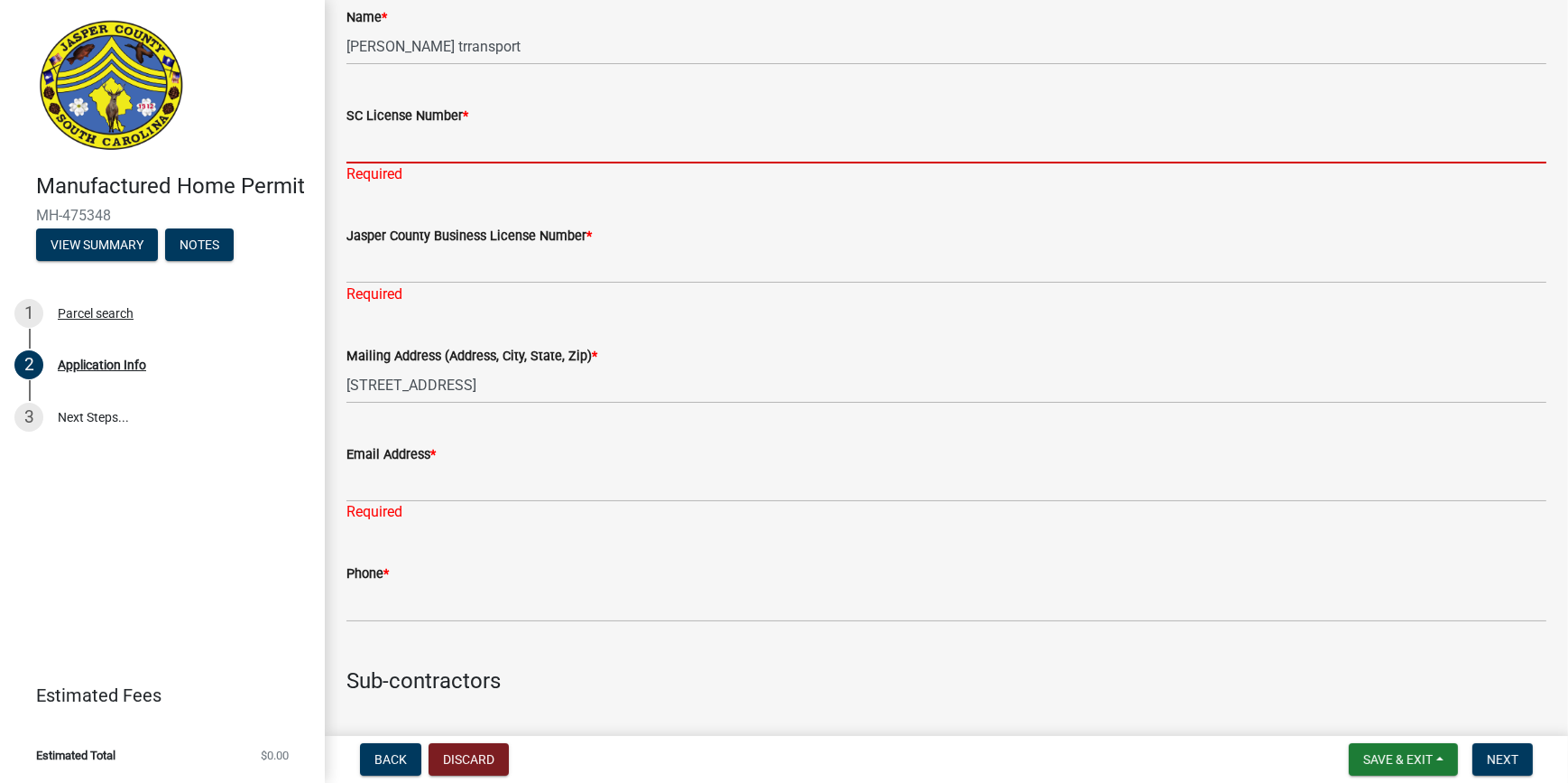
click at [420, 153] on input "SC License Number *" at bounding box center [946, 144] width 1200 height 37
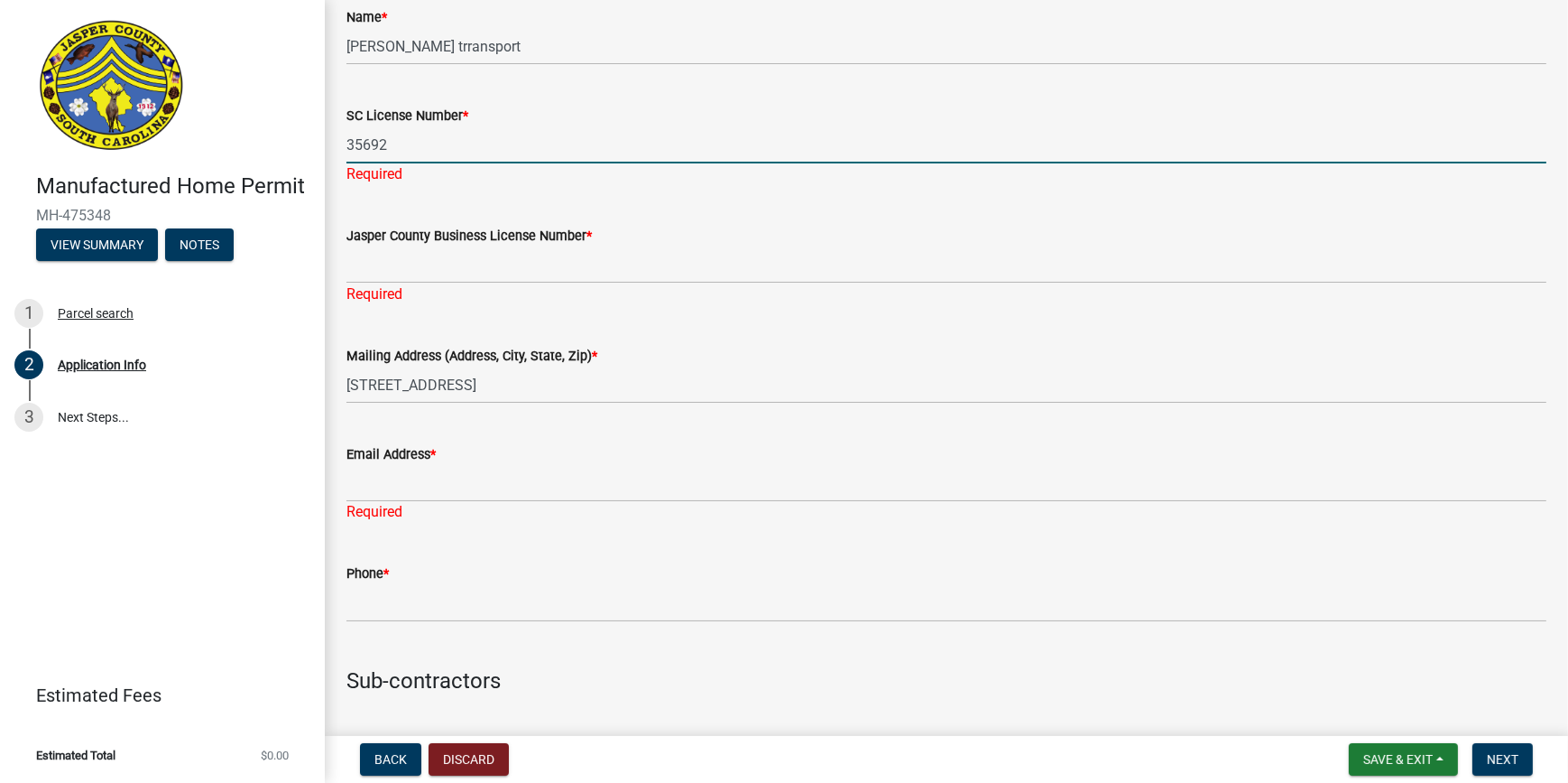
type input "35692"
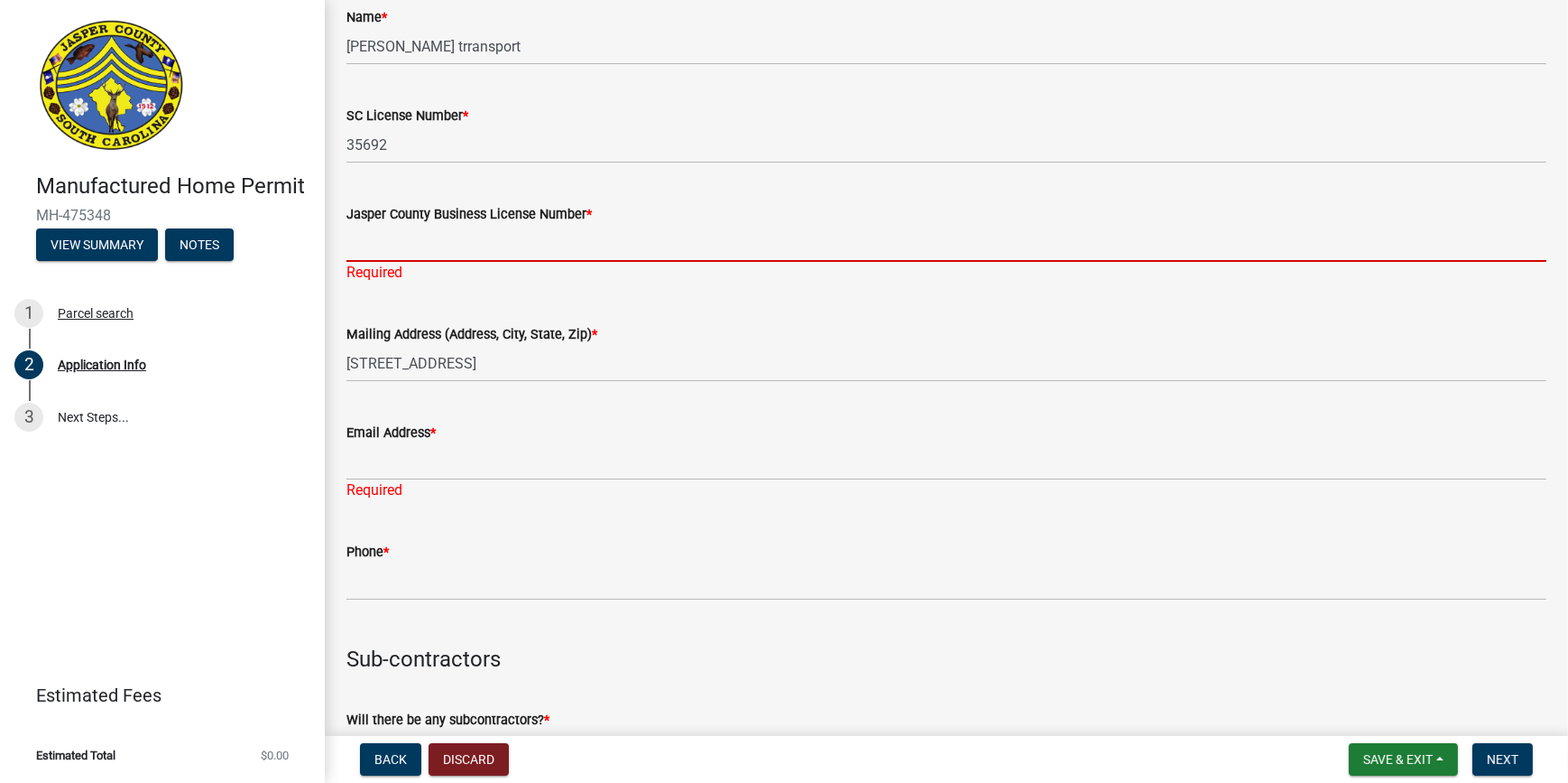
click at [559, 261] on div "Jasper County Business License Number * Required" at bounding box center [946, 231] width 1200 height 106
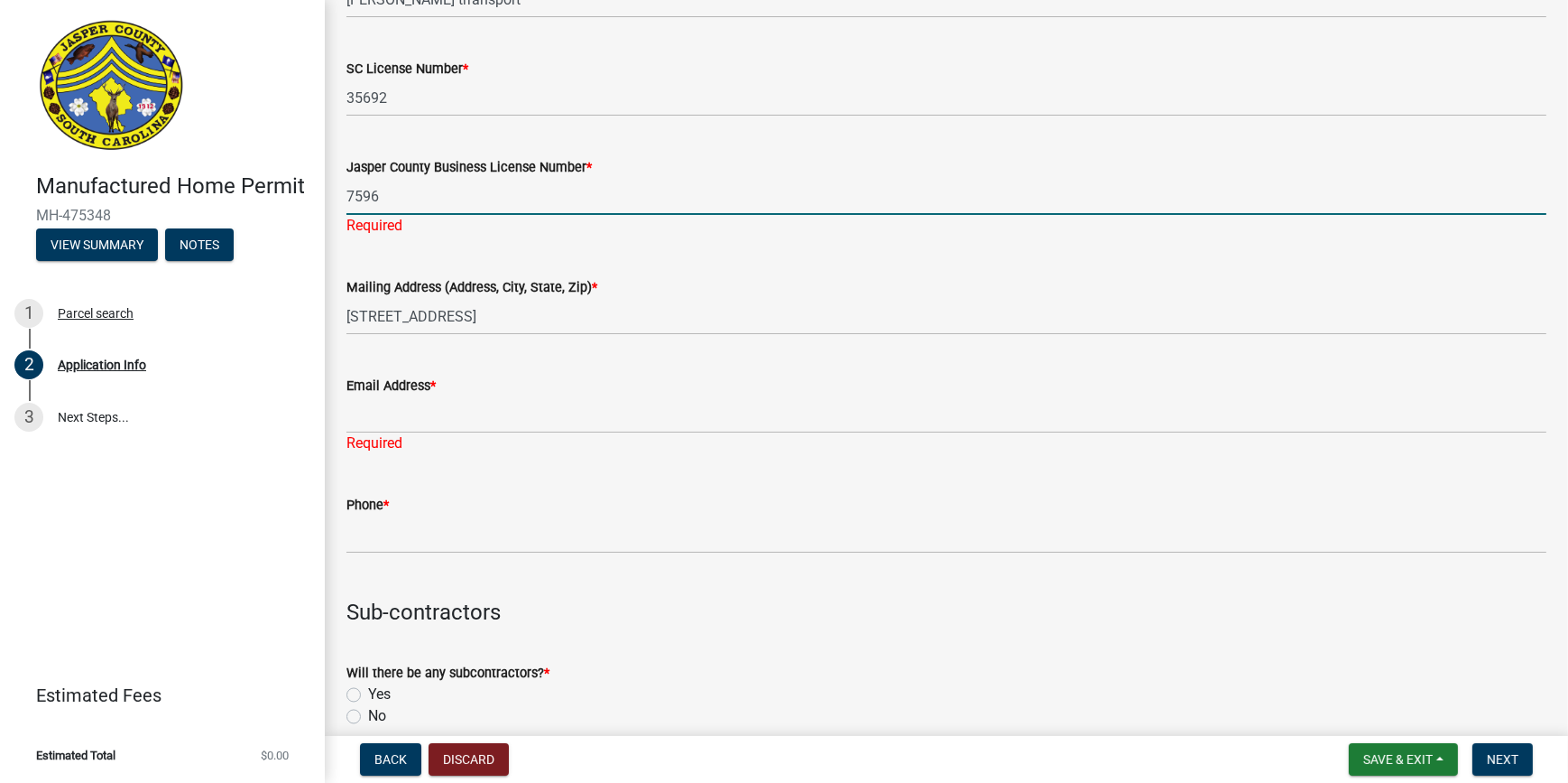
scroll to position [3943, 0]
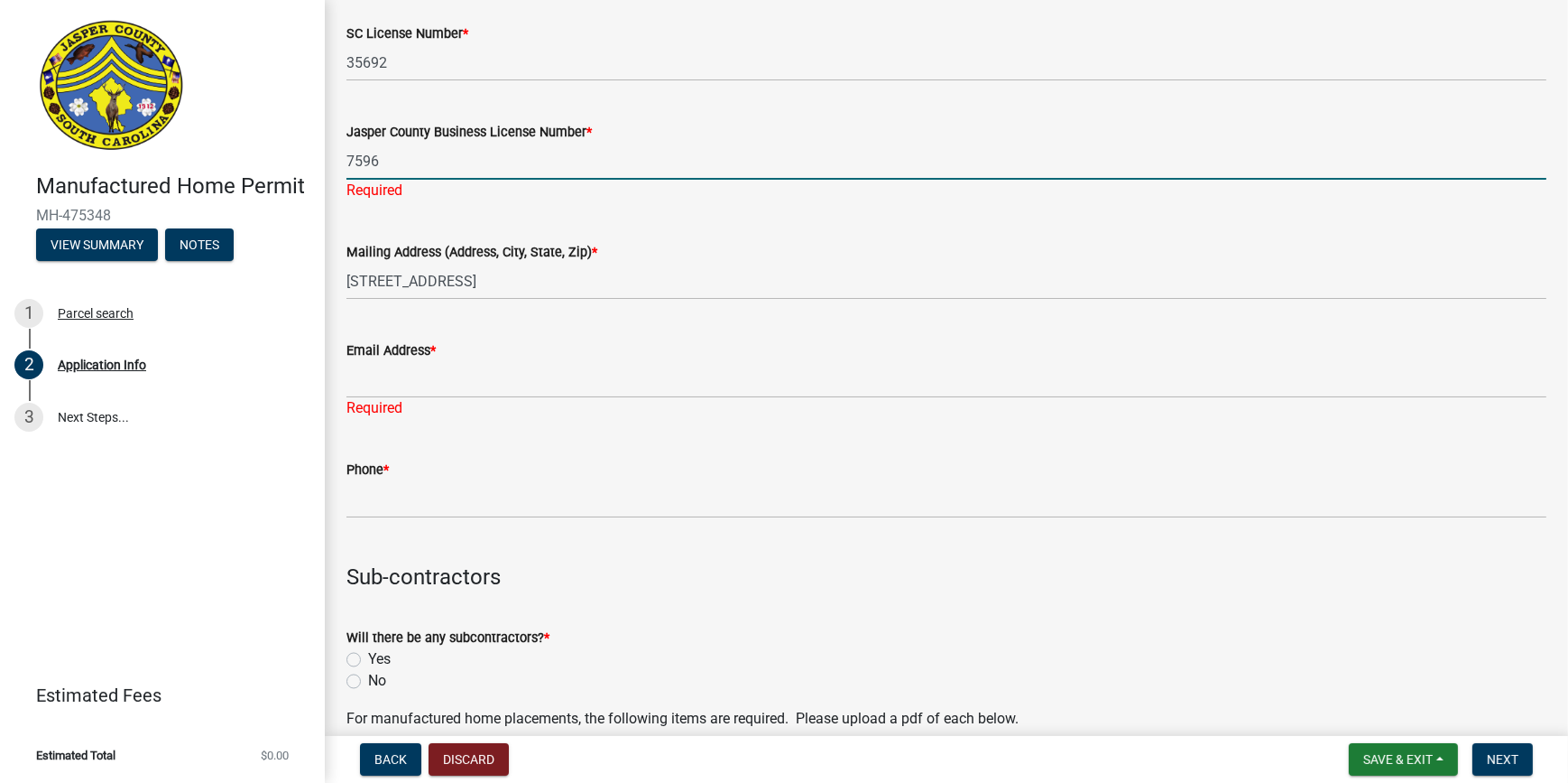
type input "7596"
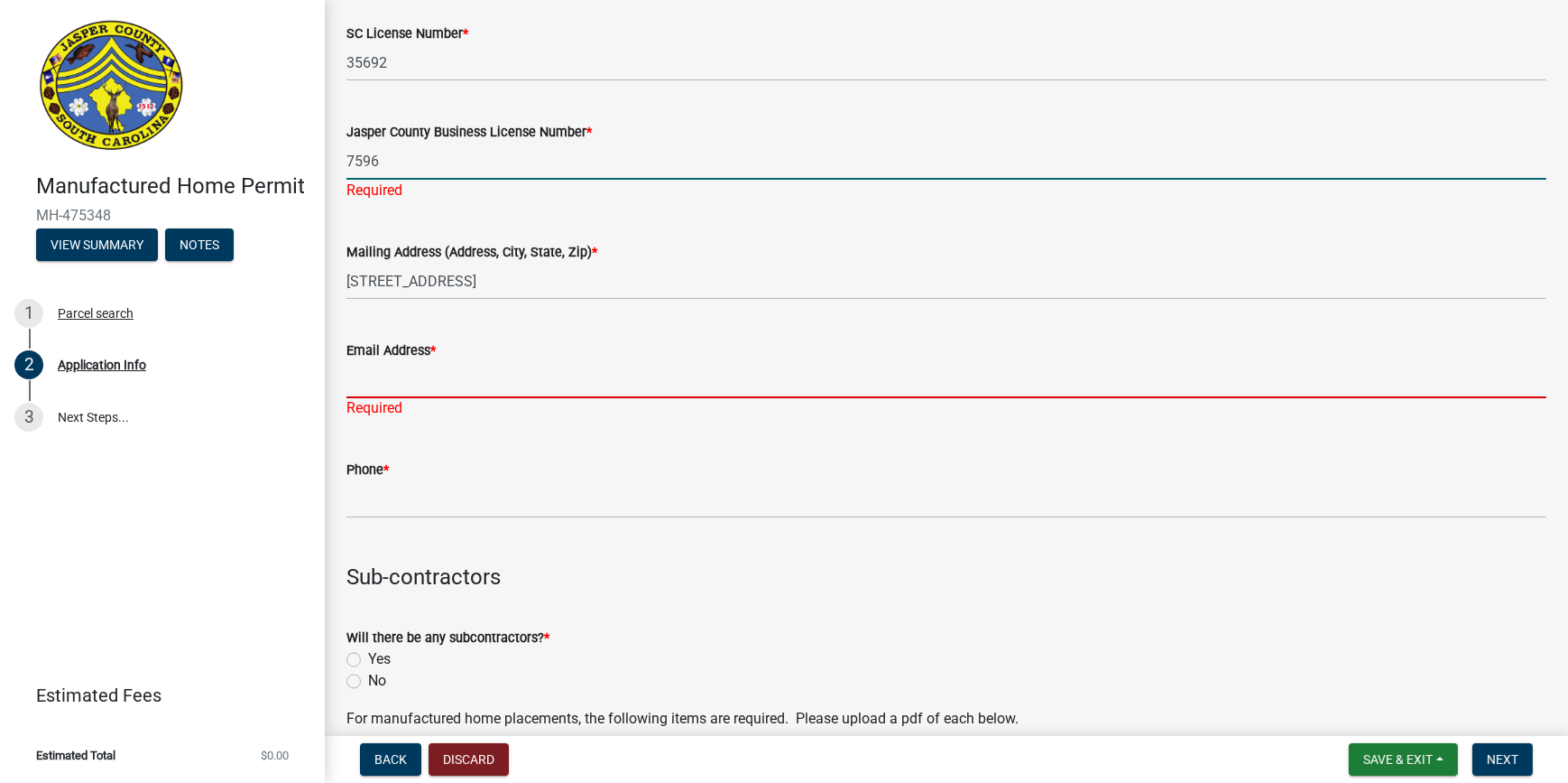
click at [372, 383] on div "Email Address * Required" at bounding box center [946, 367] width 1200 height 106
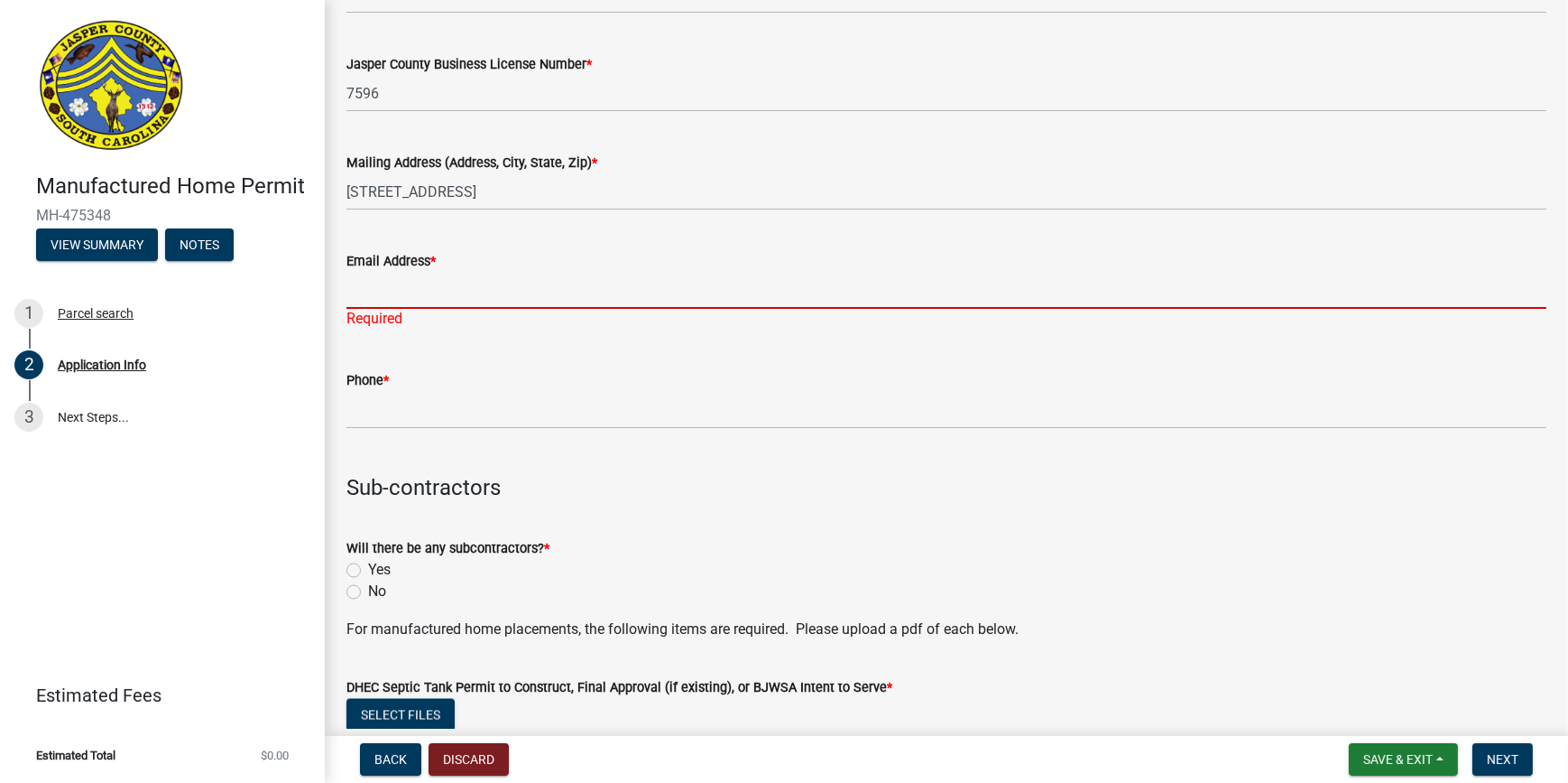
scroll to position [4108, 0]
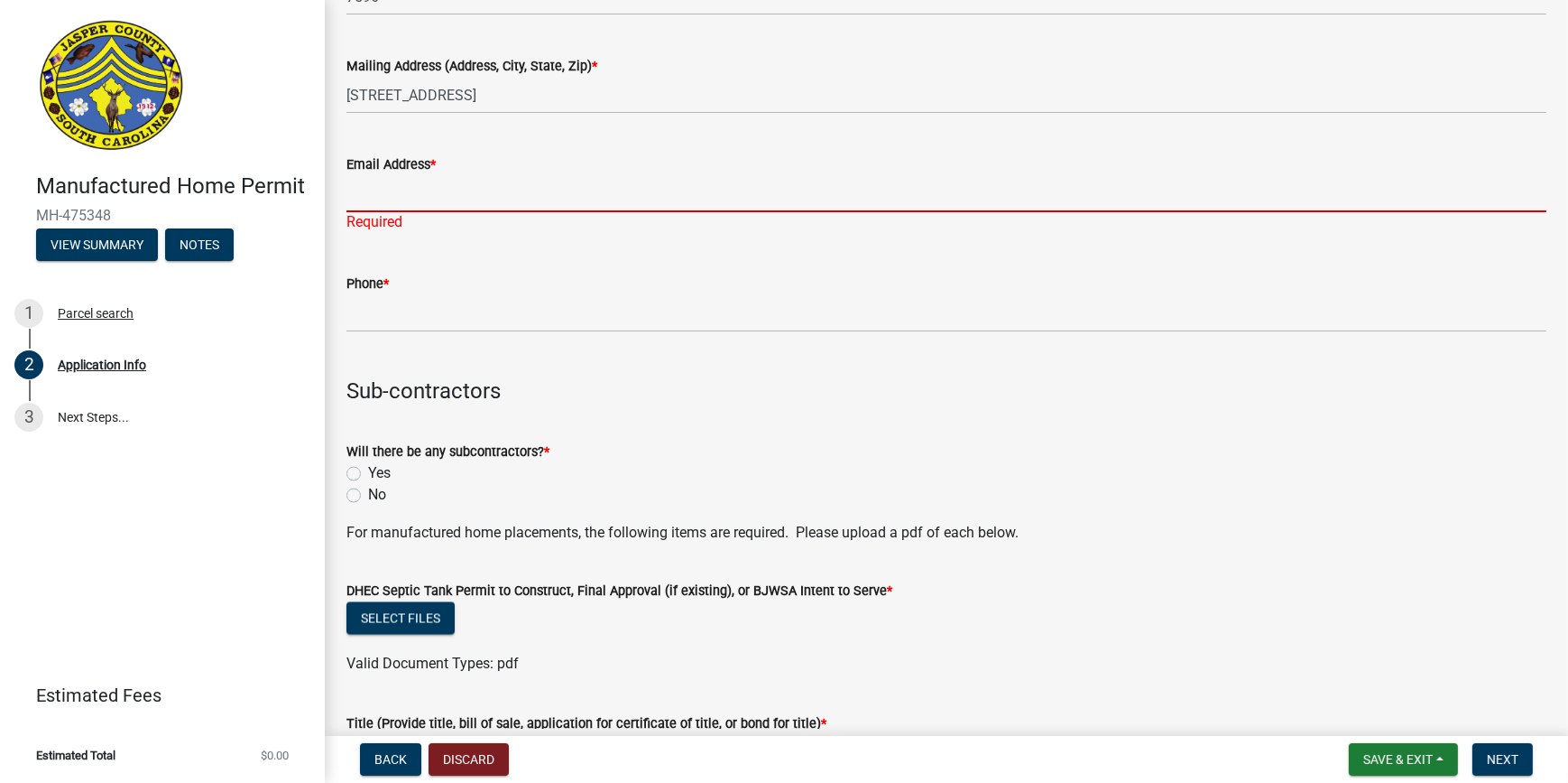
drag, startPoint x: 560, startPoint y: 352, endPoint x: 563, endPoint y: 336, distance: 16.3
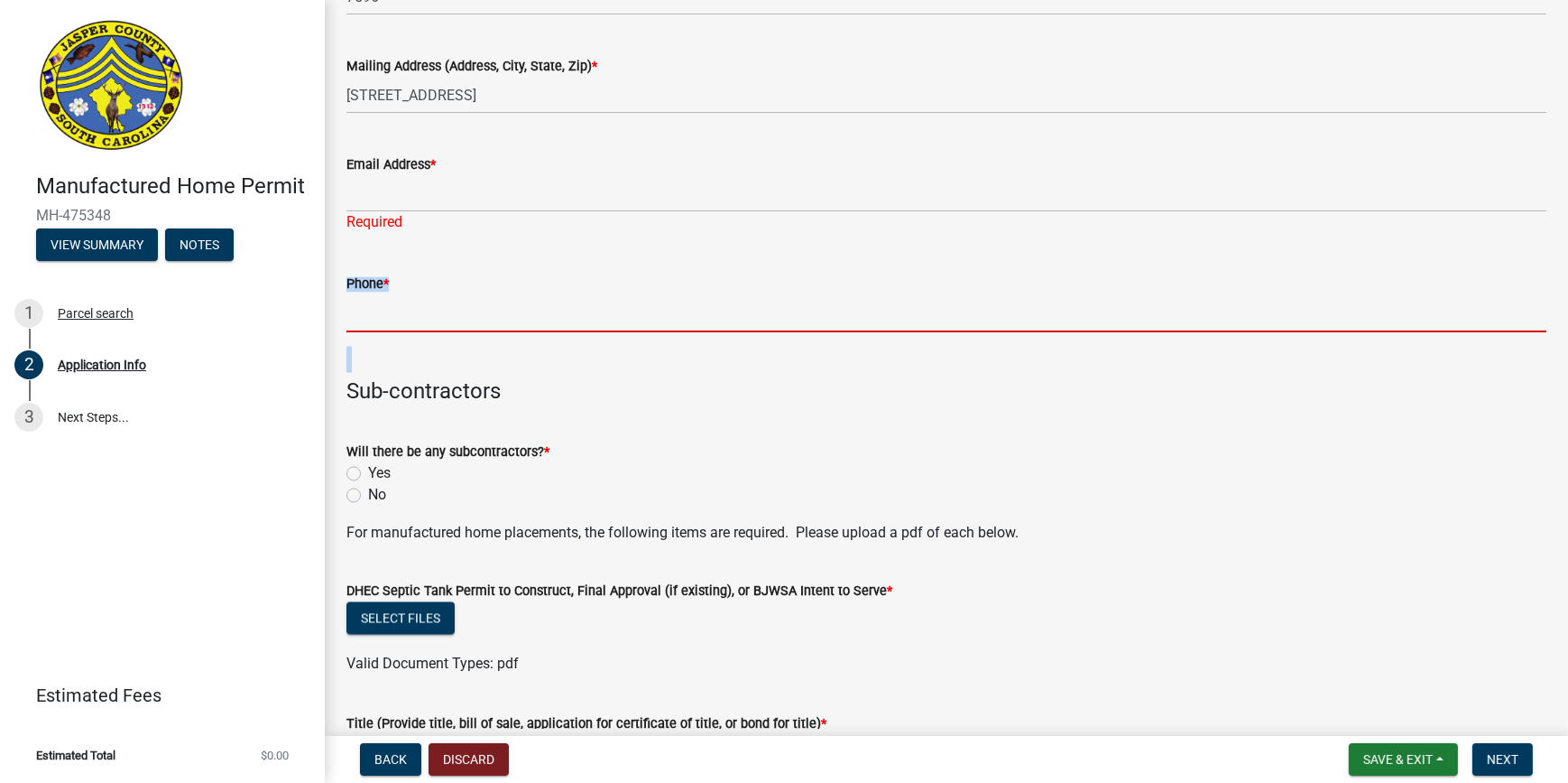
drag, startPoint x: 563, startPoint y: 336, endPoint x: 565, endPoint y: 317, distance: 19.1
click at [565, 317] on input "Phone *" at bounding box center [946, 314] width 1200 height 37
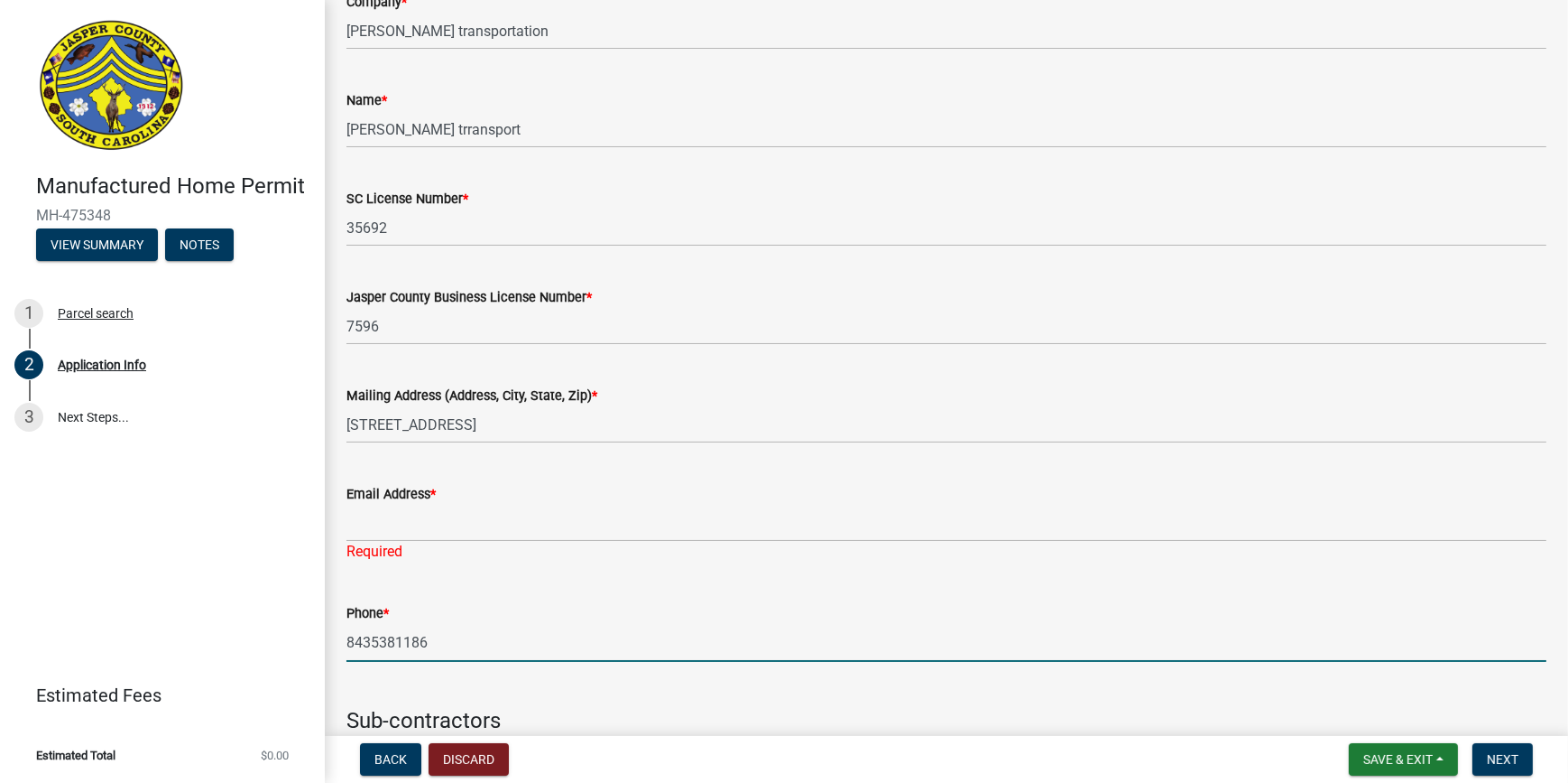
scroll to position [3779, 0]
type input "8435381186"
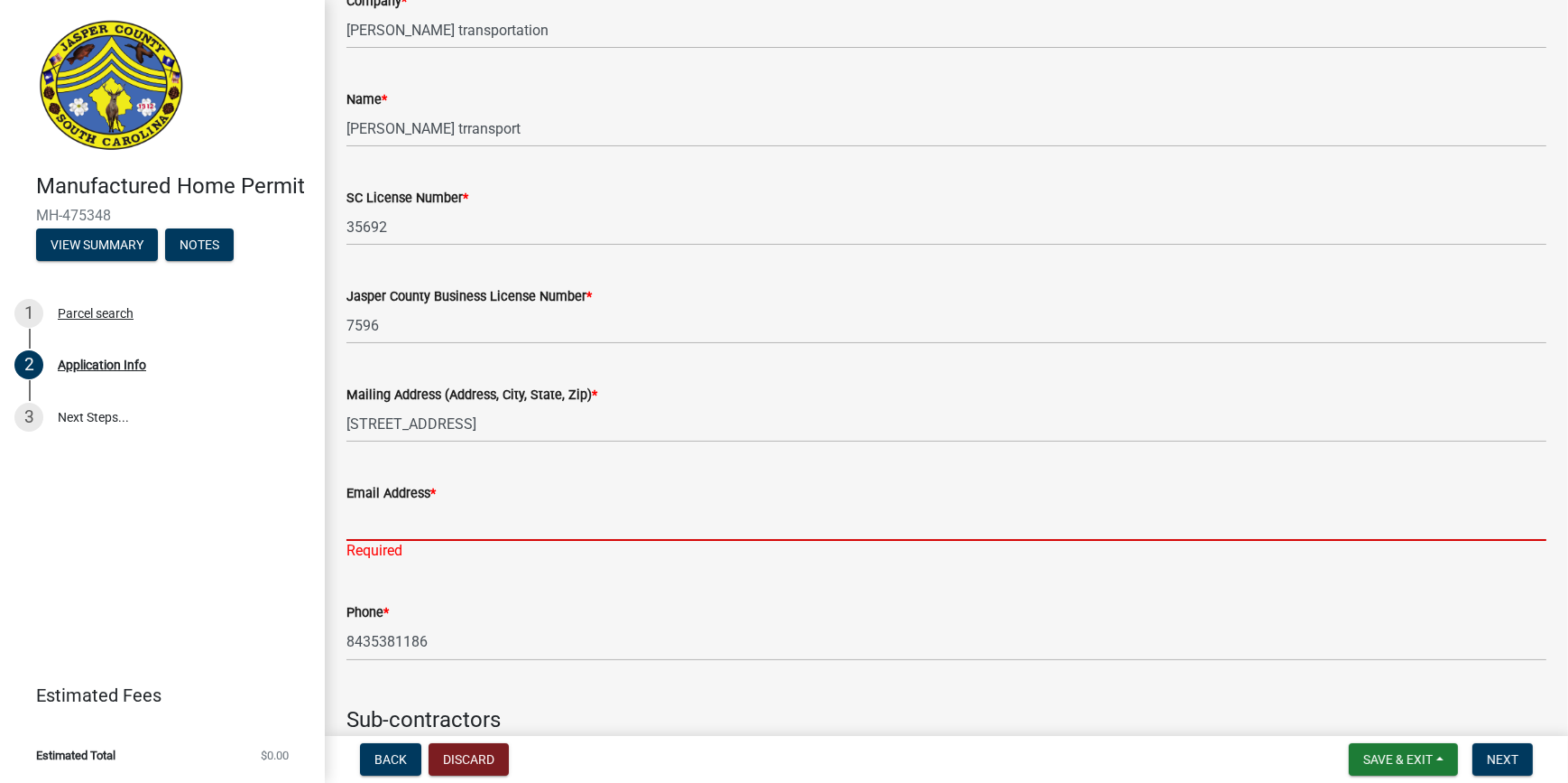
click at [375, 521] on input "Email Address *" at bounding box center [946, 522] width 1200 height 37
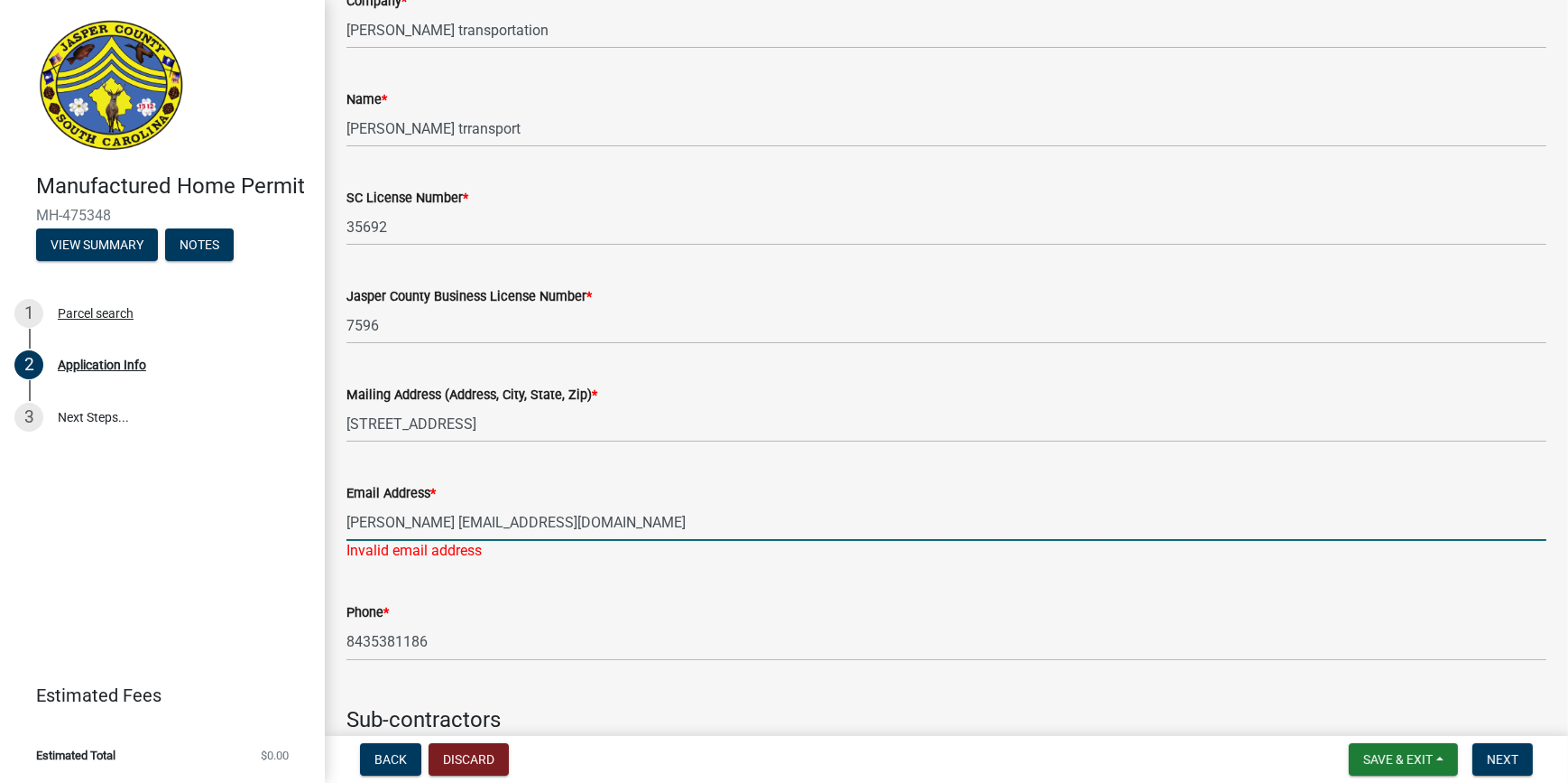
click at [598, 518] on input "[PERSON_NAME] [EMAIL_ADDRESS][DOMAIN_NAME]" at bounding box center [946, 522] width 1200 height 37
click at [397, 522] on input "[PERSON_NAME] [EMAIL_ADDRESS][DOMAIN_NAME]" at bounding box center [946, 522] width 1200 height 37
click at [536, 514] on input "[EMAIL_ADDRESS][DOMAIN_NAME]" at bounding box center [946, 522] width 1200 height 37
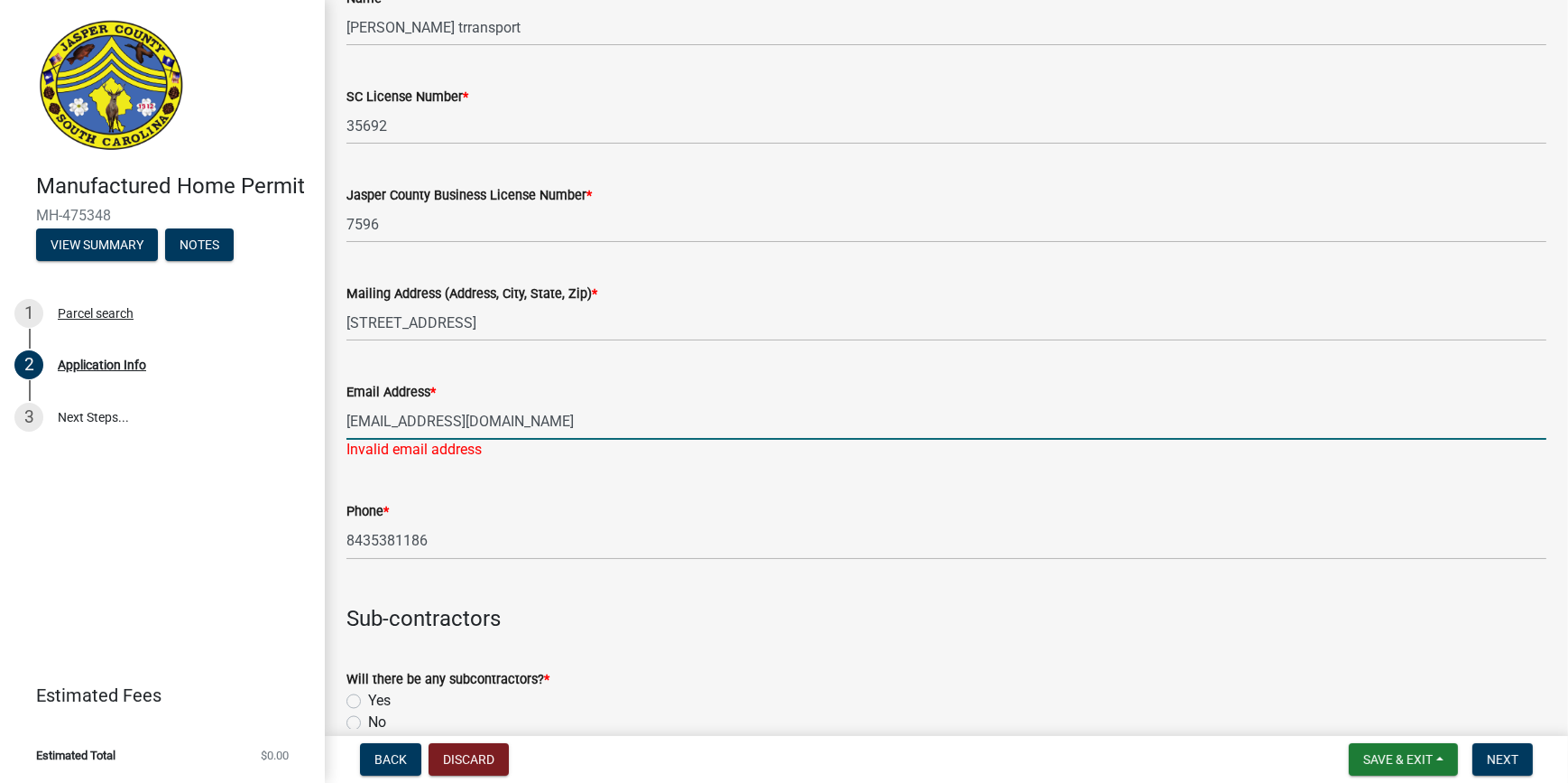
scroll to position [4026, 0]
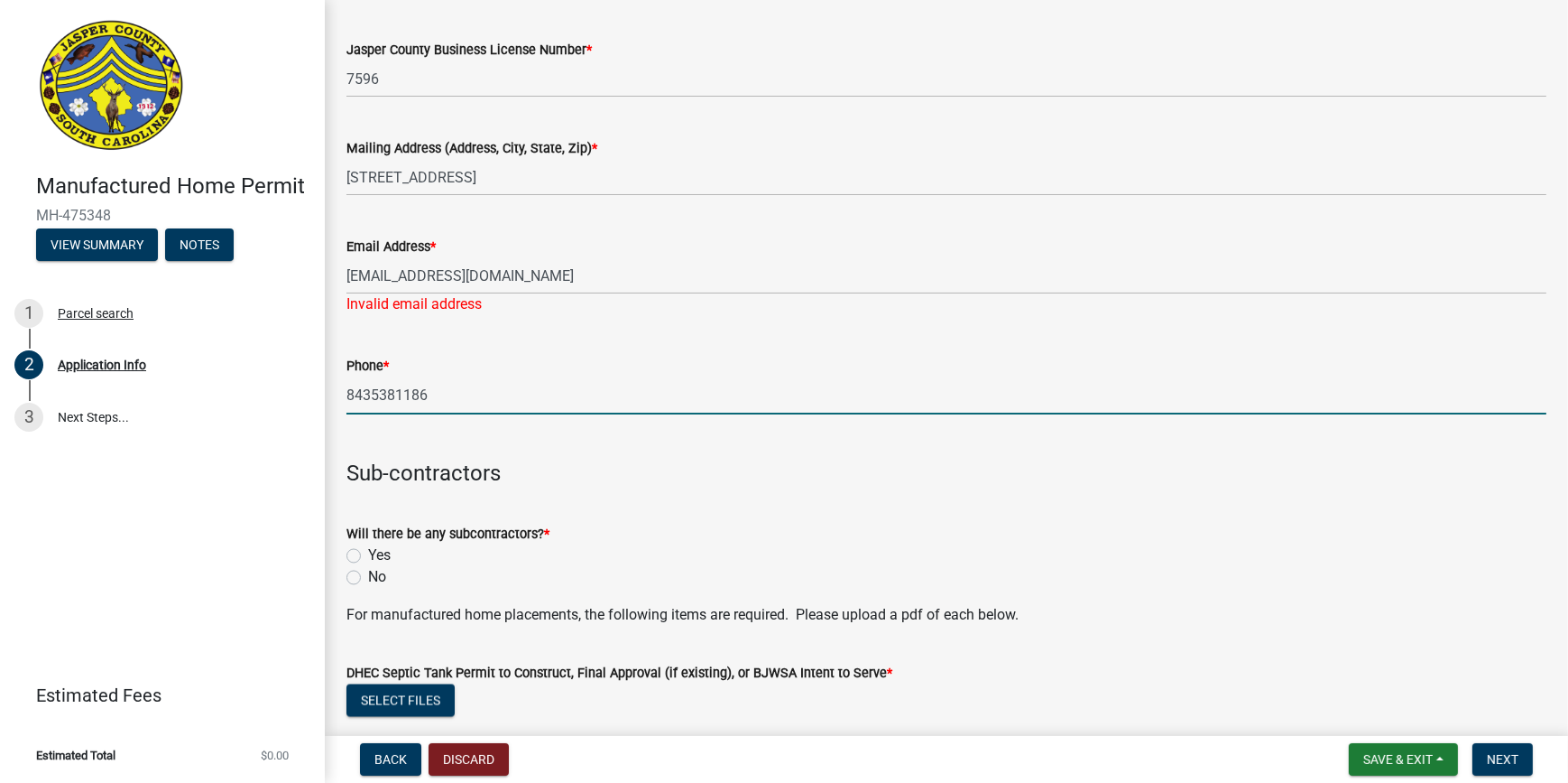
click at [470, 382] on input "8435381186" at bounding box center [946, 396] width 1200 height 37
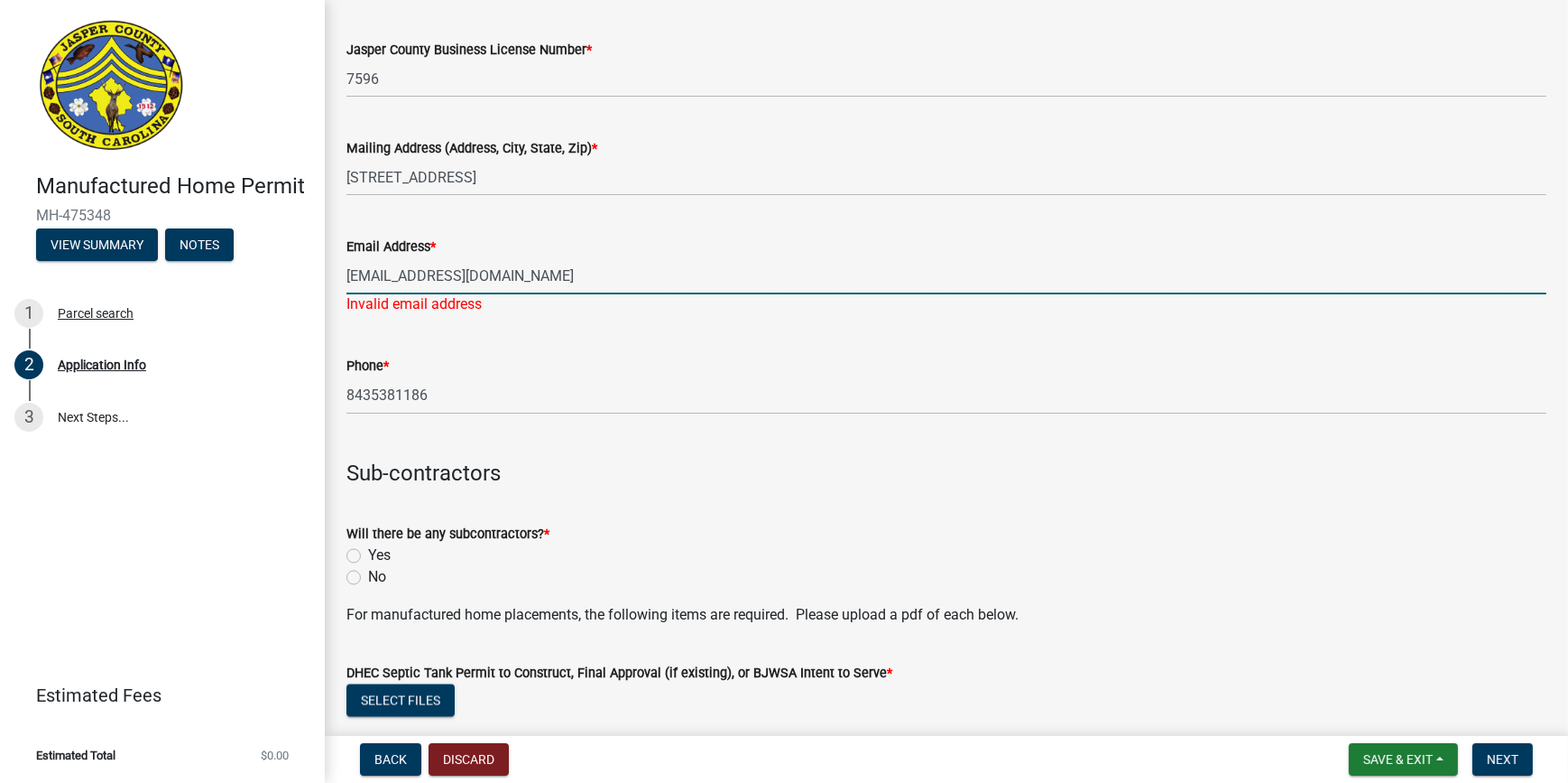
click at [555, 257] on input "[EMAIL_ADDRESS][DOMAIN_NAME]" at bounding box center [946, 275] width 1200 height 37
click at [480, 282] on input "[EMAIL_ADDRESS][DOMAIN_NAME]" at bounding box center [946, 275] width 1200 height 37
type input "[EMAIL_ADDRESS][DOMAIN_NAME]"
click at [579, 277] on input "[EMAIL_ADDRESS][DOMAIN_NAME]" at bounding box center [946, 275] width 1200 height 37
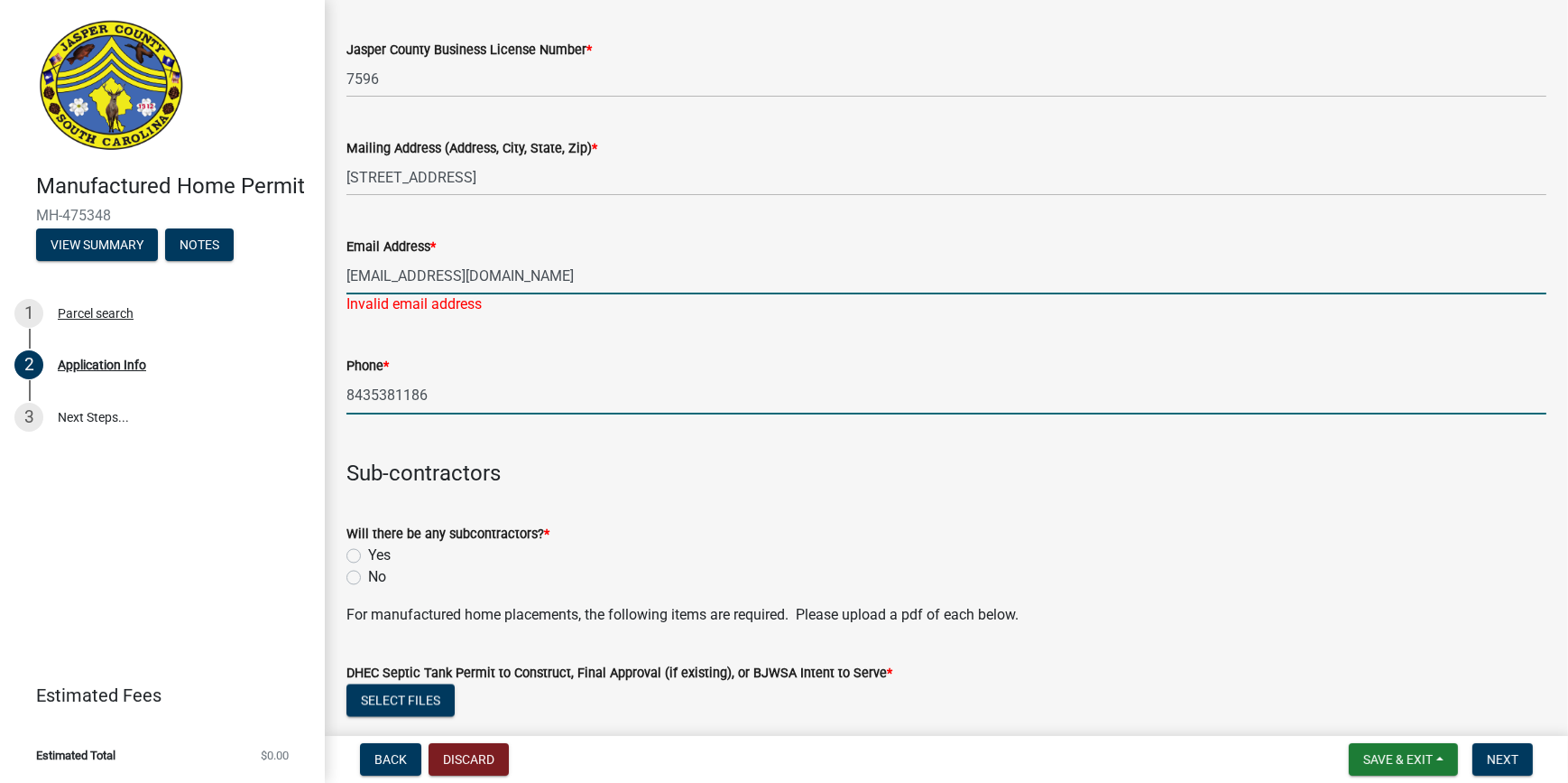
click at [470, 381] on input "8435381186" at bounding box center [946, 396] width 1200 height 37
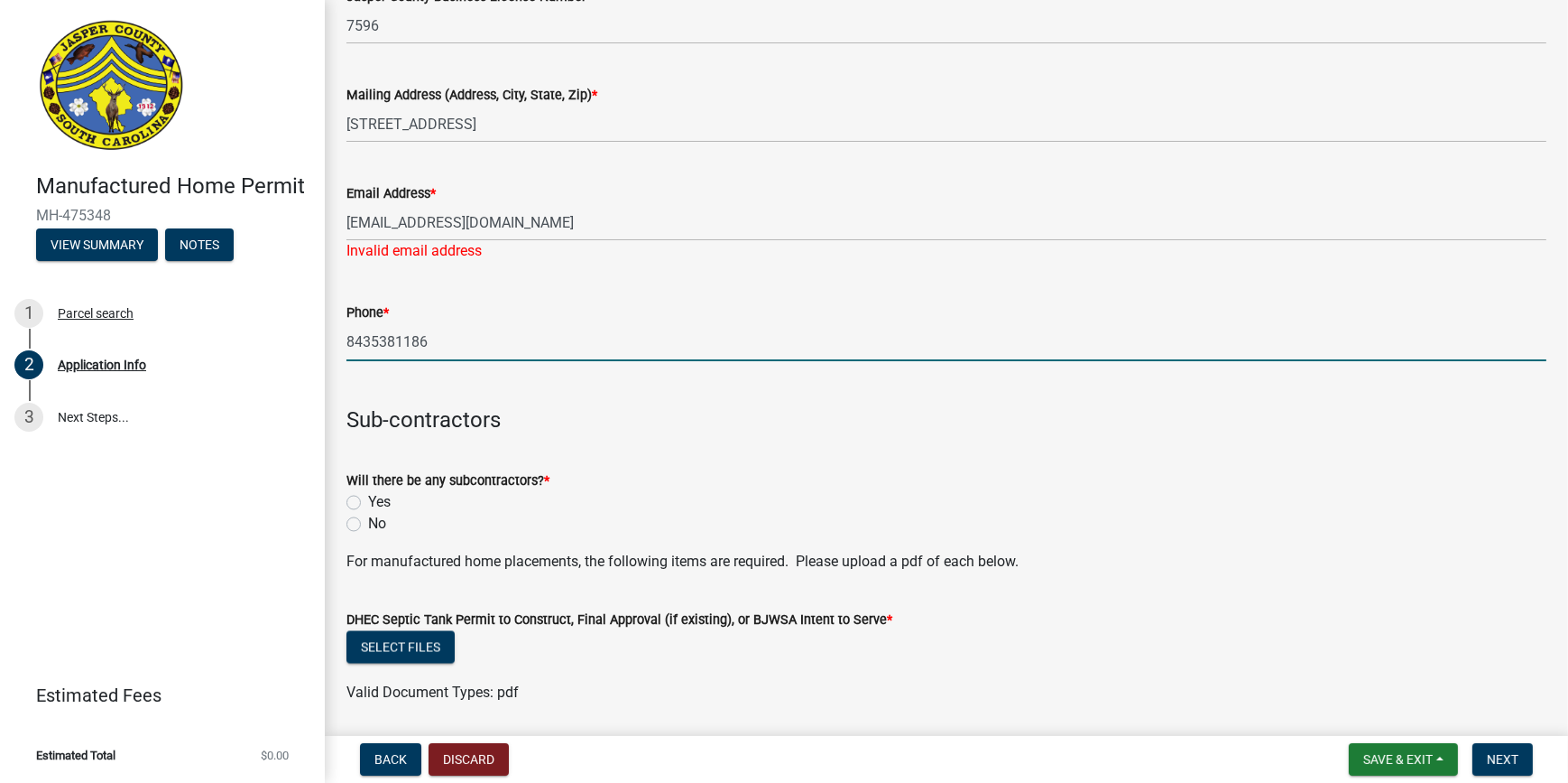
scroll to position [4108, 0]
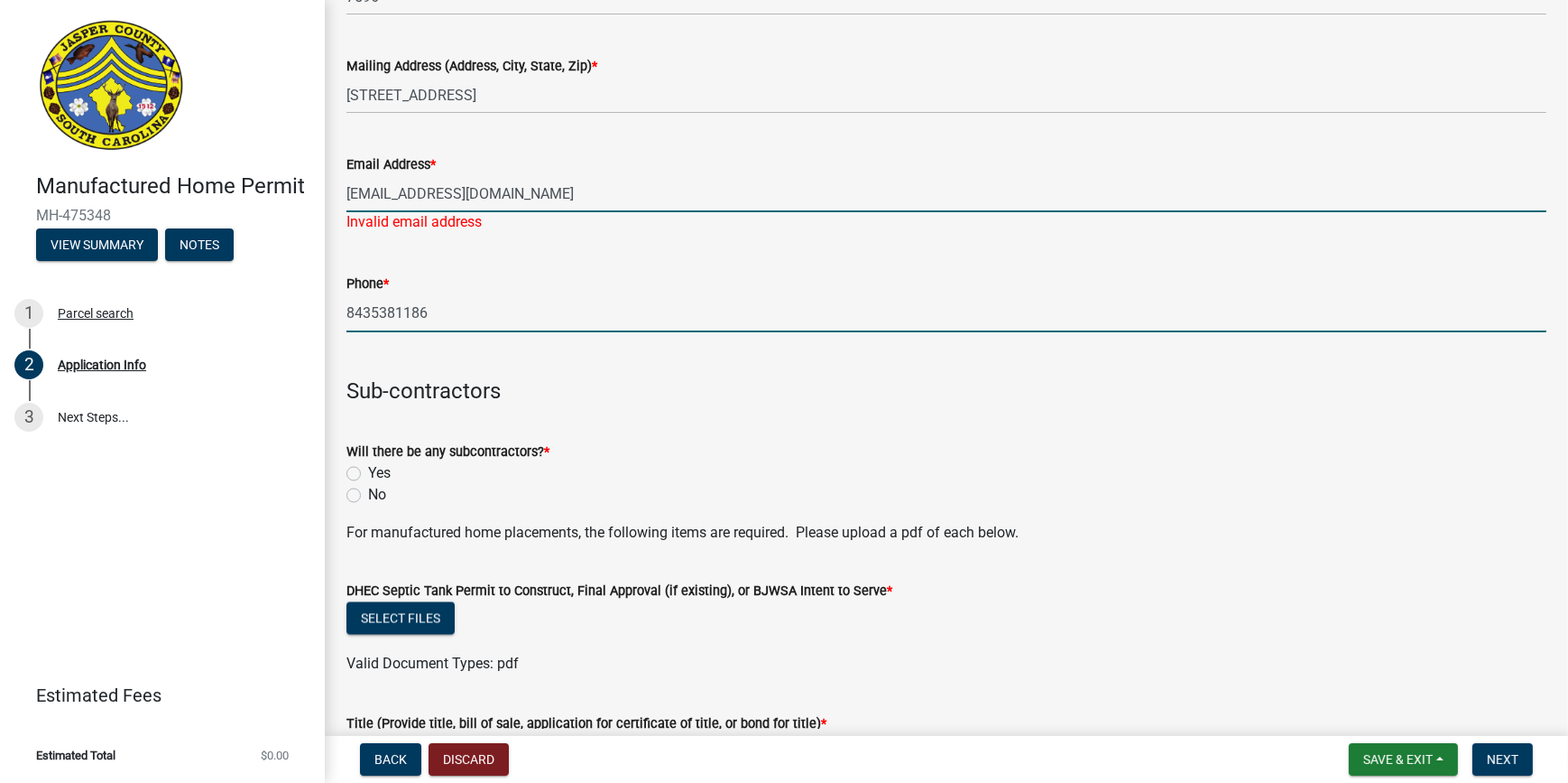
click at [383, 202] on input "[EMAIL_ADDRESS][DOMAIN_NAME]" at bounding box center [946, 194] width 1200 height 37
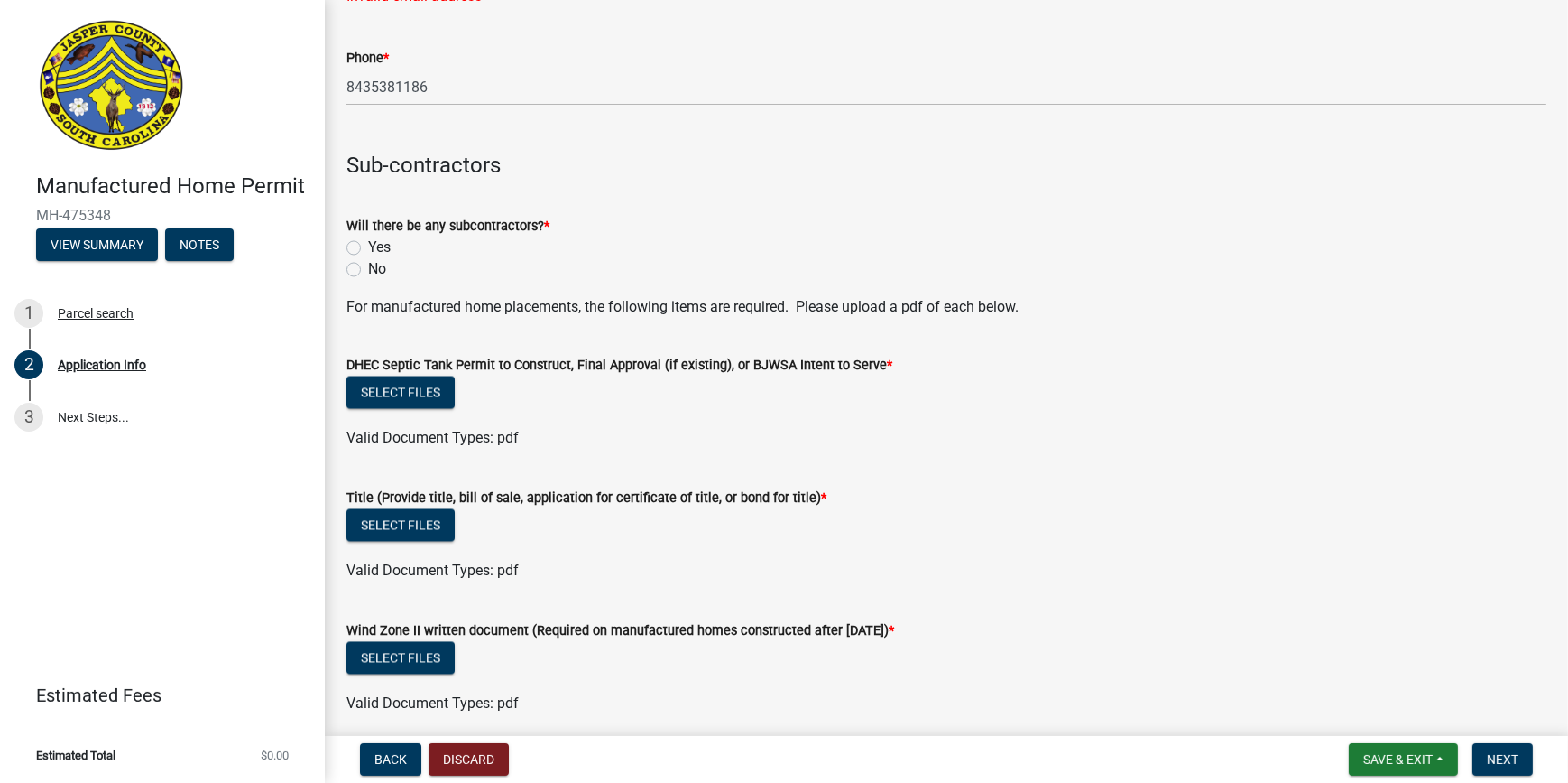
scroll to position [4353, 0]
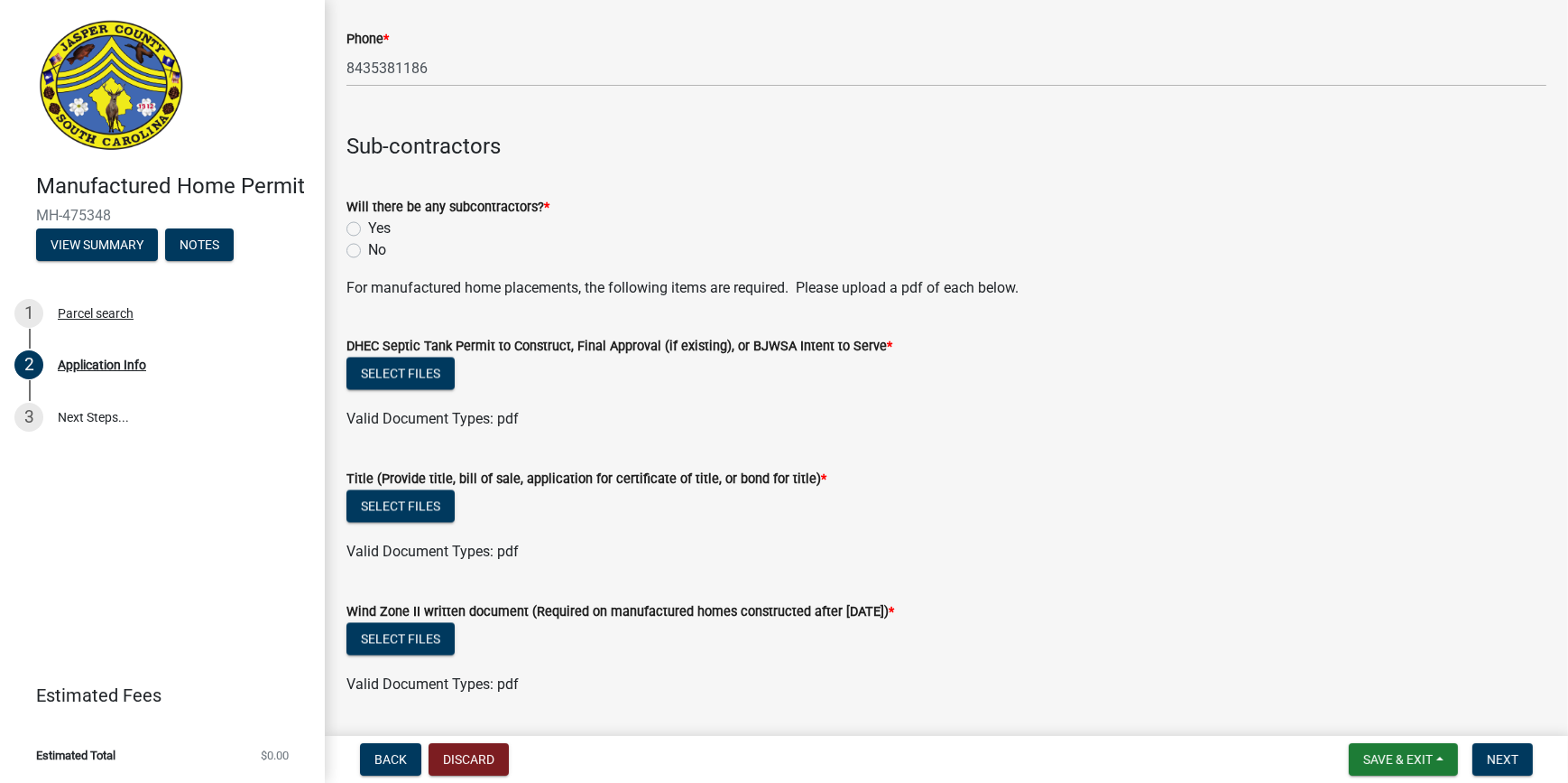
click at [369, 250] on label "No" at bounding box center [377, 249] width 18 height 22
click at [369, 250] on input "No" at bounding box center [374, 245] width 12 height 12
radio input "true"
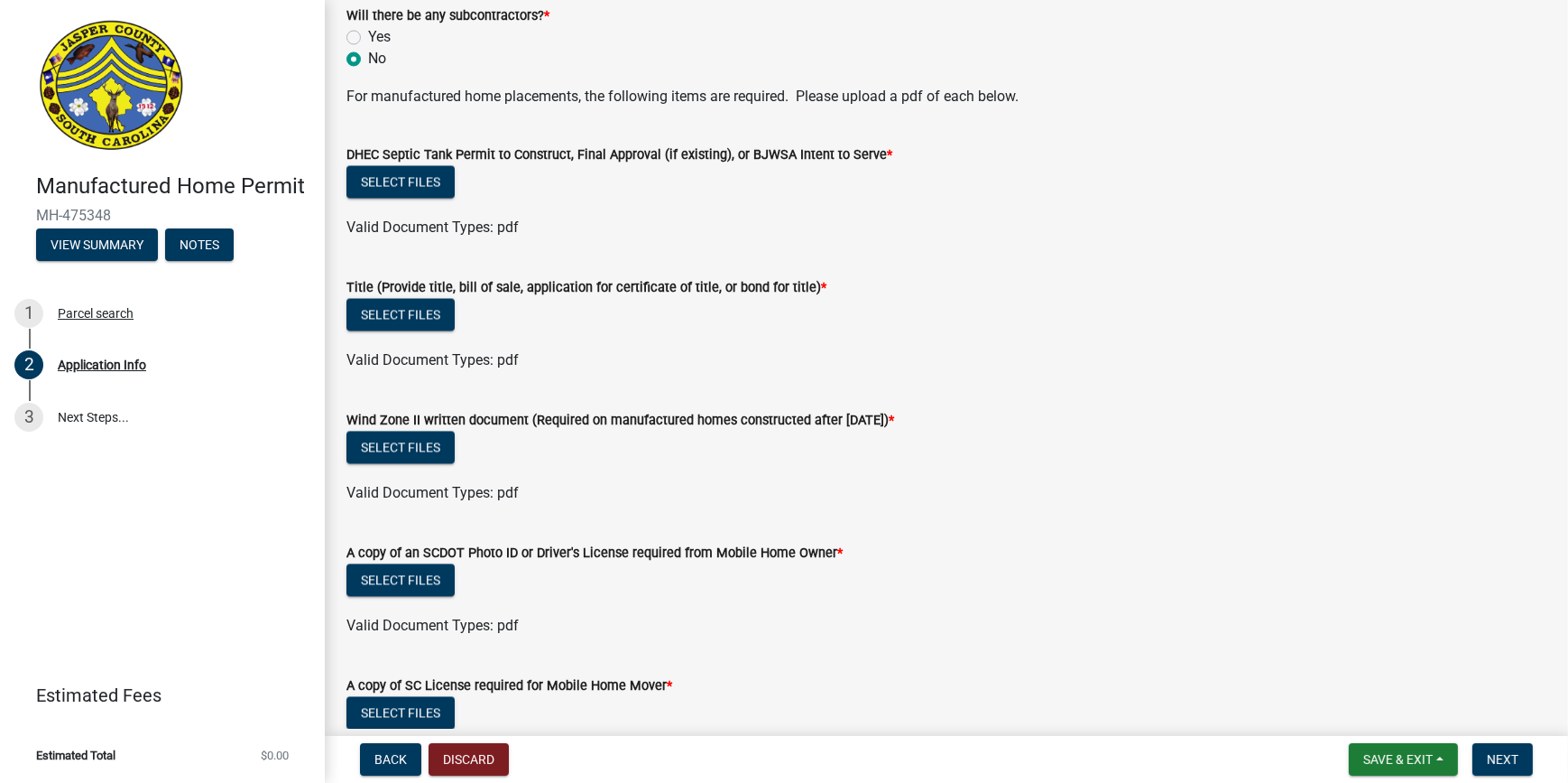
scroll to position [4600, 0]
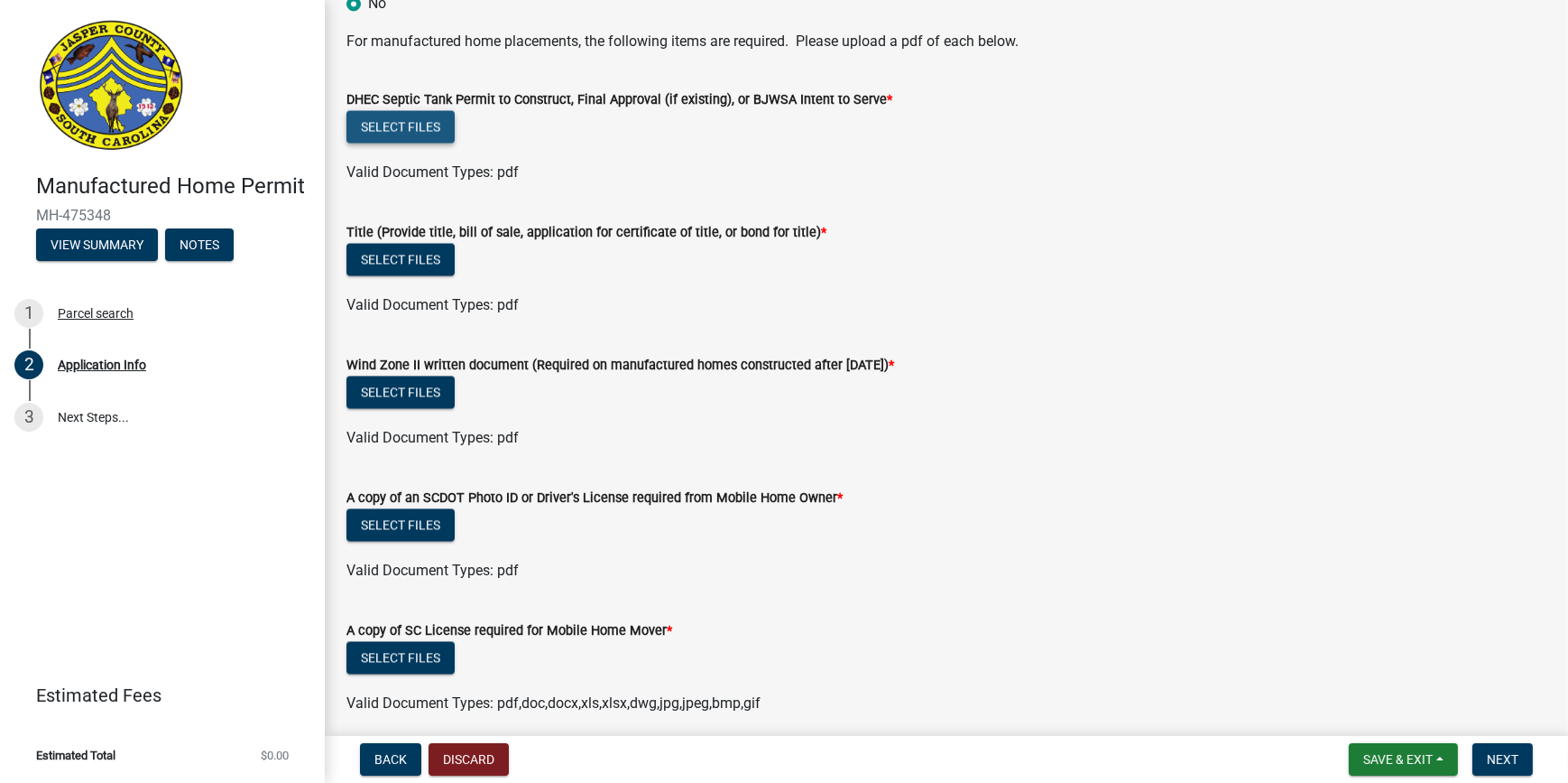
click at [424, 129] on button "Select files" at bounding box center [400, 126] width 109 height 33
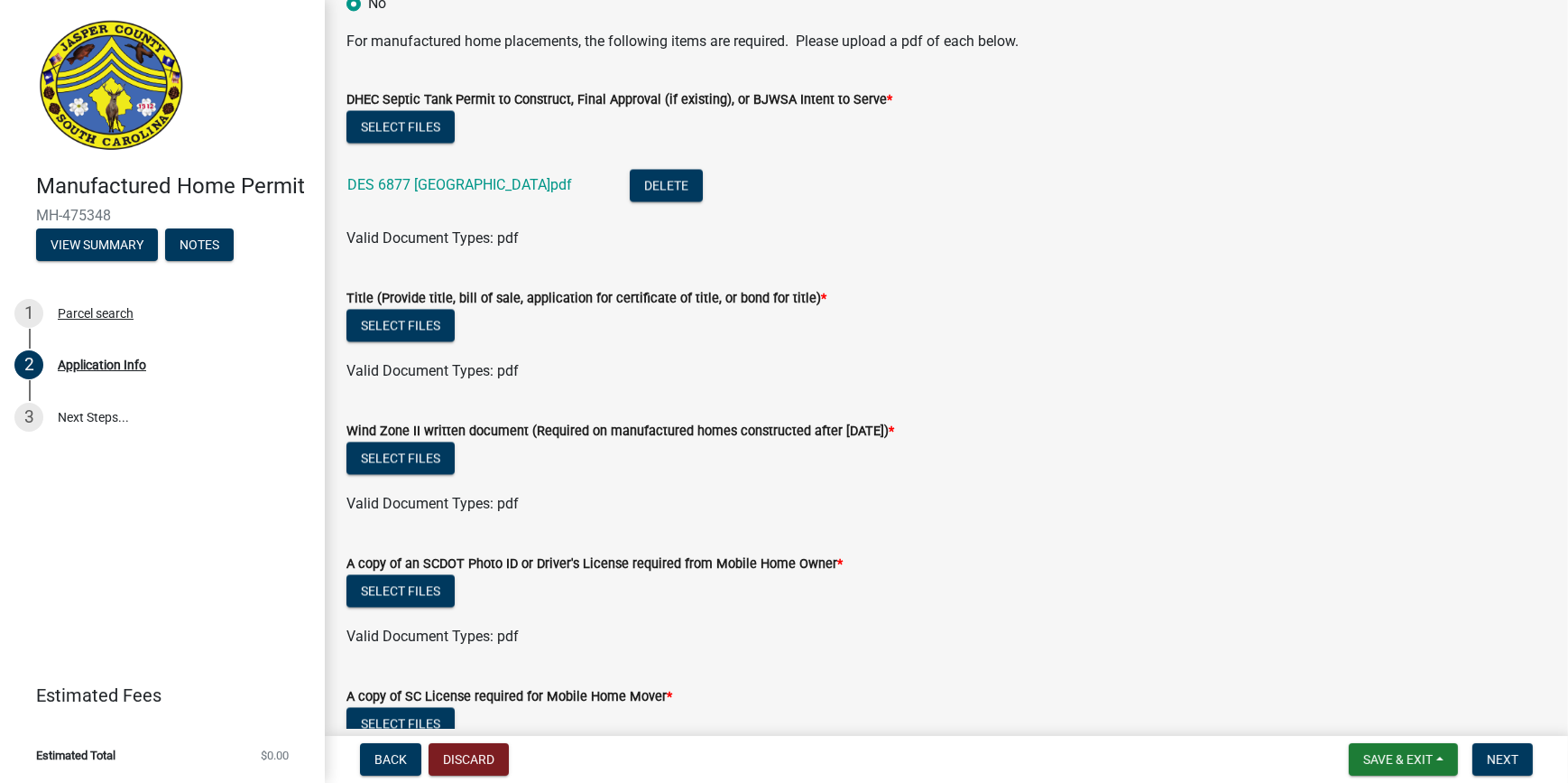
click at [1149, 12] on div "No" at bounding box center [946, 3] width 1200 height 22
click at [410, 325] on button "Select files" at bounding box center [400, 326] width 109 height 33
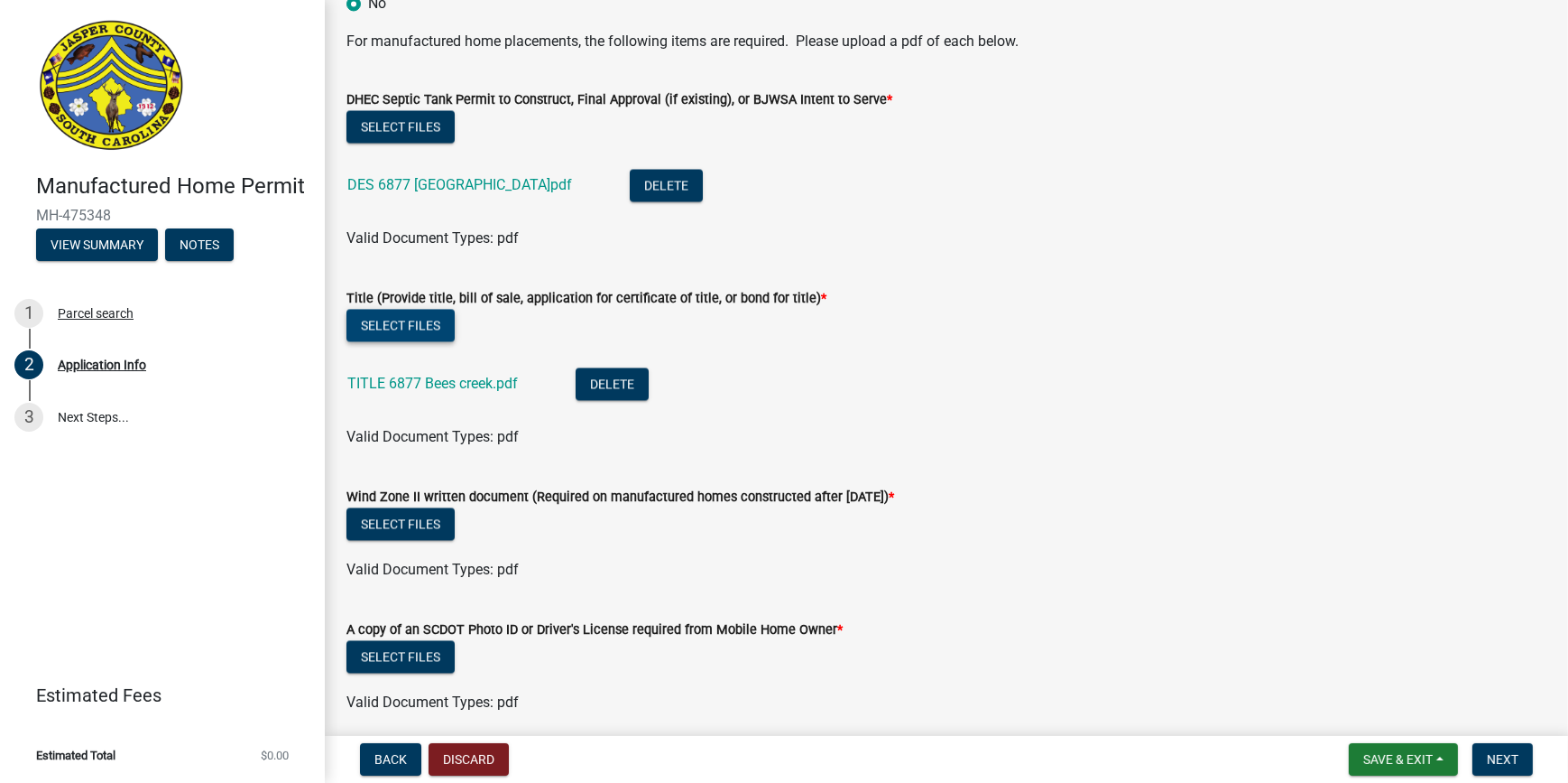
scroll to position [4763, 0]
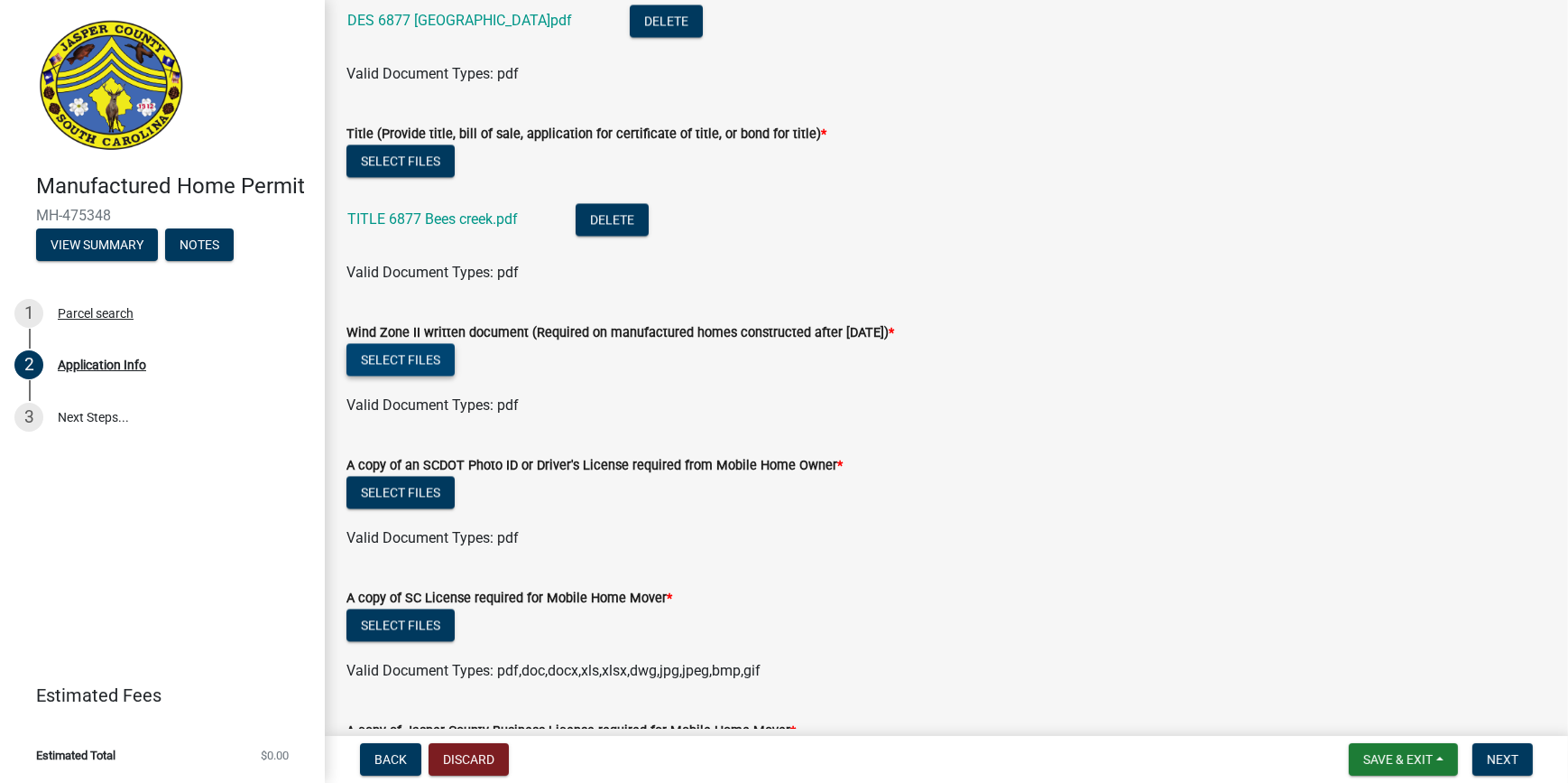
click at [361, 355] on button "Select files" at bounding box center [400, 359] width 109 height 33
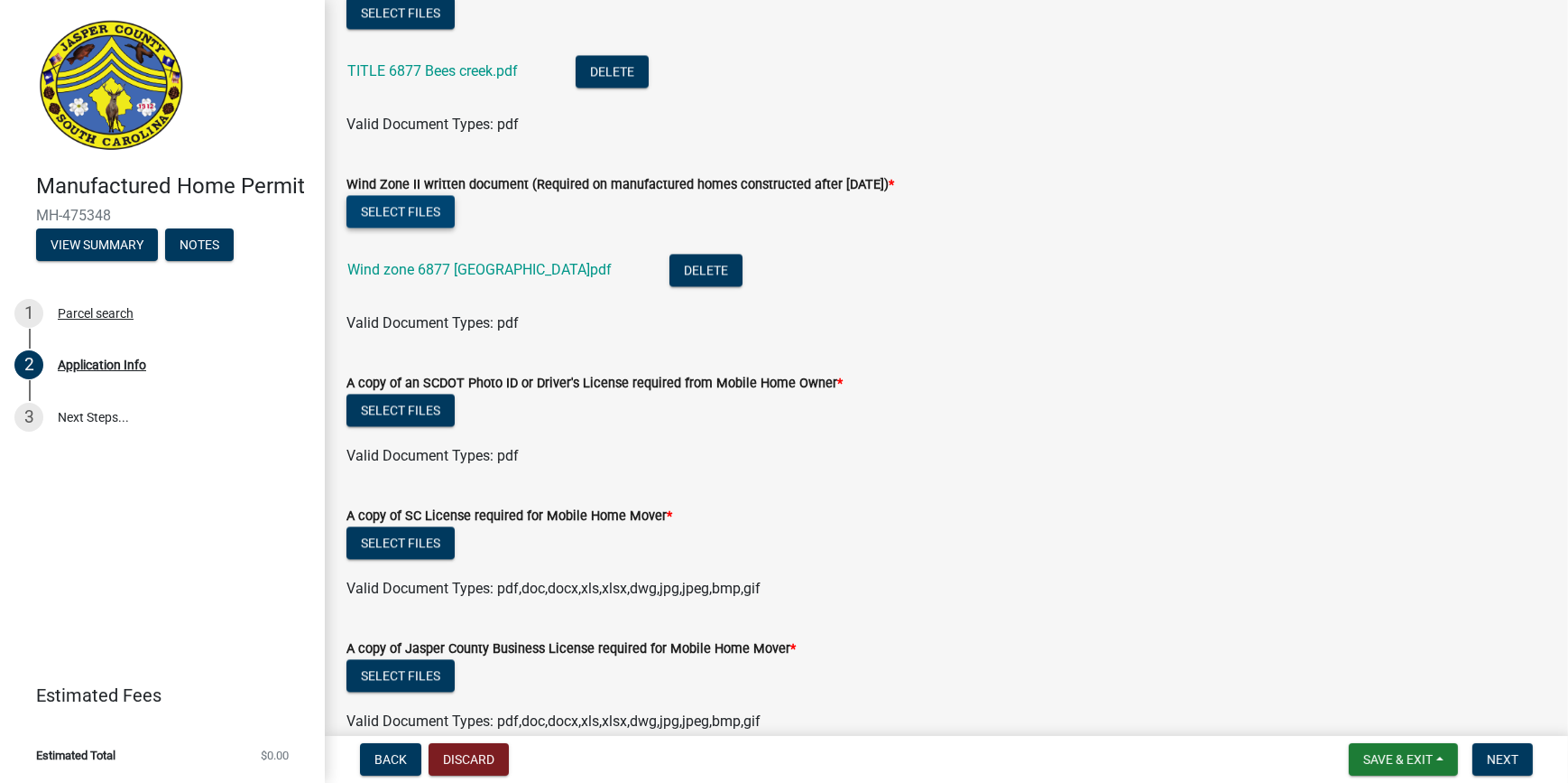
scroll to position [4928, 0]
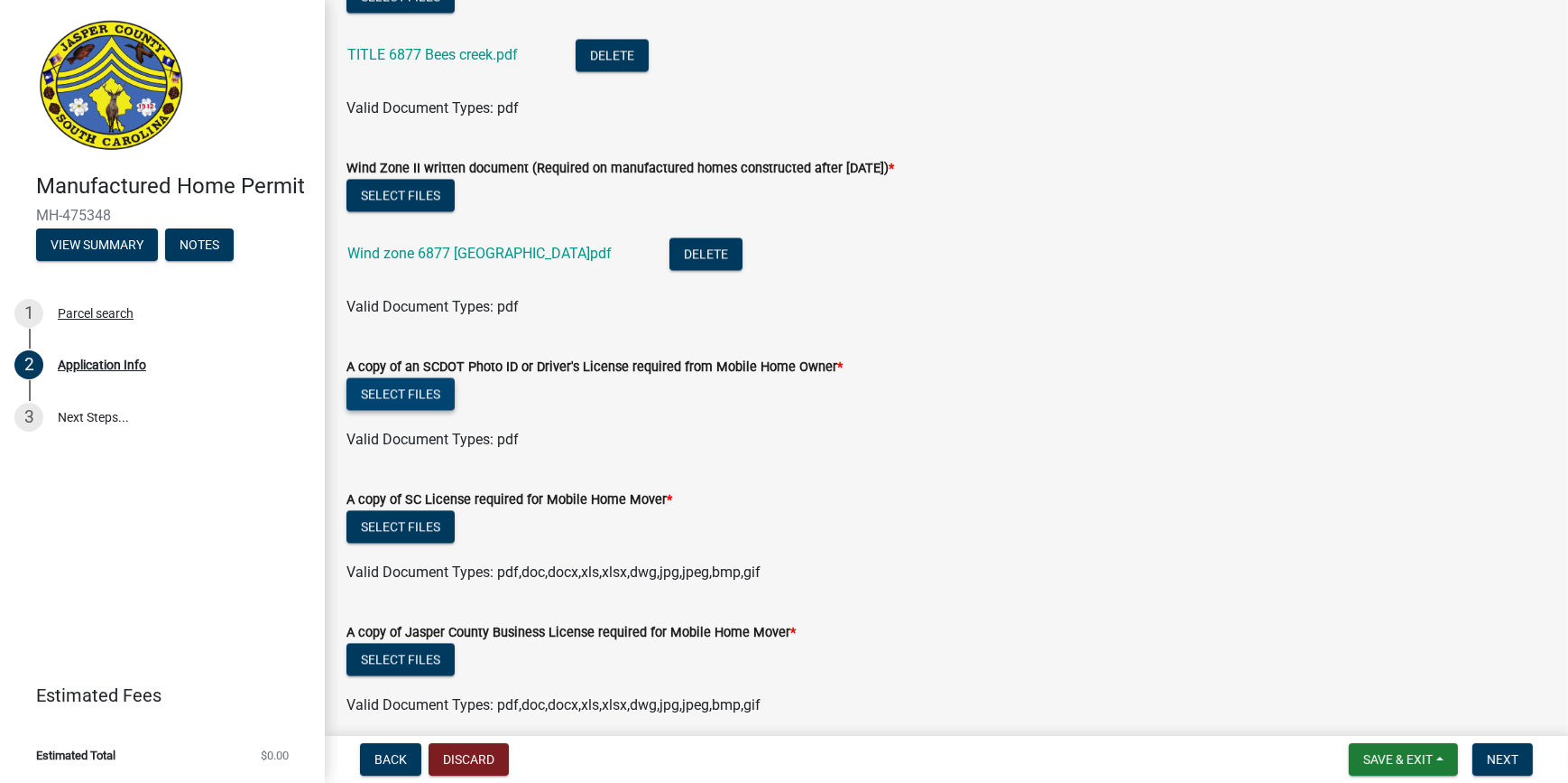
click at [398, 397] on button "Select files" at bounding box center [400, 394] width 109 height 33
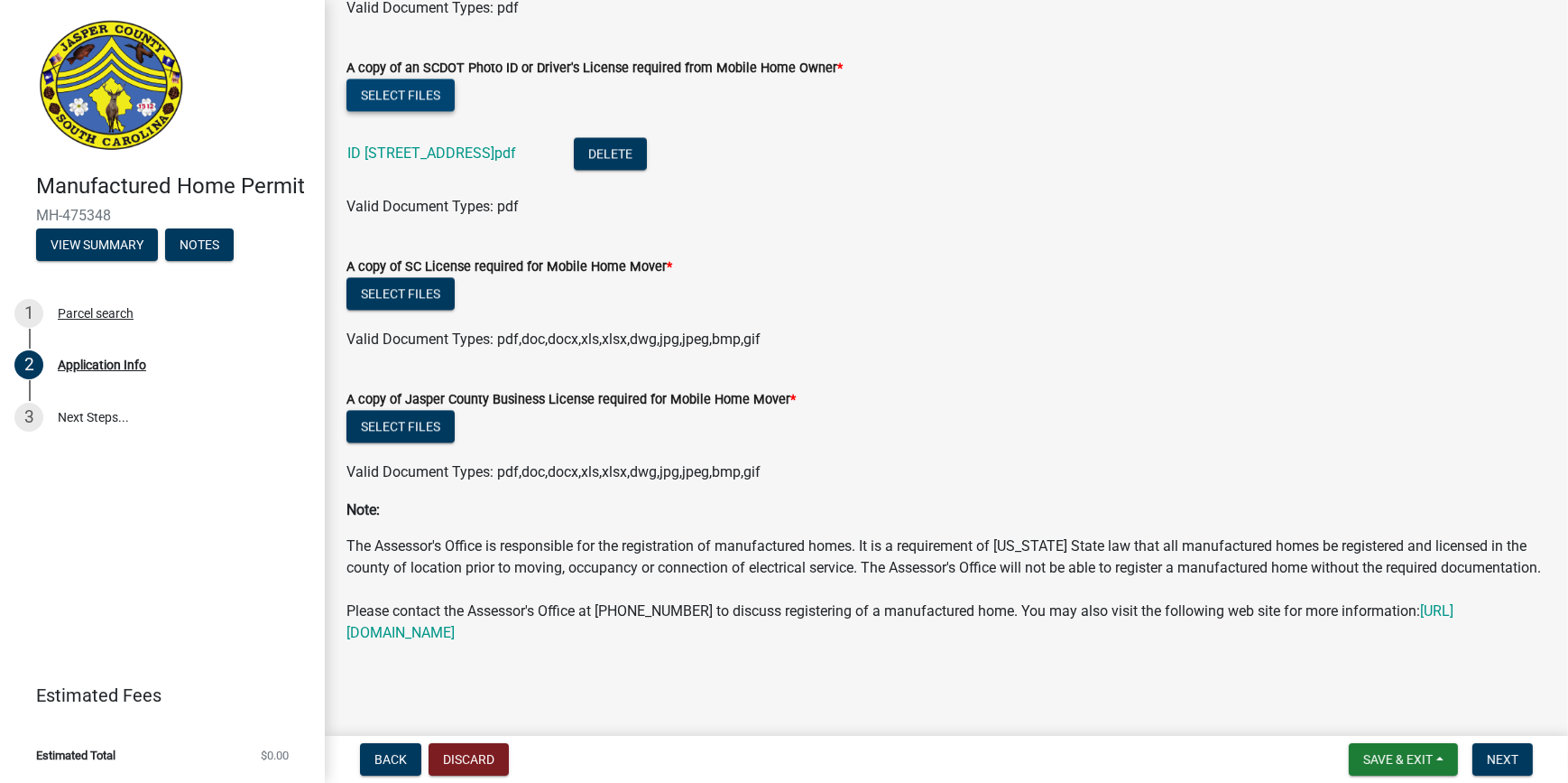
scroll to position [5247, 0]
click at [400, 277] on button "Select files" at bounding box center [400, 294] width 109 height 33
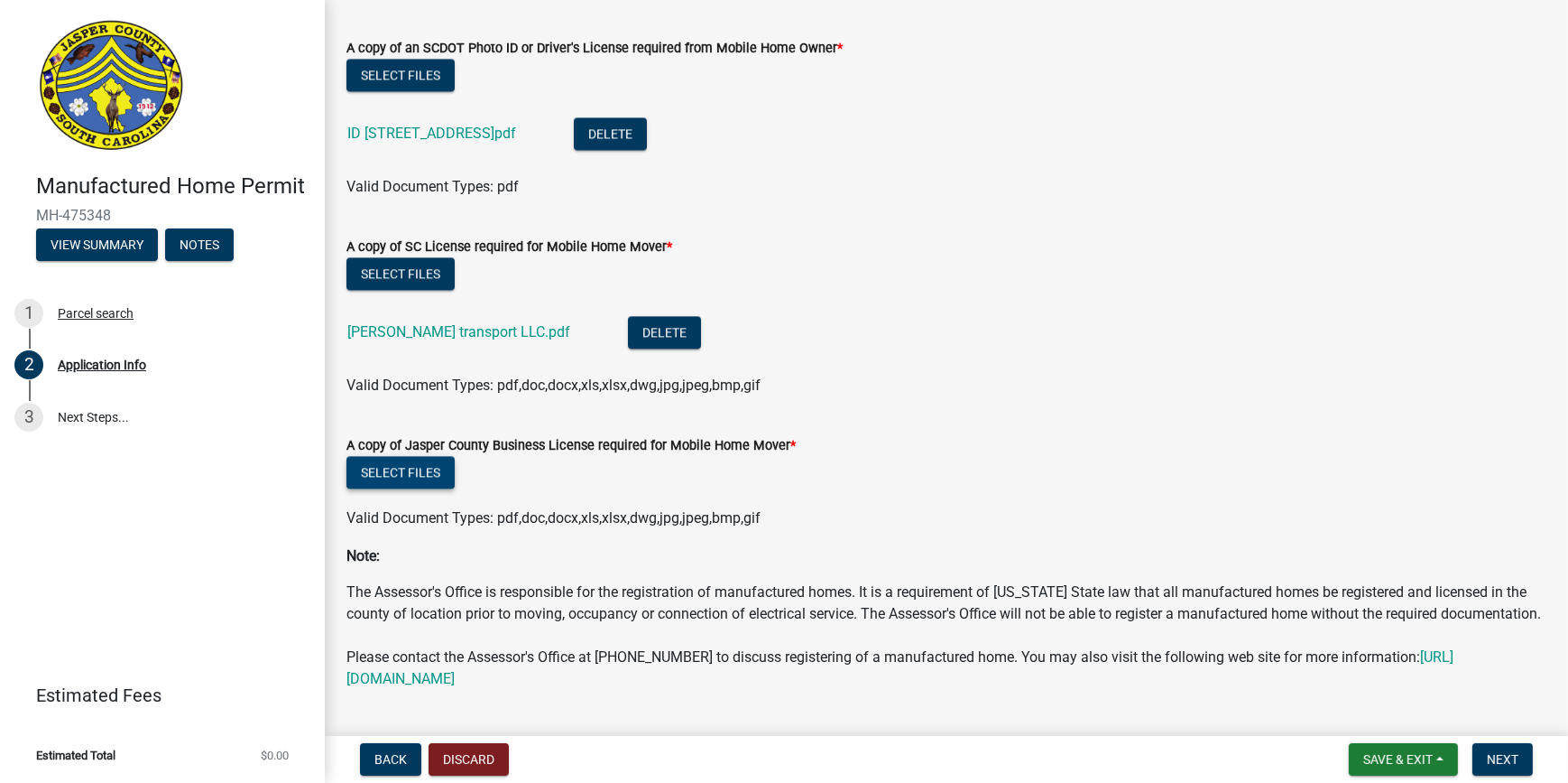
click at [396, 474] on button "Select files" at bounding box center [400, 472] width 109 height 33
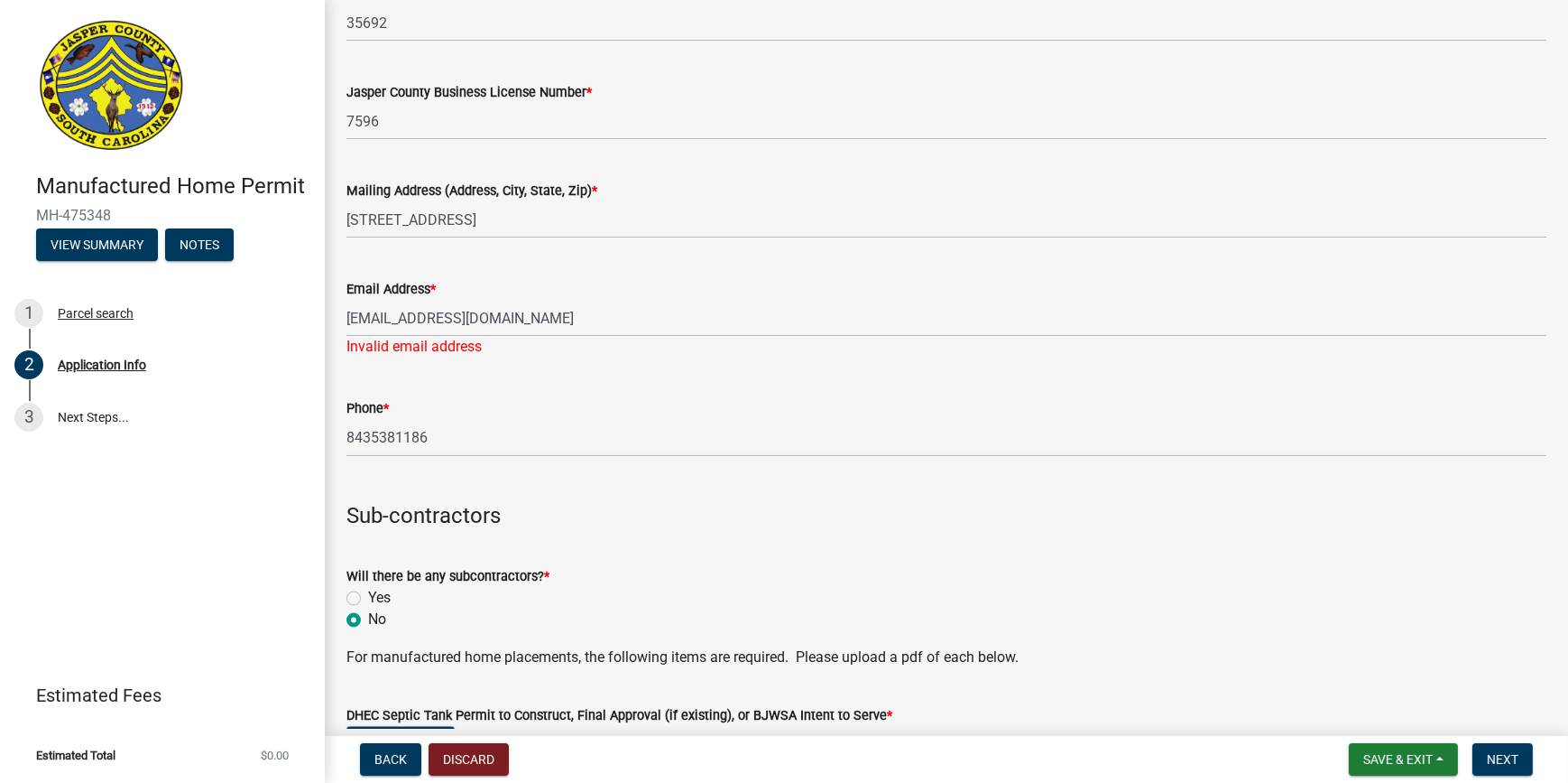
scroll to position [3820, 0]
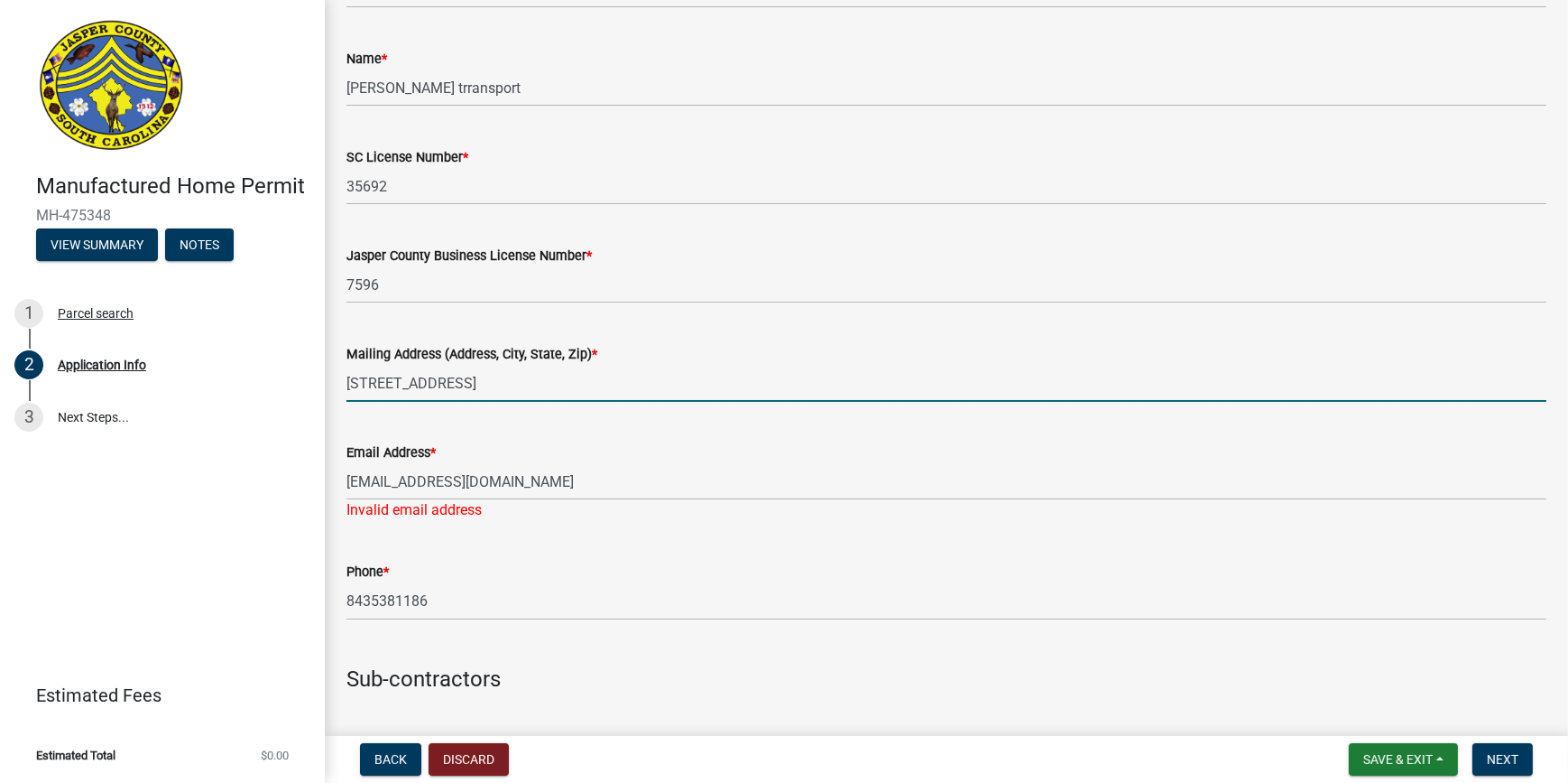
click at [810, 389] on input "[STREET_ADDRESS]" at bounding box center [946, 383] width 1200 height 37
click at [1149, 573] on button "Next" at bounding box center [1503, 760] width 61 height 33
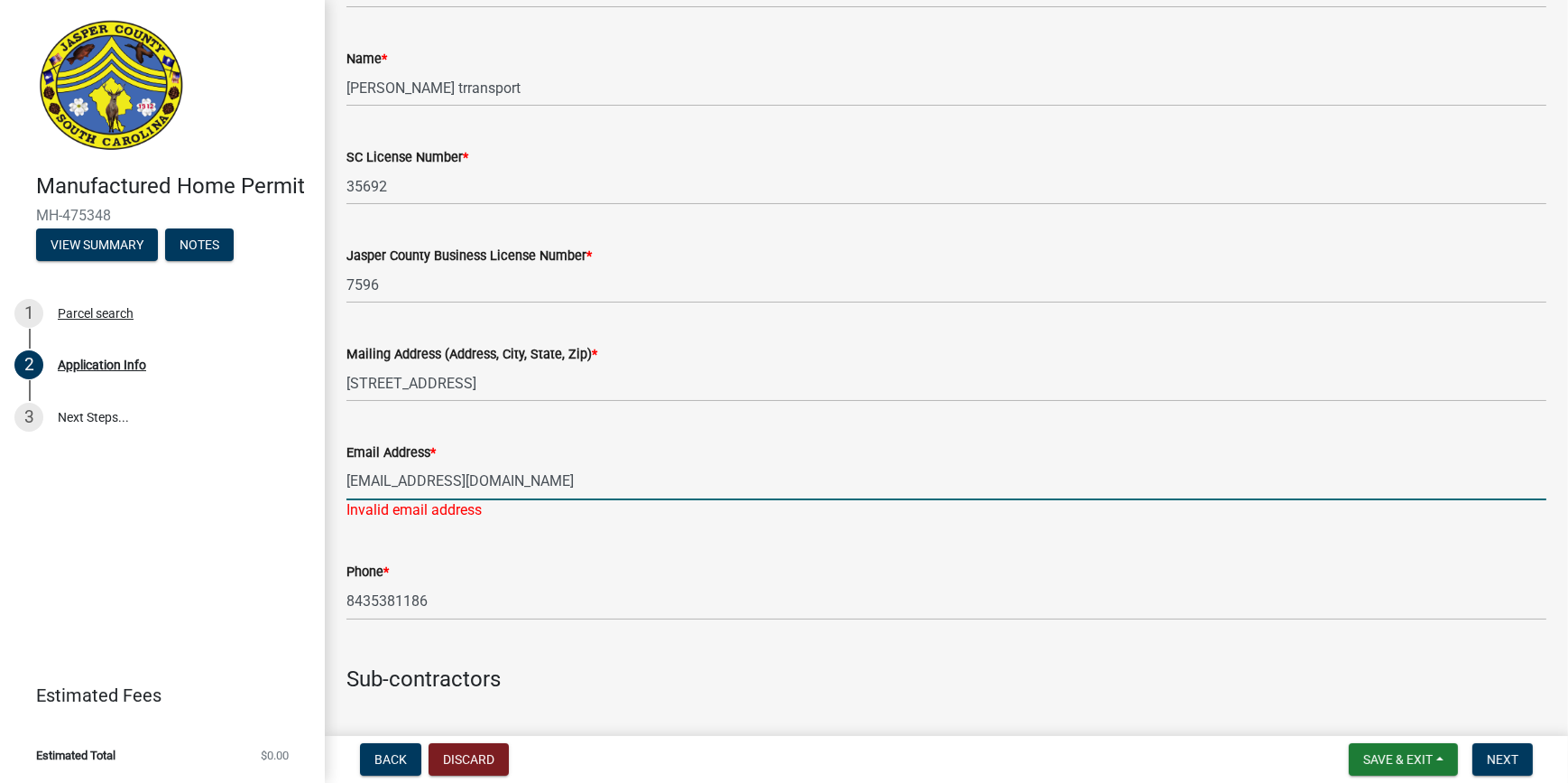
drag, startPoint x: 583, startPoint y: 472, endPoint x: 155, endPoint y: 520, distance: 430.7
click at [155, 520] on div "Manufactured Home Permit MH-475348 View Summary Notes 1 Parcel search 2 Applica…" at bounding box center [784, 391] width 1568 height 783
type input "M"
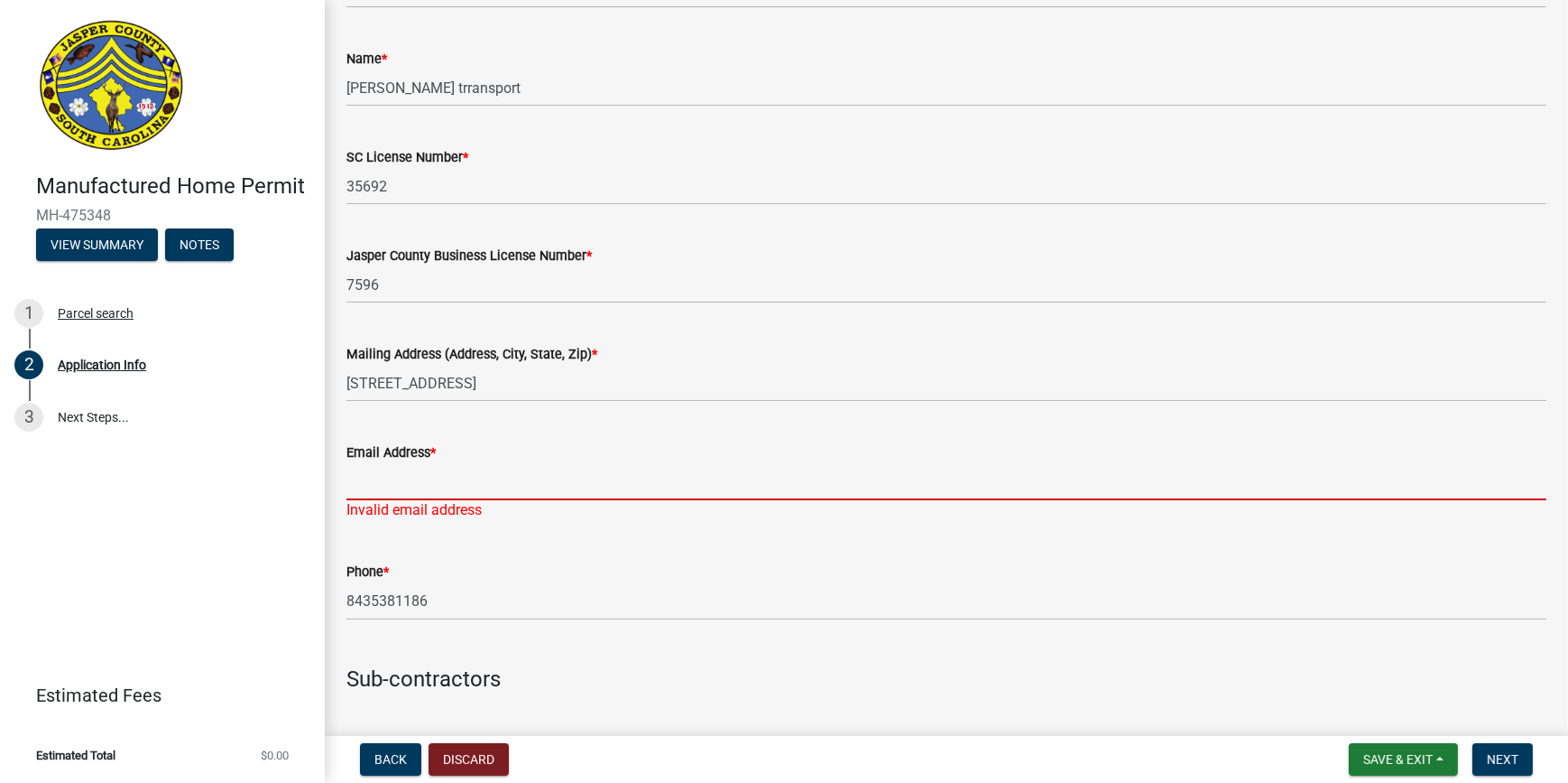
click at [497, 573] on h4 at bounding box center [946, 647] width 1200 height 26
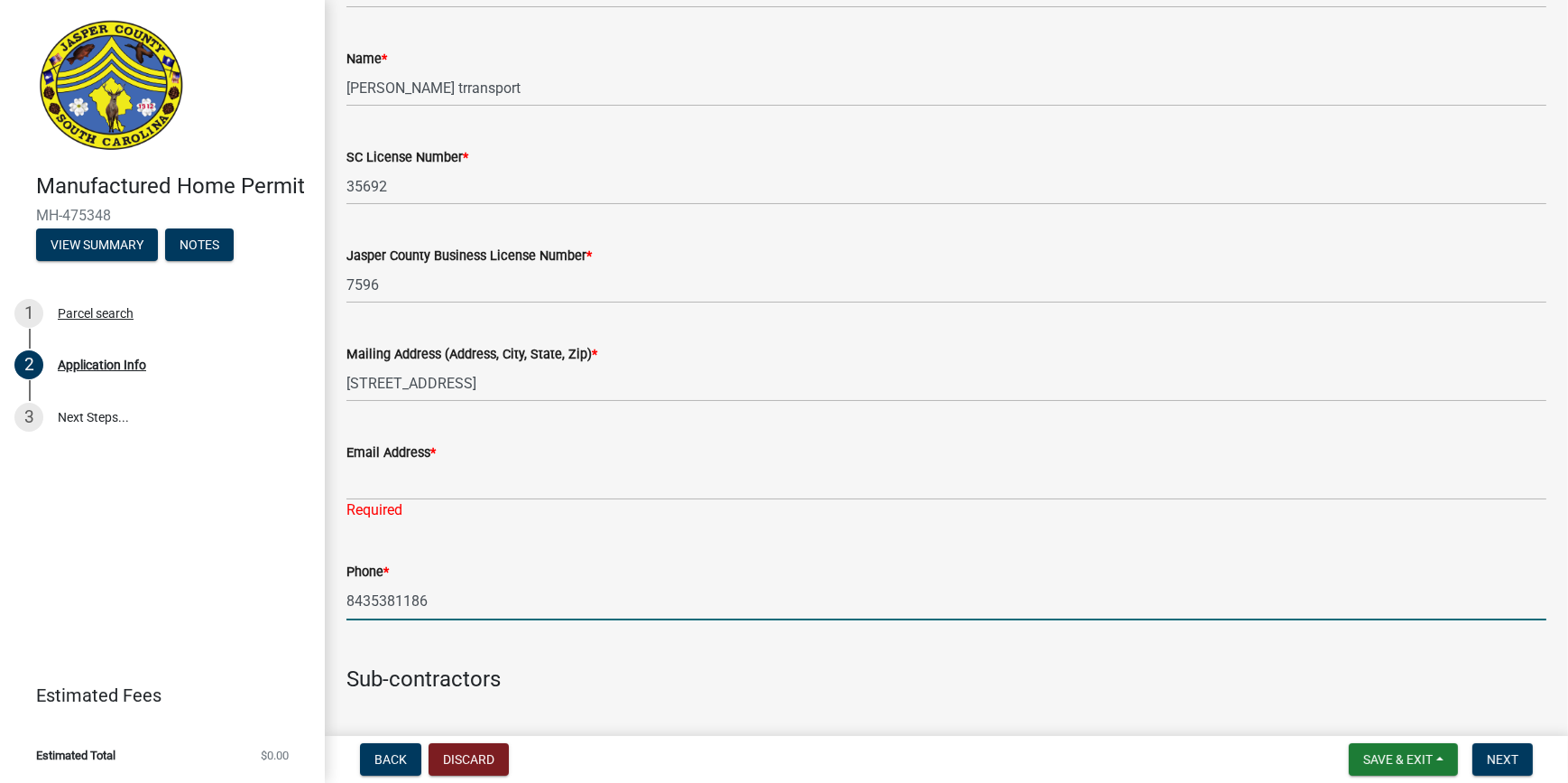
click at [478, 573] on input "8435381186" at bounding box center [946, 602] width 1200 height 37
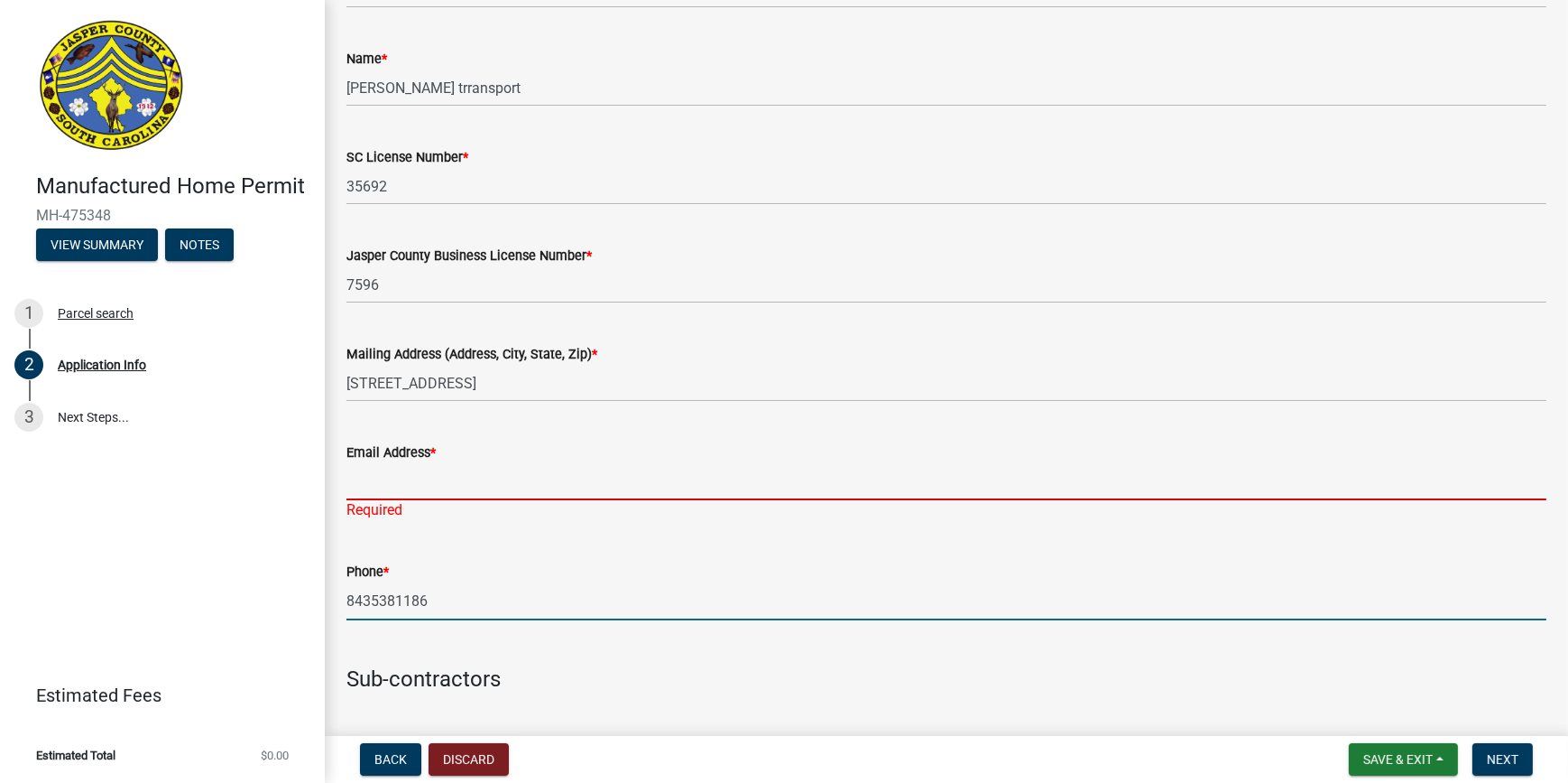
click at [438, 484] on input "Email Address *" at bounding box center [946, 482] width 1200 height 37
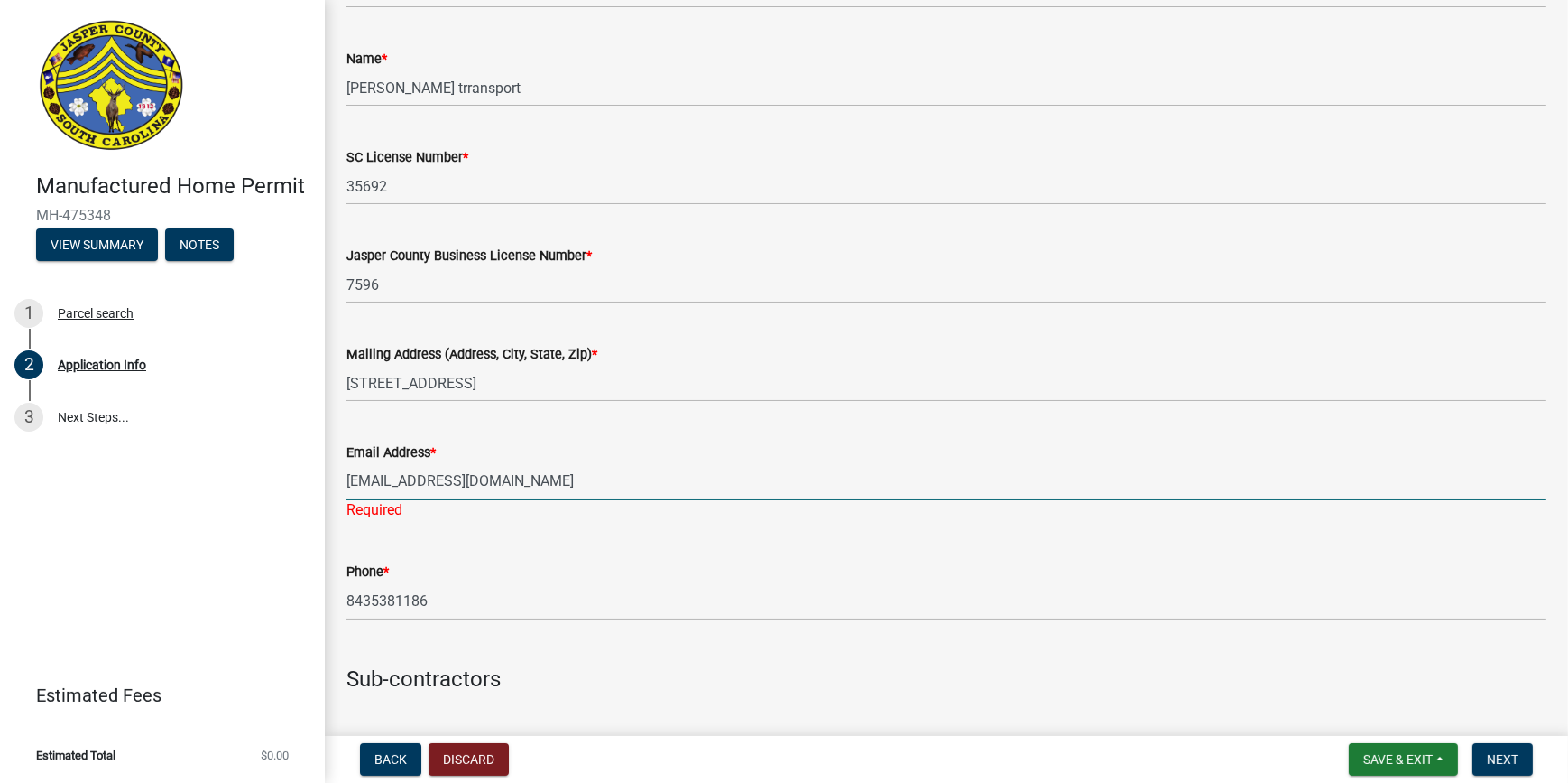
type input "[EMAIL_ADDRESS][DOMAIN_NAME]"
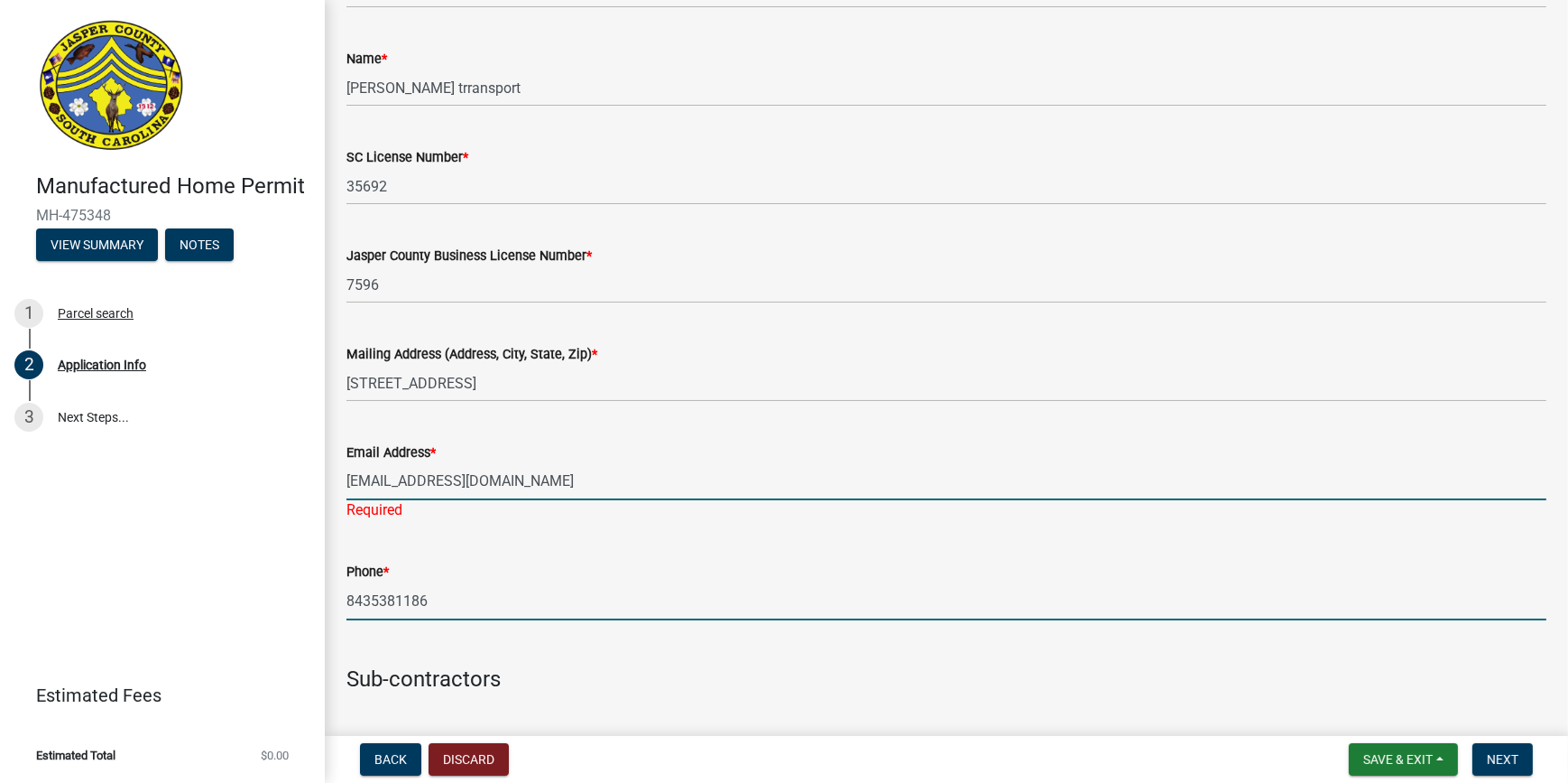
click at [424, 573] on wm-data-entity-input "Phone * [PHONE_NUMBER]" at bounding box center [946, 586] width 1200 height 98
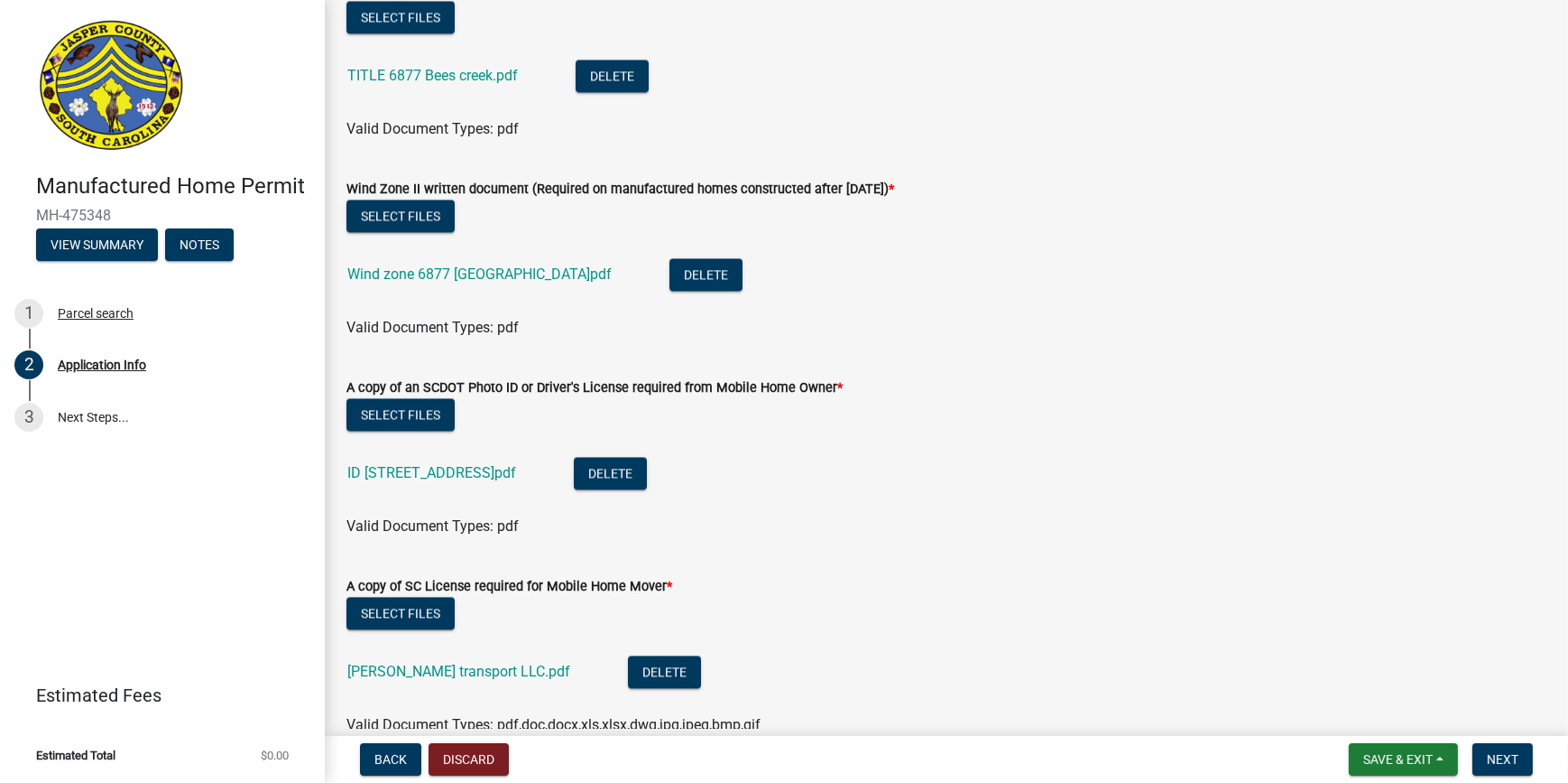
scroll to position [5393, 0]
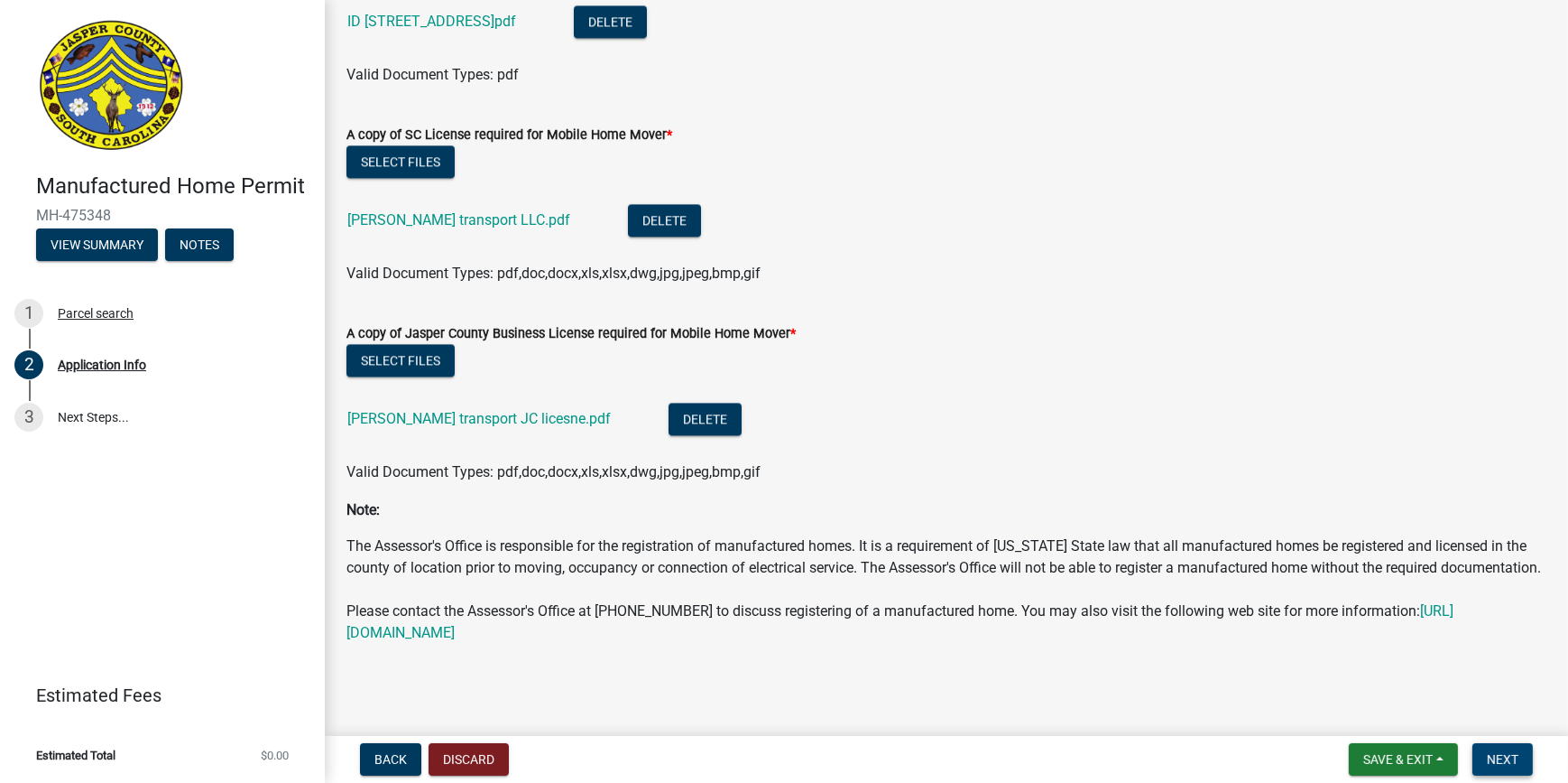
click at [1149, 573] on span "Next" at bounding box center [1503, 759] width 32 height 14
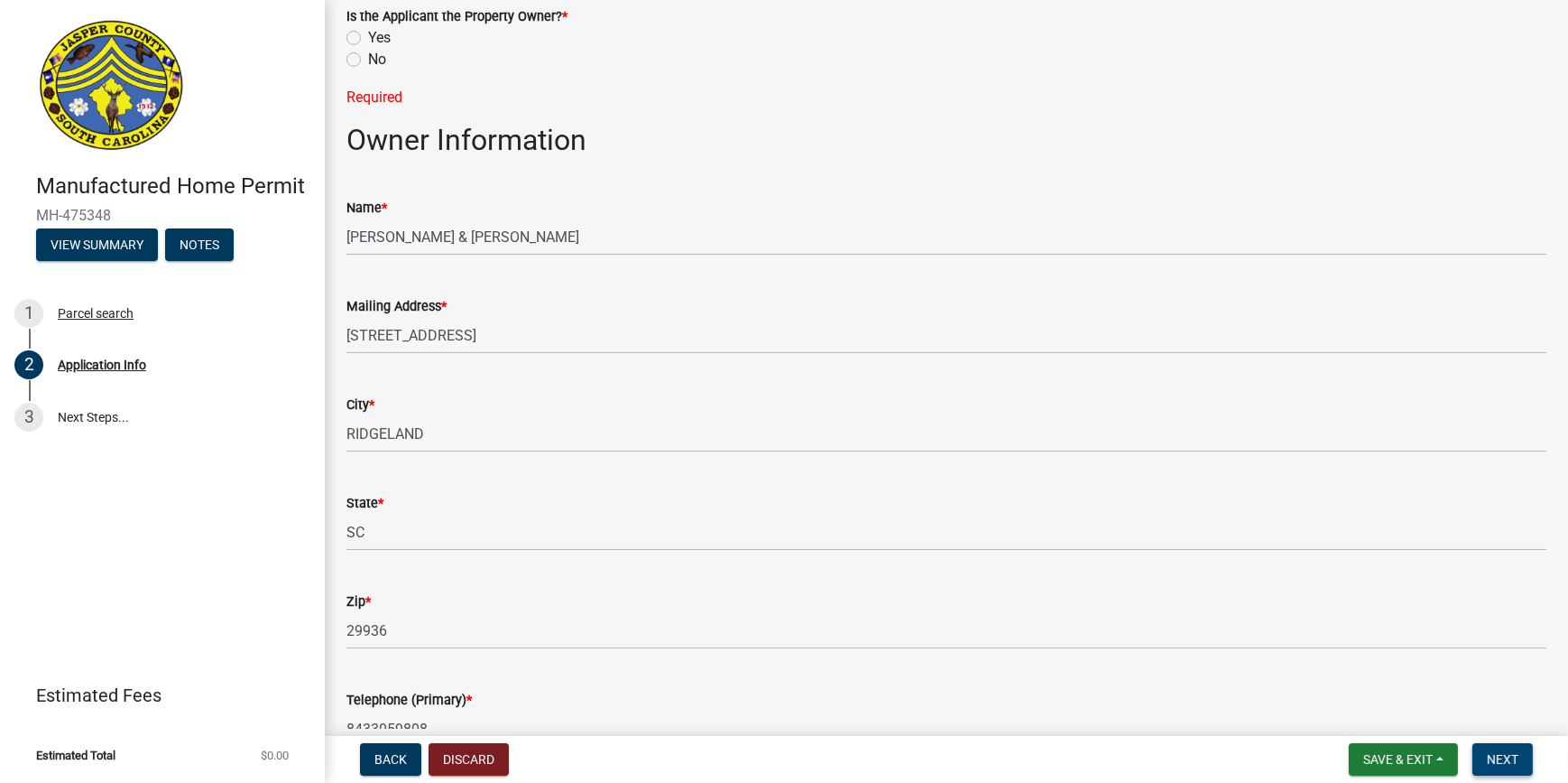
scroll to position [386, 0]
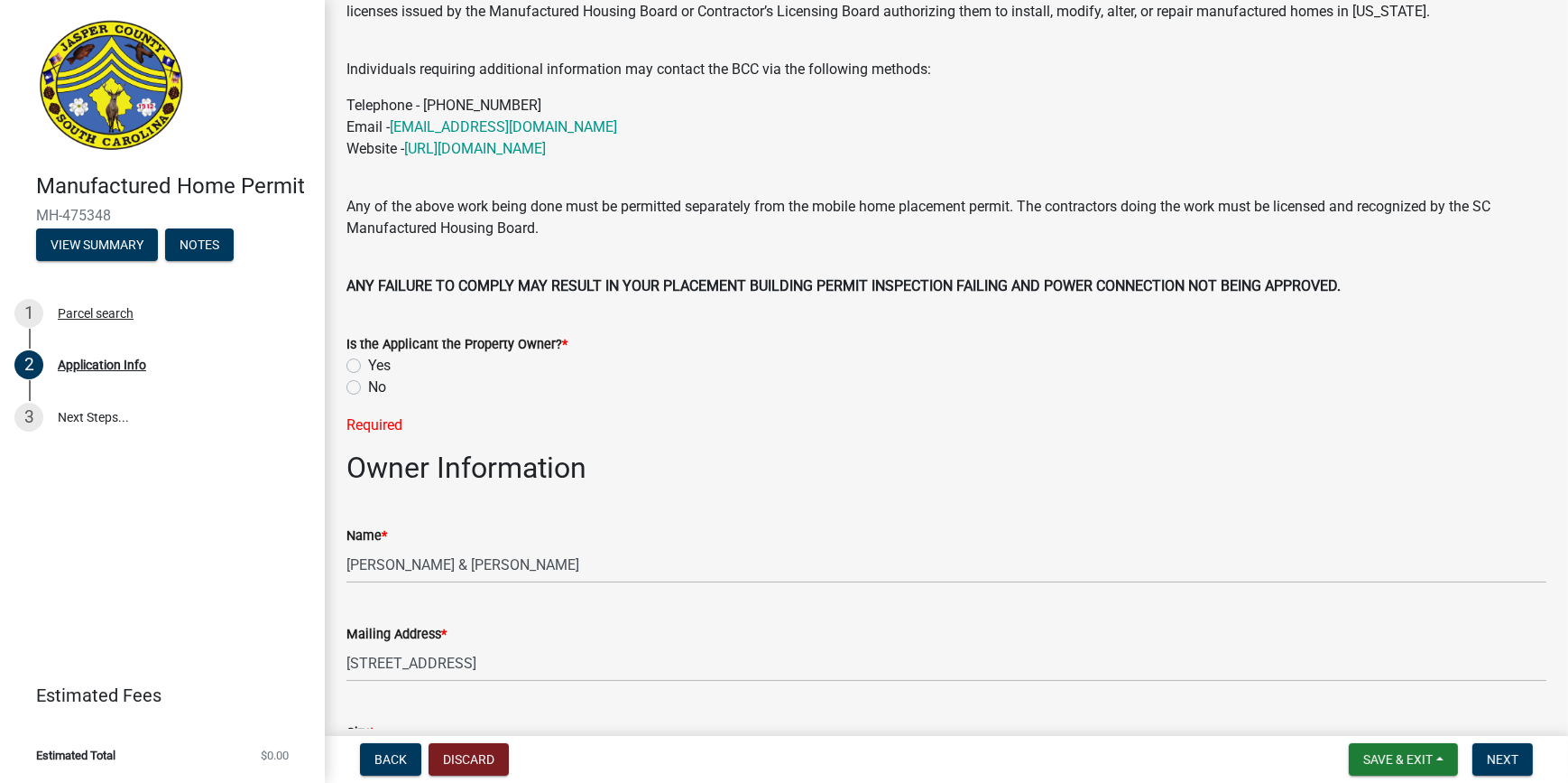
click at [369, 387] on label "No" at bounding box center [377, 387] width 18 height 22
click at [369, 387] on input "No" at bounding box center [374, 382] width 12 height 12
radio input "true"
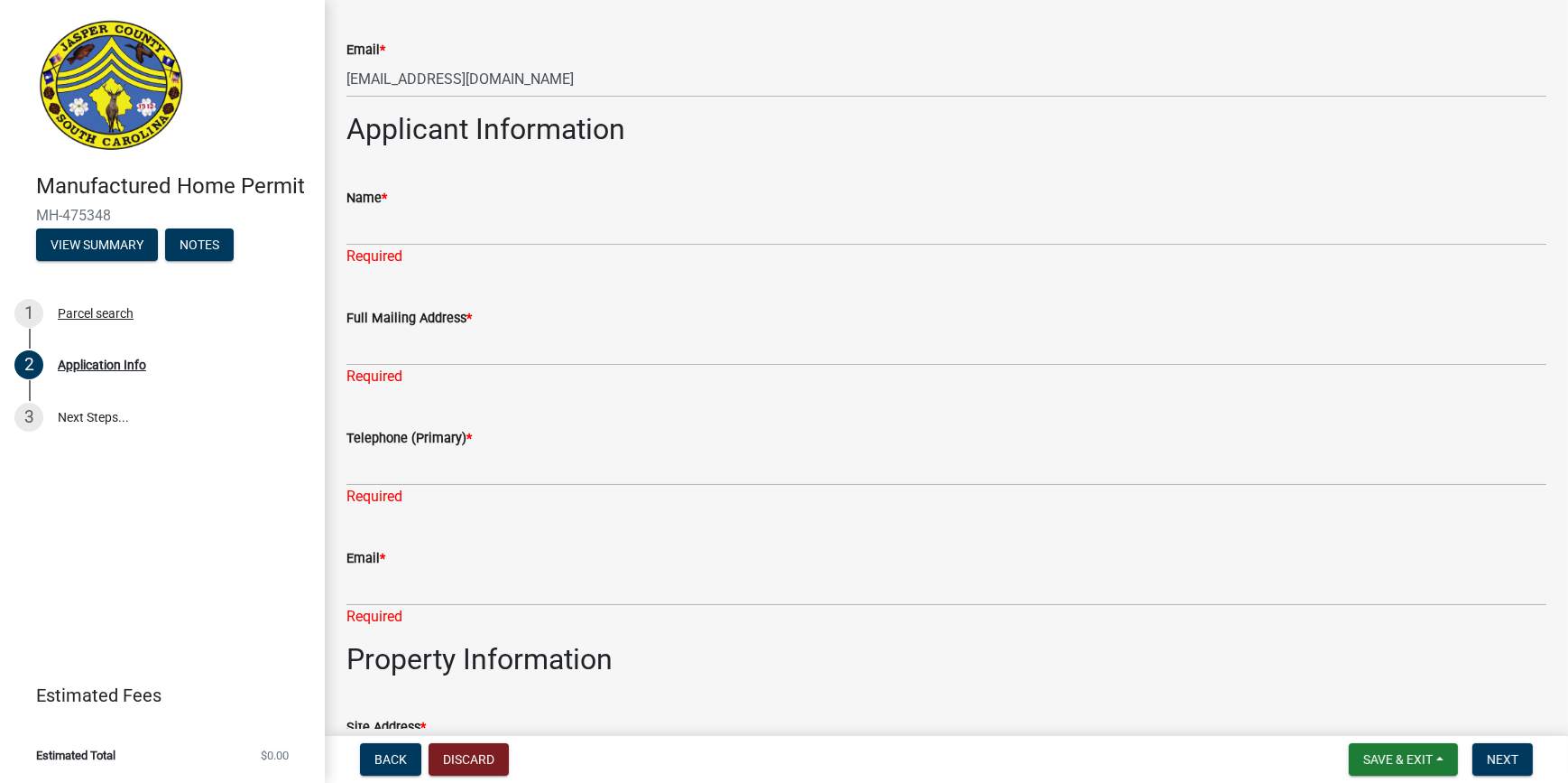
scroll to position [1396, 0]
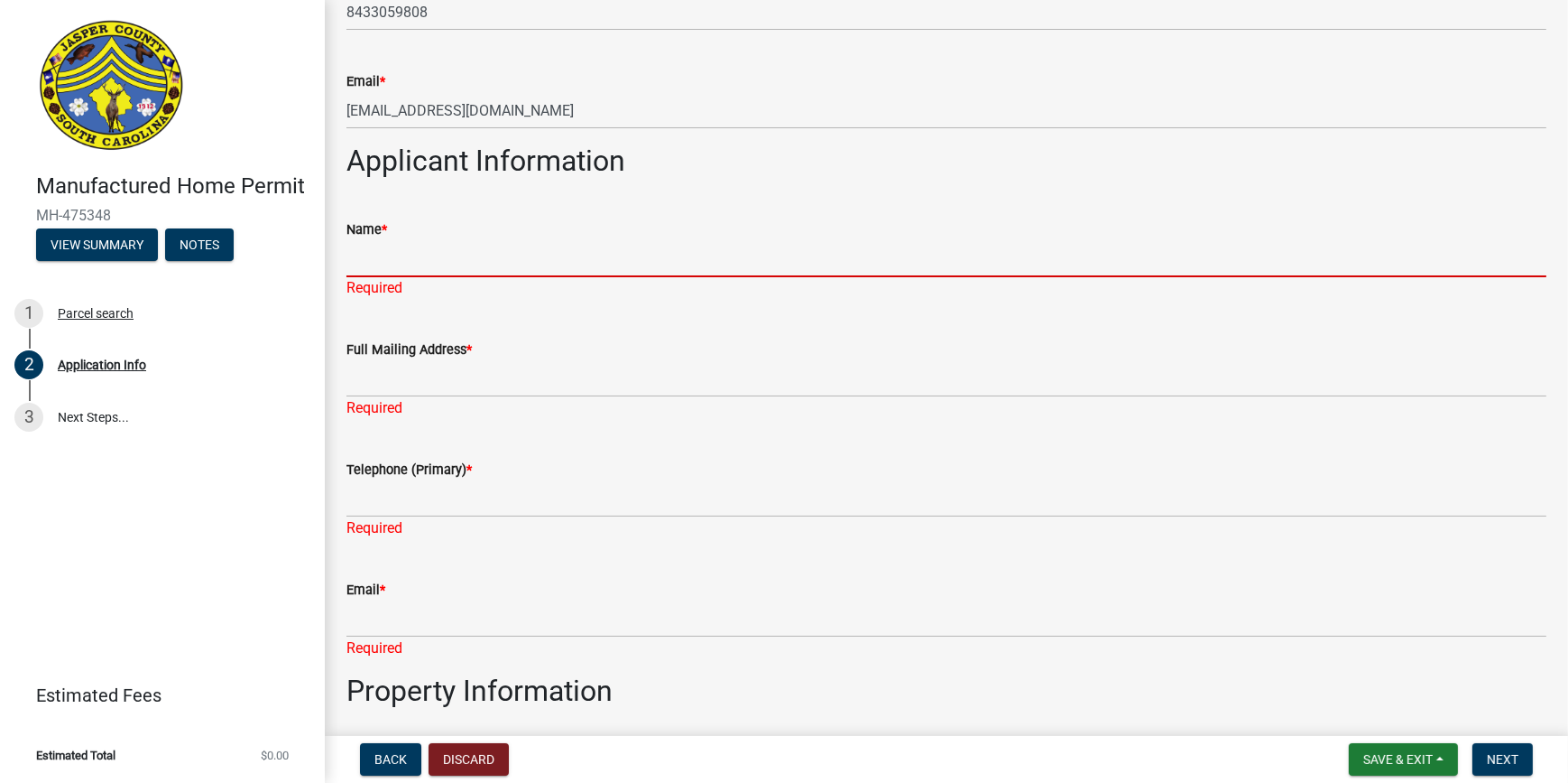
click at [374, 249] on input "Name *" at bounding box center [946, 258] width 1200 height 37
type input "[PERSON_NAME]"
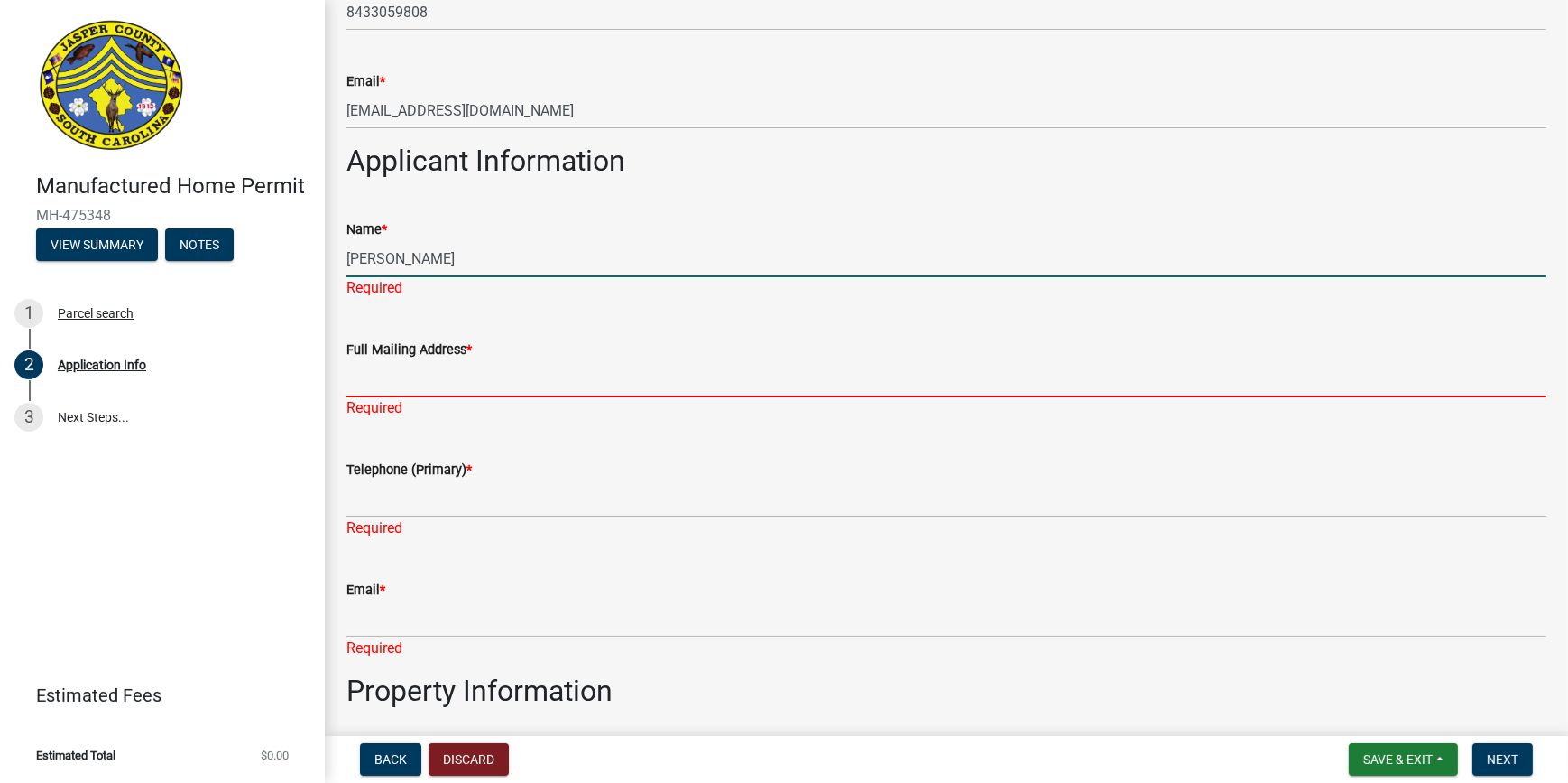
type input "327 Shadetree. St"
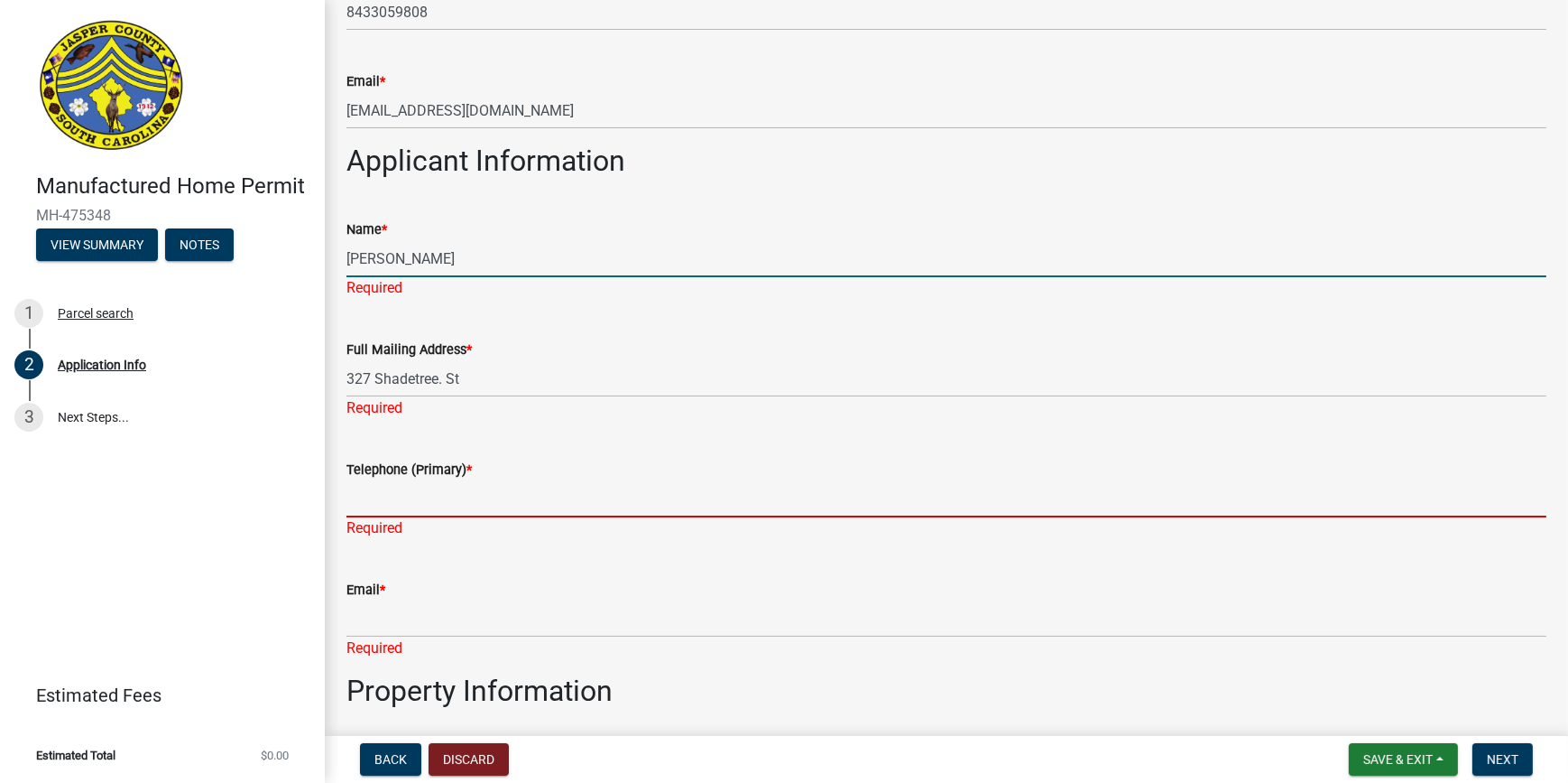
type input "8433059808"
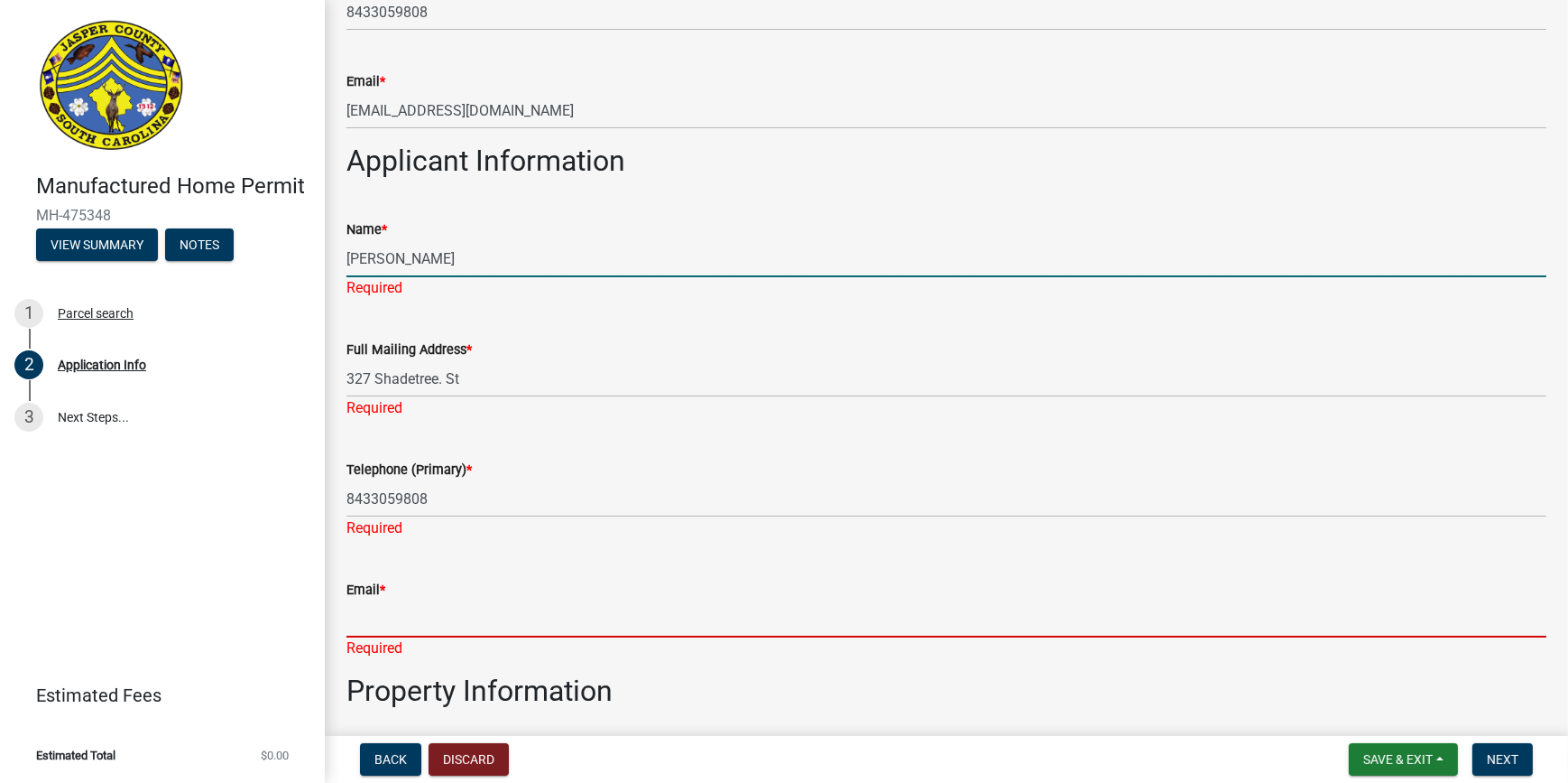
type input "[EMAIL_ADDRESS][DOMAIN_NAME]"
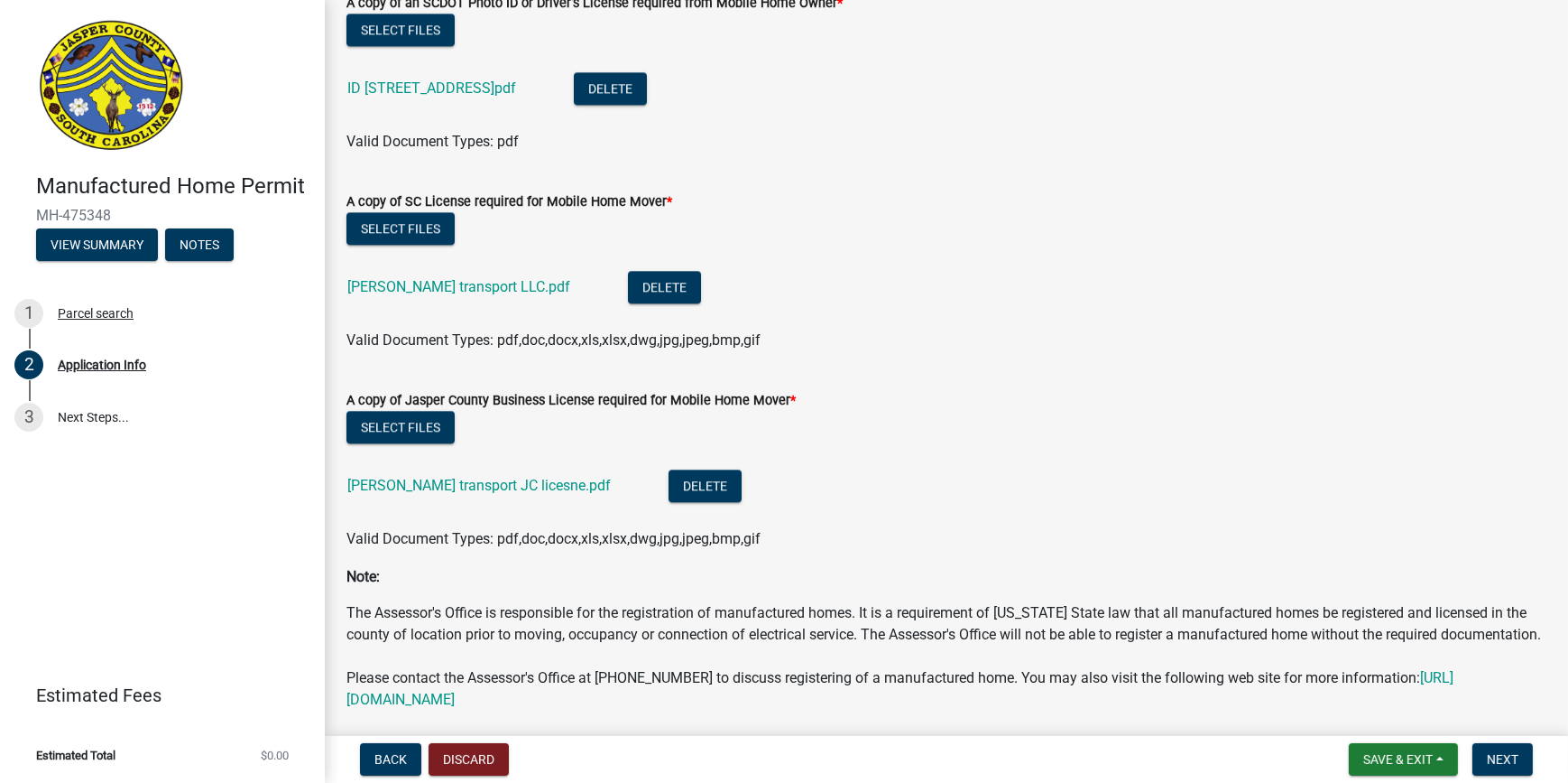
scroll to position [5800, 0]
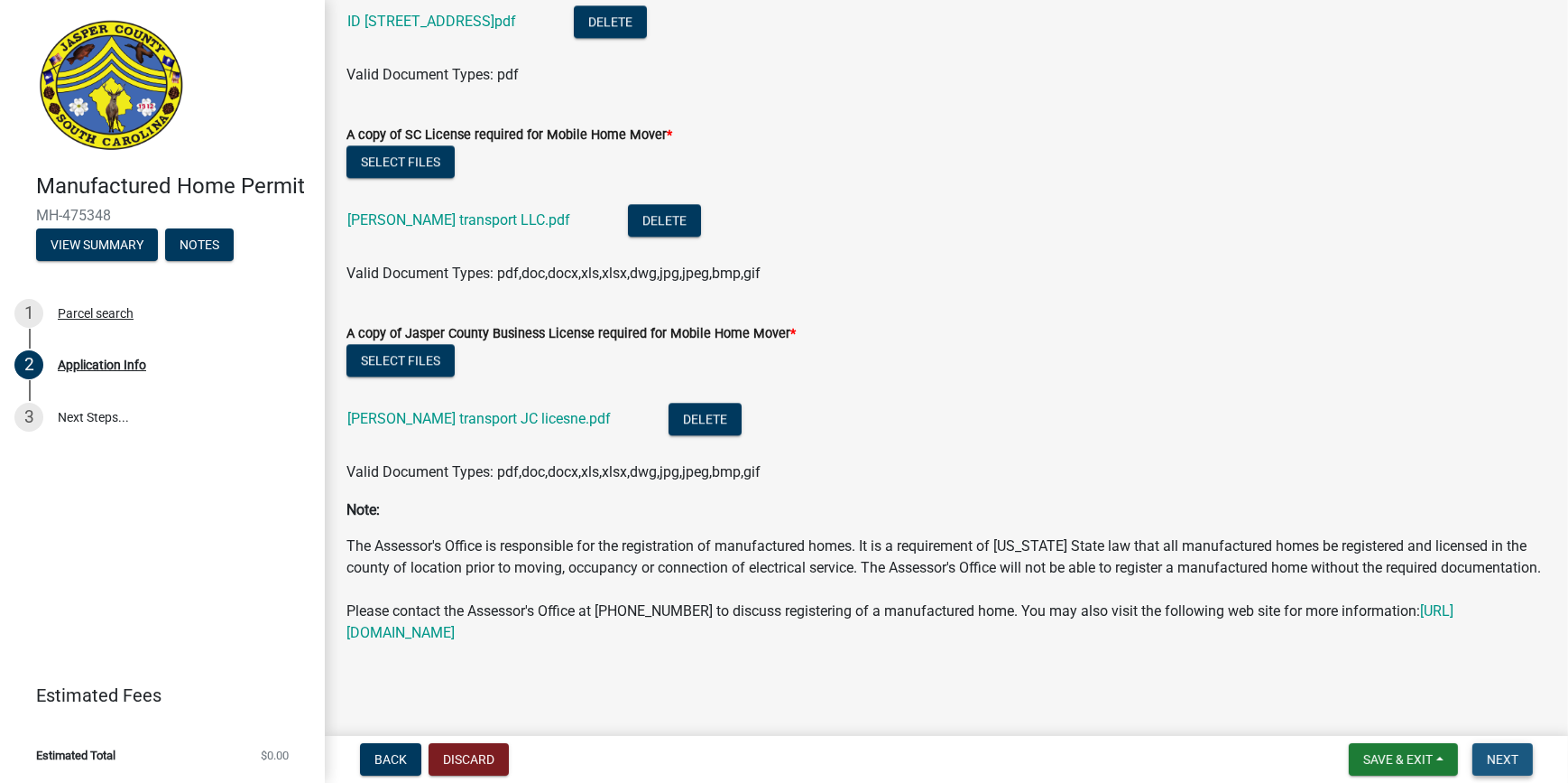
click at [1149, 573] on span "Next" at bounding box center [1503, 759] width 32 height 14
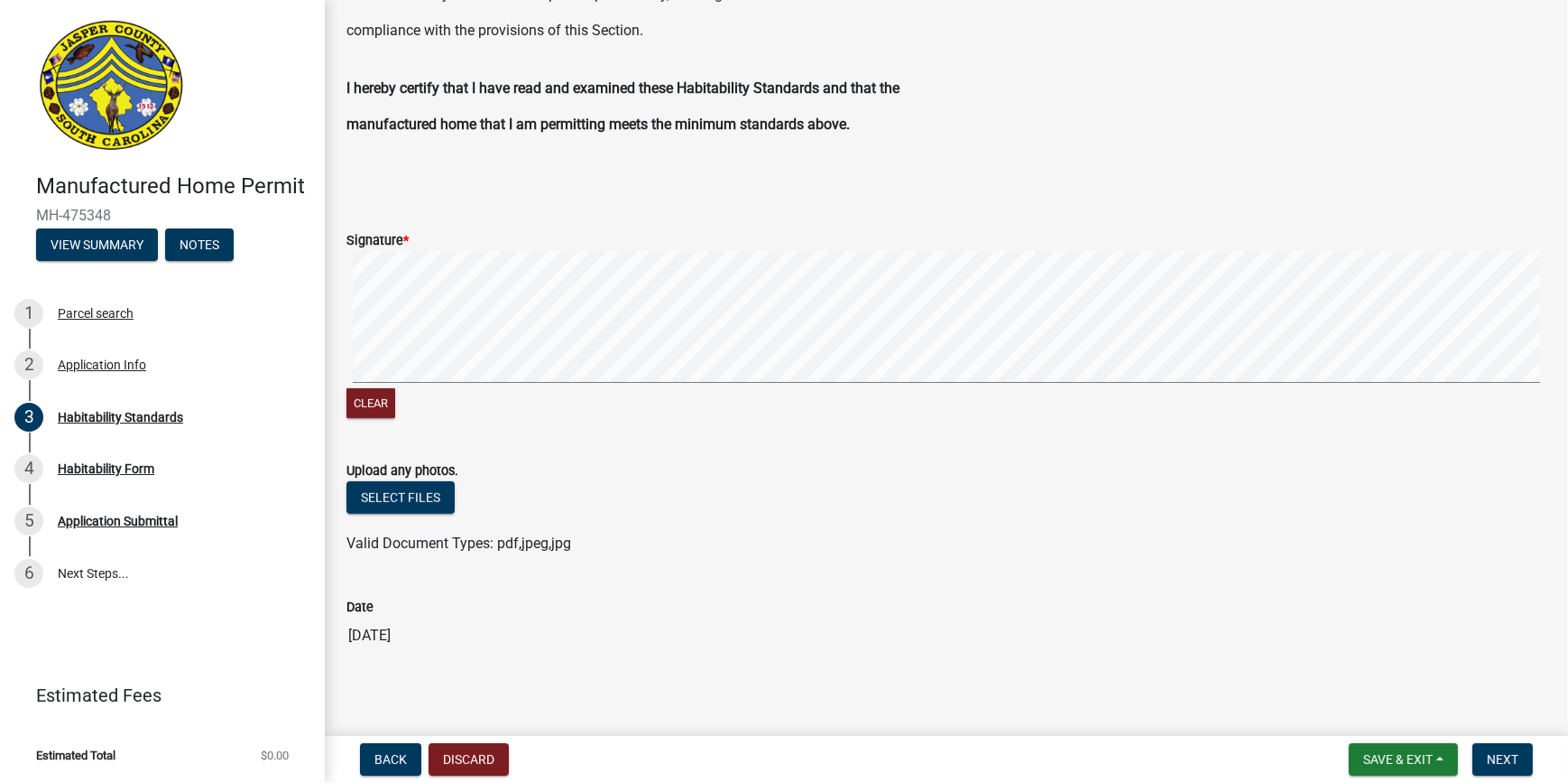
scroll to position [1137, 0]
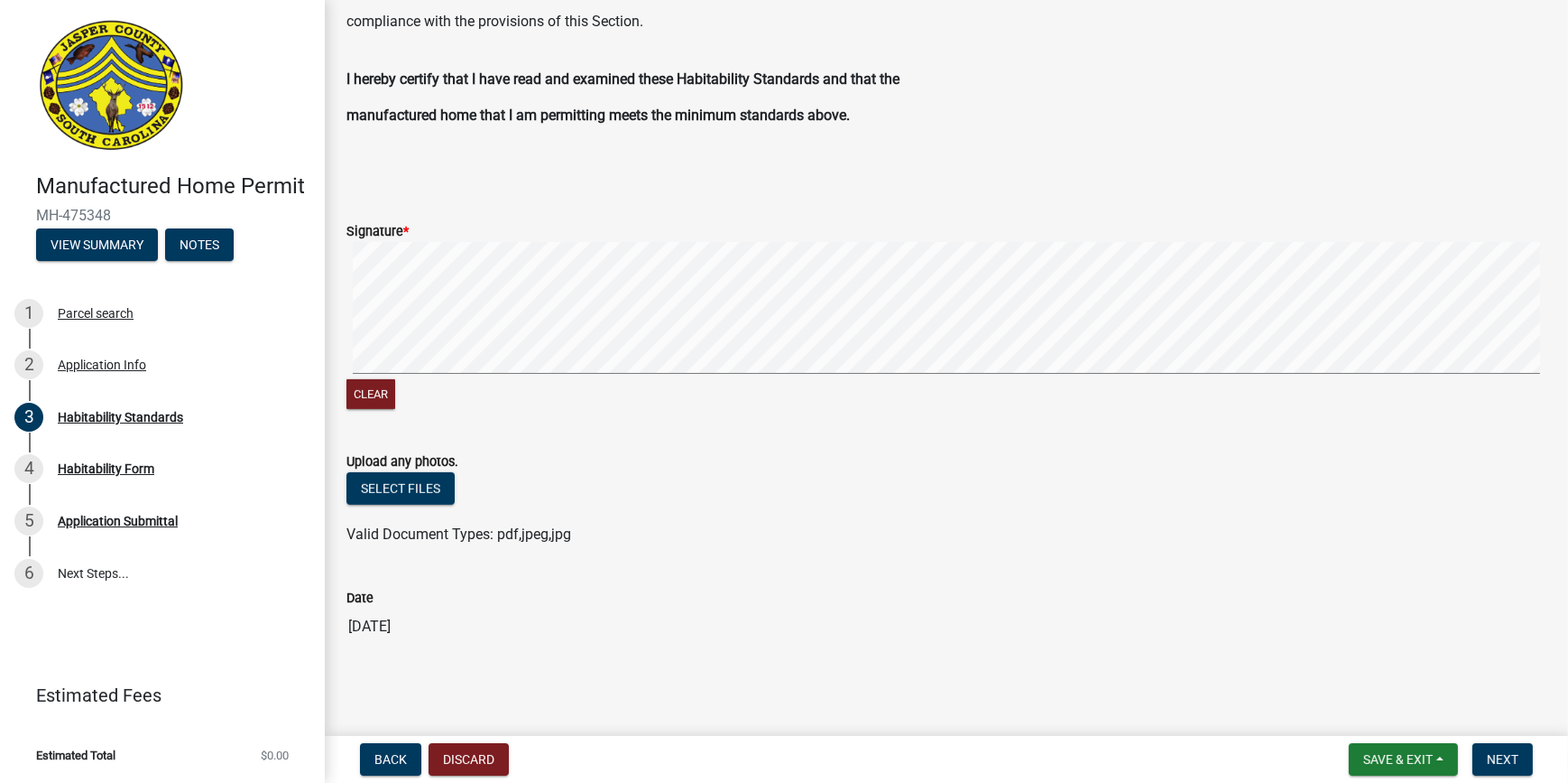
click at [878, 239] on form "Signature * Clear" at bounding box center [946, 305] width 1200 height 214
click at [1149, 573] on button "Next" at bounding box center [1503, 760] width 61 height 33
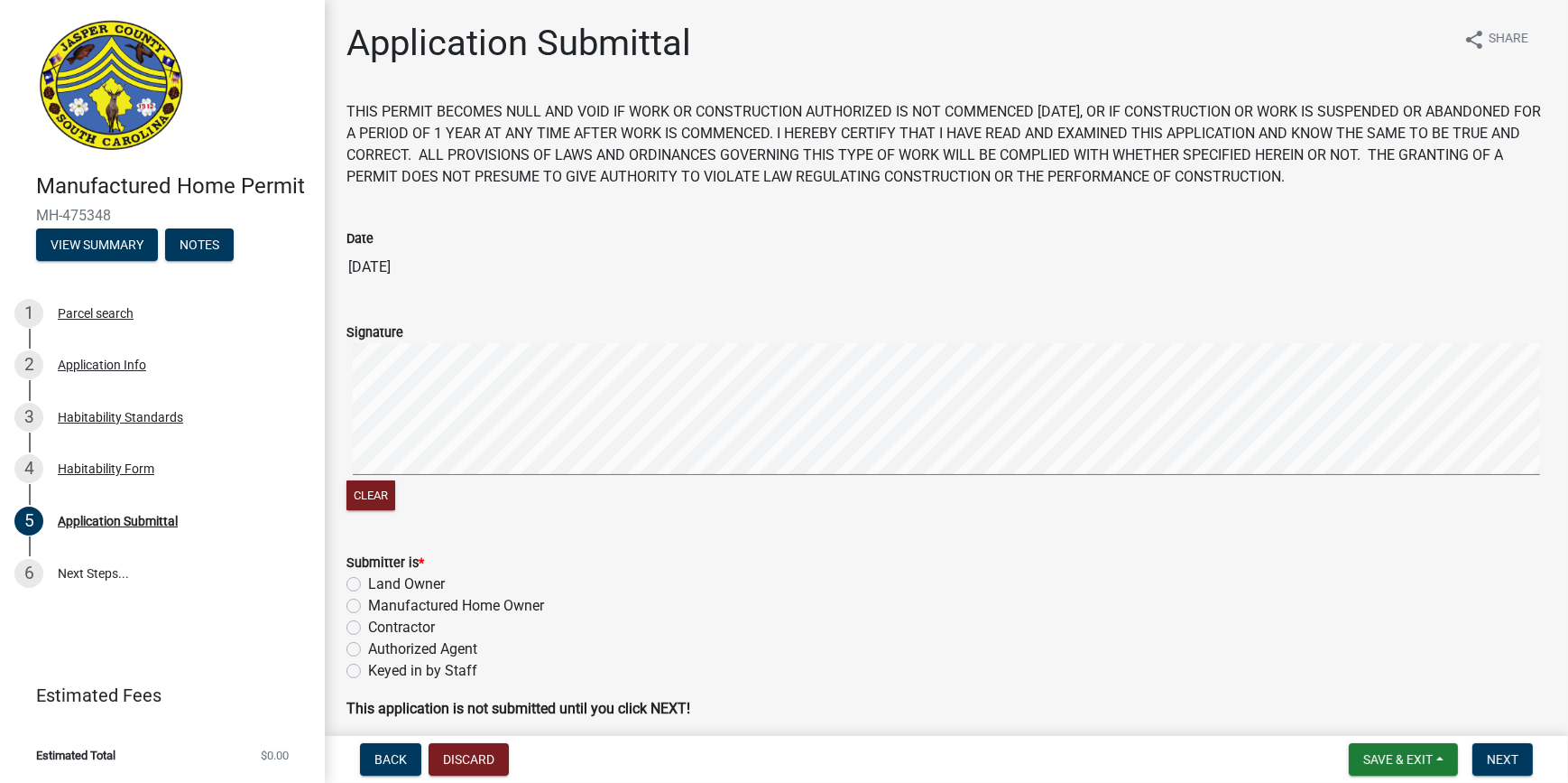
click at [369, 573] on label "Manufactured Home Owner" at bounding box center [456, 606] width 176 height 22
click at [369, 573] on input "Manufactured Home Owner" at bounding box center [374, 601] width 12 height 12
radio input "true"
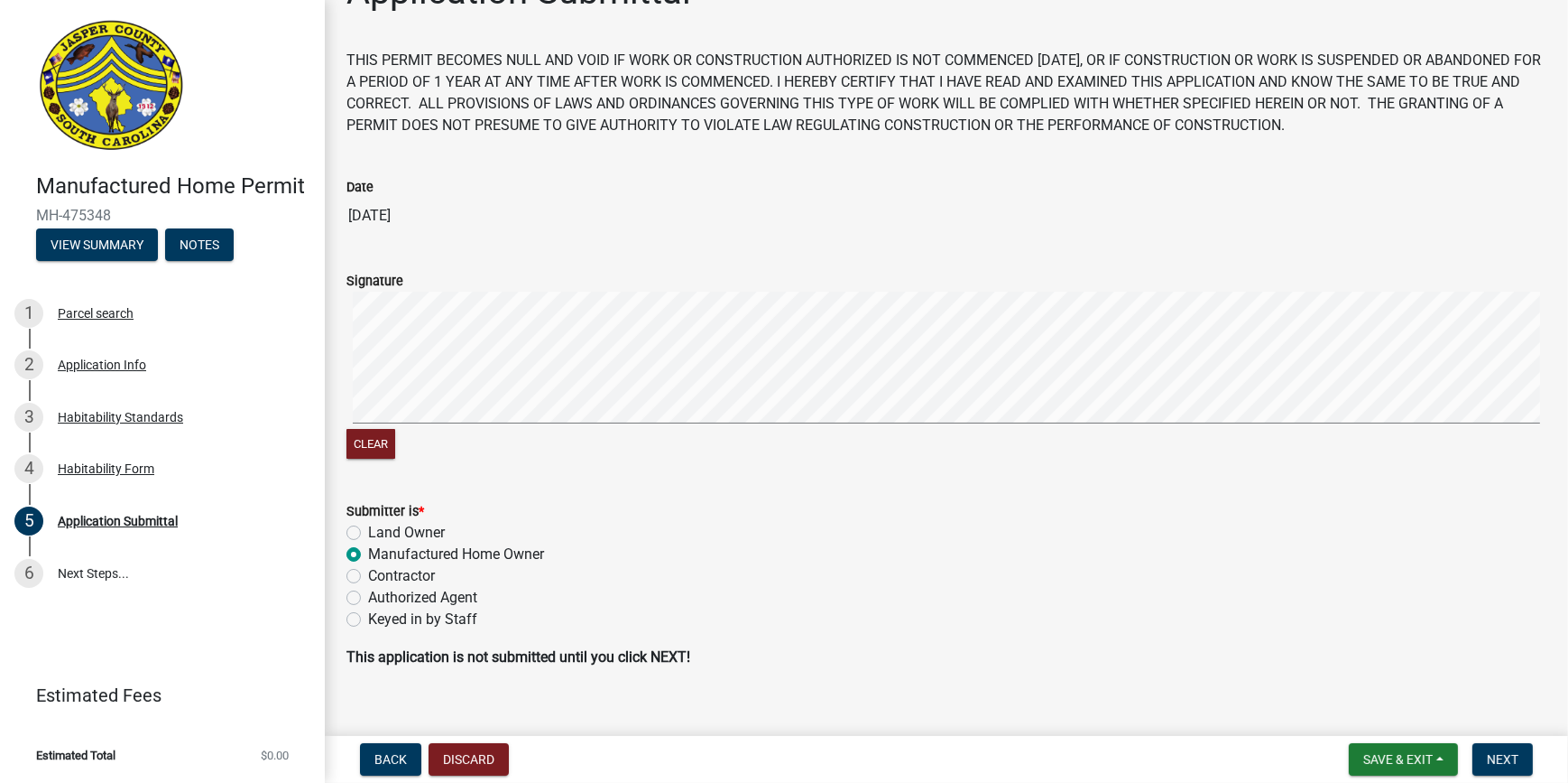
scroll to position [75, 0]
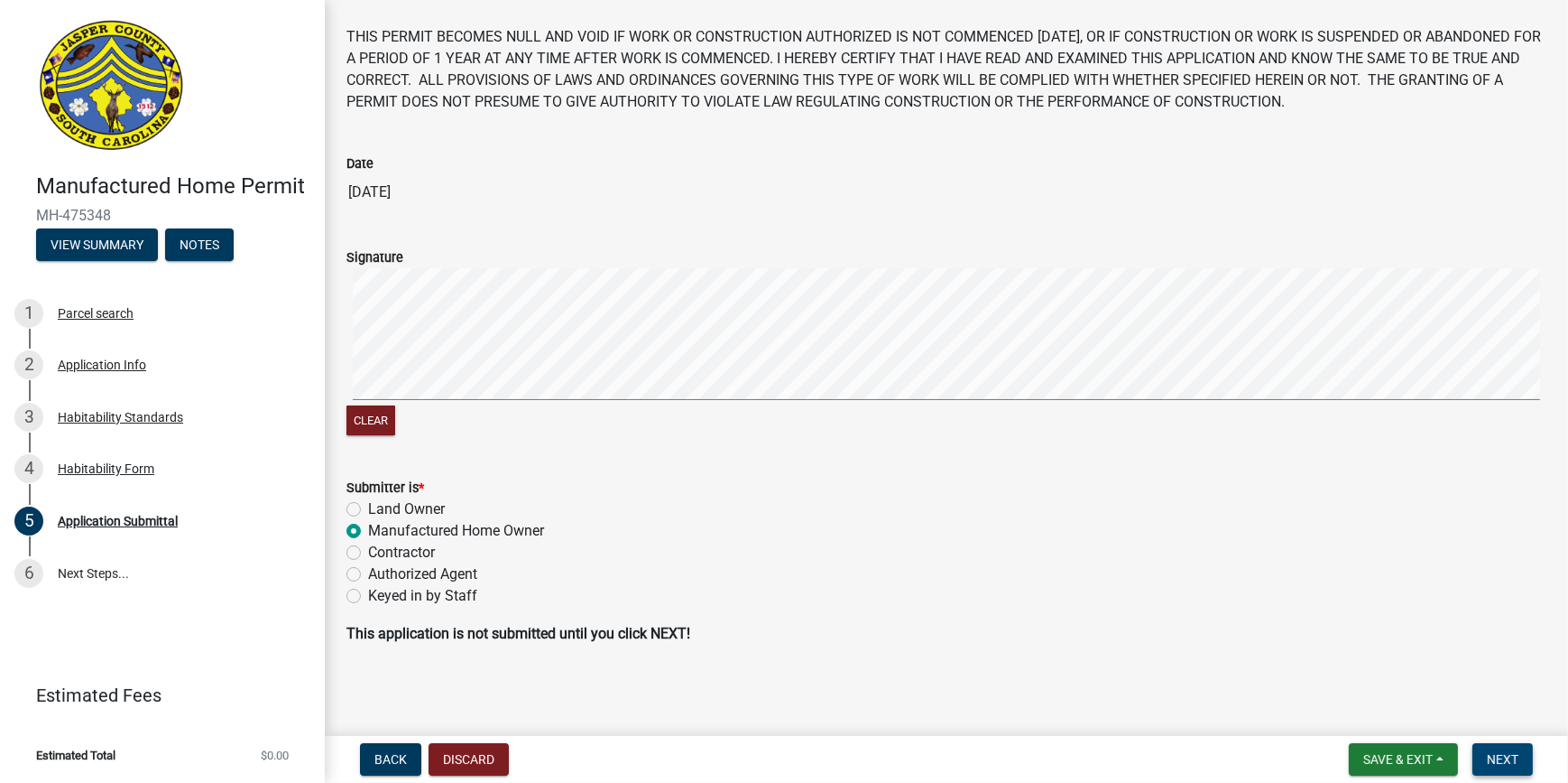
click at [1149, 573] on button "Next" at bounding box center [1503, 760] width 61 height 33
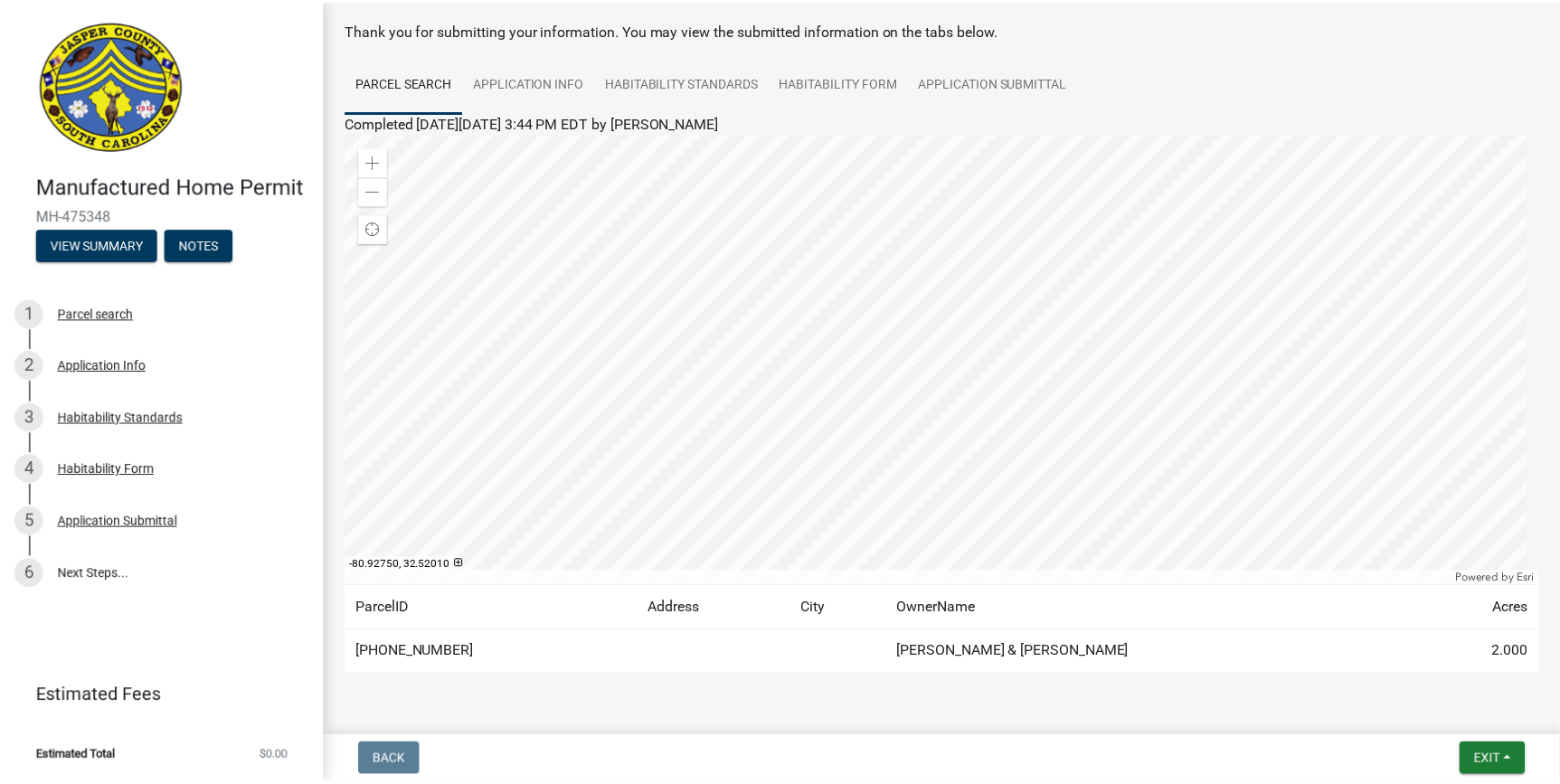
scroll to position [133, 0]
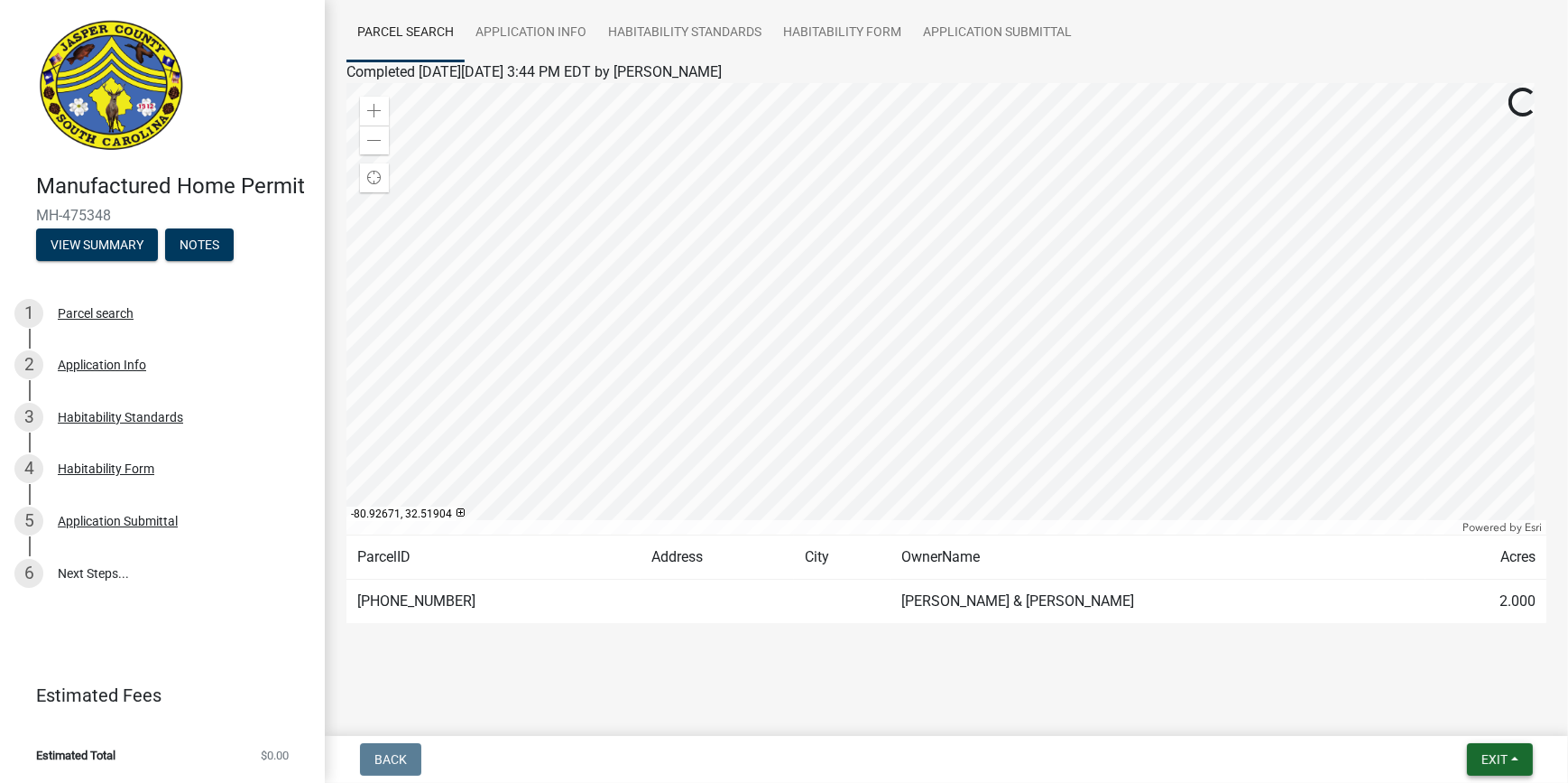
click at [1149, 573] on button "Exit" at bounding box center [1500, 760] width 65 height 33
click at [1149, 573] on button "Save & Exit" at bounding box center [1461, 712] width 144 height 43
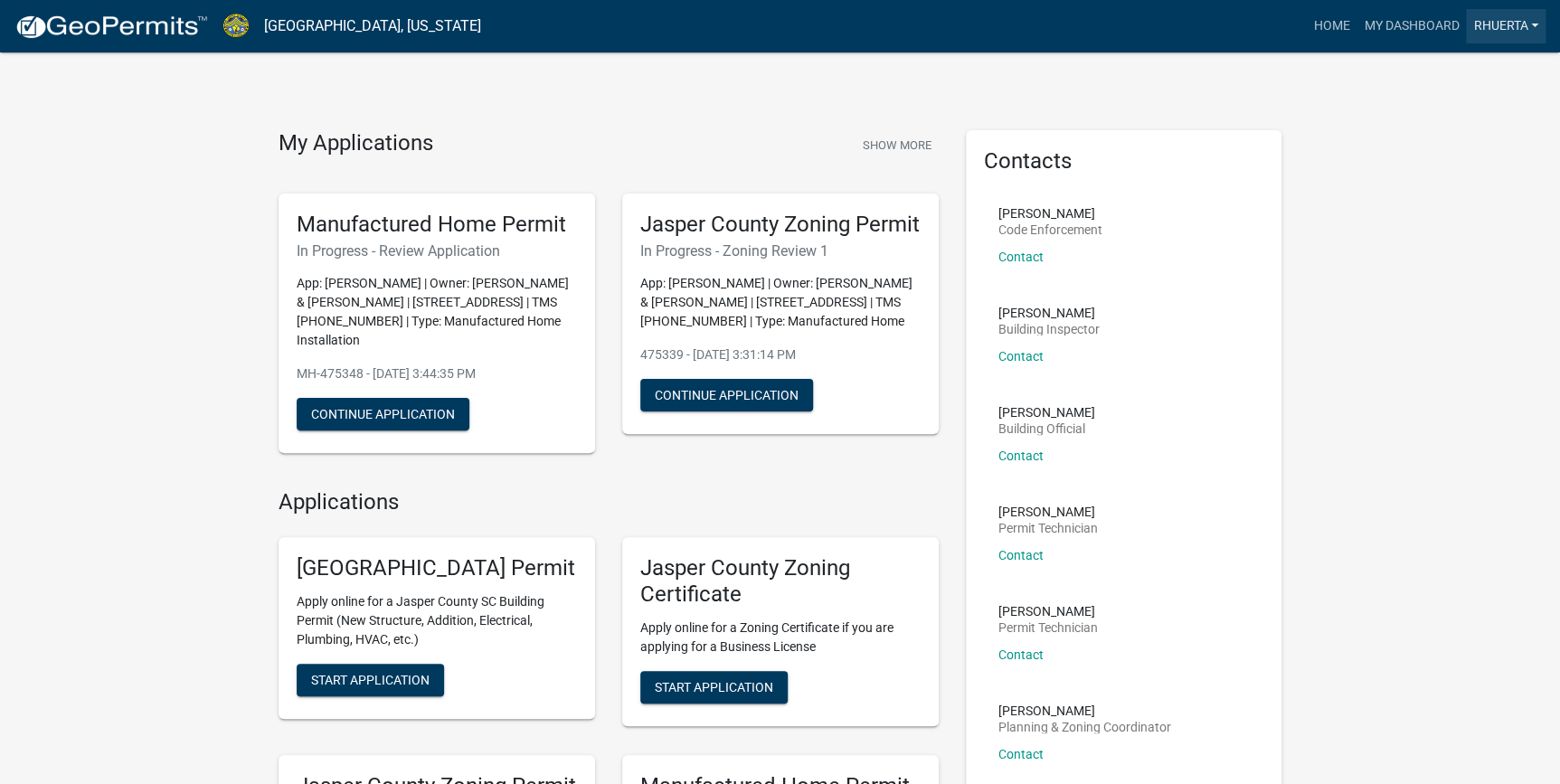
click at [1152, 37] on link "Rhuerta" at bounding box center [1506, 26] width 80 height 35
click at [1152, 35] on link "My Dashboard" at bounding box center [1410, 26] width 109 height 35
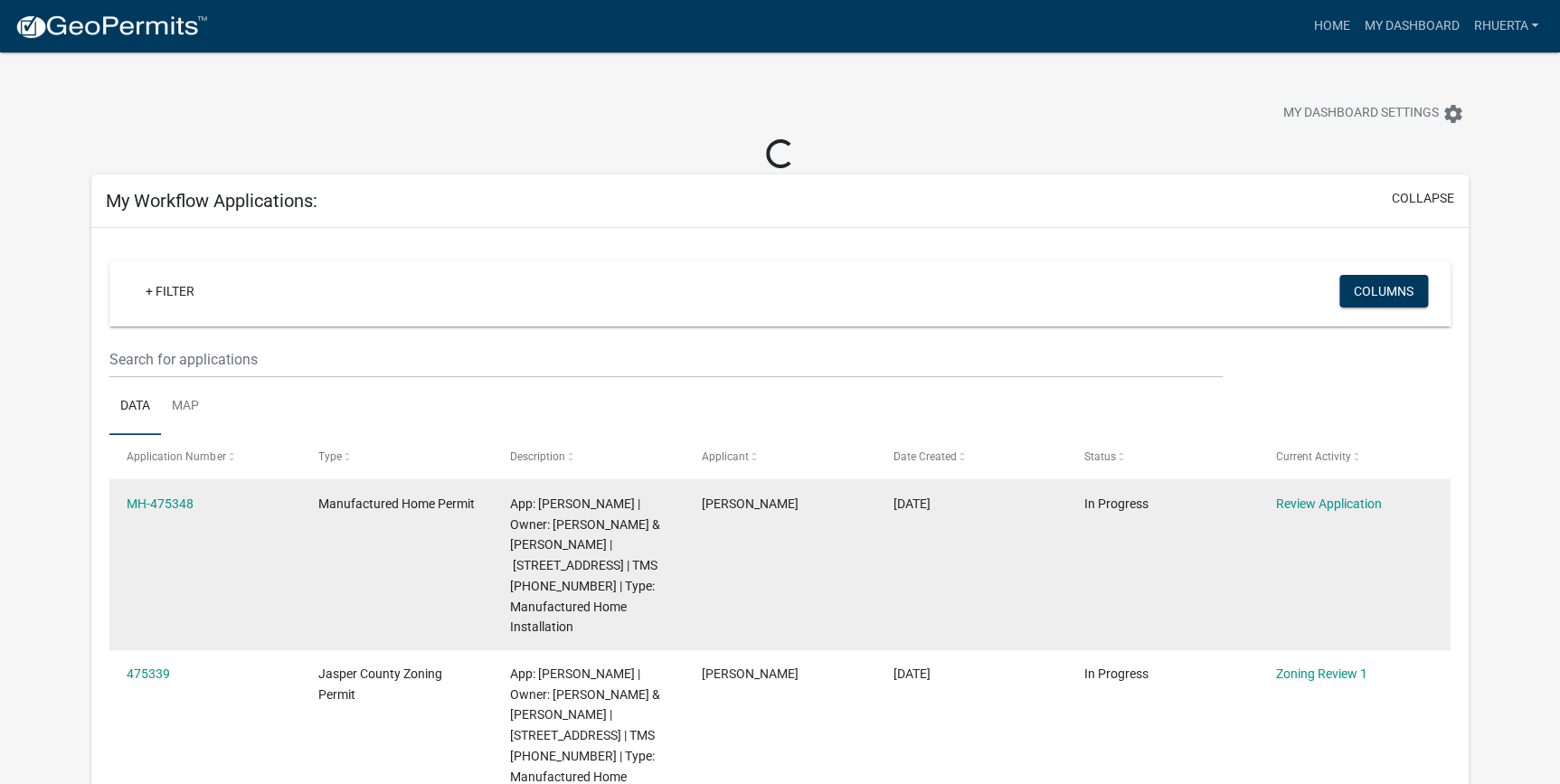
scroll to position [164, 0]
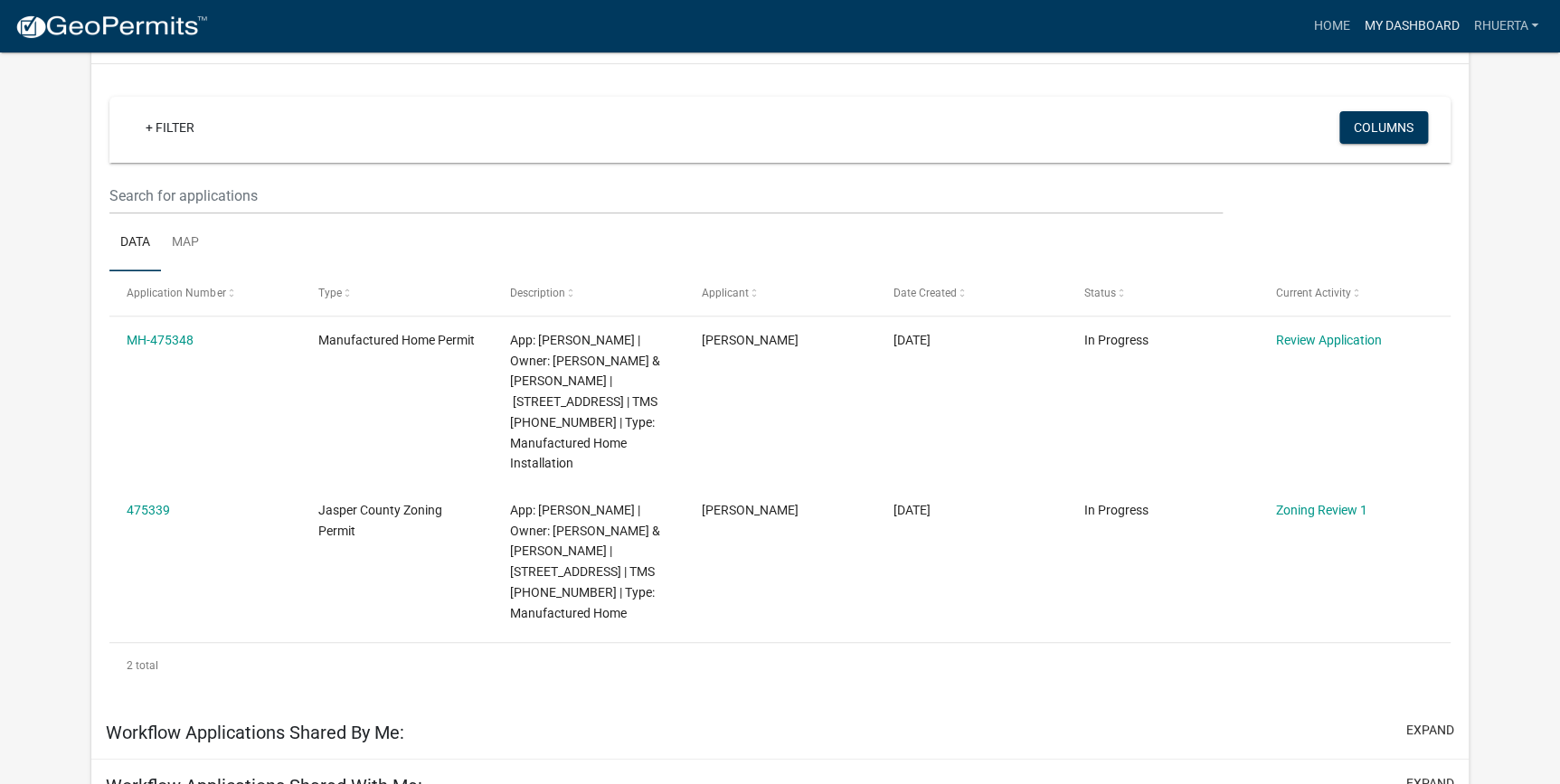
click at [1152, 15] on link "My Dashboard" at bounding box center [1410, 26] width 109 height 35
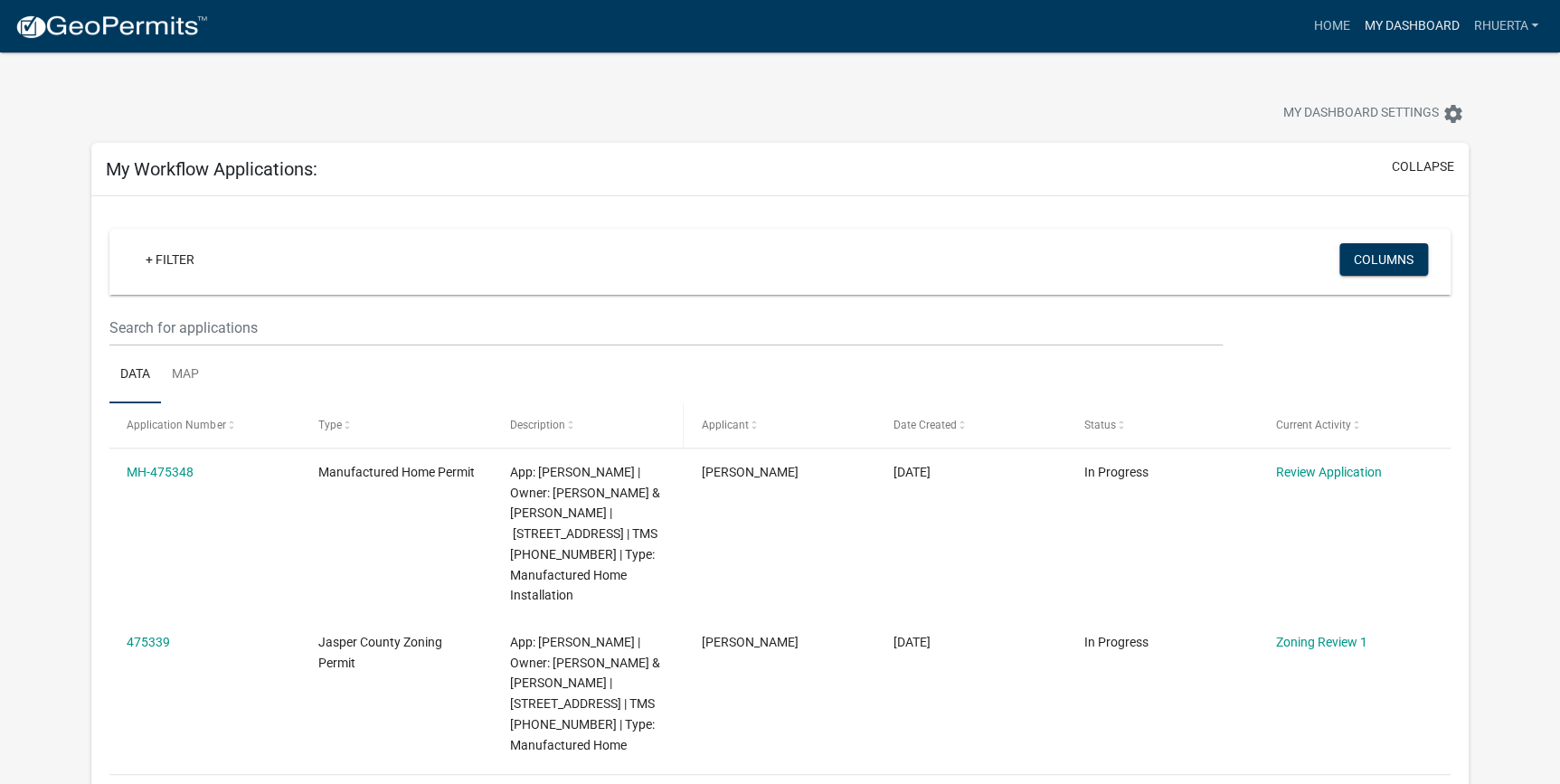
scroll to position [246, 0]
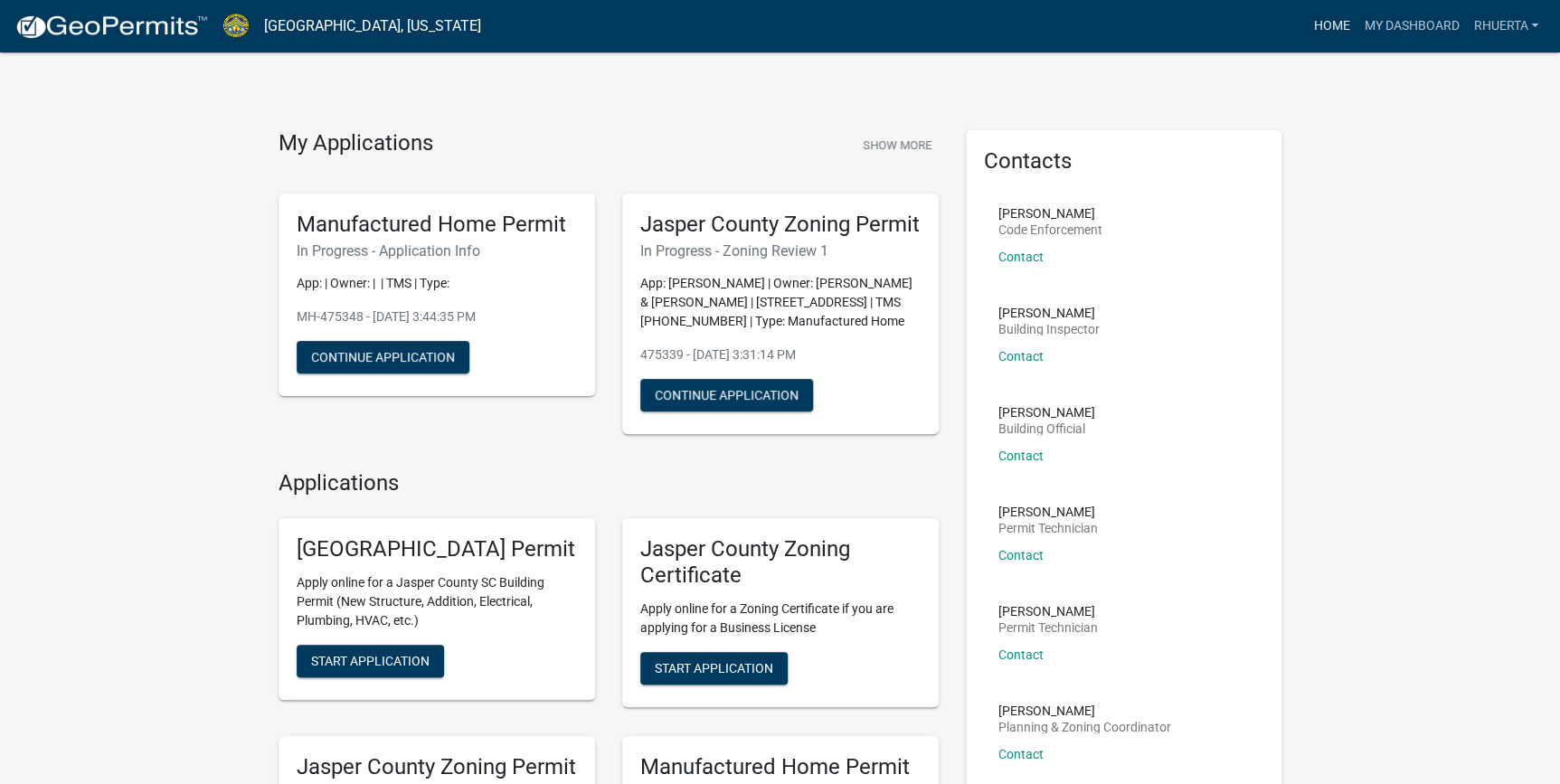
click at [1347, 18] on link "Home" at bounding box center [1331, 26] width 51 height 35
click at [1507, 18] on link "Rhuerta" at bounding box center [1506, 26] width 80 height 35
click at [1435, 144] on link "Logout" at bounding box center [1473, 132] width 145 height 43
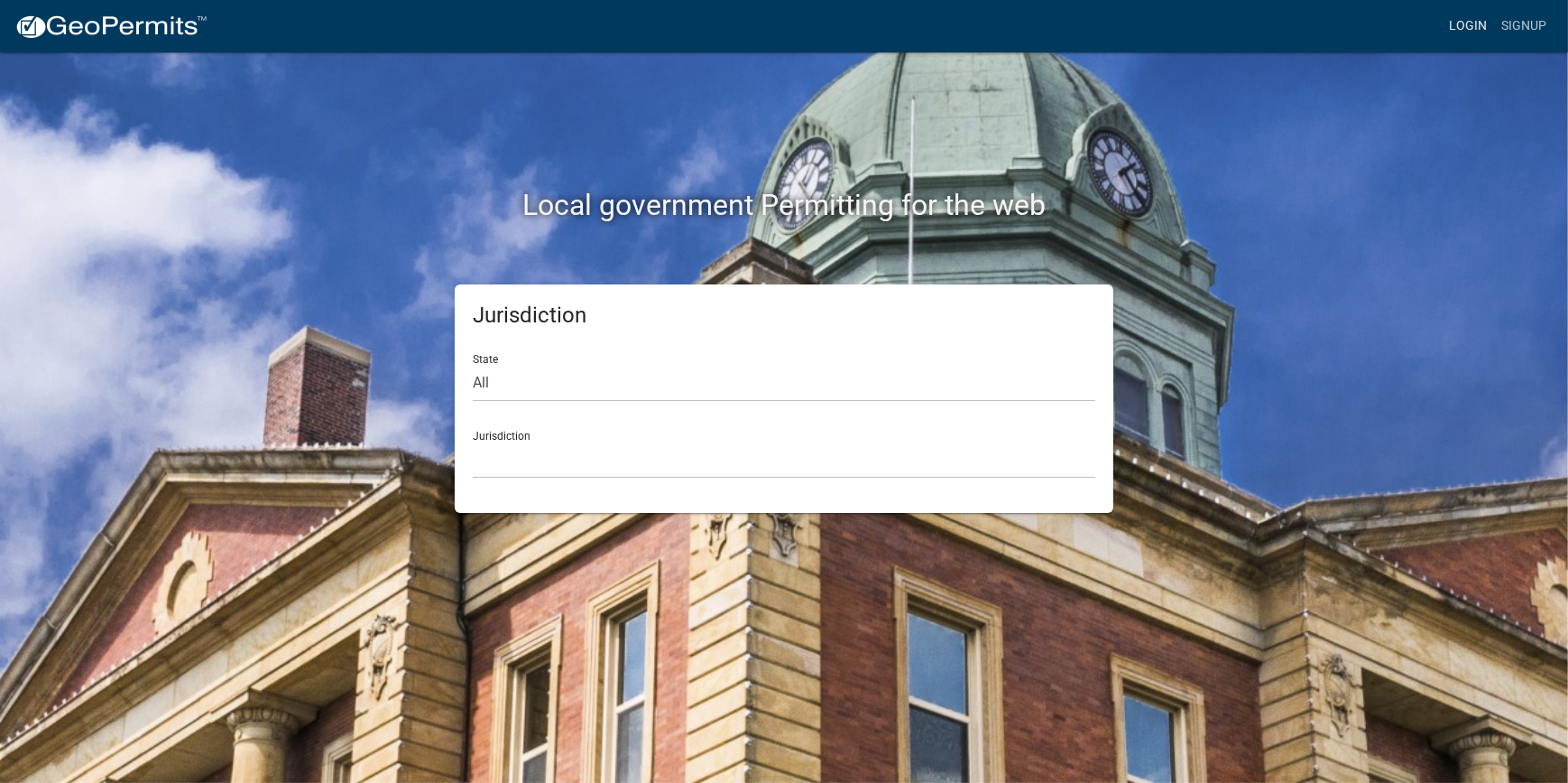
click at [1462, 21] on link "Login" at bounding box center [1468, 26] width 52 height 35
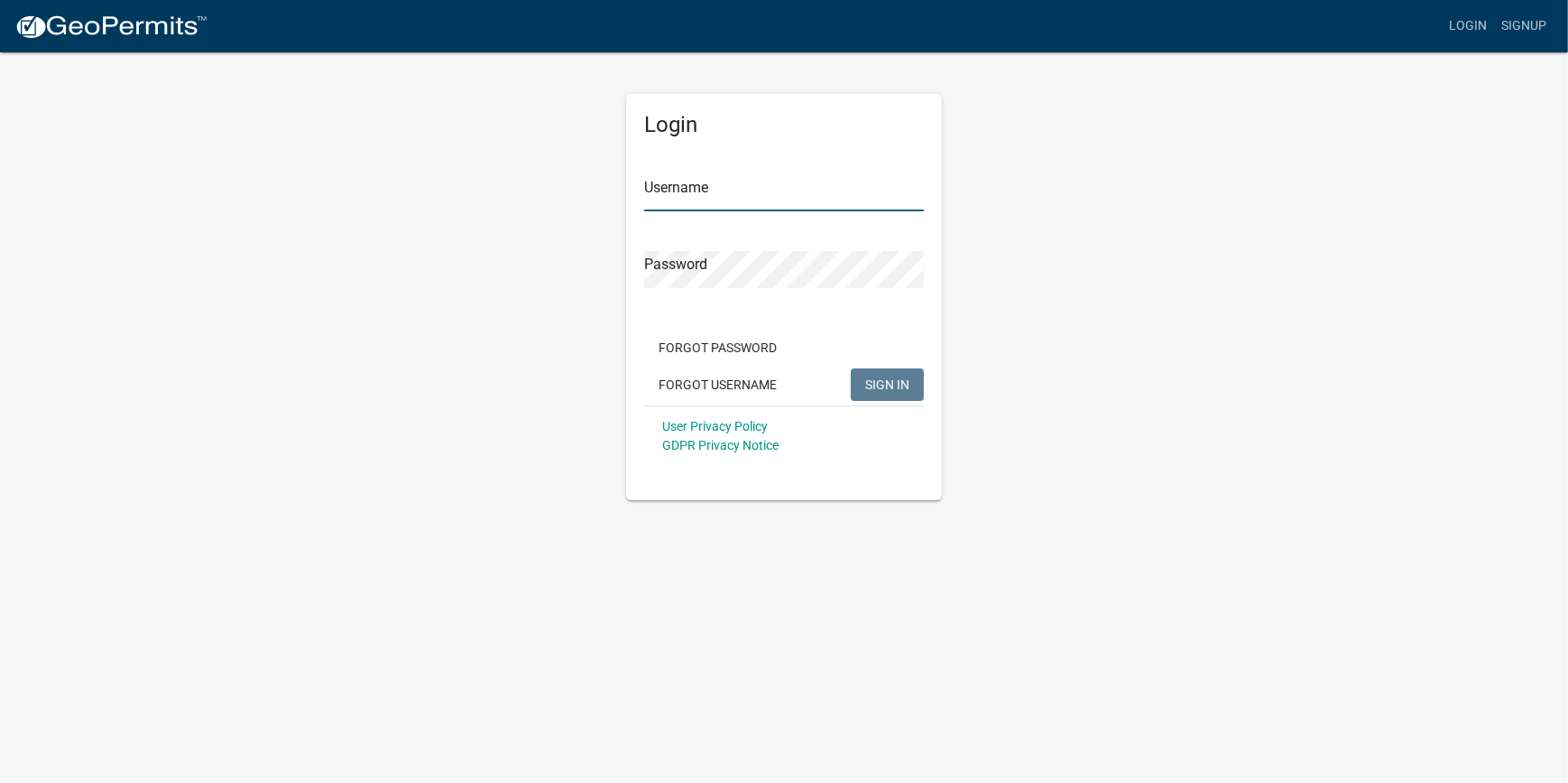
click at [688, 196] on input "Username" at bounding box center [784, 193] width 280 height 37
type input "Ciara"
click at [637, 265] on div "Login Username Ciara Password Forgot Password Forgot Username SIGN IN User Priv…" at bounding box center [784, 298] width 316 height 406
click at [899, 372] on button "SIGN IN" at bounding box center [887, 385] width 73 height 33
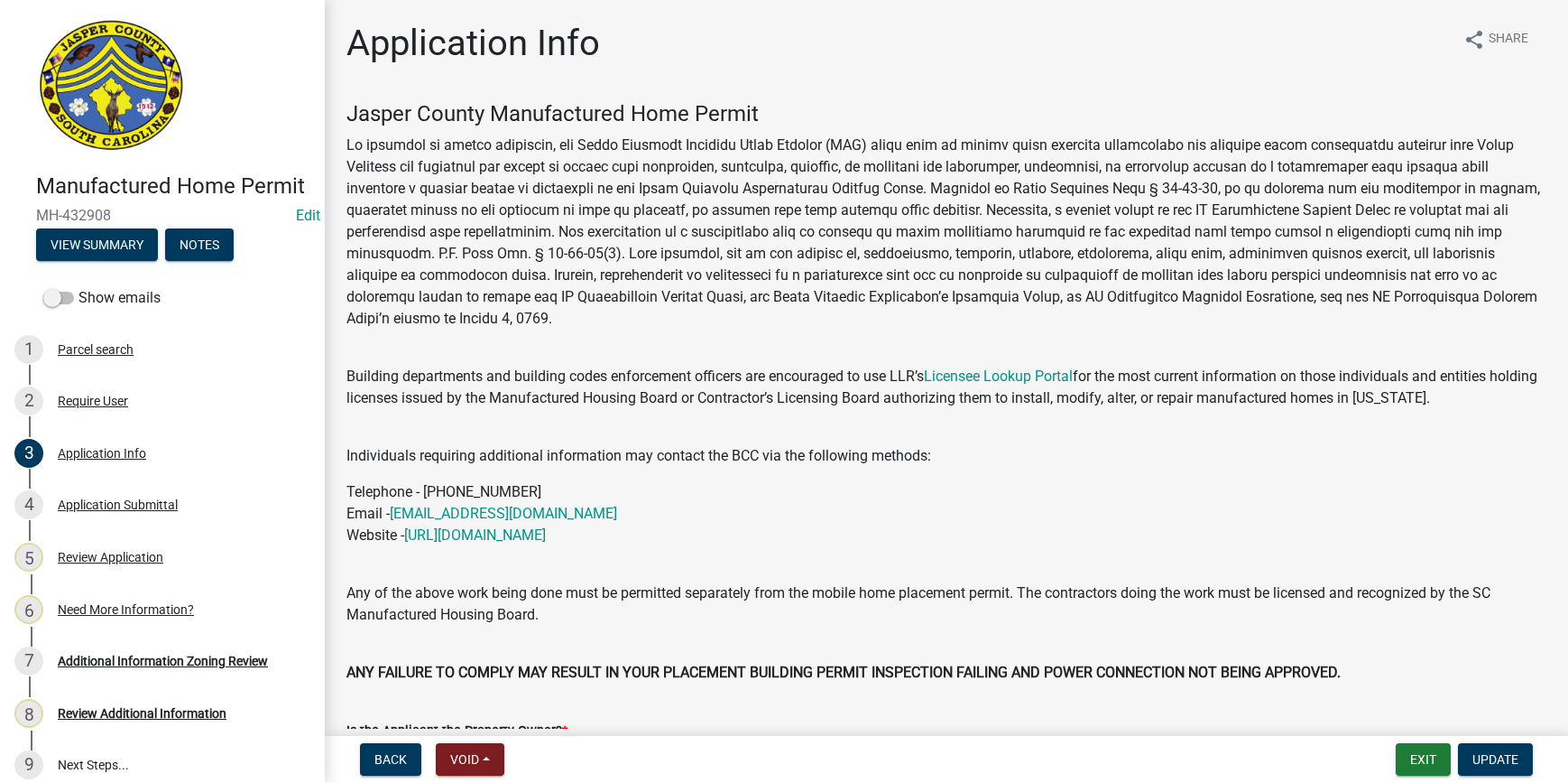
select select "00748aa1-56c2-4786-b7ff-9b3cb1d8d455"
